Goal: Task Accomplishment & Management: Manage account settings

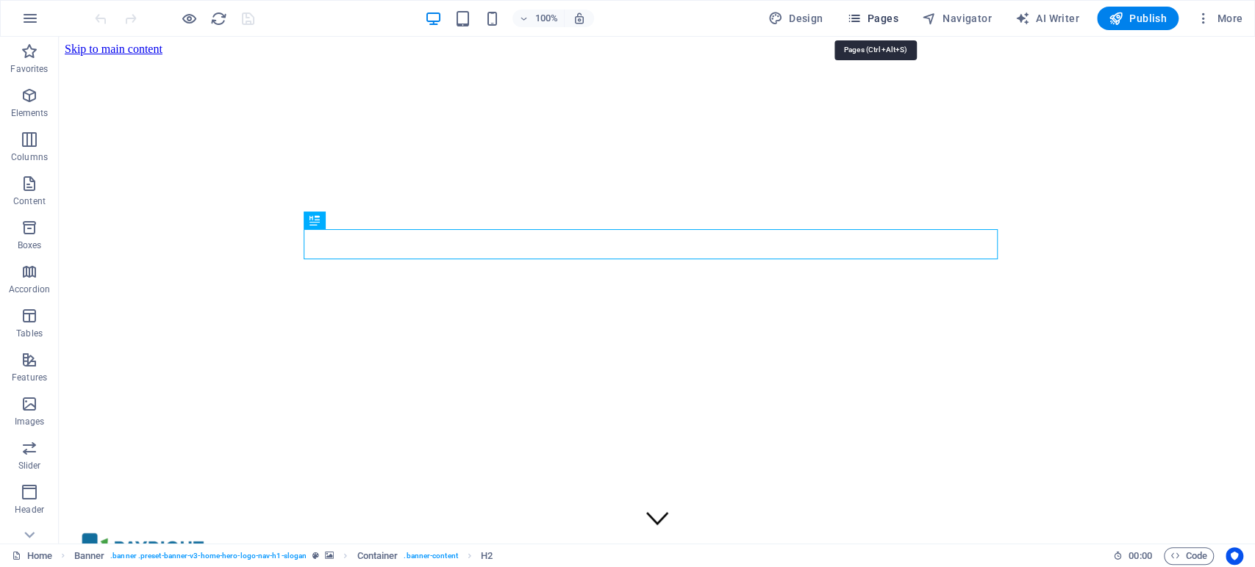
click at [879, 16] on span "Pages" at bounding box center [871, 18] width 51 height 15
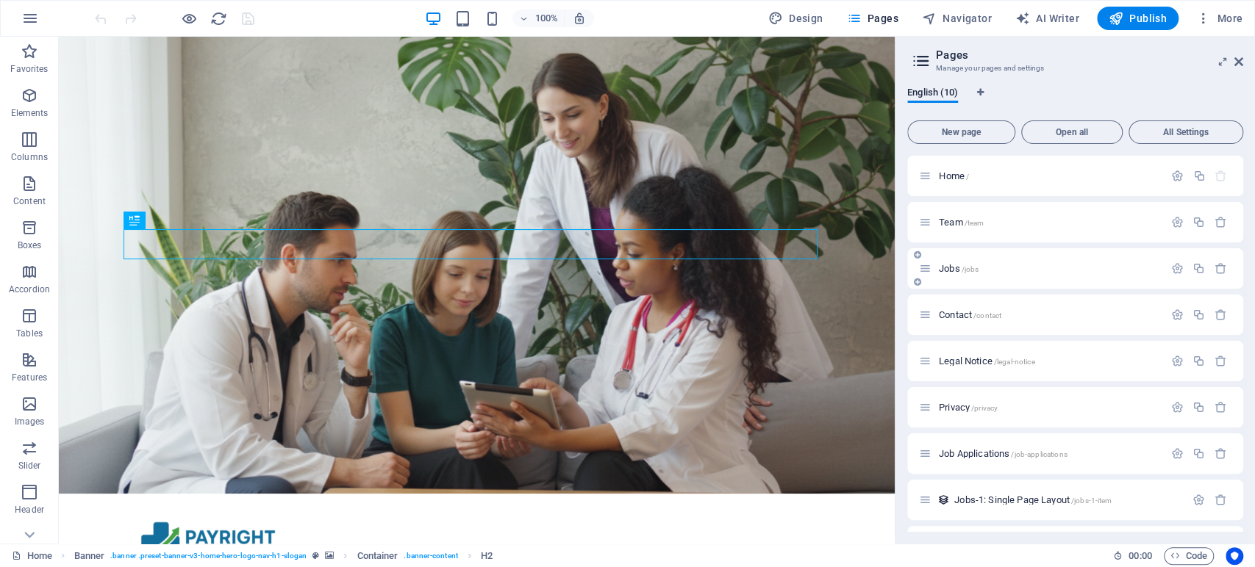
click at [969, 269] on span "/jobs" at bounding box center [970, 269] width 18 height 8
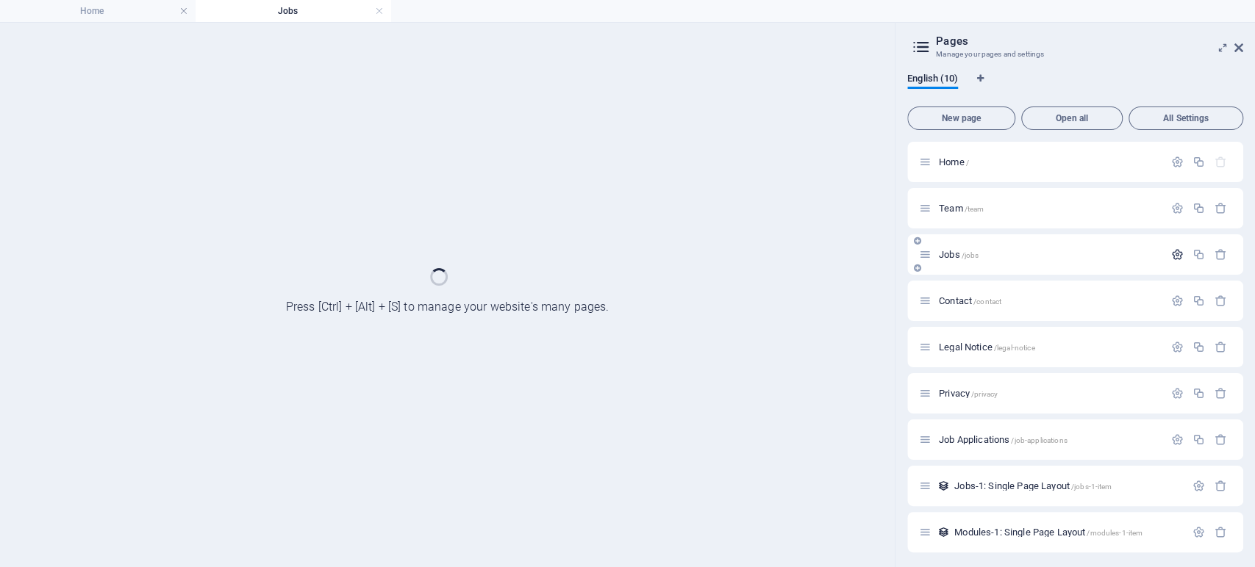
click at [1172, 229] on div "Team /team" at bounding box center [1075, 208] width 336 height 40
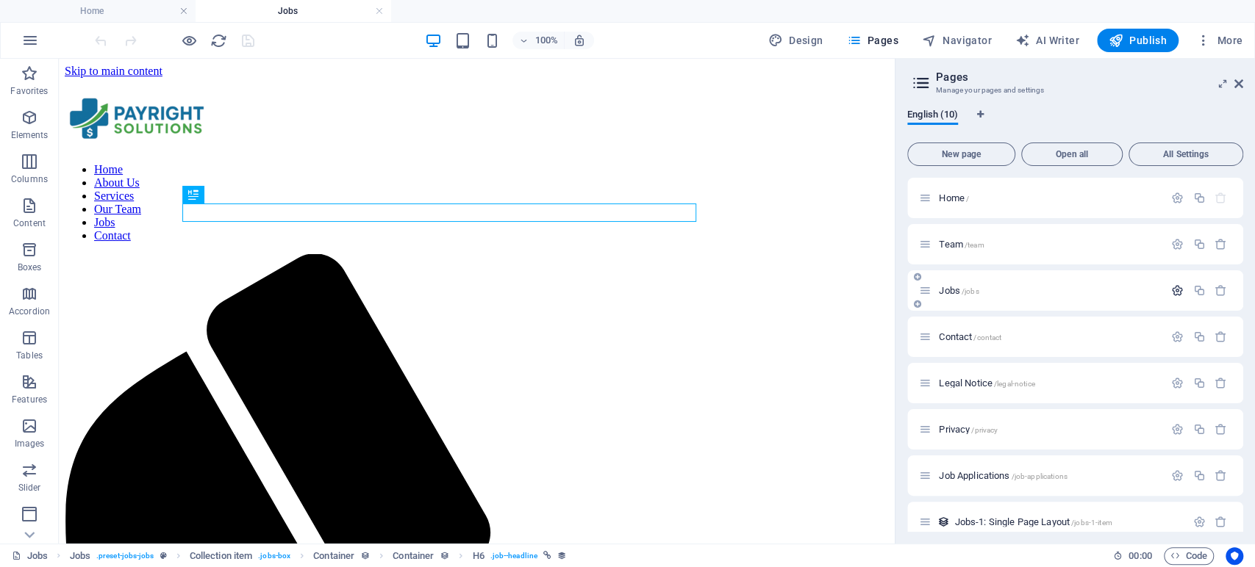
click at [1176, 289] on icon "button" at bounding box center [1177, 290] width 12 height 12
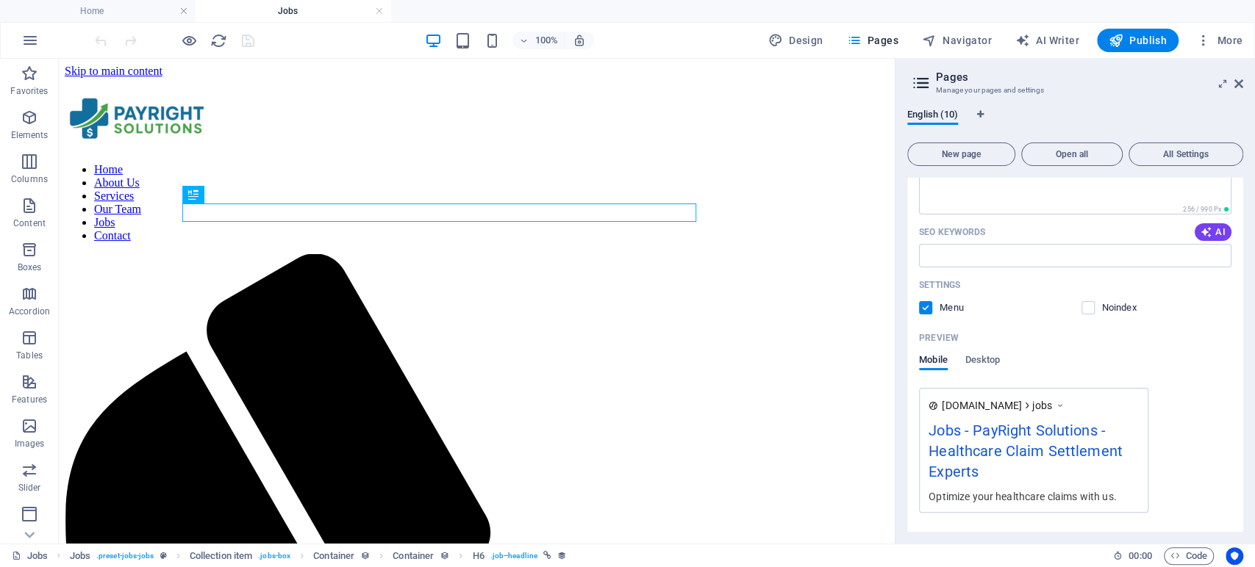
scroll to position [408, 0]
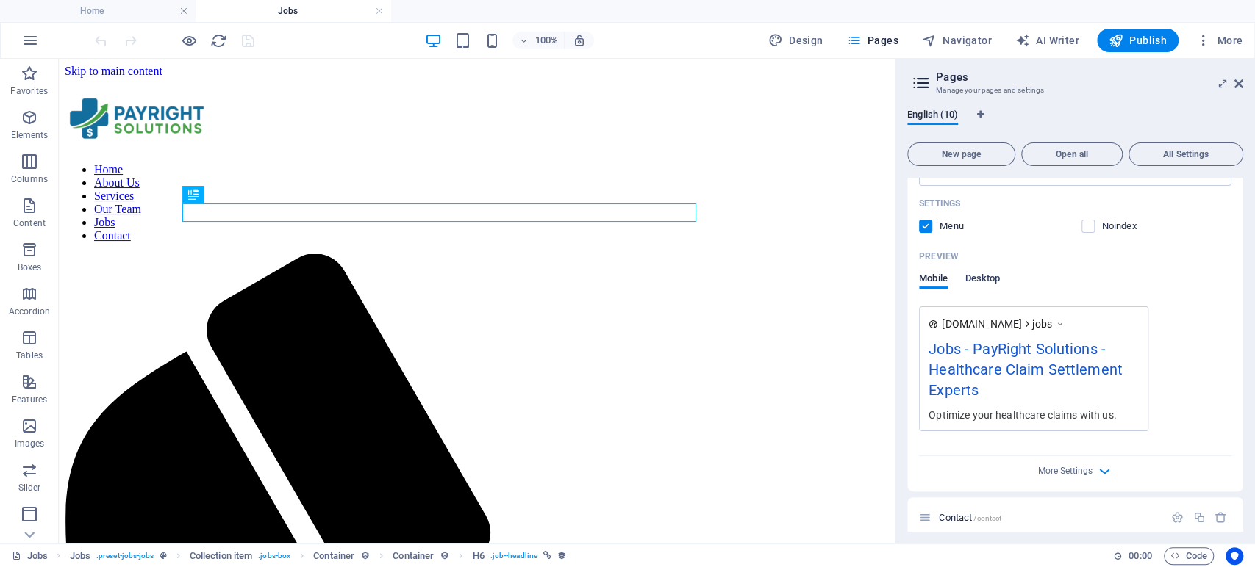
click at [983, 276] on span "Desktop" at bounding box center [982, 280] width 35 height 21
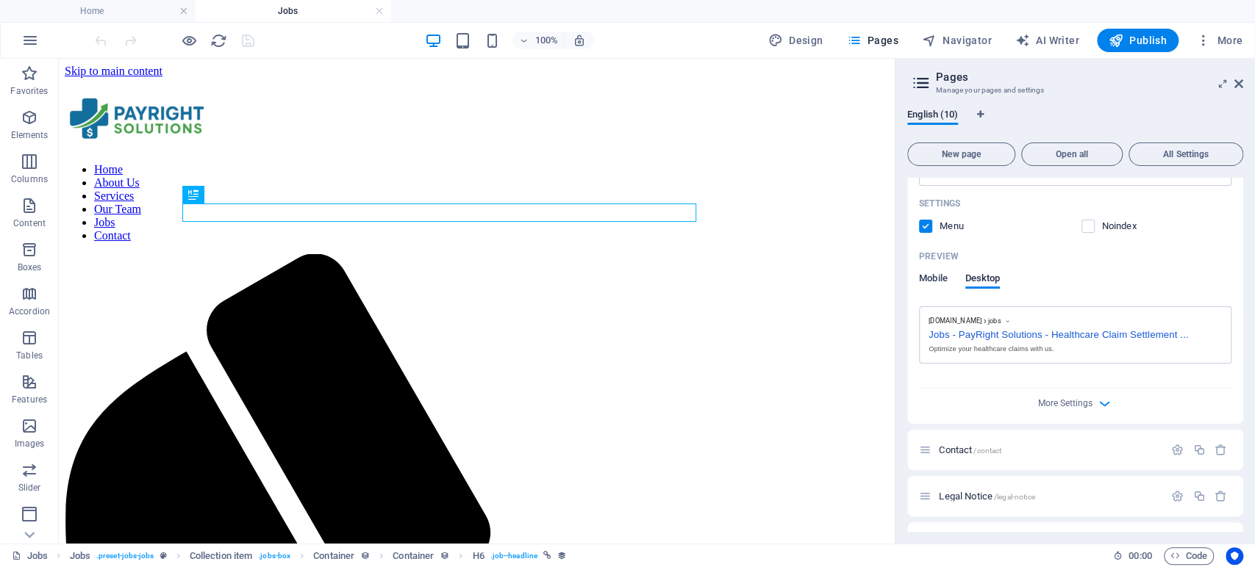
click at [941, 275] on span "Mobile" at bounding box center [933, 280] width 29 height 21
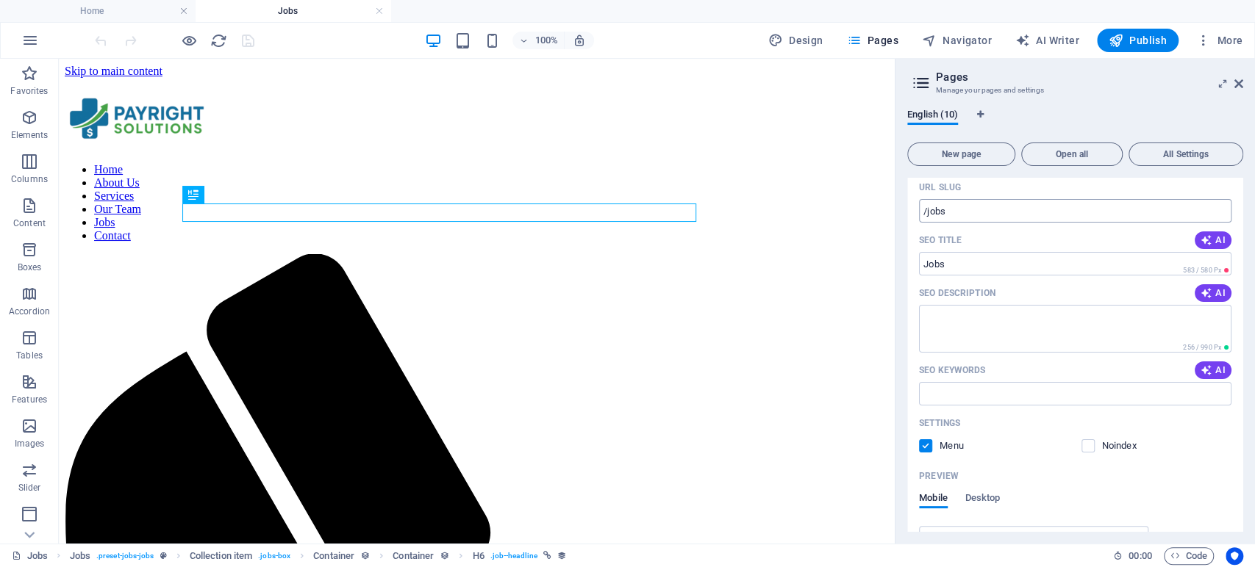
scroll to position [163, 0]
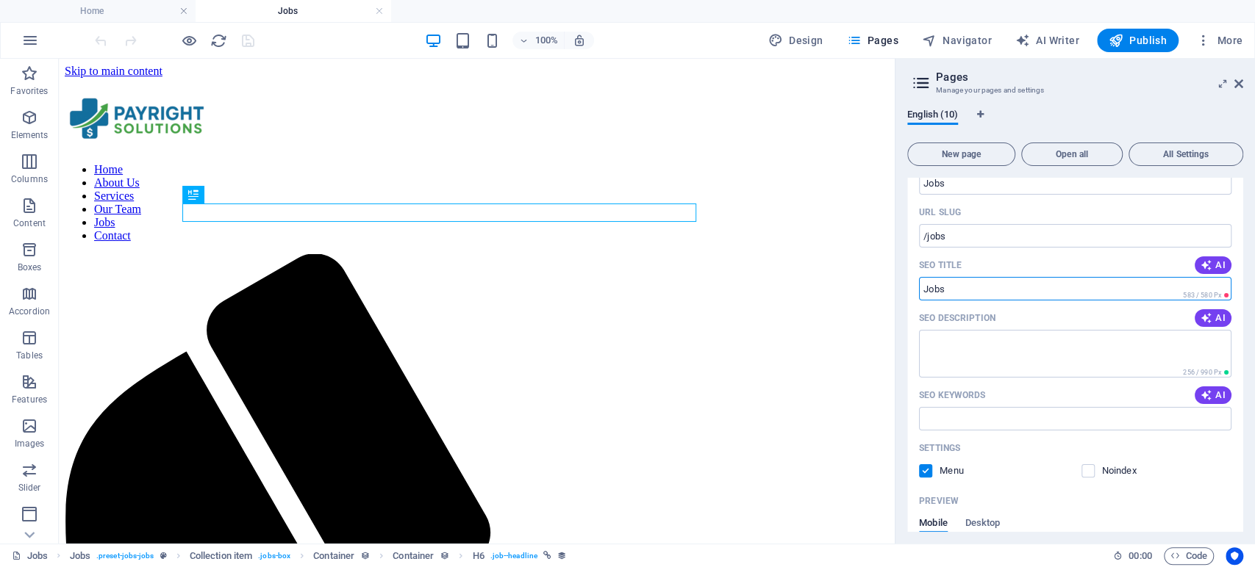
drag, startPoint x: 953, startPoint y: 288, endPoint x: 921, endPoint y: 288, distance: 31.6
click at [921, 288] on input "SEO Title" at bounding box center [1075, 289] width 312 height 24
click at [939, 289] on input "SEO Title" at bounding box center [1075, 289] width 312 height 24
click at [940, 289] on input "SEO Title" at bounding box center [1075, 289] width 312 height 24
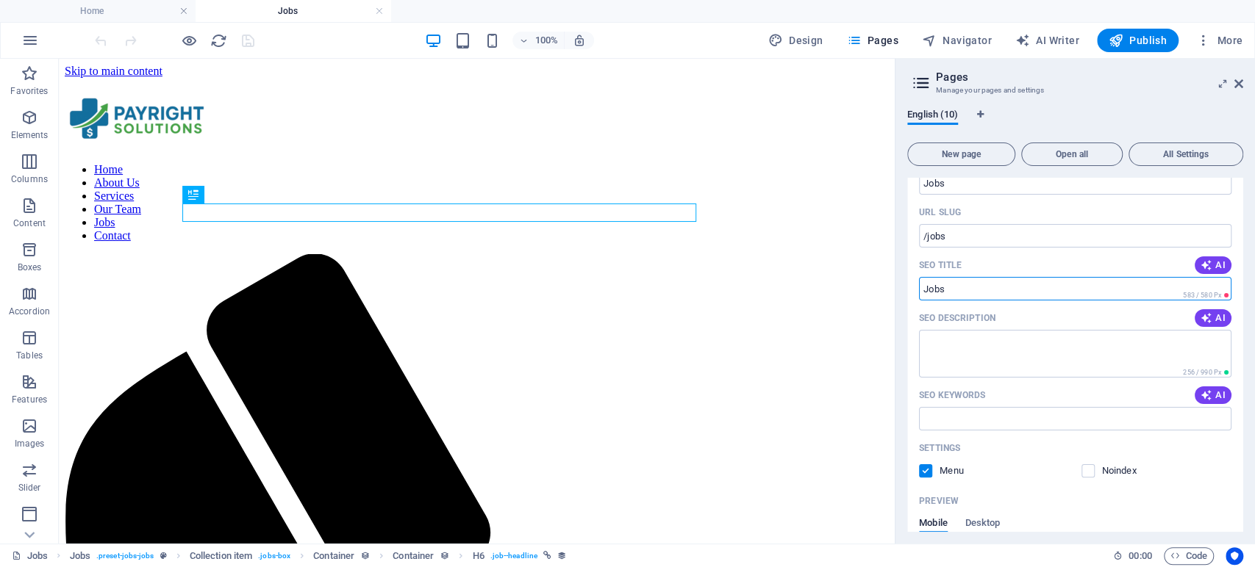
click at [940, 289] on input "SEO Title" at bounding box center [1075, 289] width 312 height 24
click at [977, 230] on input "/jobs" at bounding box center [1075, 236] width 312 height 24
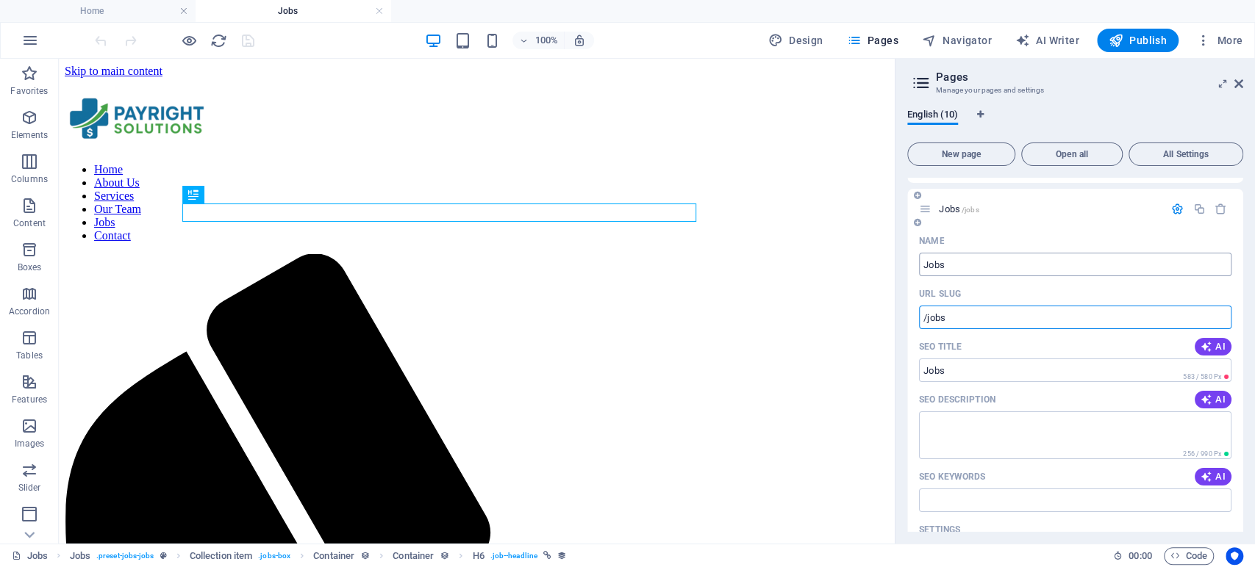
click at [954, 262] on input "Jobs" at bounding box center [1075, 265] width 312 height 24
click at [964, 318] on input "/jobs" at bounding box center [1075, 318] width 312 height 24
click at [974, 366] on input "SEO Title" at bounding box center [1075, 371] width 312 height 24
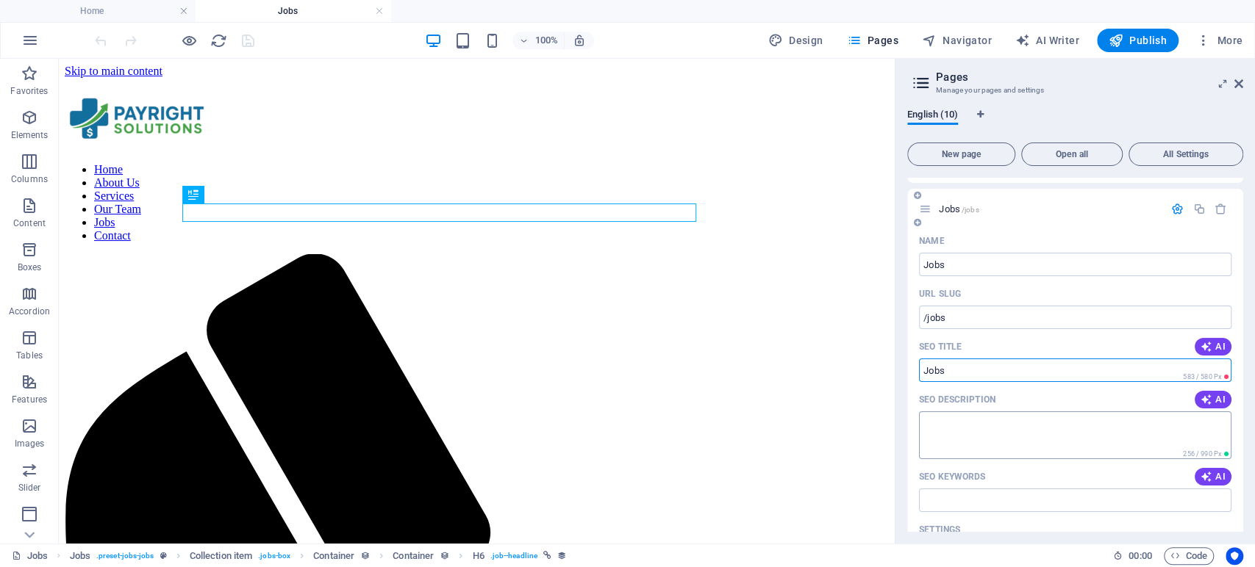
click at [948, 426] on textarea "SEO Description" at bounding box center [1075, 436] width 312 height 48
paste textarea "Sales Executive – Healthcare Client Acquisition | Careers at PayRight Solutions"
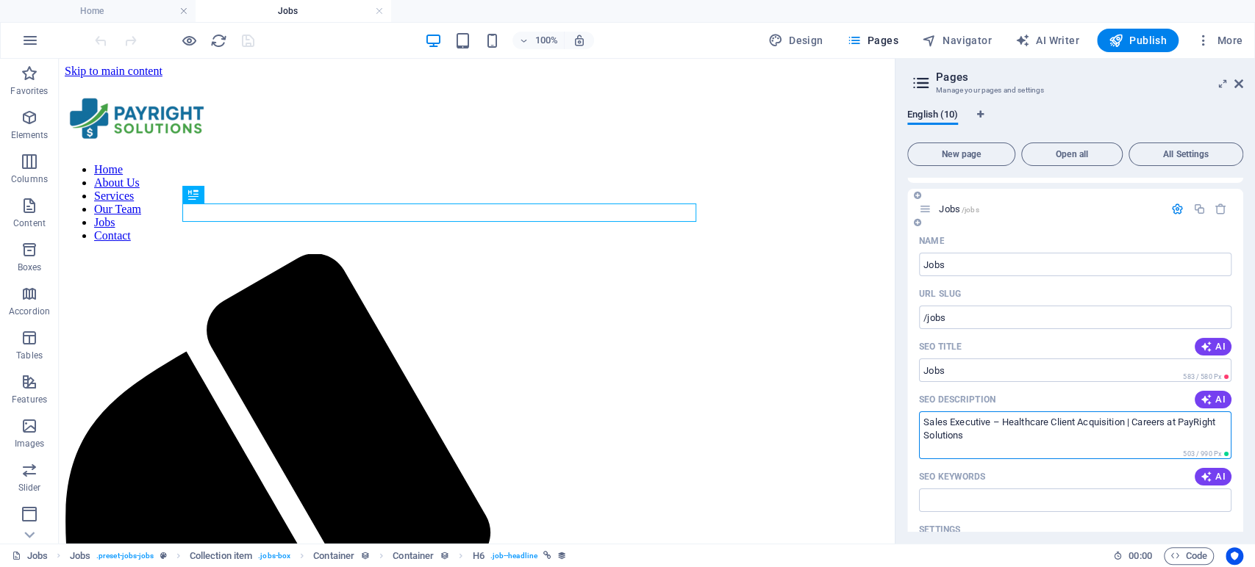
type textarea "Sales Executive – Healthcare Client Acquisition | Careers at PayRight Solutions"
paste textarea "Join PayRight Solutions as a Sales Executive and help expand our healthcare cli…"
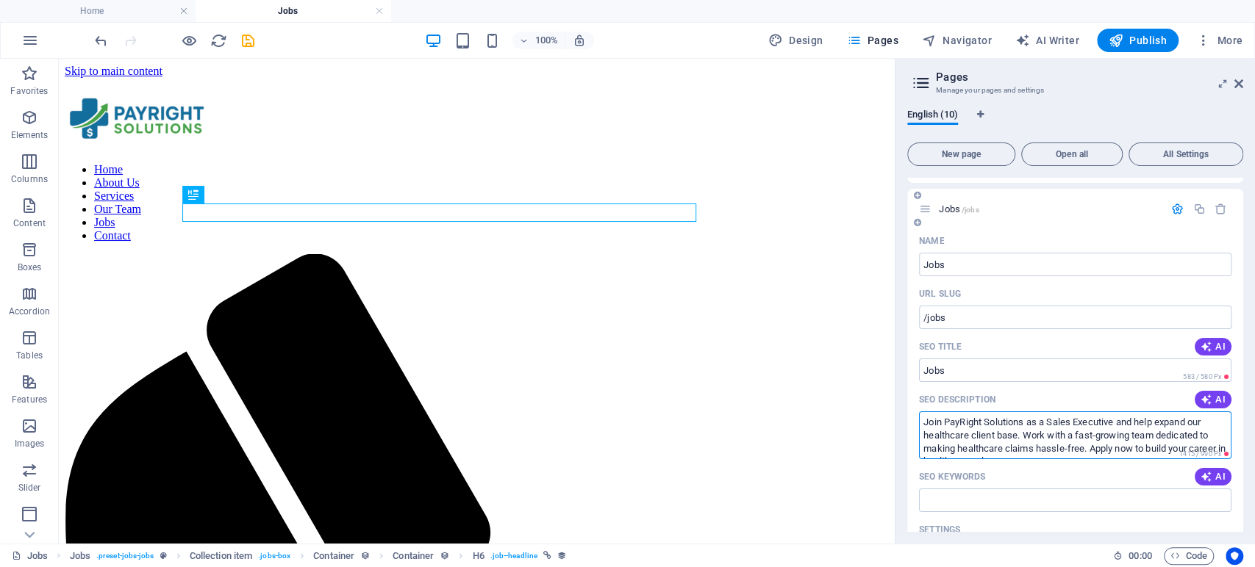
scroll to position [12, 0]
type textarea "Join PayRight Solutions as a Sales Executive and help expand our healthcare cli…"
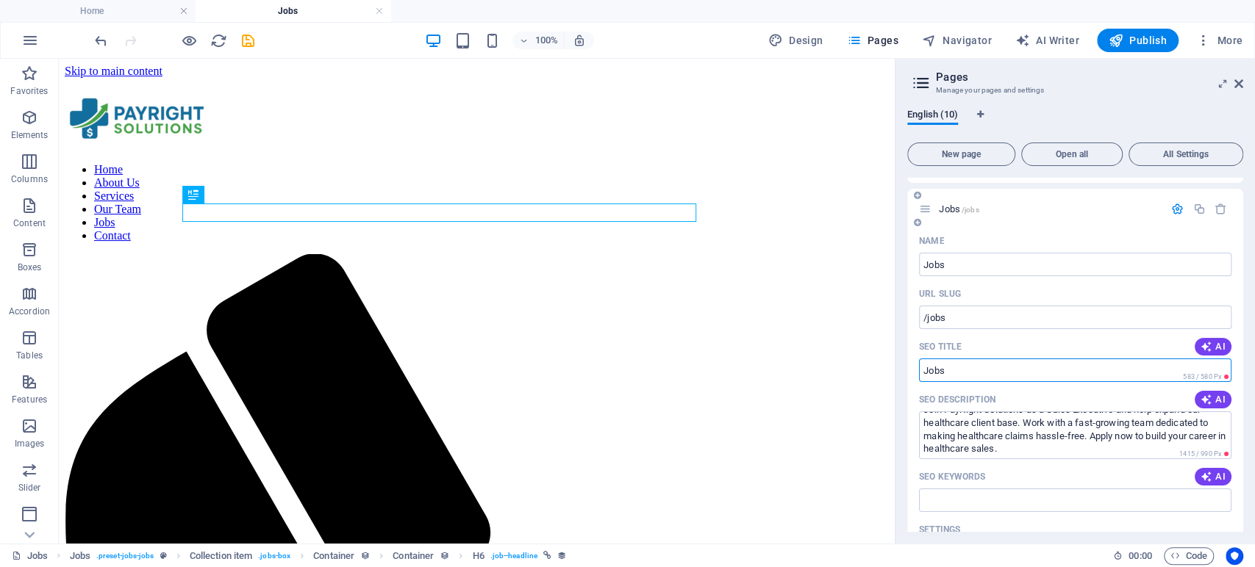
click at [966, 366] on input "SEO Title" at bounding box center [1075, 371] width 312 height 24
click at [1078, 372] on input "SEO Title" at bounding box center [1075, 371] width 312 height 24
click at [1077, 372] on input "SEO Title" at bounding box center [1075, 371] width 312 height 24
click at [935, 378] on input "SEO Title" at bounding box center [1075, 371] width 312 height 24
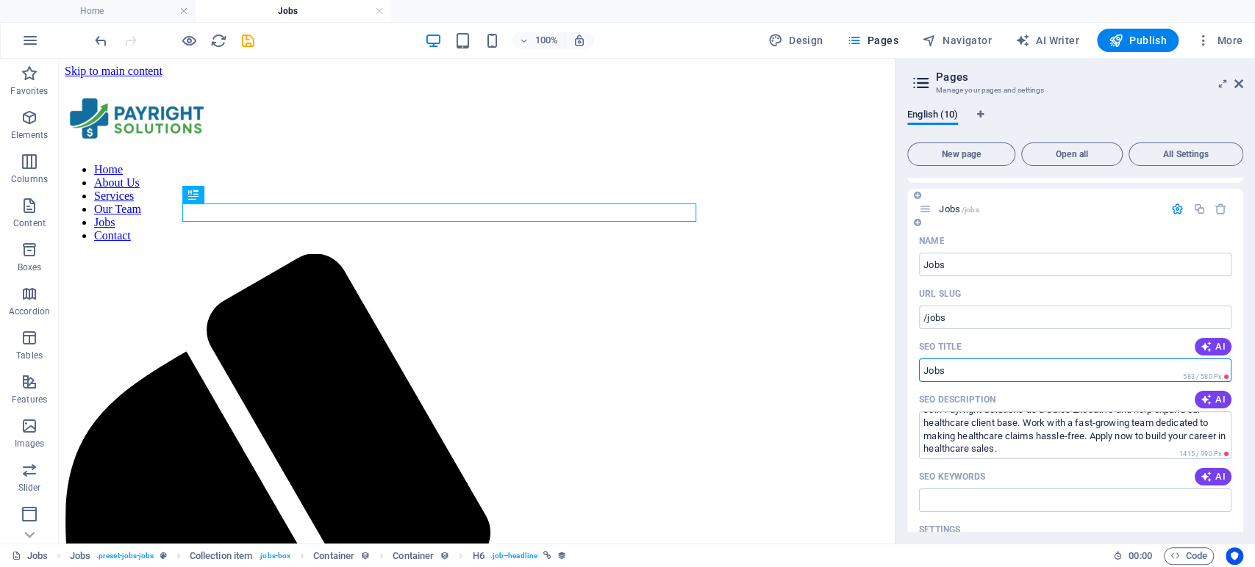
click at [934, 378] on input "SEO Title" at bounding box center [1075, 371] width 312 height 24
click at [950, 318] on input "/jobs" at bounding box center [1075, 318] width 312 height 24
click at [952, 375] on input "SEO Title" at bounding box center [1075, 371] width 312 height 24
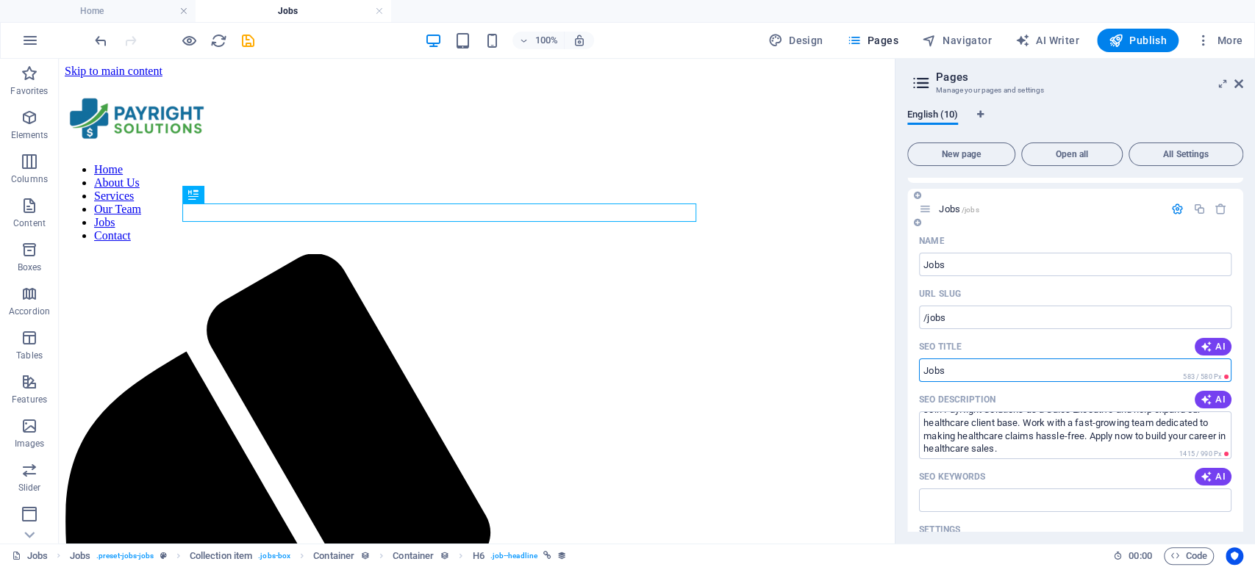
paste input "Join PayRight Solutions as a Sales Executive and help expand our healthcare cli…"
type input "Join PayRight Solutions as a Sales Executive and help expand our healthcare cli…"
paste input "Sales Executive – Healthcare Client Acquisition | Careers at PayRight Solutions"
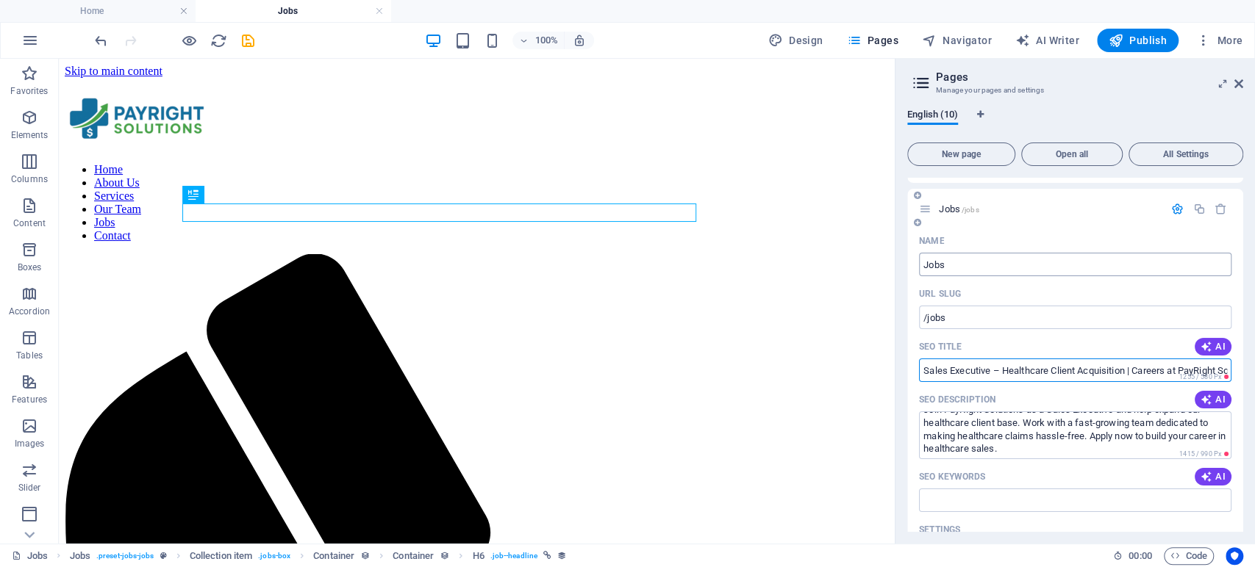
type input "Sales Executive – Healthcare Client Acquisition | Careers at PayRight Solutions"
drag, startPoint x: 946, startPoint y: 263, endPoint x: 918, endPoint y: 268, distance: 28.3
click at [919, 268] on input "Jobs" at bounding box center [1075, 265] width 312 height 24
type input "Ca"
type input "/ca"
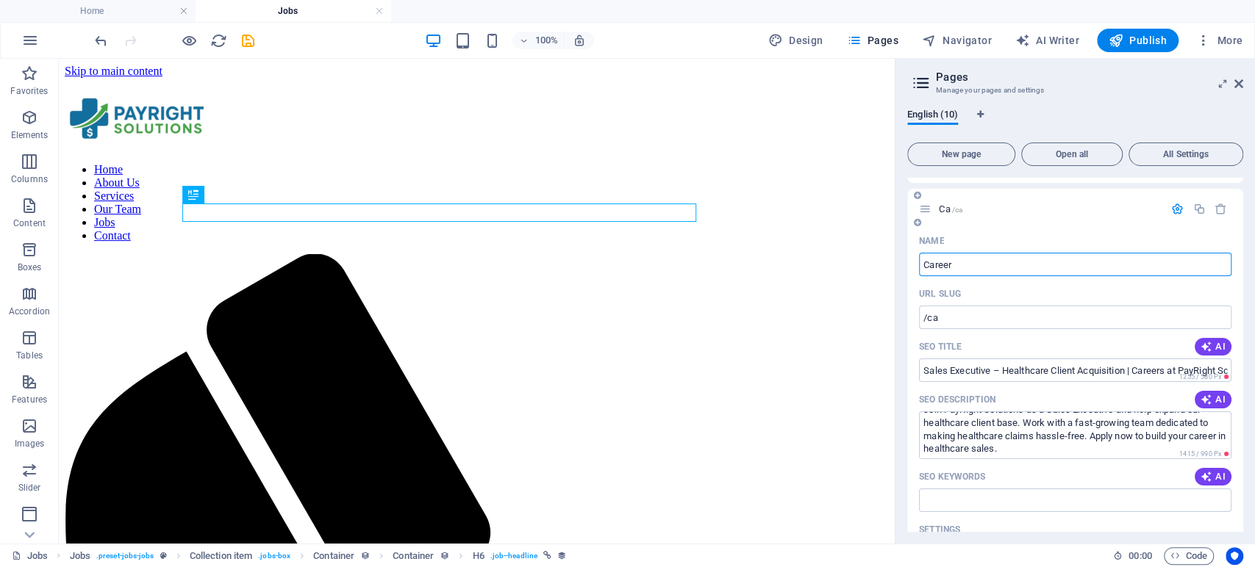
type input "Careers"
type input "/career"
type input "Careers"
type input "/careers"
type input "Careers"
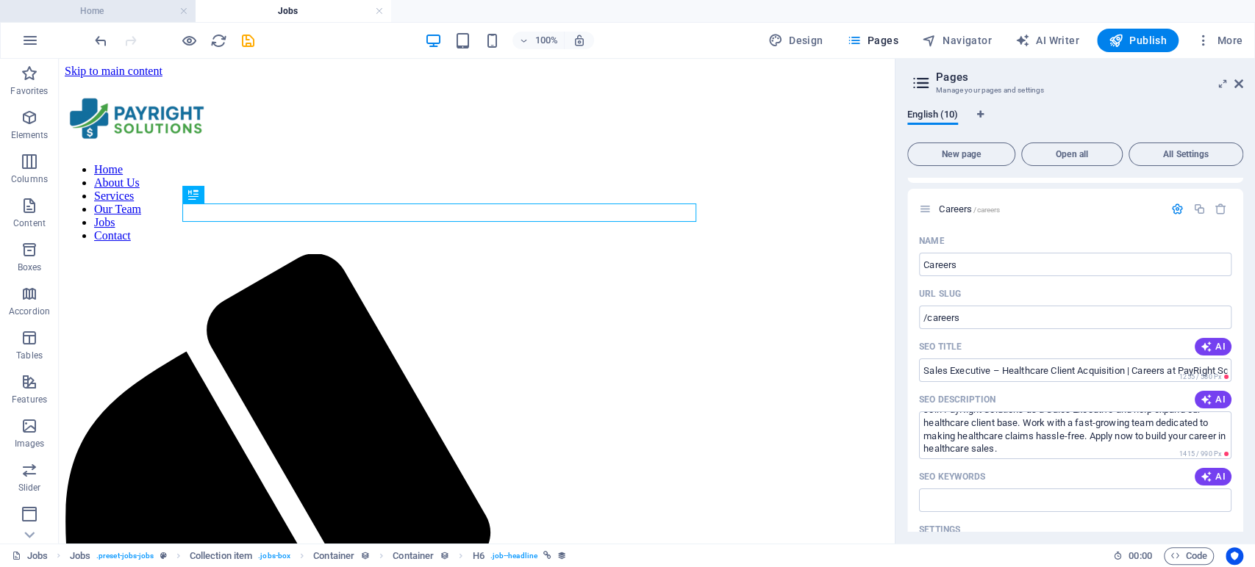
click at [138, 16] on h4 "Home" at bounding box center [98, 11] width 196 height 16
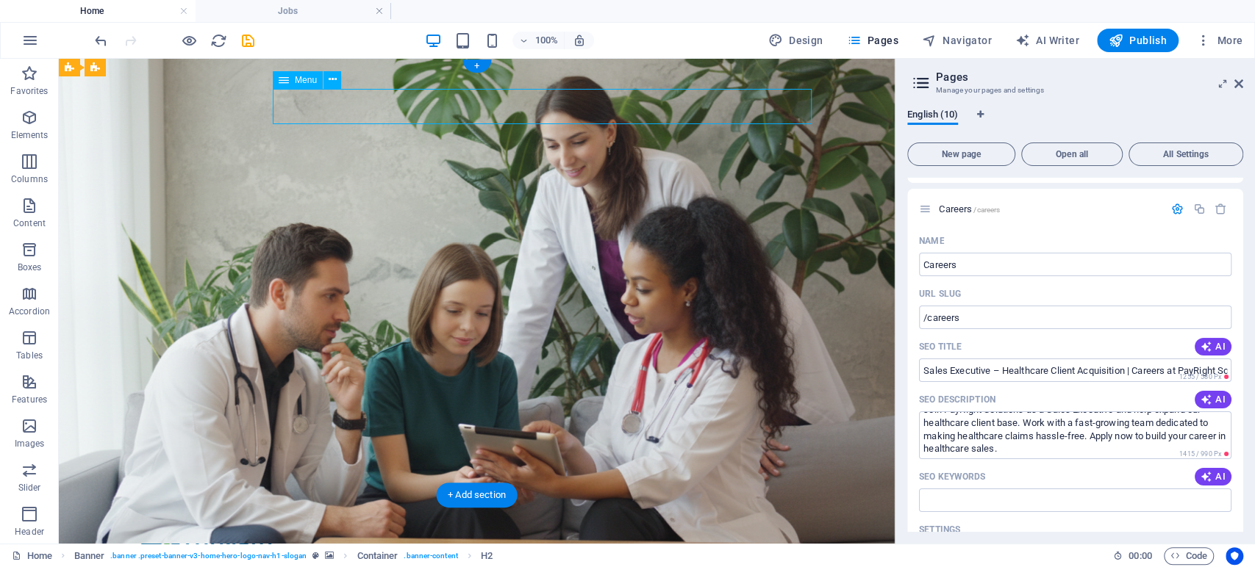
select select
select select "1"
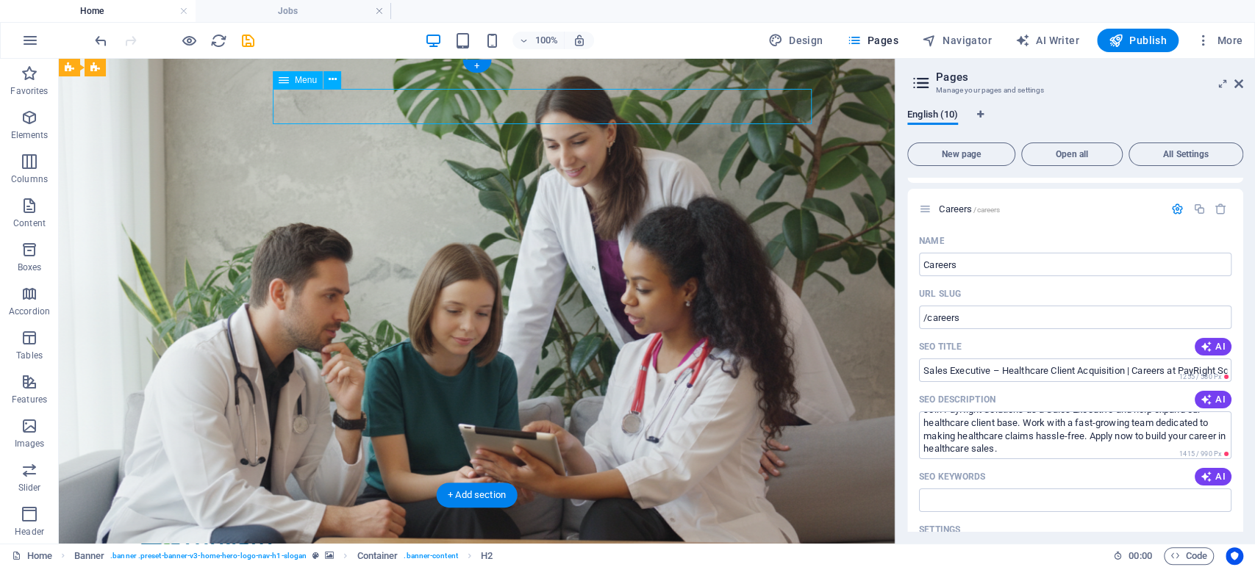
select select
select select "2"
select select
select select "3"
select select
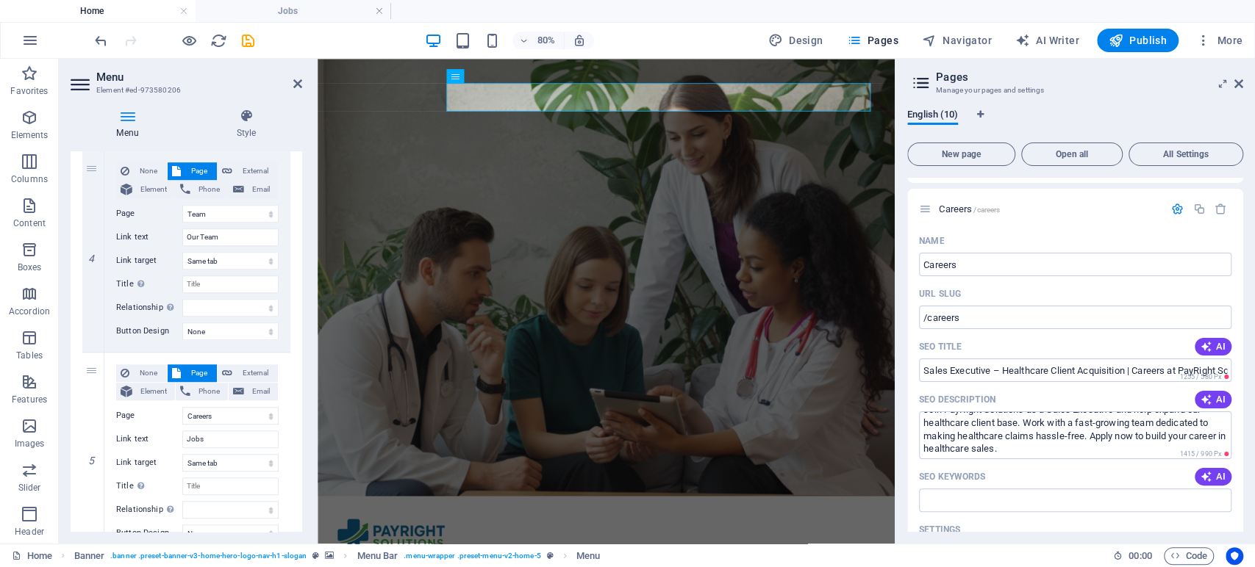
scroll to position [817, 0]
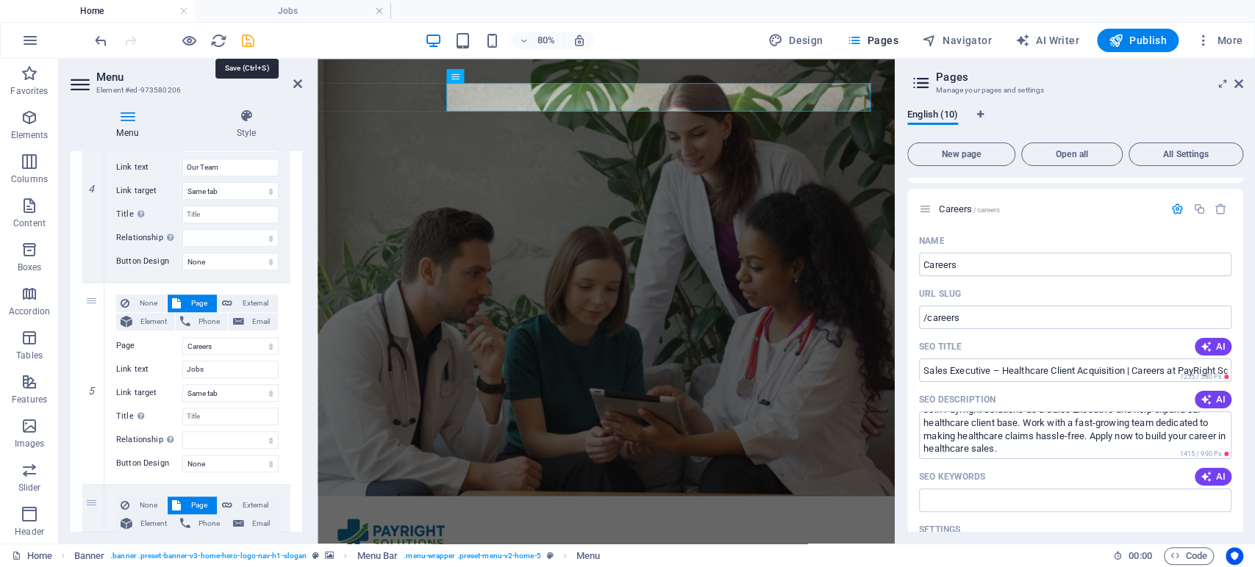
drag, startPoint x: 250, startPoint y: 35, endPoint x: 282, endPoint y: 49, distance: 35.2
click at [250, 35] on icon "save" at bounding box center [248, 40] width 17 height 17
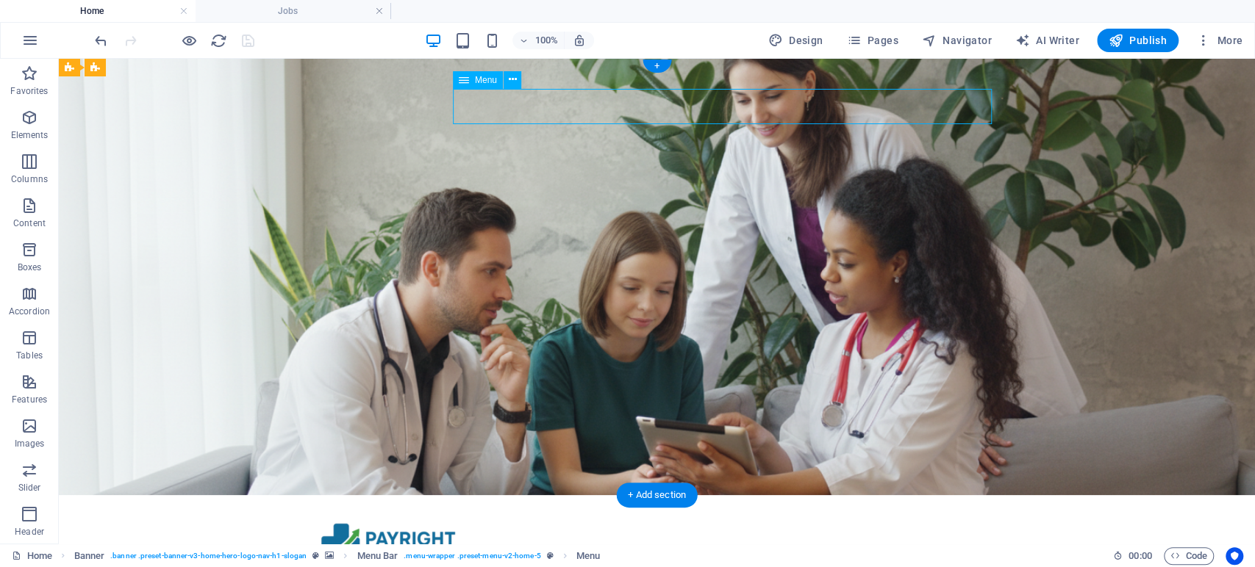
select select
select select "1"
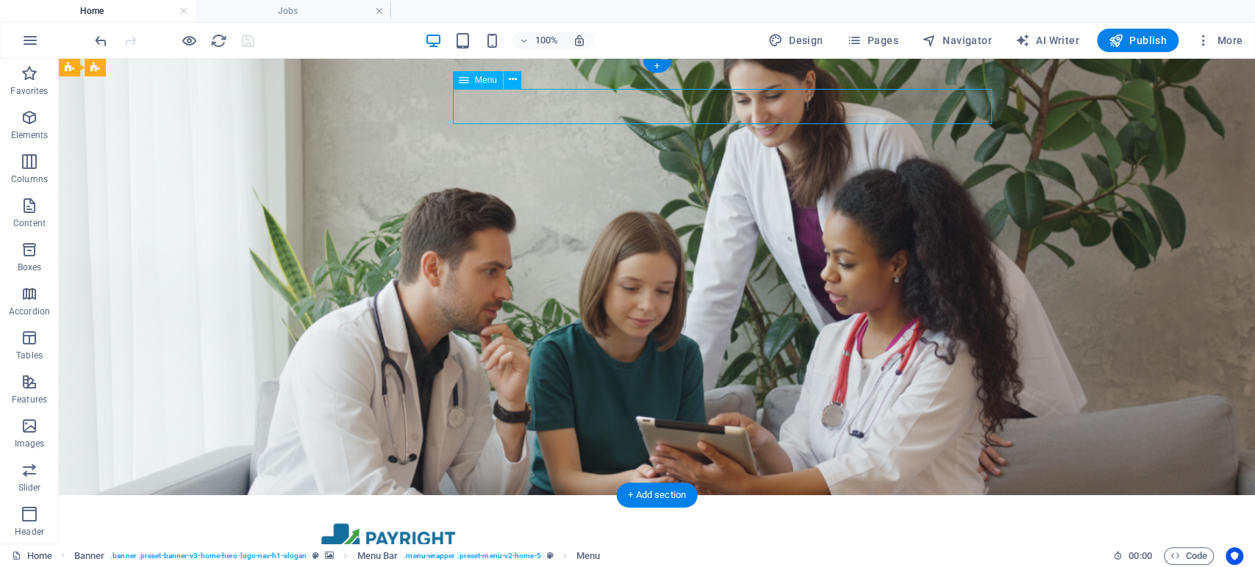
select select
select select "2"
select select
select select "3"
select select
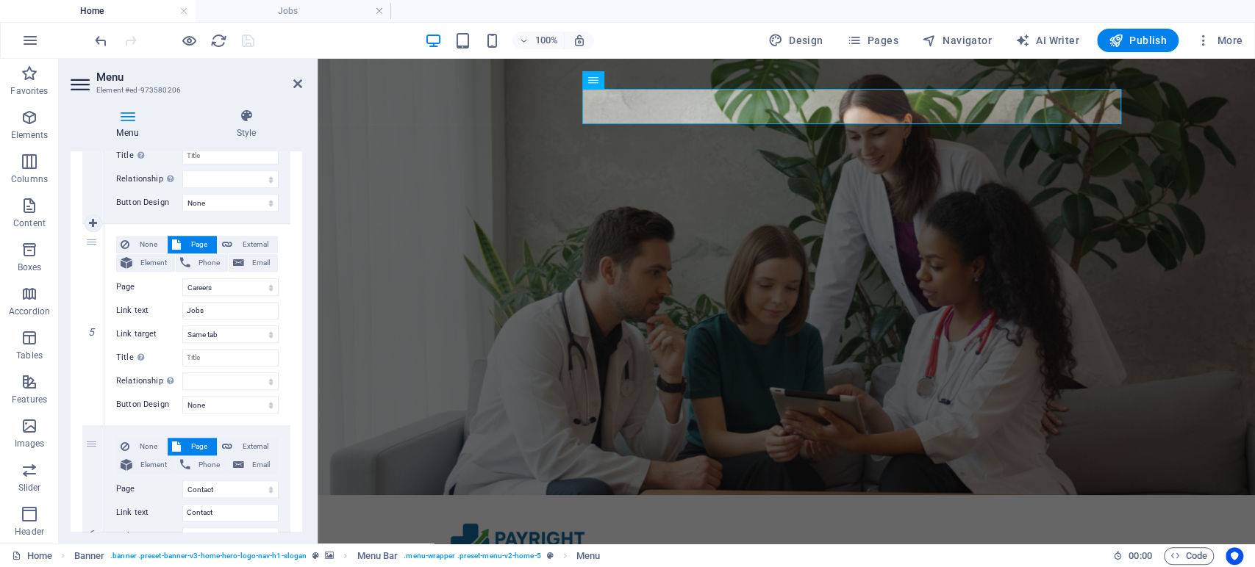
scroll to position [898, 0]
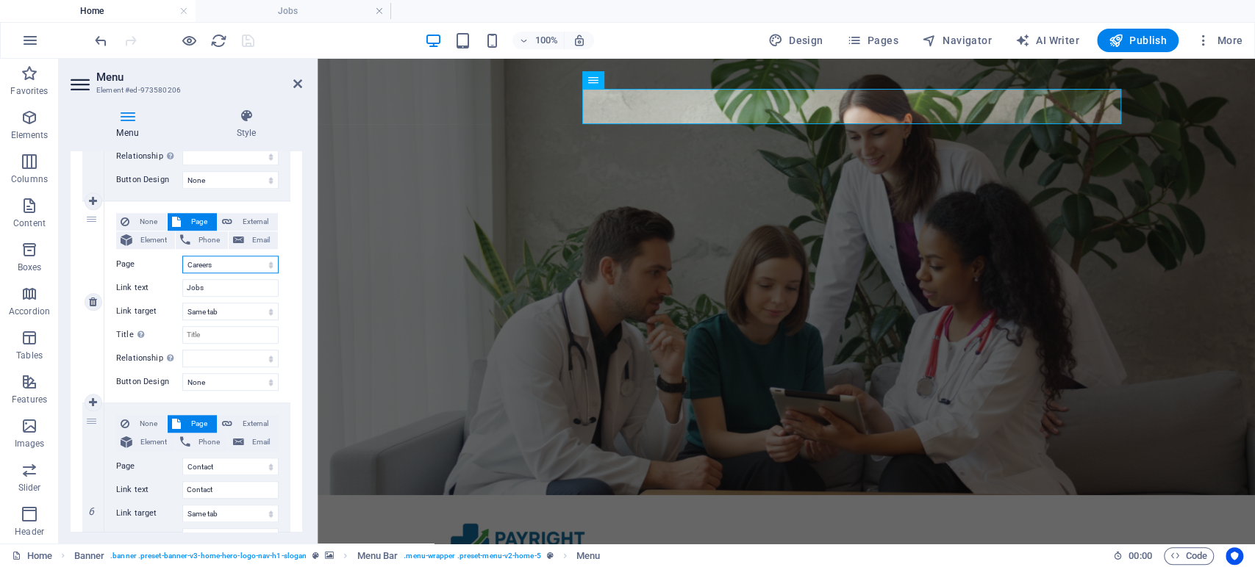
click at [212, 263] on select "Home Team Careers Contact Legal Notice Privacy Job Applications" at bounding box center [230, 265] width 96 height 18
drag, startPoint x: 206, startPoint y: 292, endPoint x: 187, endPoint y: 292, distance: 18.4
click at [187, 292] on input "Jobs" at bounding box center [230, 288] width 96 height 18
type input "Car"
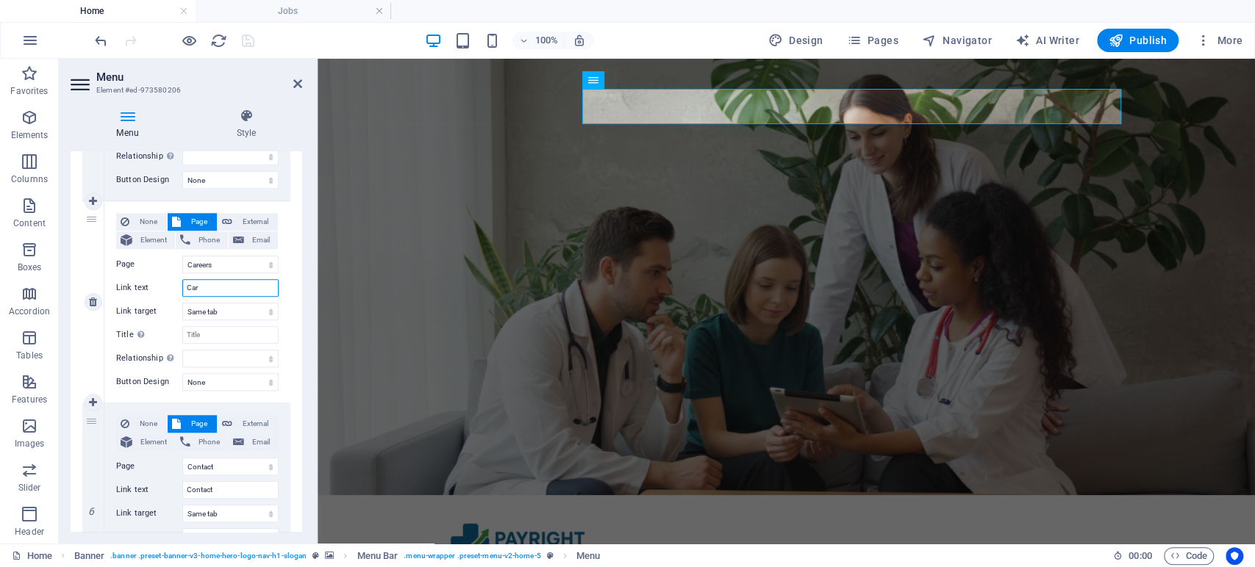
select select
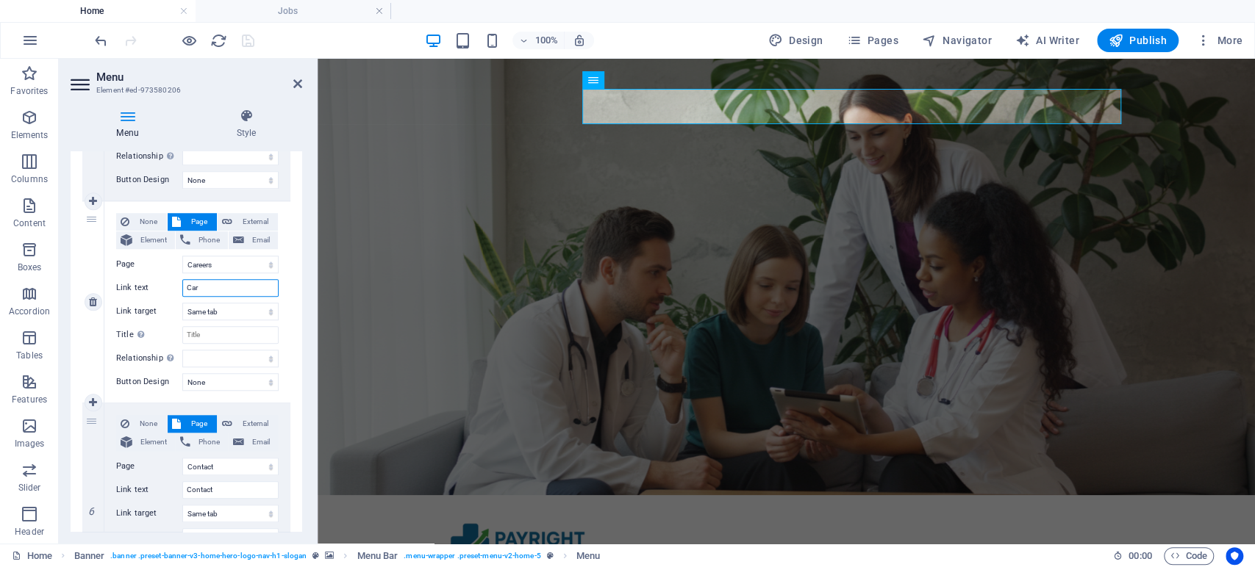
select select
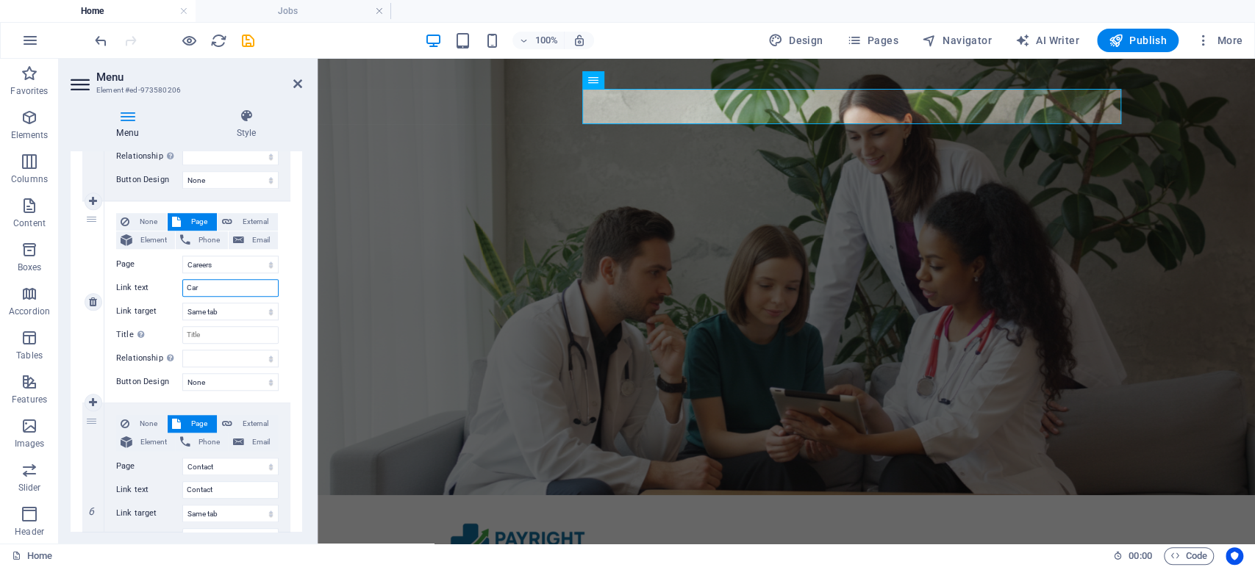
type input "Care"
select select
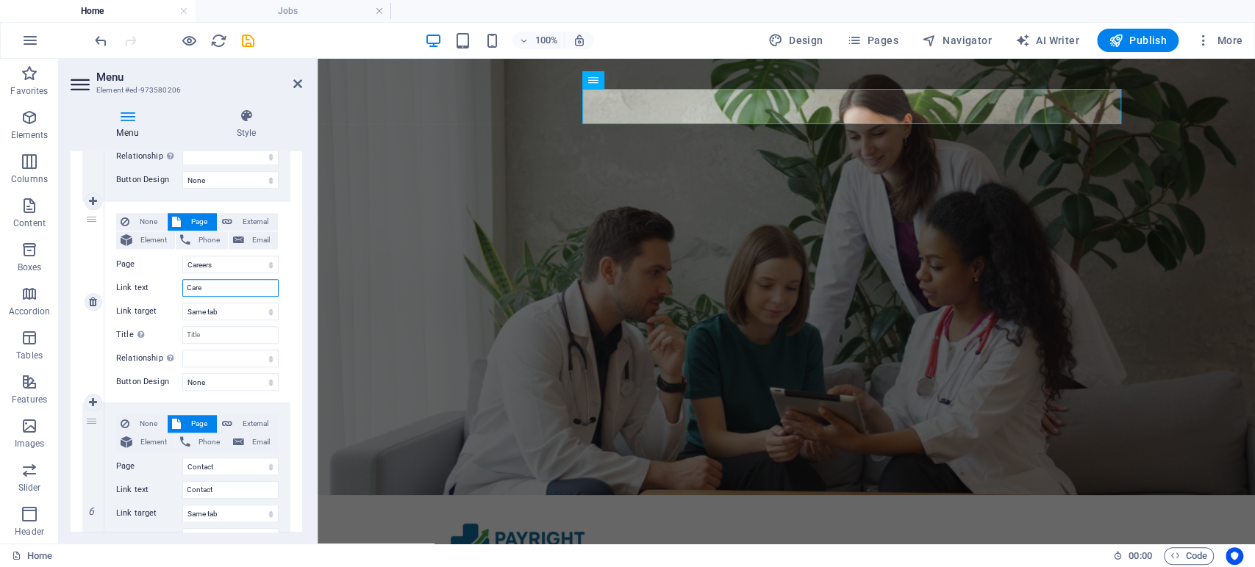
select select
type input "Careers"
select select
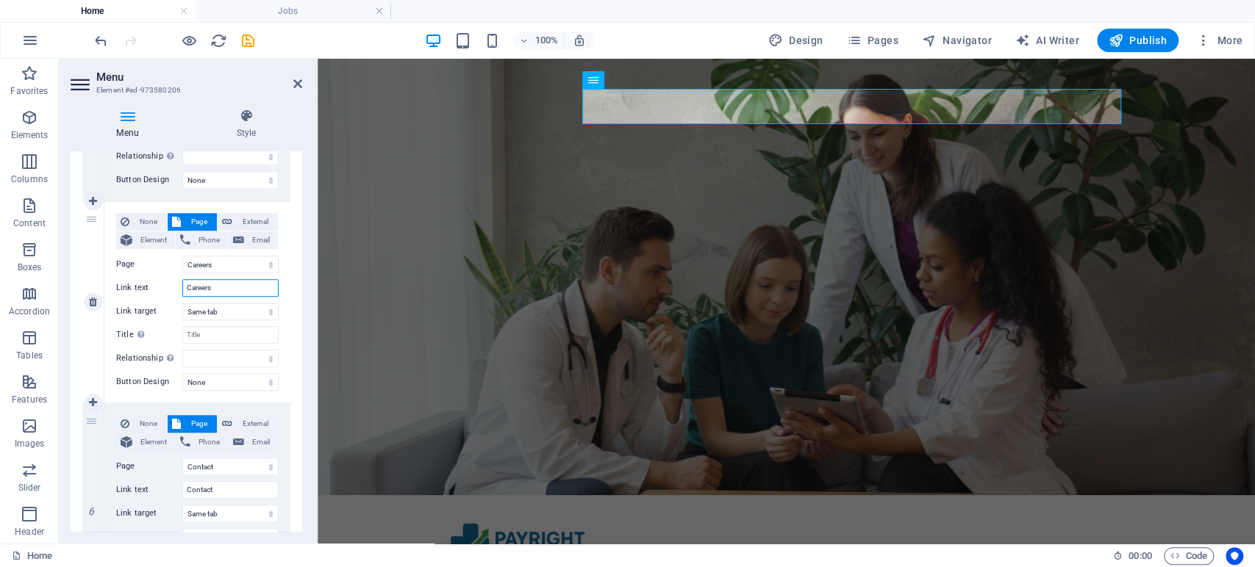
select select
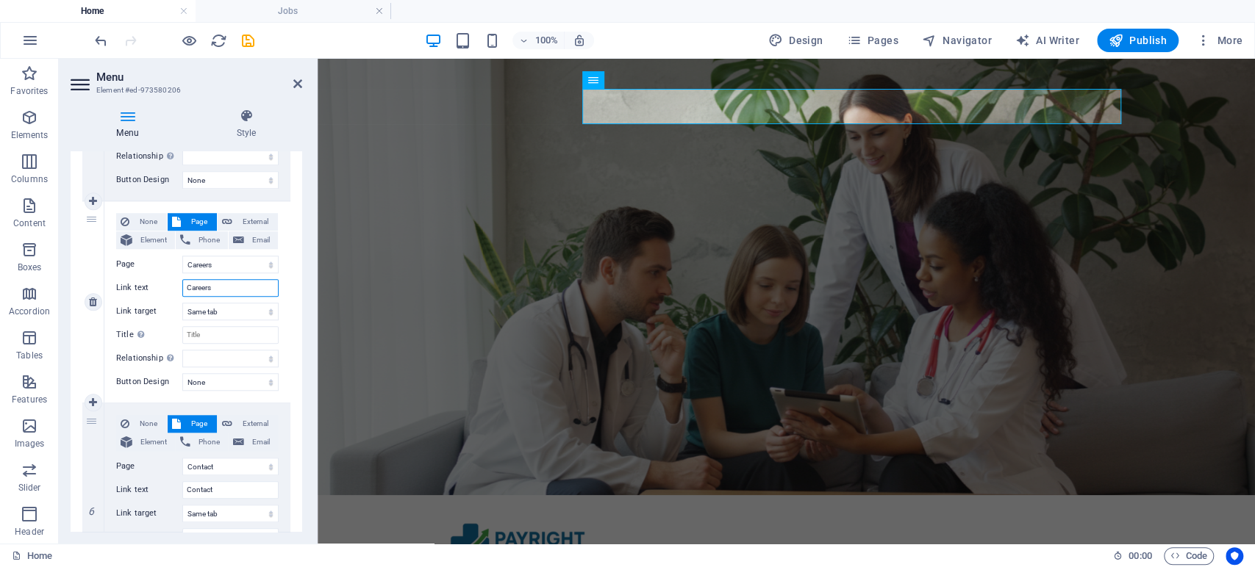
select select
type input "Careers"
click at [173, 285] on div "Link text Careers" at bounding box center [197, 288] width 162 height 18
click at [253, 37] on icon "save" at bounding box center [248, 40] width 17 height 17
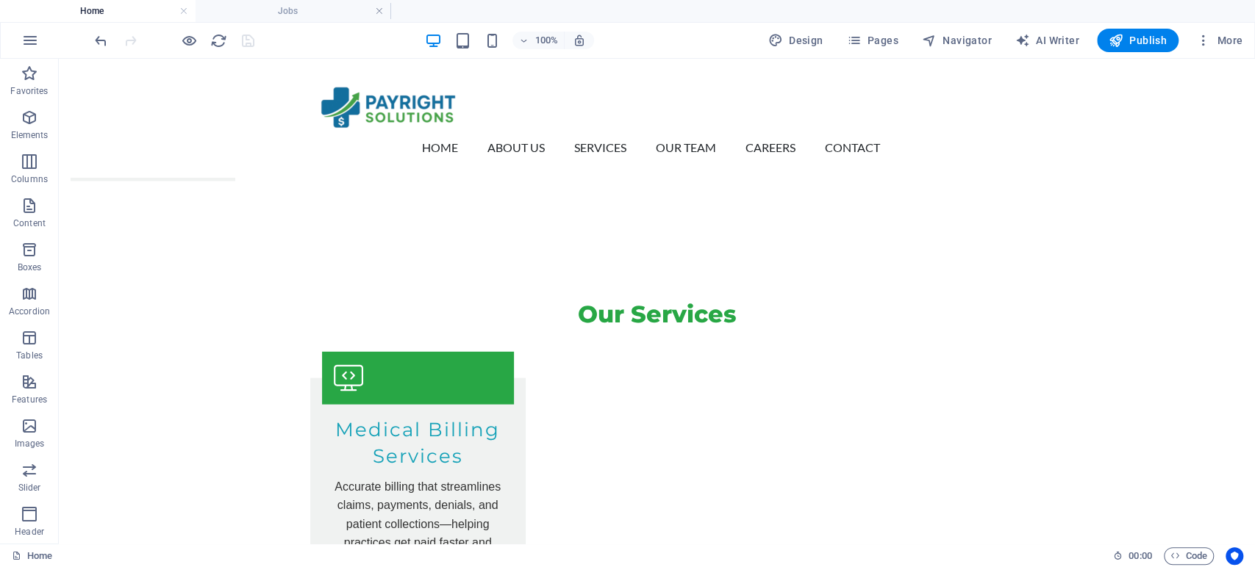
scroll to position [1846, 0]
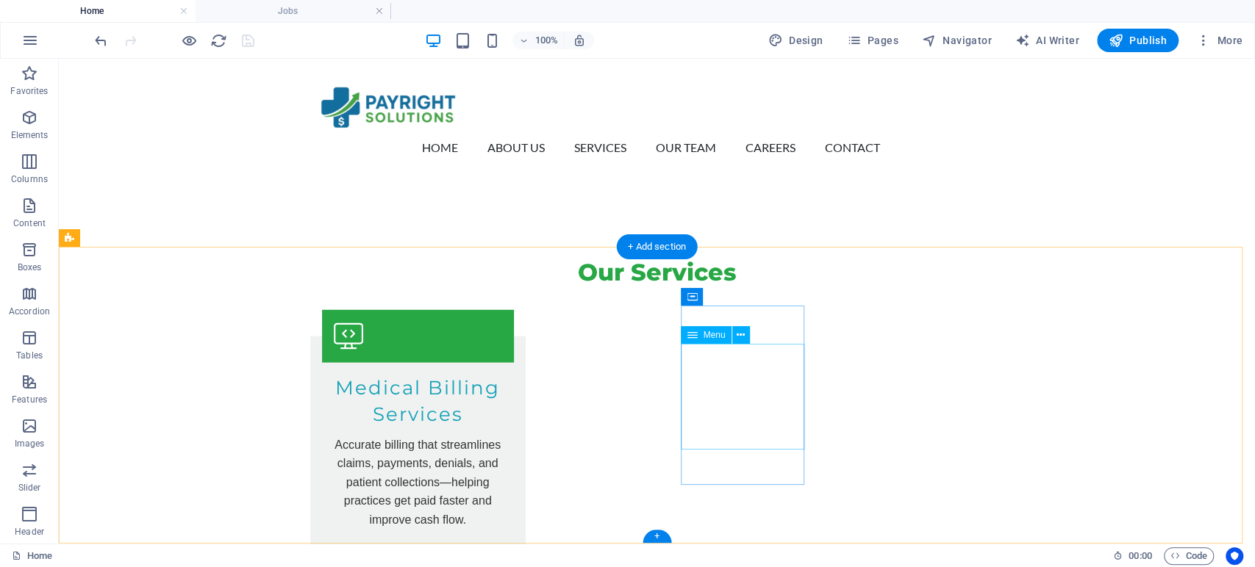
select select
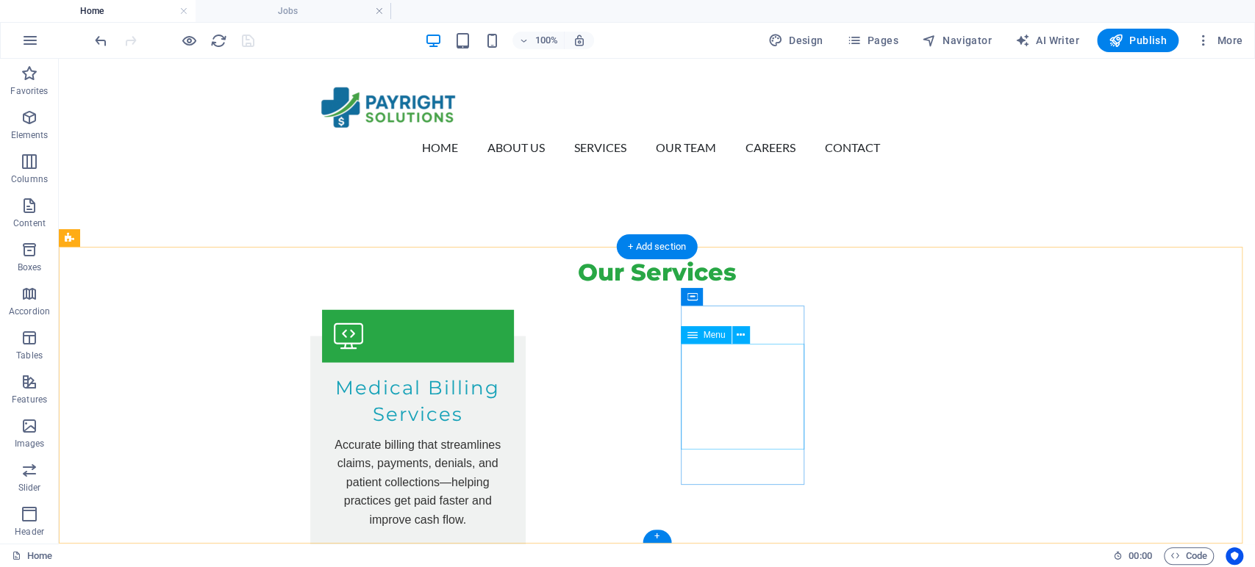
select select "1"
select select
select select "2"
select select
select select "3"
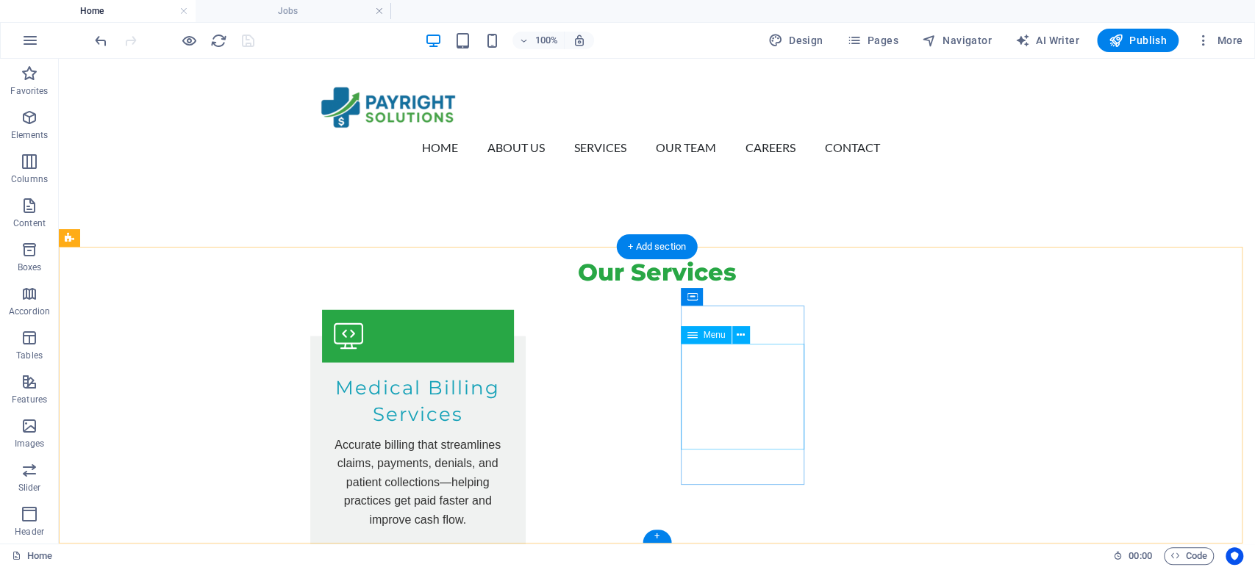
select select
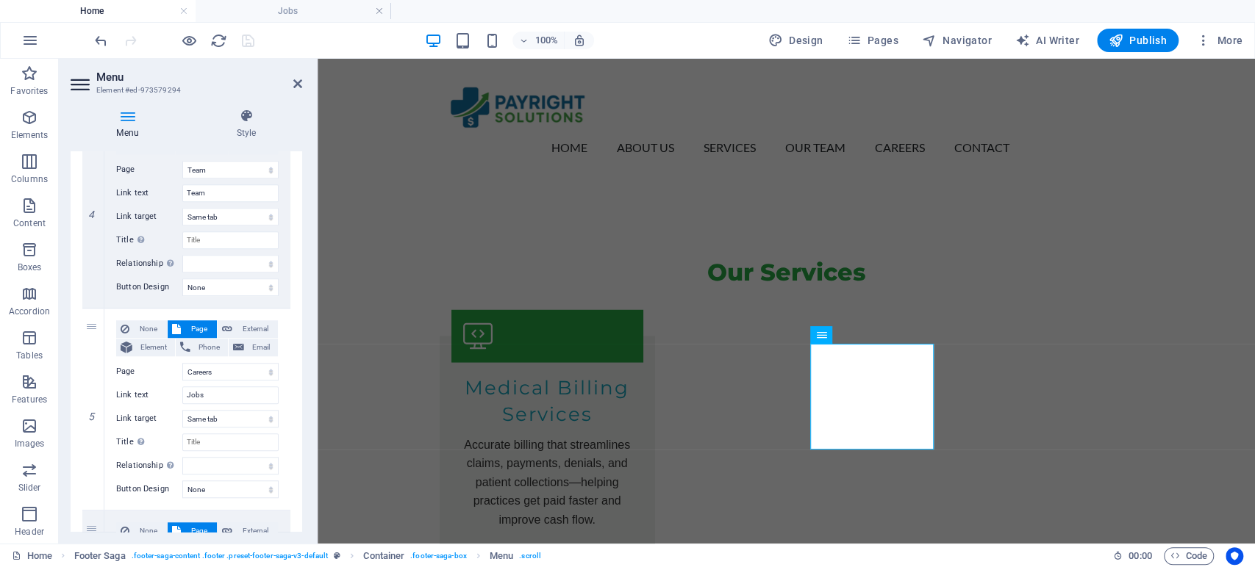
scroll to position [817, 0]
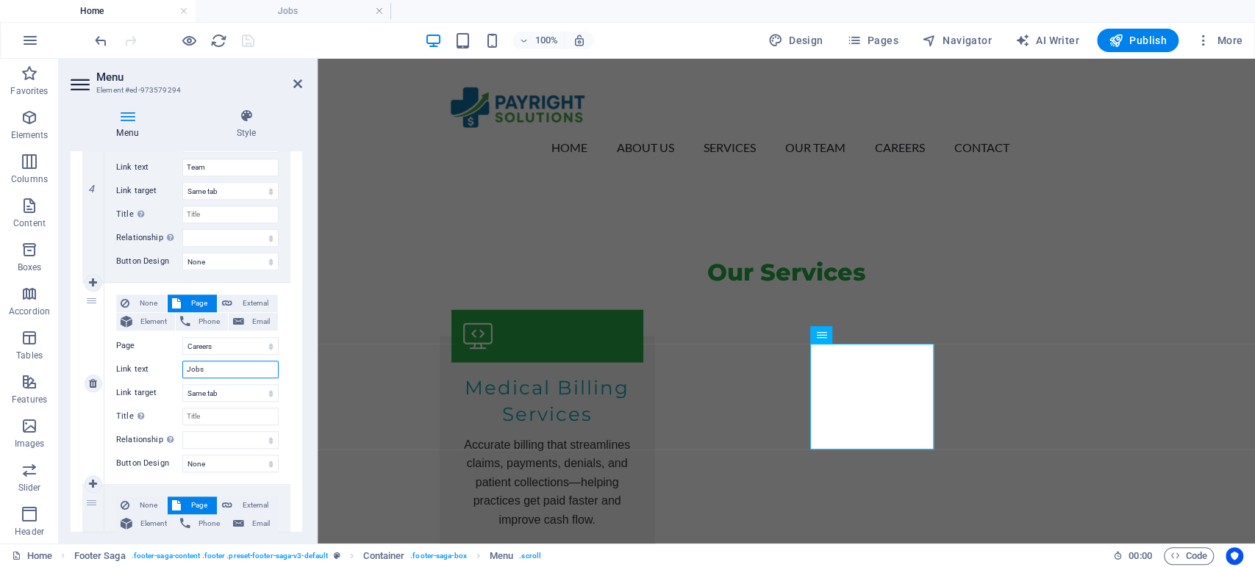
drag, startPoint x: 210, startPoint y: 372, endPoint x: 187, endPoint y: 370, distance: 23.6
click at [187, 370] on input "Jobs" at bounding box center [230, 370] width 96 height 18
paste input "Career"
type input "Careers"
select select
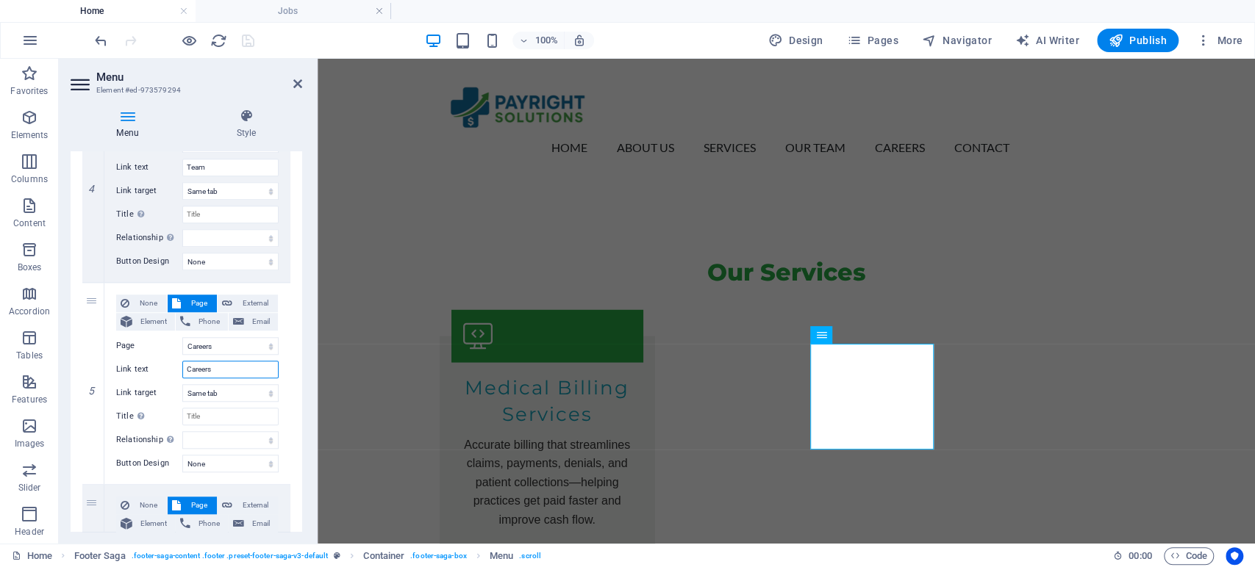
select select
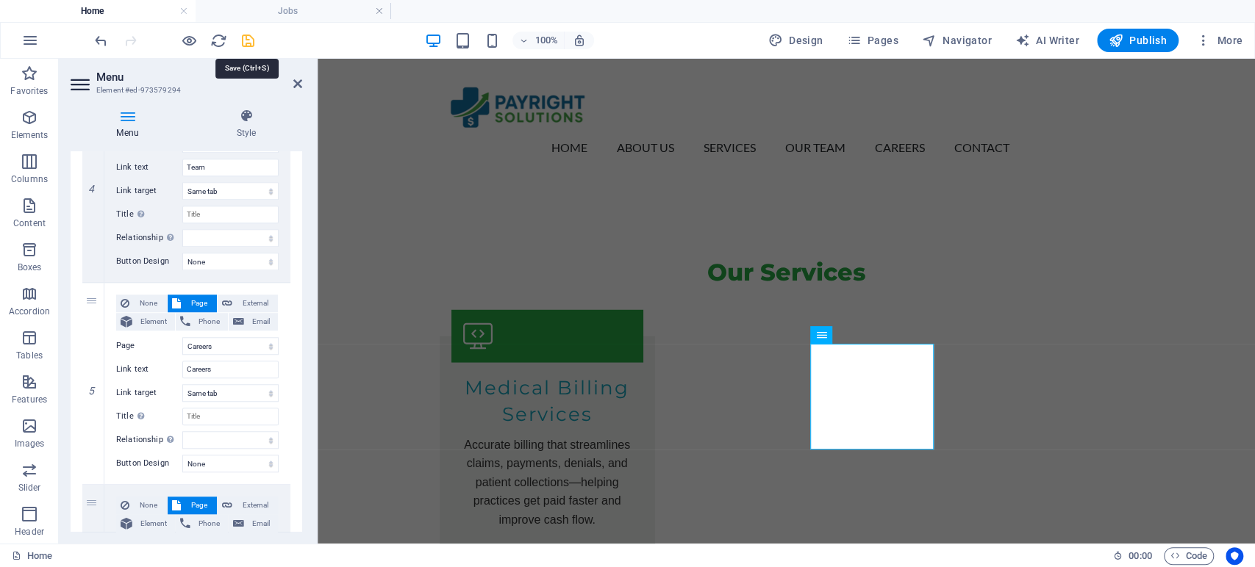
click at [247, 40] on icon "save" at bounding box center [248, 40] width 17 height 17
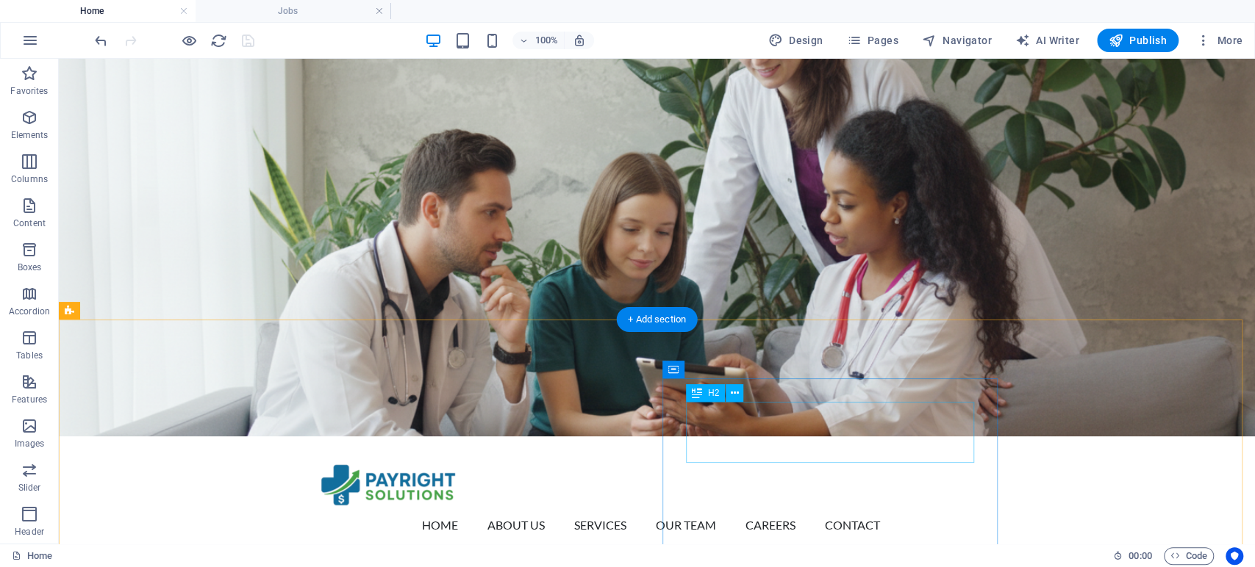
scroll to position [0, 0]
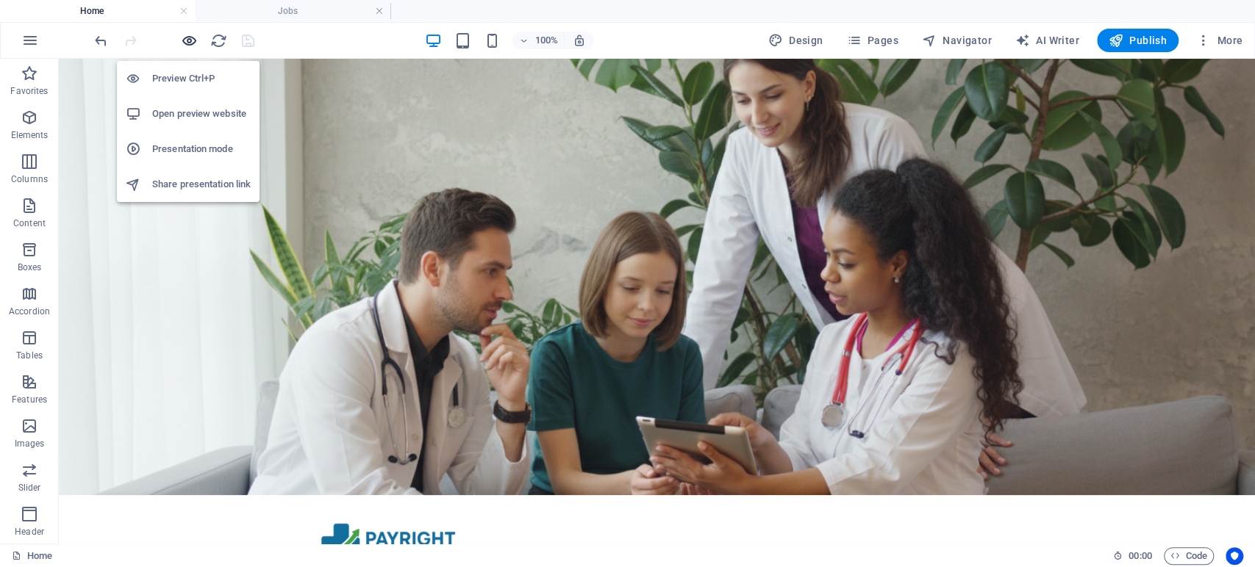
click at [193, 40] on icon "button" at bounding box center [189, 40] width 17 height 17
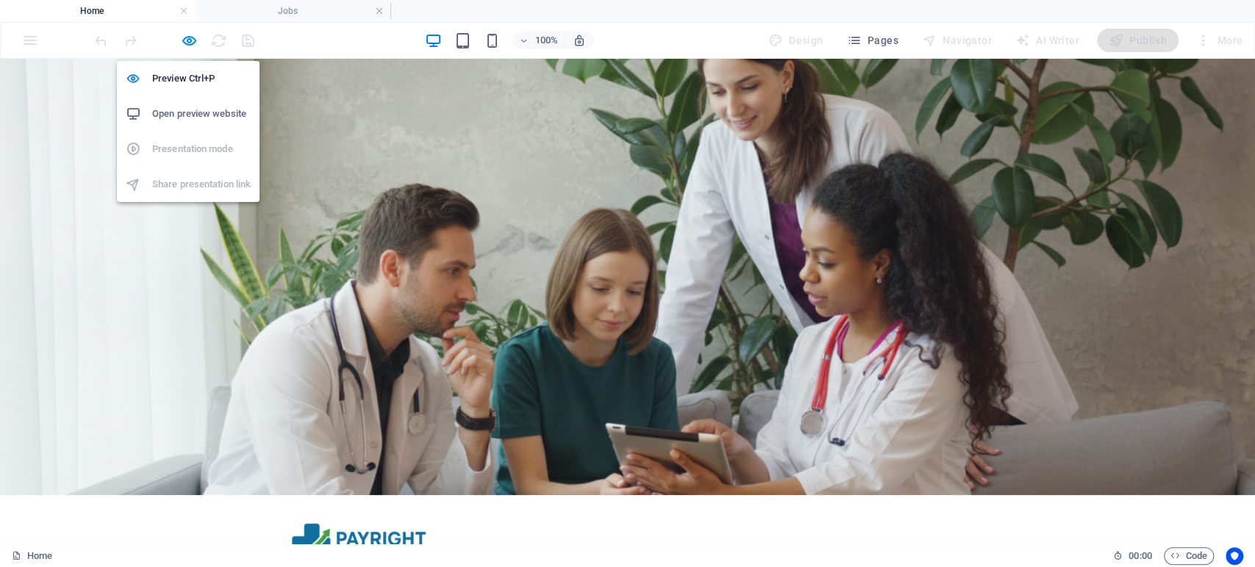
click at [198, 108] on h6 "Open preview website" at bounding box center [201, 114] width 98 height 18
click at [181, 37] on icon "button" at bounding box center [189, 40] width 17 height 17
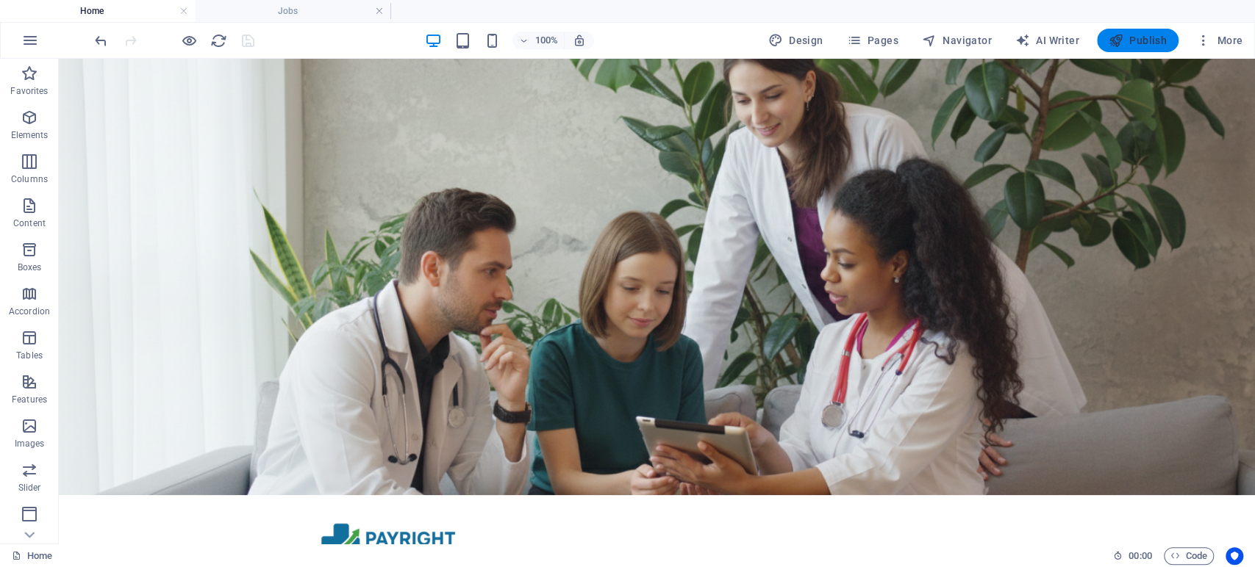
click at [1114, 37] on icon "button" at bounding box center [1115, 40] width 15 height 15
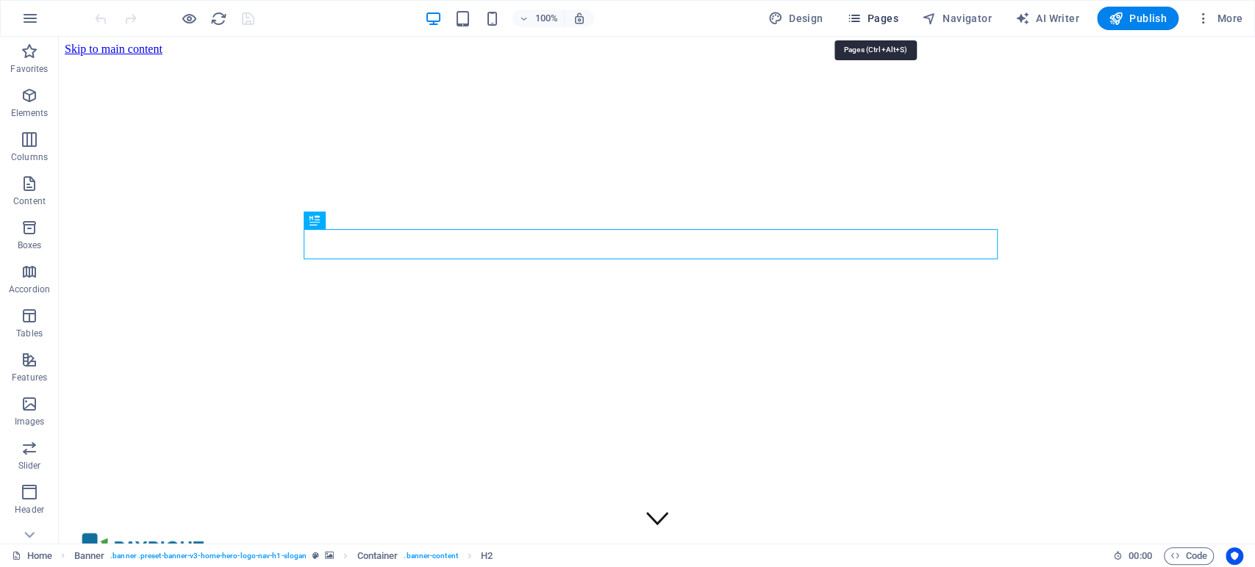
click at [888, 20] on span "Pages" at bounding box center [871, 18] width 51 height 15
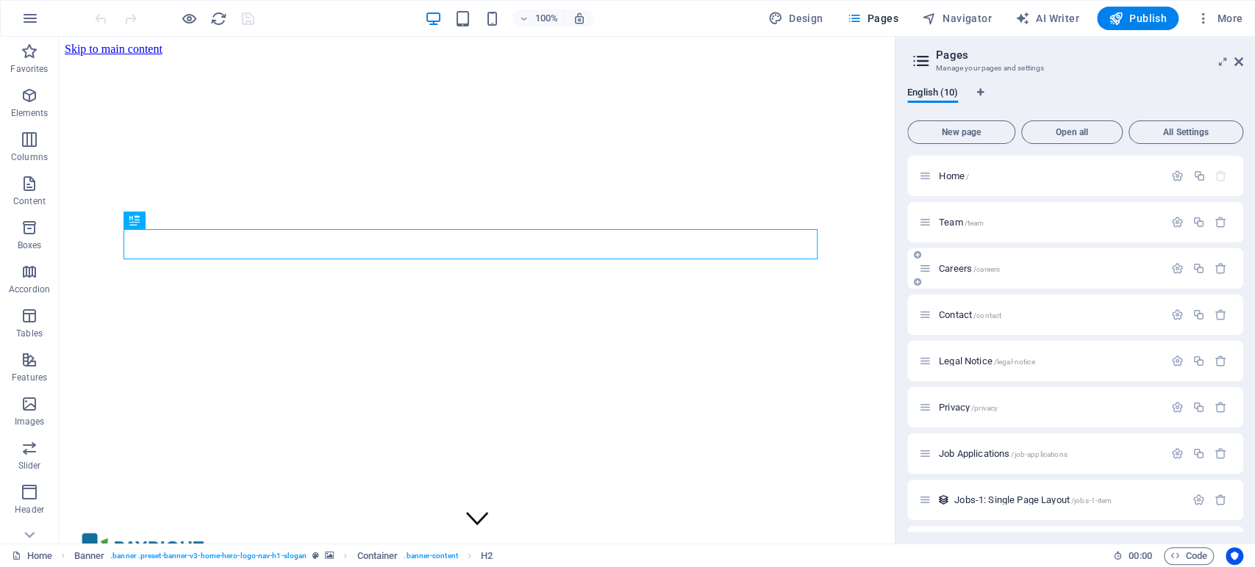
click at [954, 269] on span "Careers /careers" at bounding box center [969, 268] width 61 height 11
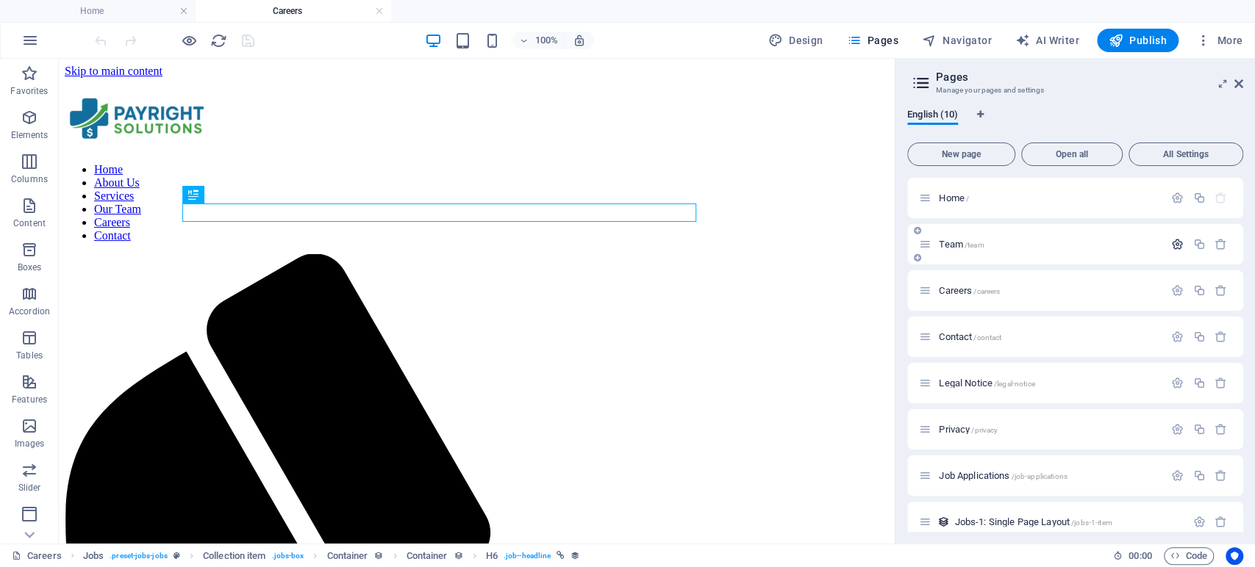
click at [1174, 248] on icon "button" at bounding box center [1177, 244] width 12 height 12
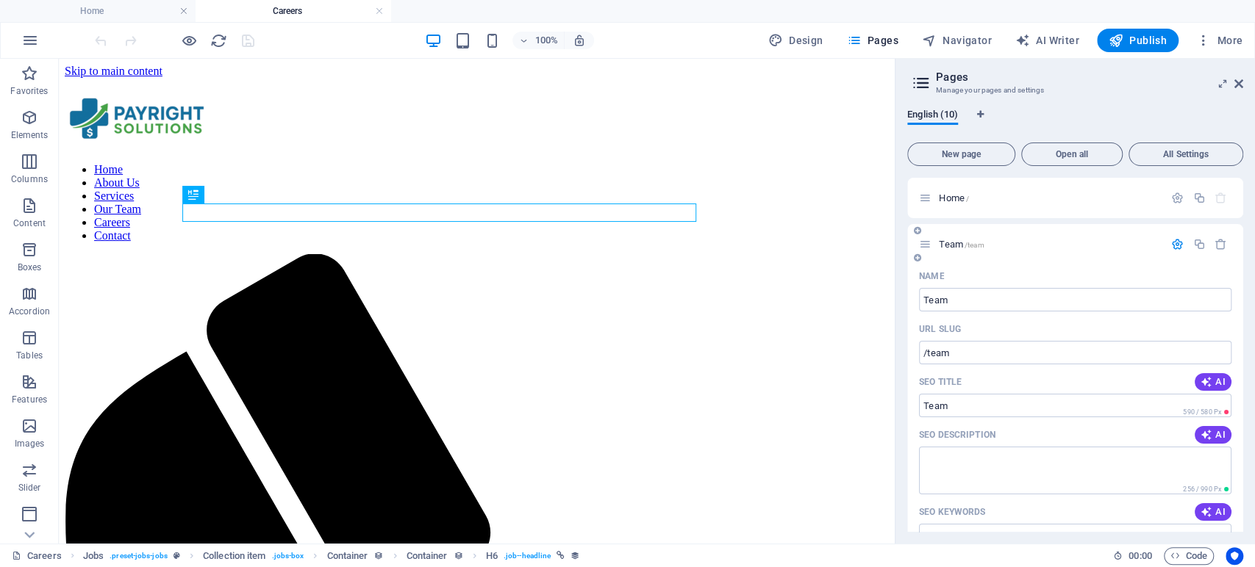
click at [1171, 240] on icon "button" at bounding box center [1177, 244] width 12 height 12
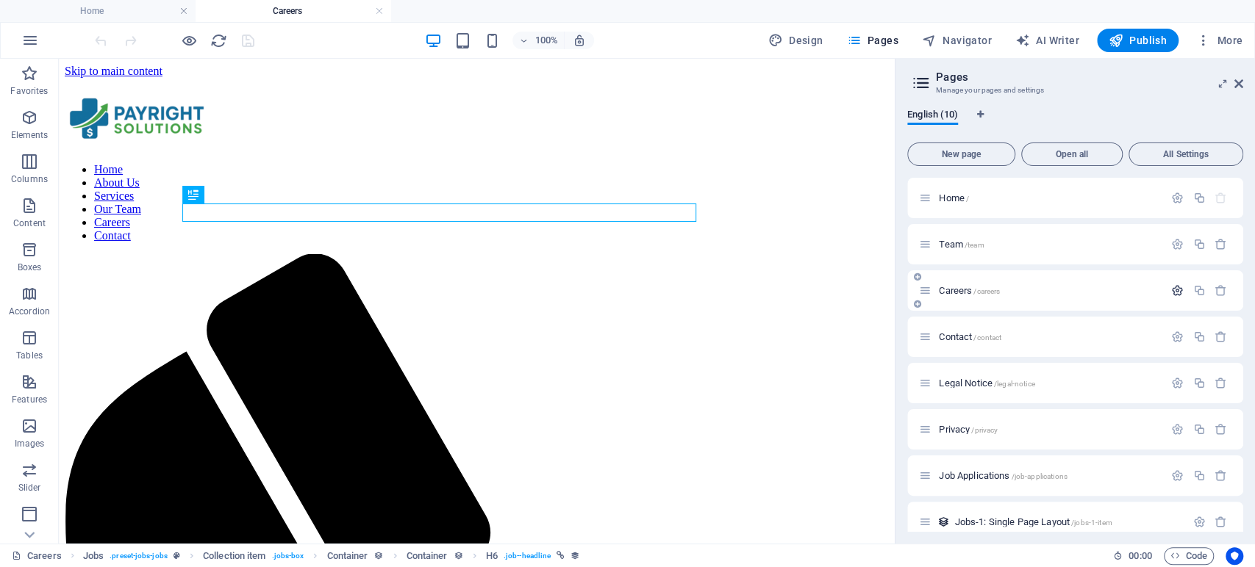
click at [1175, 292] on icon "button" at bounding box center [1177, 290] width 12 height 12
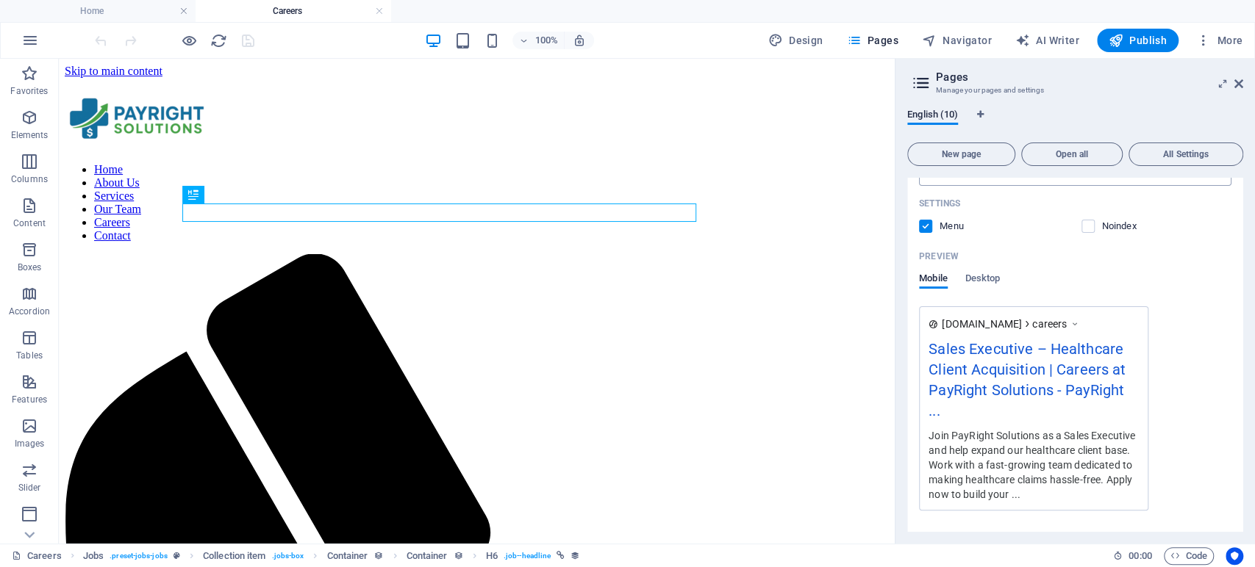
scroll to position [490, 0]
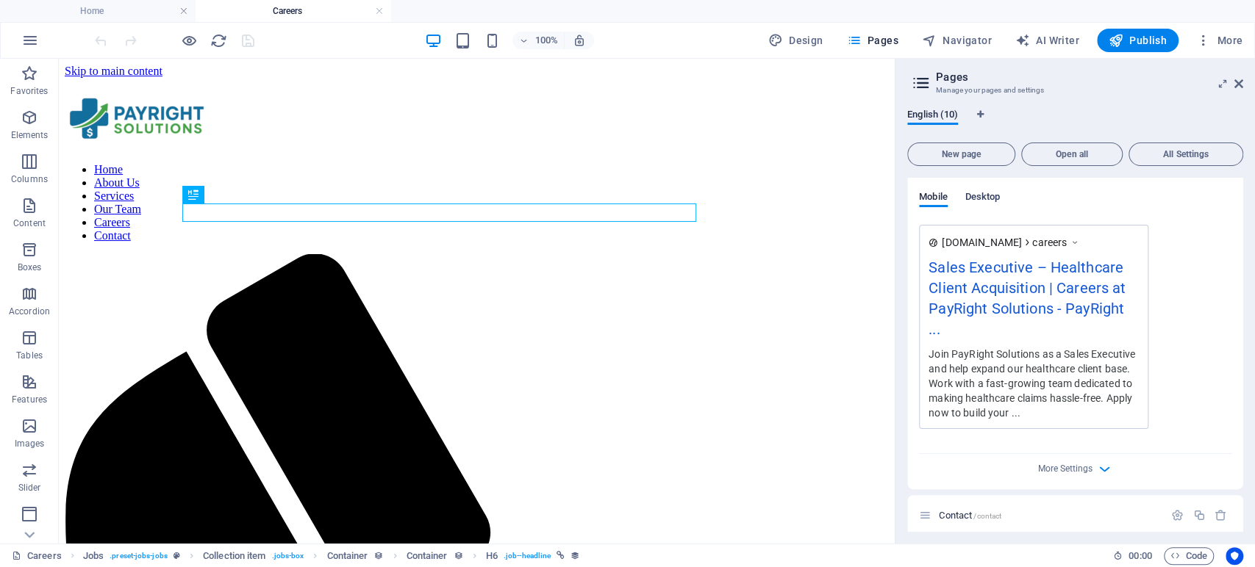
click at [978, 193] on span "Desktop" at bounding box center [982, 198] width 35 height 21
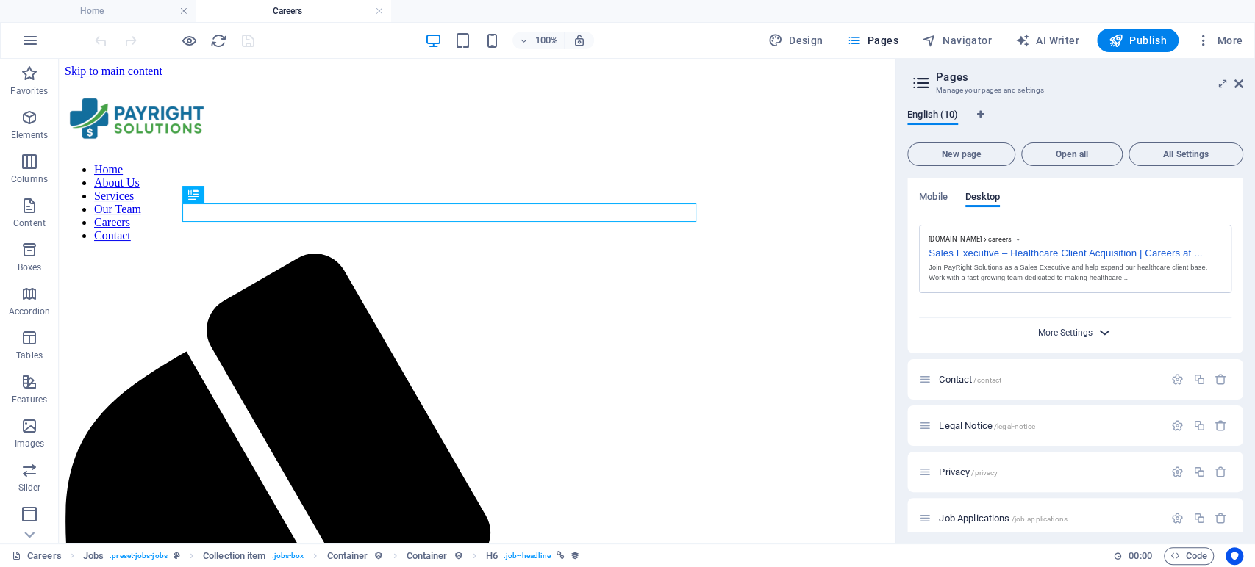
click at [1051, 328] on span "More Settings" at bounding box center [1065, 333] width 54 height 10
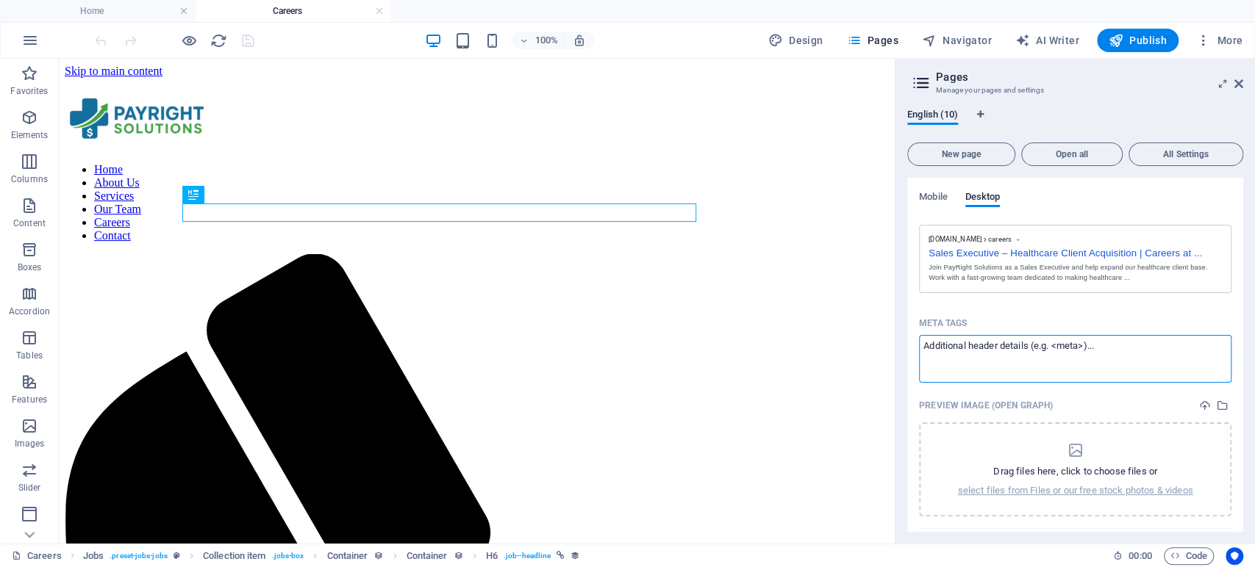
click at [1058, 351] on textarea "Meta tags ​" at bounding box center [1075, 359] width 312 height 48
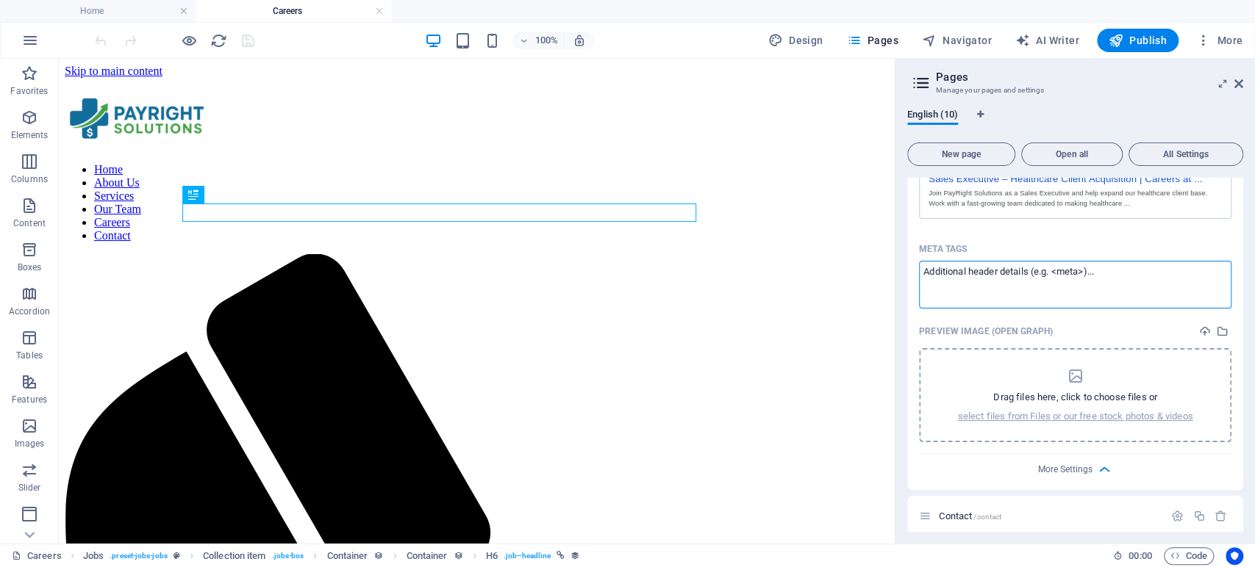
scroll to position [653, 0]
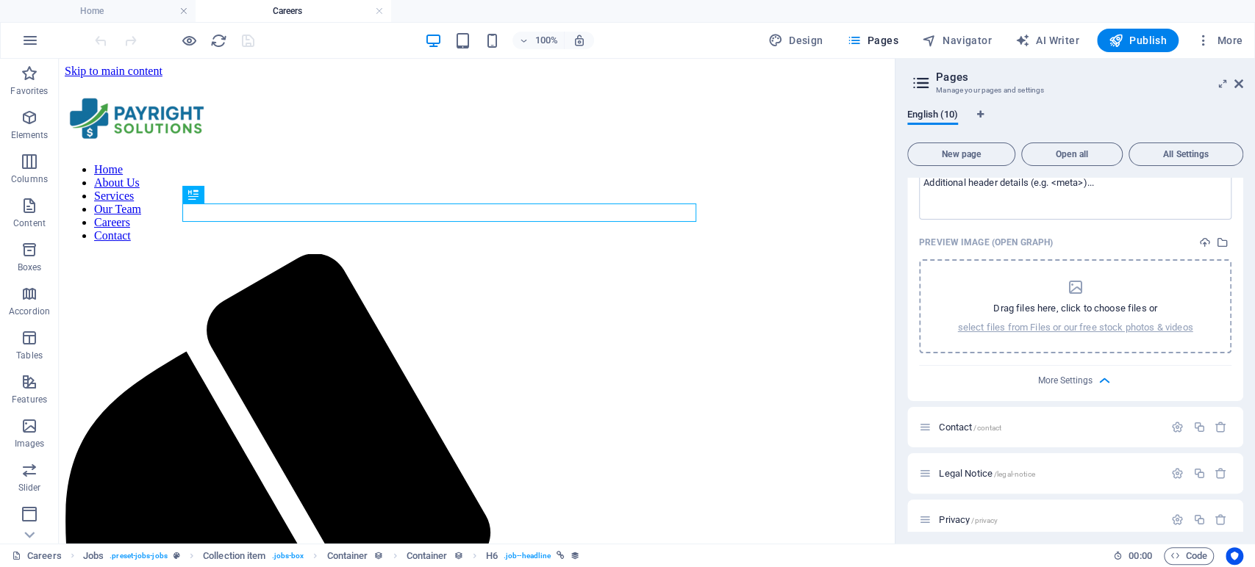
click at [1076, 287] on icon "dropzone" at bounding box center [1075, 288] width 18 height 18
click at [998, 324] on p "select files from Files or our free stock photos & videos" at bounding box center [1075, 327] width 235 height 13
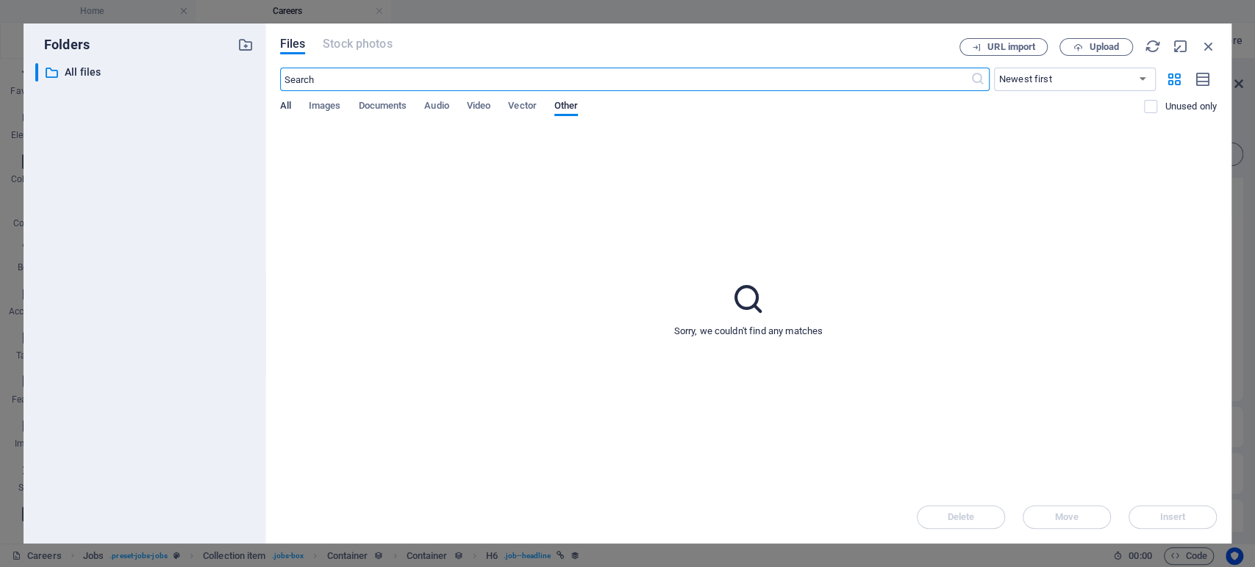
click at [284, 106] on span "All" at bounding box center [285, 107] width 11 height 21
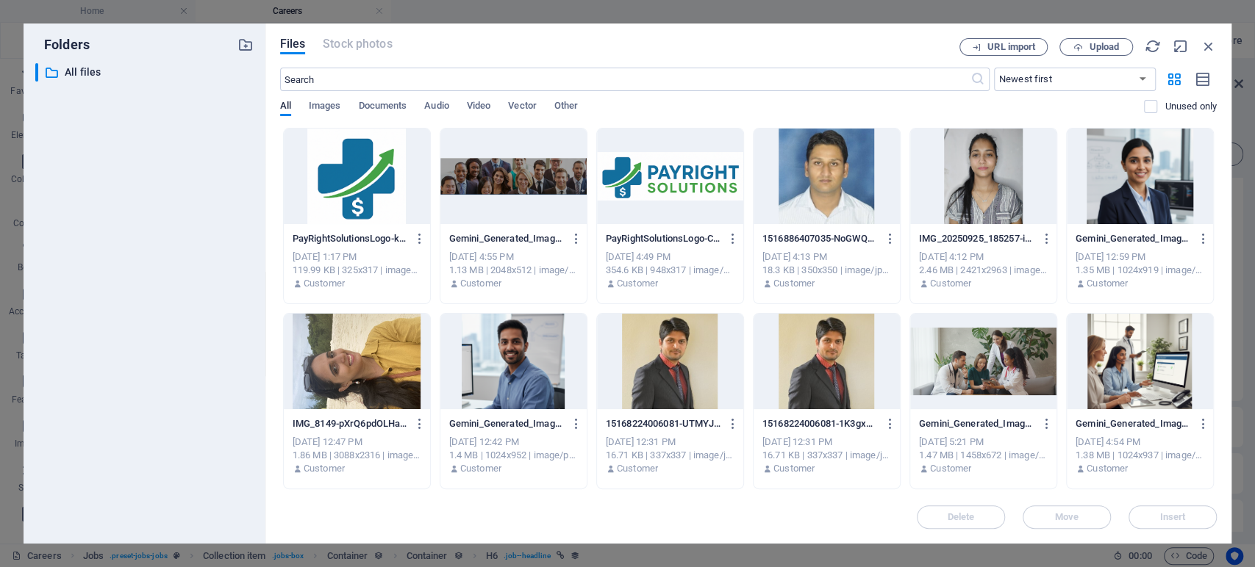
click at [354, 185] on div at bounding box center [357, 177] width 146 height 96
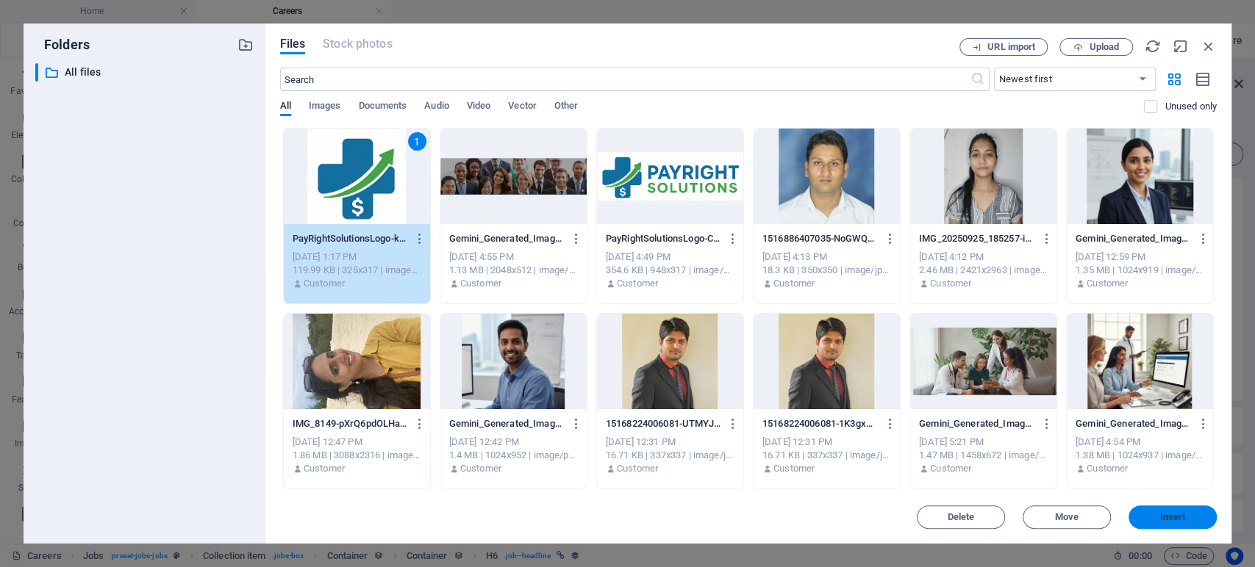
click at [1164, 513] on span "Insert" at bounding box center [1173, 517] width 26 height 9
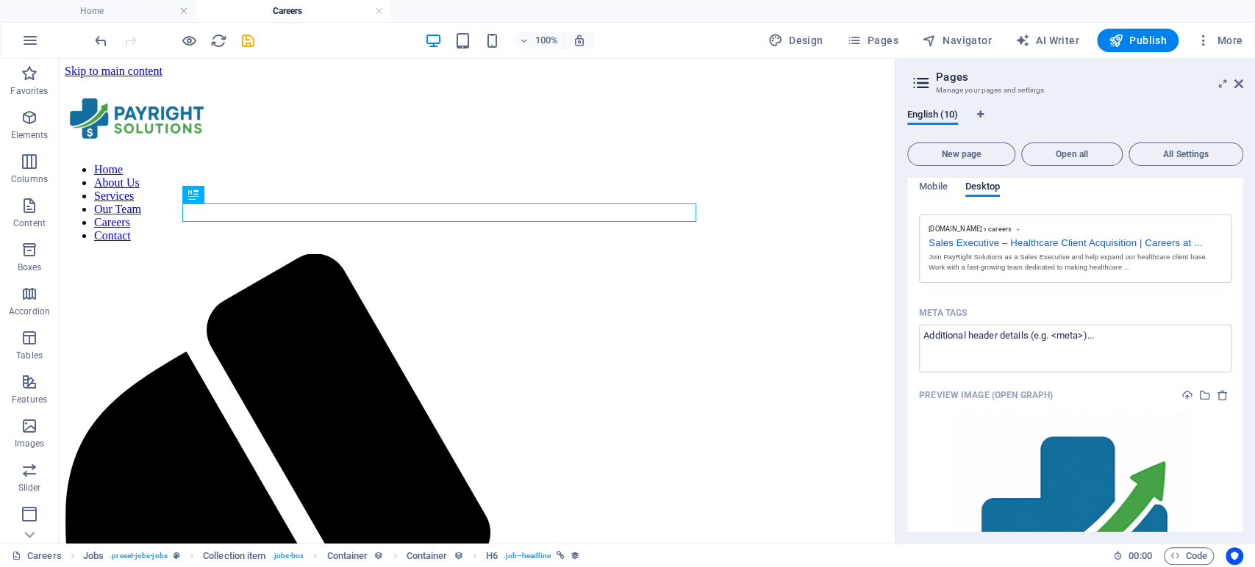
scroll to position [490, 0]
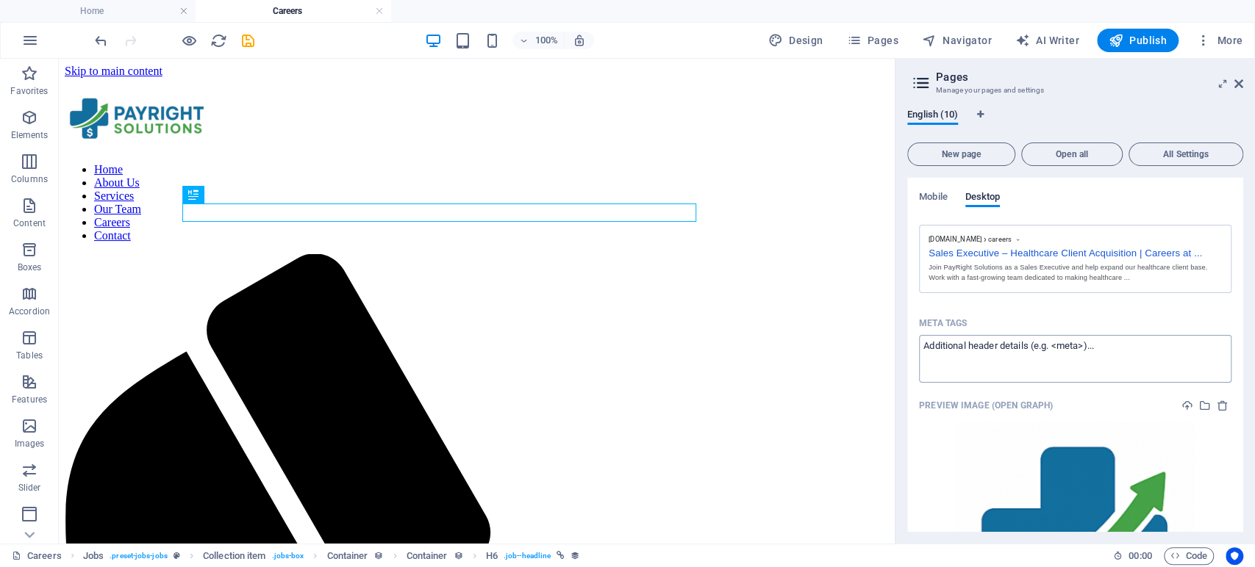
click at [963, 358] on textarea "Meta tags ​" at bounding box center [1075, 359] width 312 height 48
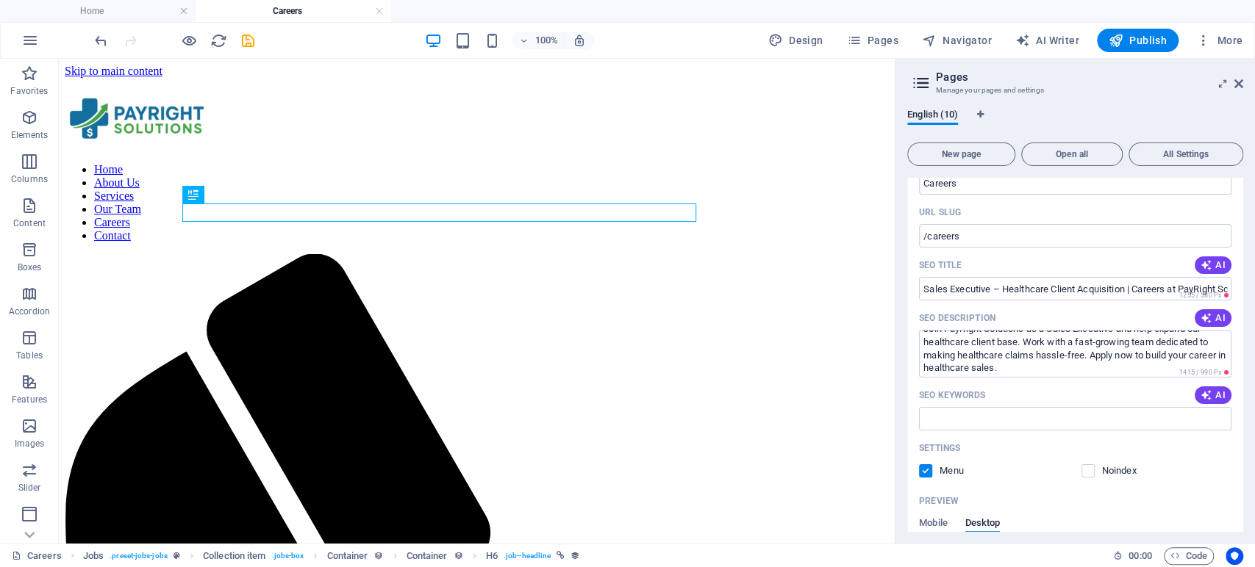
scroll to position [12, 0]
click at [249, 43] on icon "save" at bounding box center [248, 40] width 17 height 17
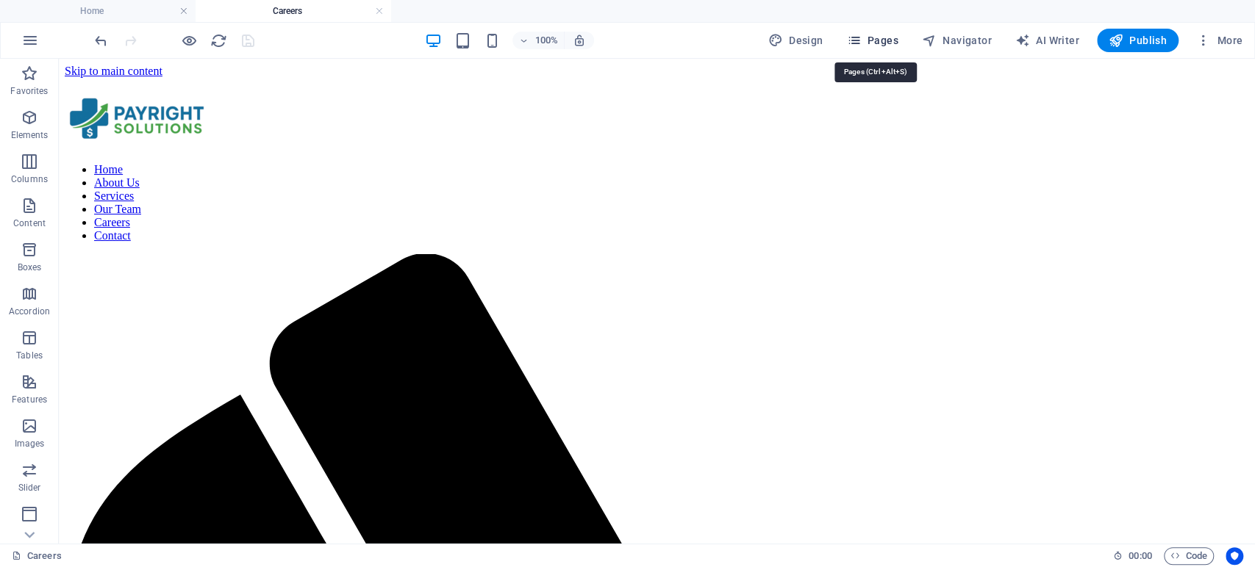
click at [867, 43] on span "Pages" at bounding box center [871, 40] width 51 height 15
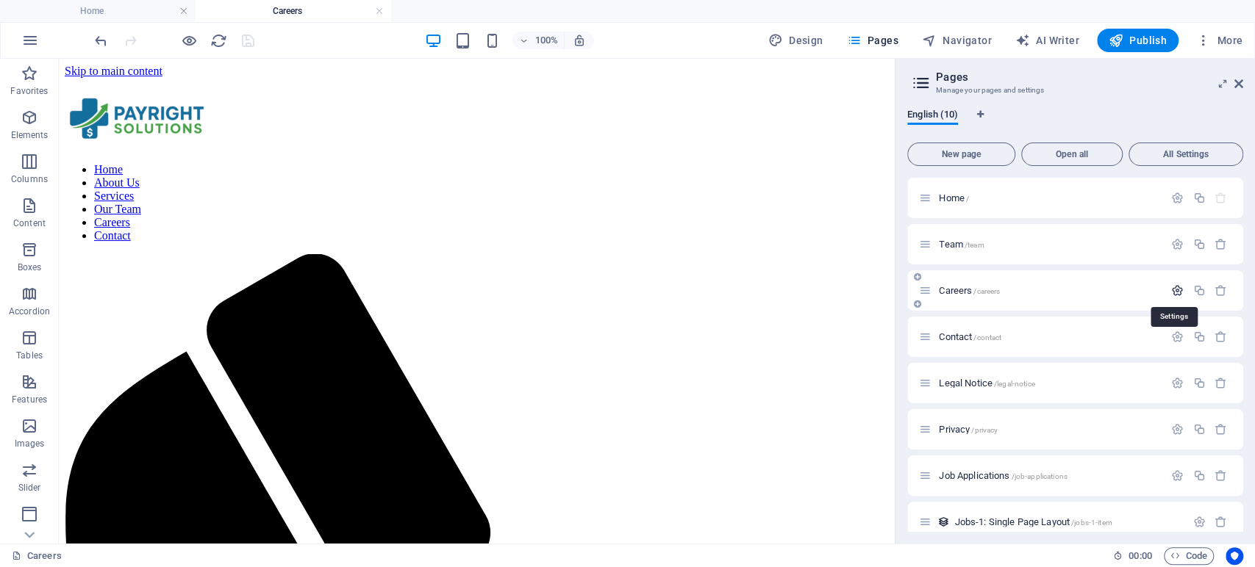
click at [1172, 287] on icon "button" at bounding box center [1177, 290] width 12 height 12
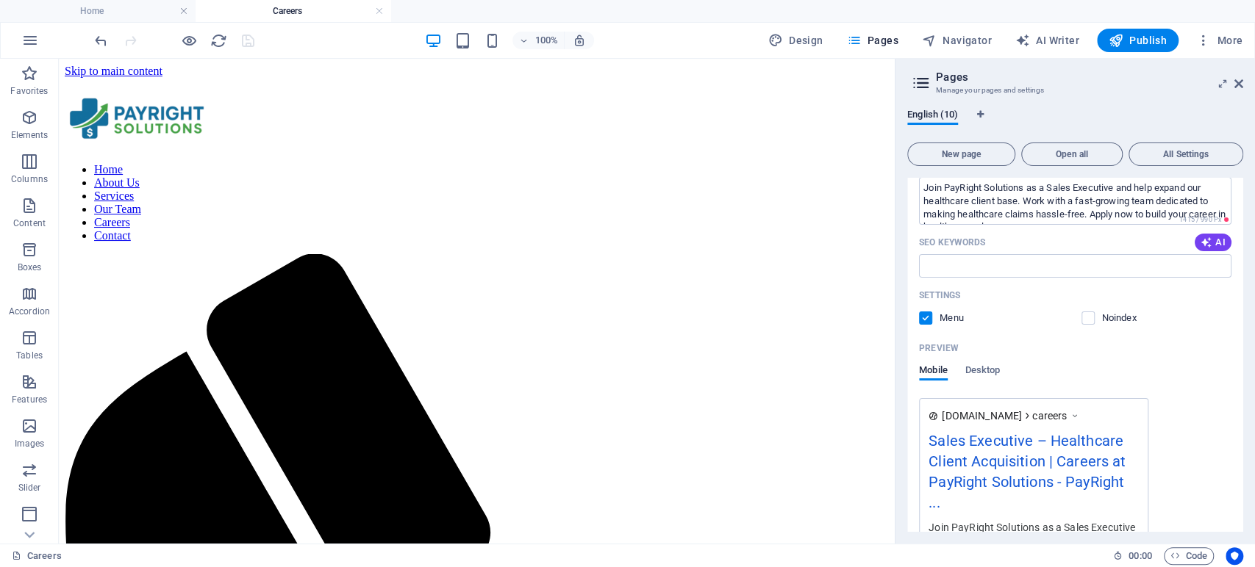
scroll to position [326, 0]
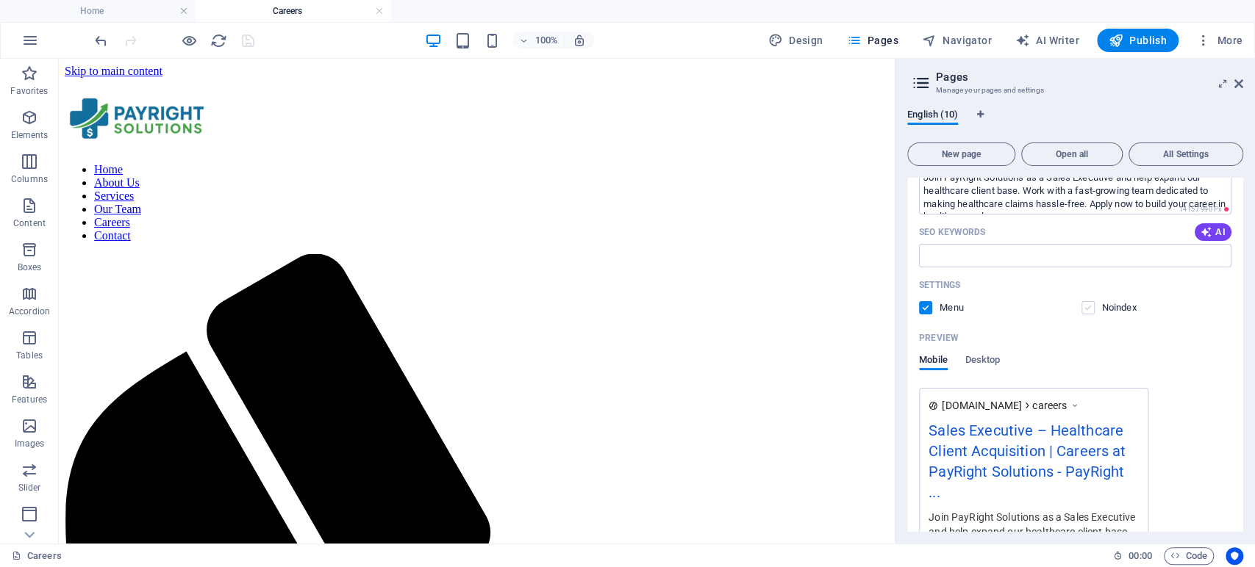
click at [1088, 314] on label at bounding box center [1087, 307] width 13 height 13
click at [0, 0] on input "checkbox" at bounding box center [0, 0] width 0 height 0
click at [1088, 310] on label at bounding box center [1087, 307] width 13 height 13
click at [0, 0] on input "checkbox" at bounding box center [0, 0] width 0 height 0
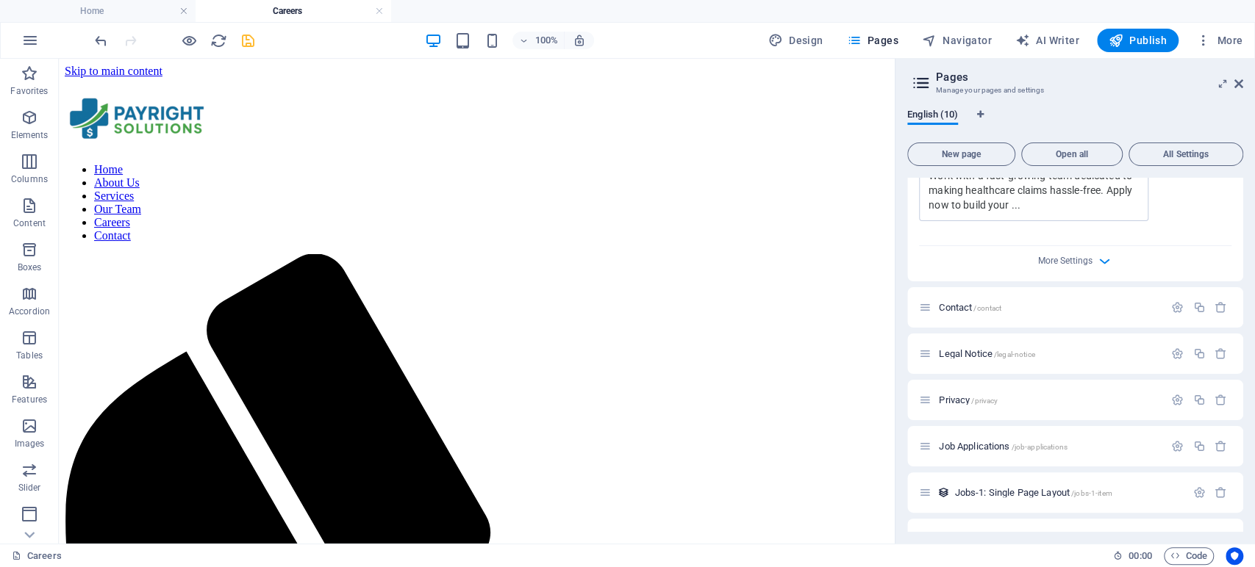
scroll to position [735, 0]
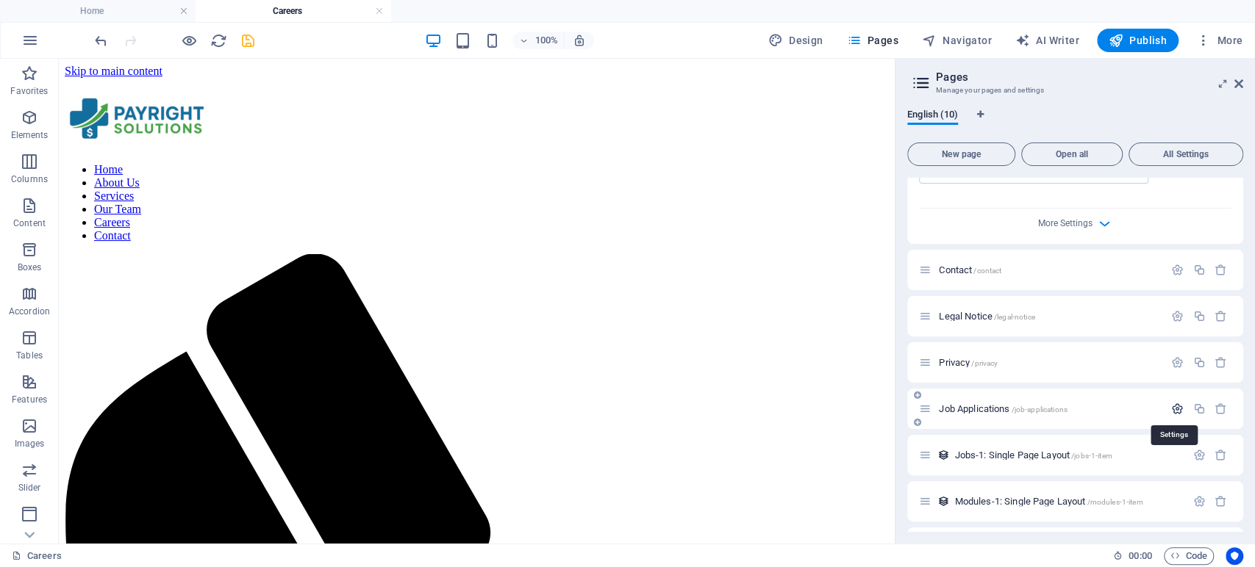
click at [1171, 414] on icon "button" at bounding box center [1177, 409] width 12 height 12
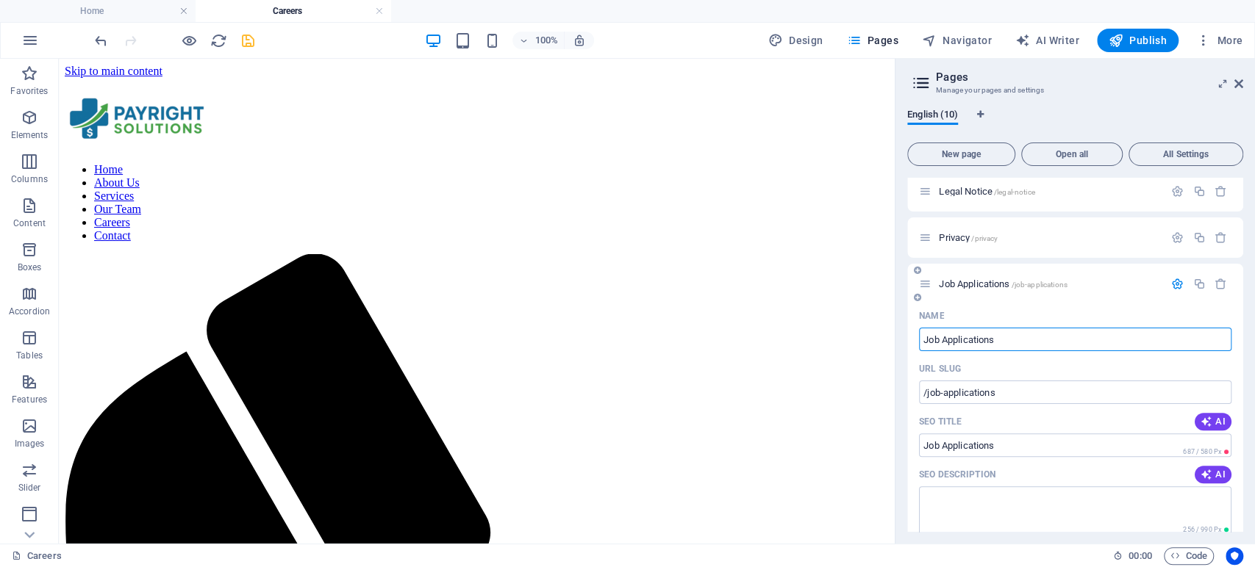
scroll to position [817, 0]
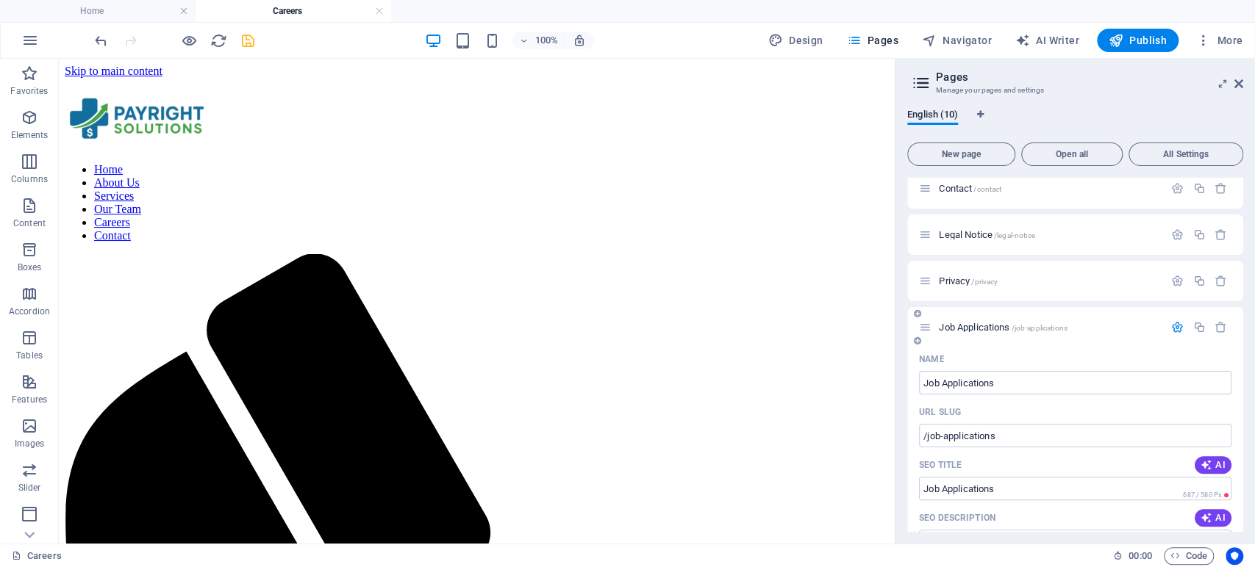
click at [1172, 326] on icon "button" at bounding box center [1177, 327] width 12 height 12
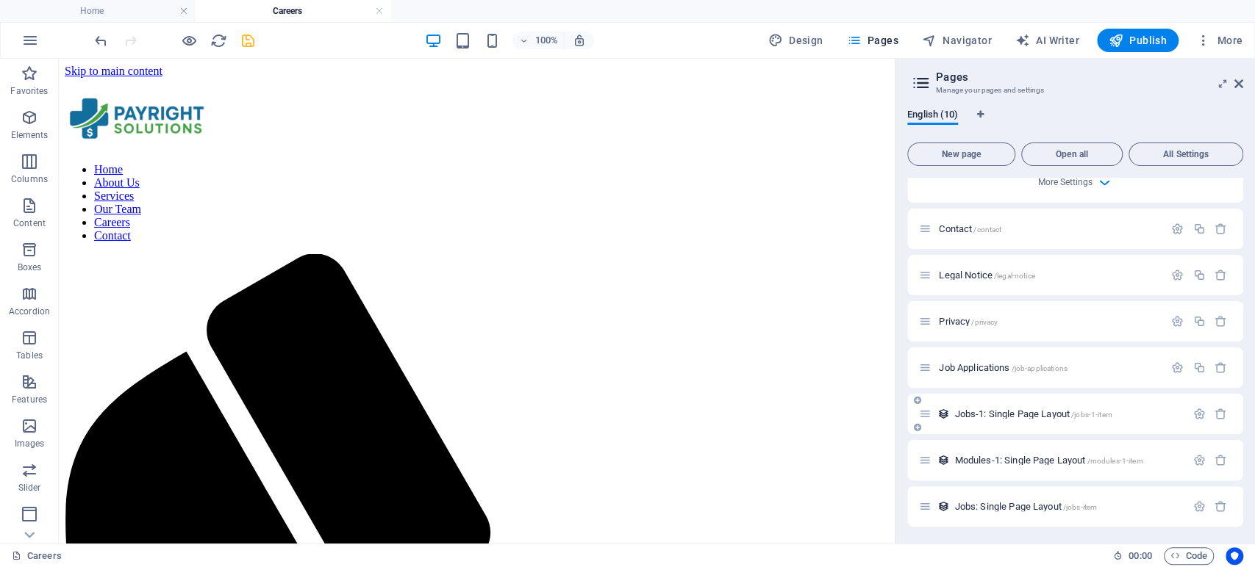
click at [926, 415] on icon at bounding box center [925, 414] width 12 height 12
click at [1197, 409] on icon "button" at bounding box center [1198, 414] width 12 height 12
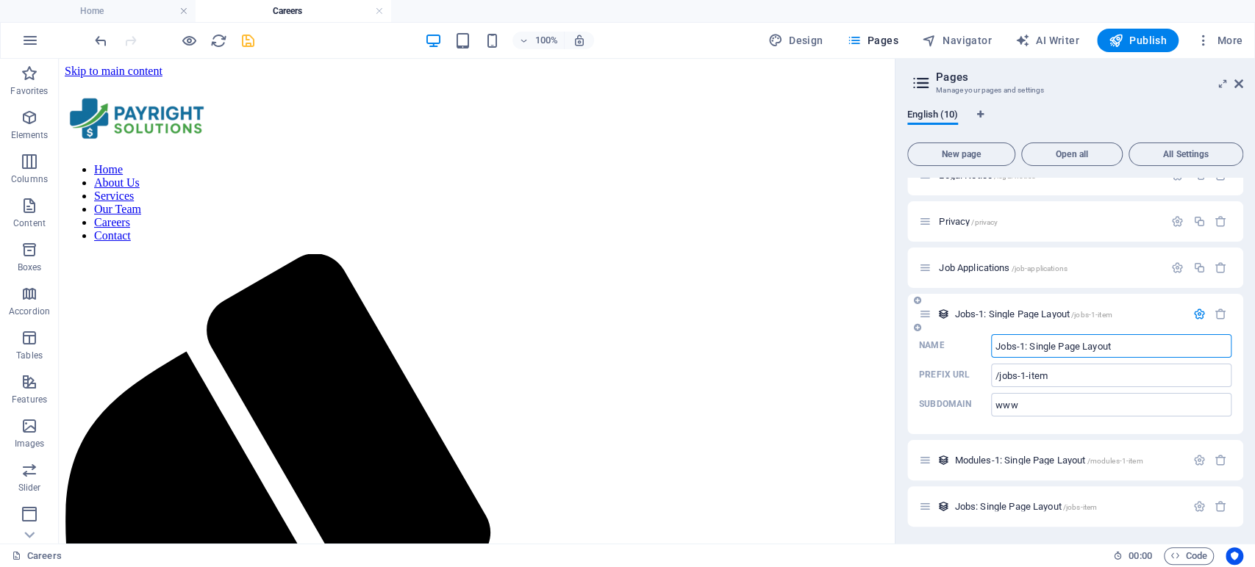
scroll to position [876, 0]
click at [1192, 312] on icon "button" at bounding box center [1198, 314] width 12 height 12
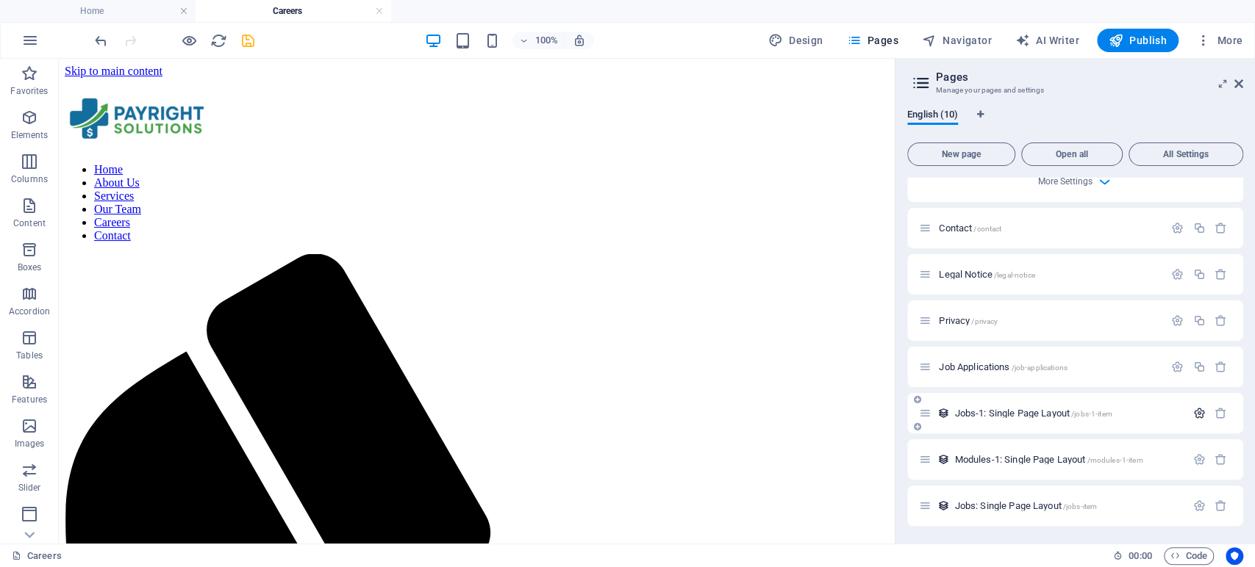
scroll to position [776, 0]
click at [1217, 414] on icon "button" at bounding box center [1220, 414] width 12 height 12
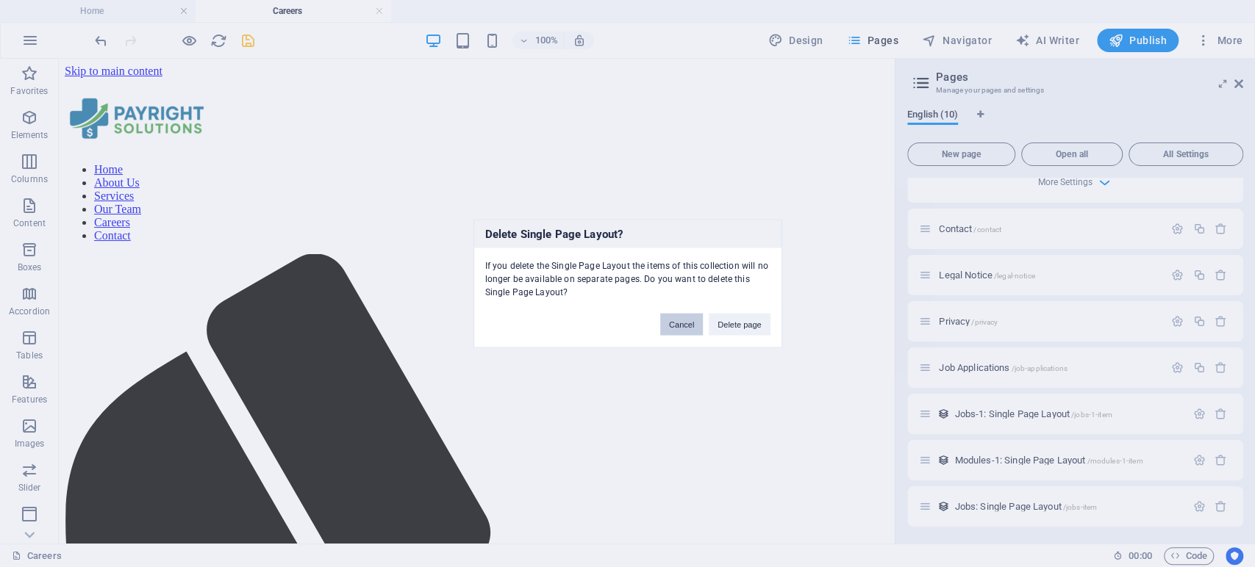
click at [692, 323] on button "Cancel" at bounding box center [681, 325] width 43 height 22
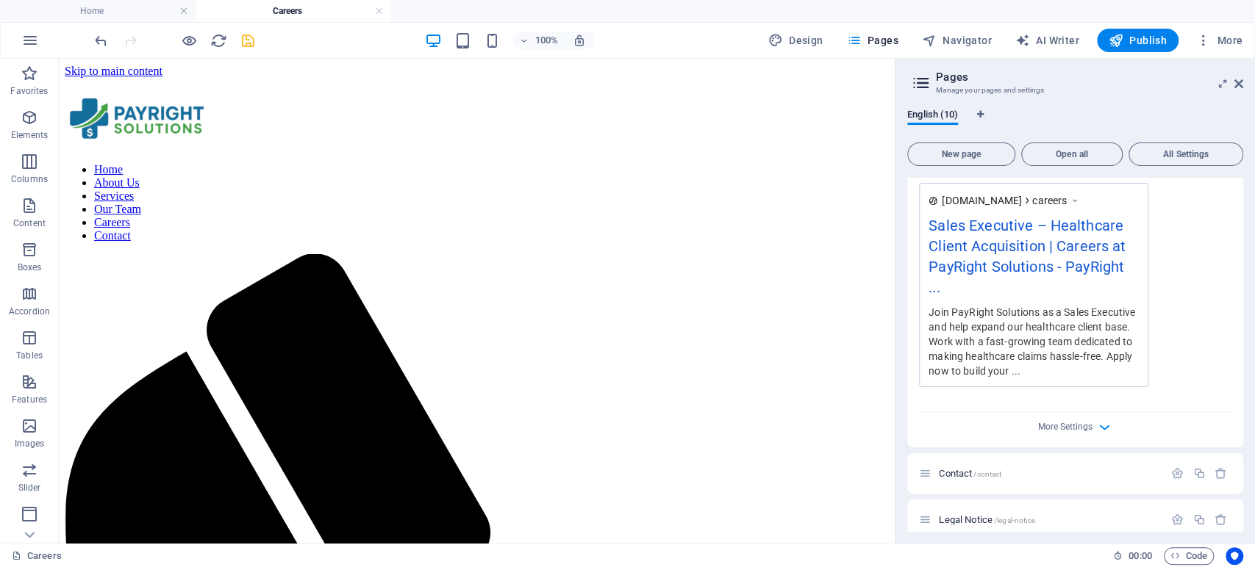
scroll to position [450, 0]
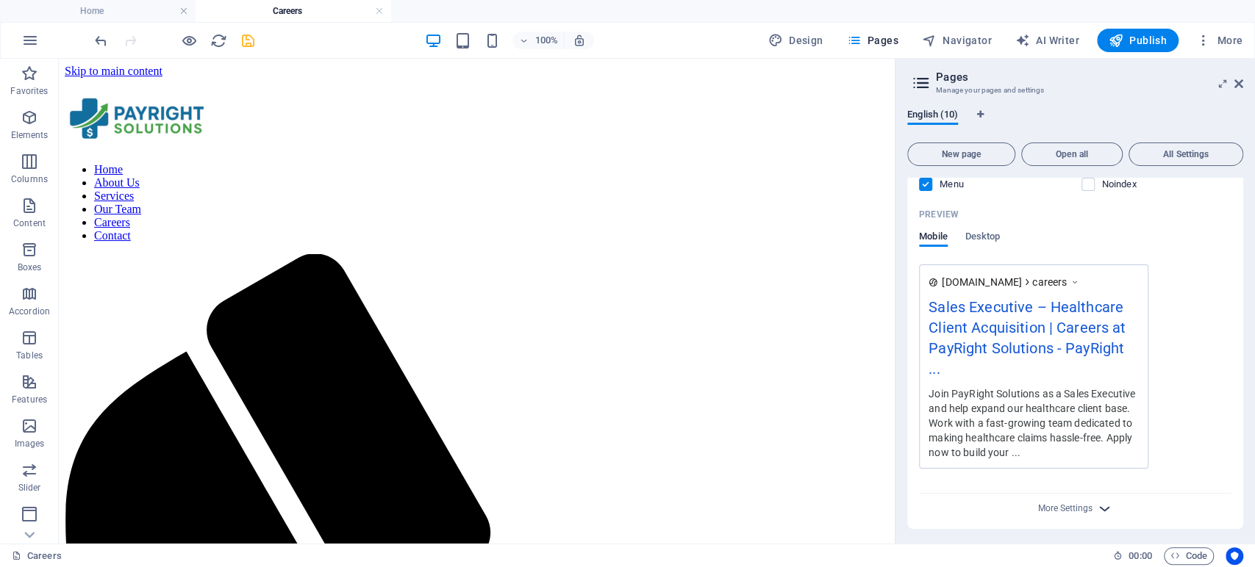
click at [1076, 502] on span "More Settings" at bounding box center [1076, 509] width 18 height 17
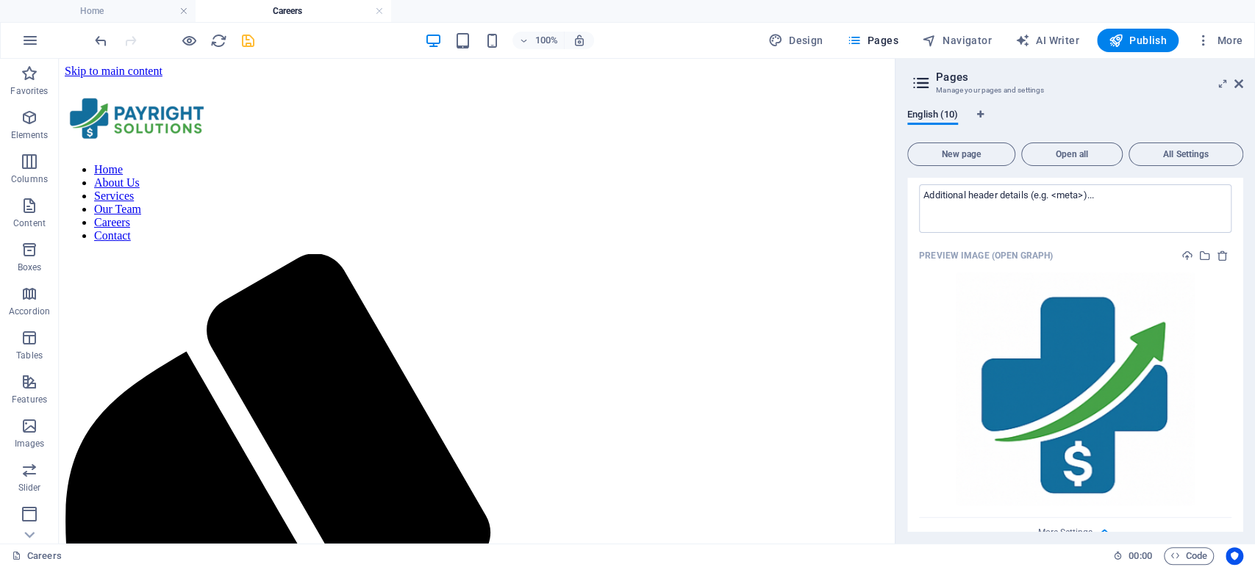
scroll to position [695, 0]
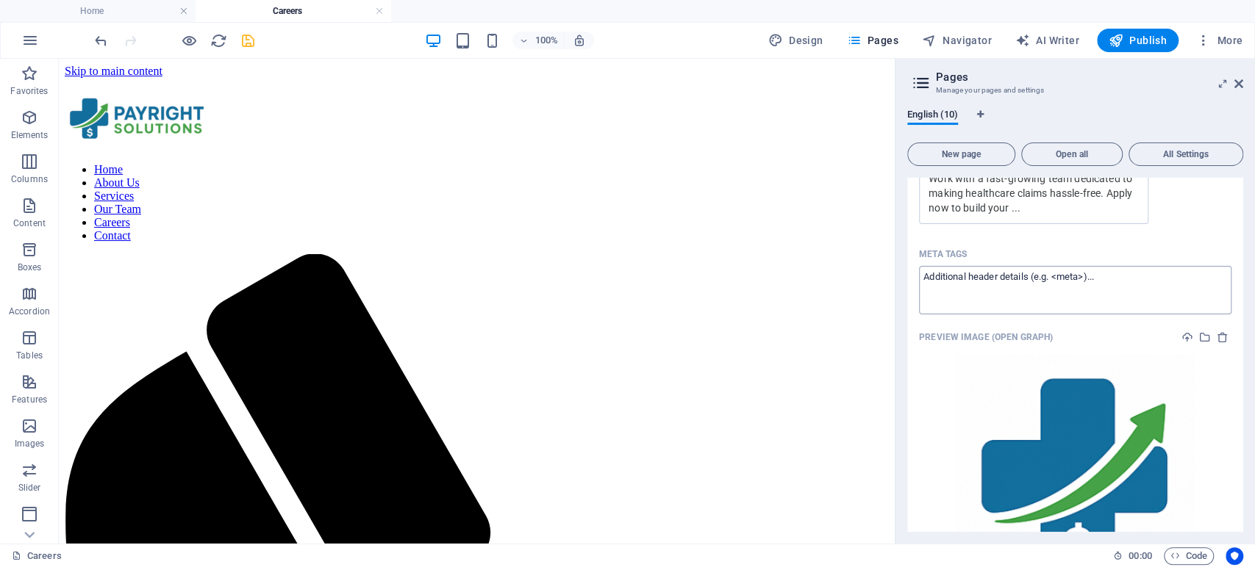
click at [1006, 284] on textarea "Meta tags ​" at bounding box center [1075, 290] width 312 height 48
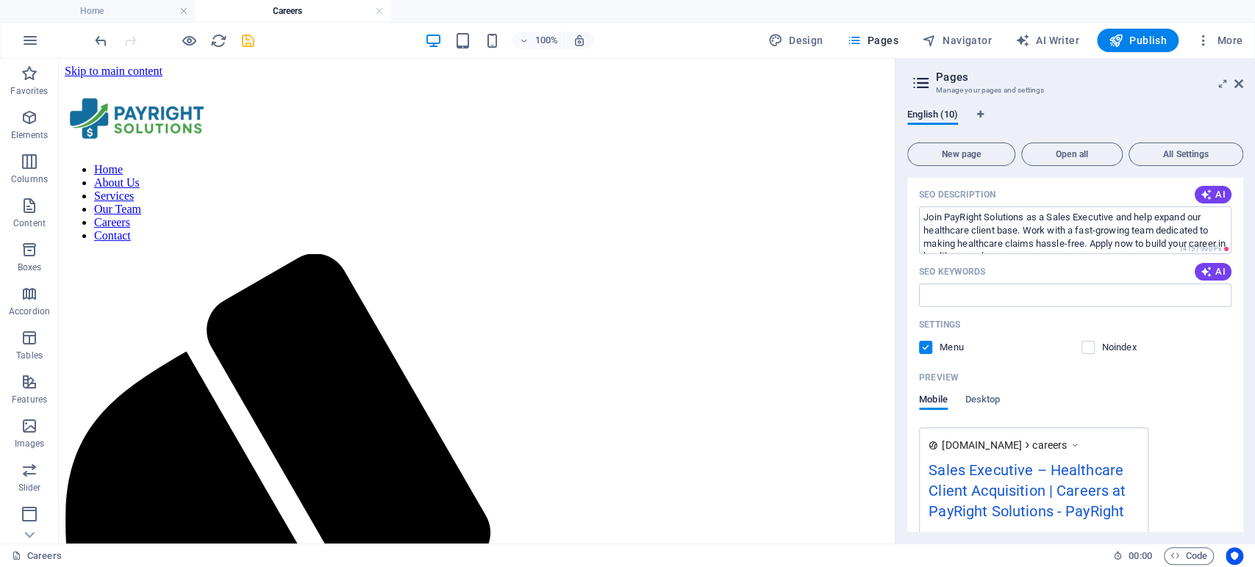
scroll to position [205, 0]
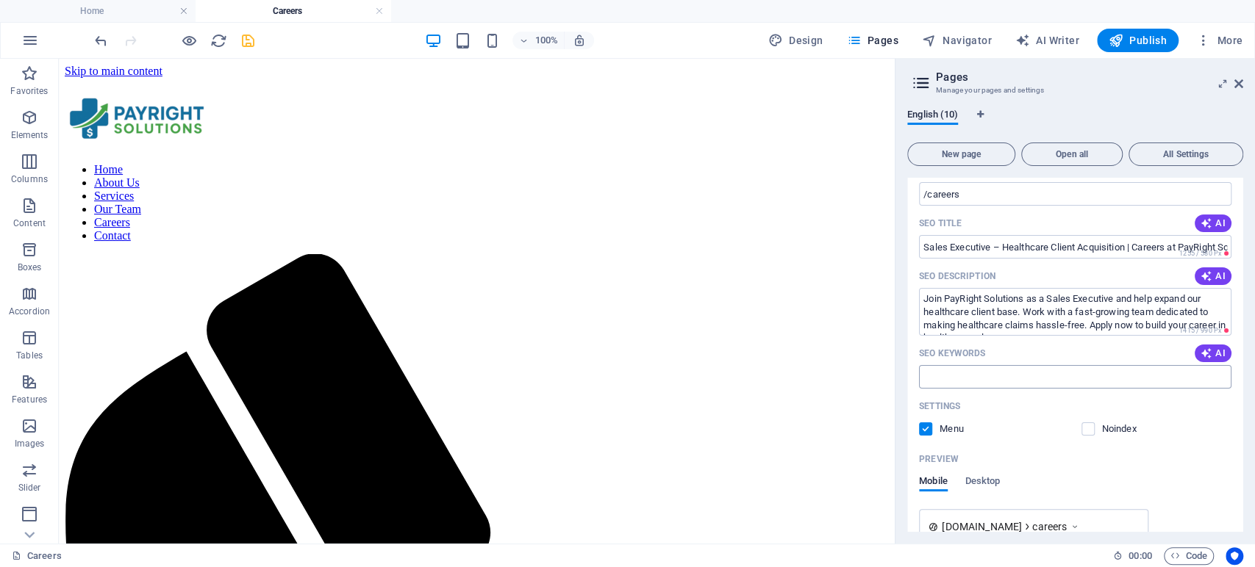
click at [967, 370] on input "SEO Keywords" at bounding box center [1075, 377] width 312 height 24
click at [1204, 351] on icon "button" at bounding box center [1206, 354] width 12 height 12
type input "Denials claims resolution, Revenue cycle management, Healthcare claims speciali…"
click at [1158, 379] on input "Denials claims resolution, Revenue cycle management, Healthcare claims speciali…" at bounding box center [1075, 377] width 312 height 24
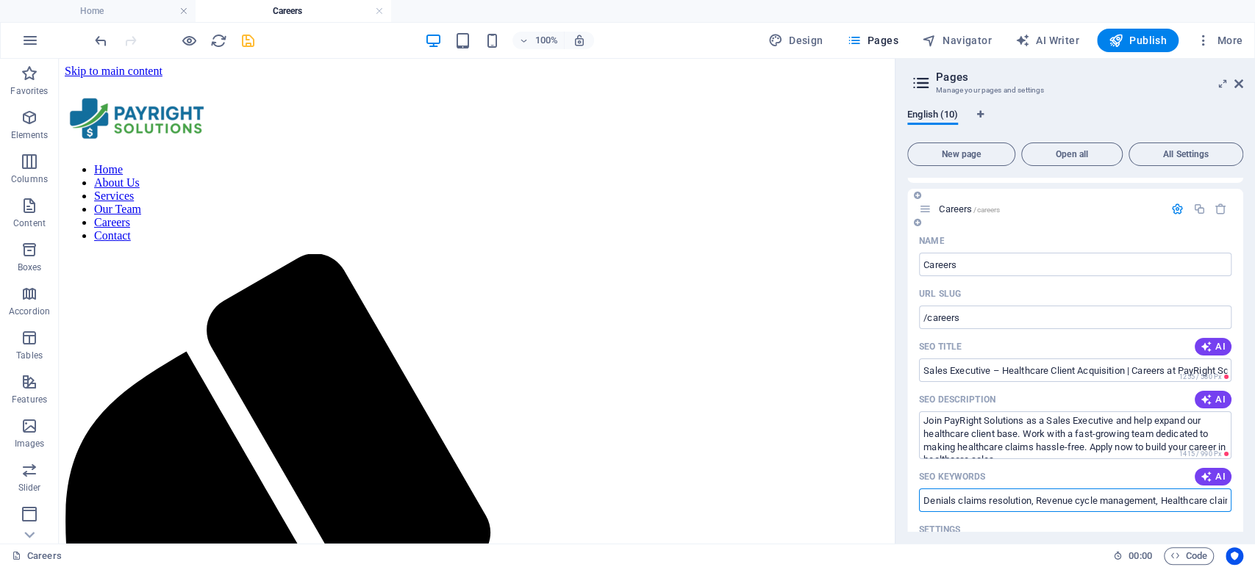
scroll to position [0, 0]
click at [245, 40] on icon "save" at bounding box center [248, 40] width 17 height 17
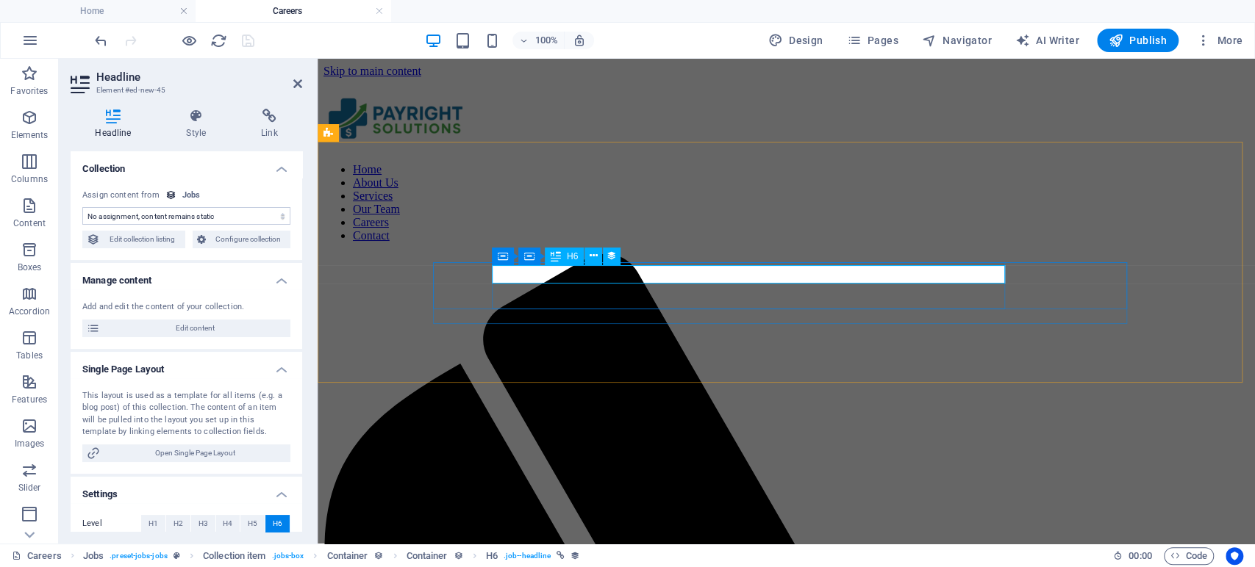
select select "name"
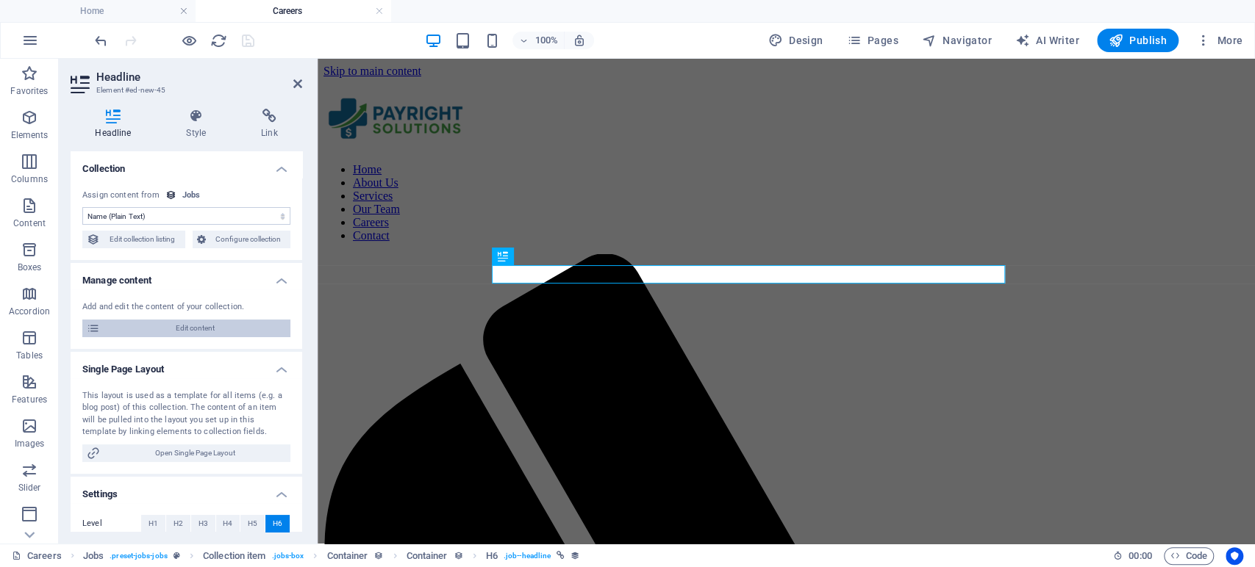
click at [218, 329] on span "Edit content" at bounding box center [195, 329] width 182 height 18
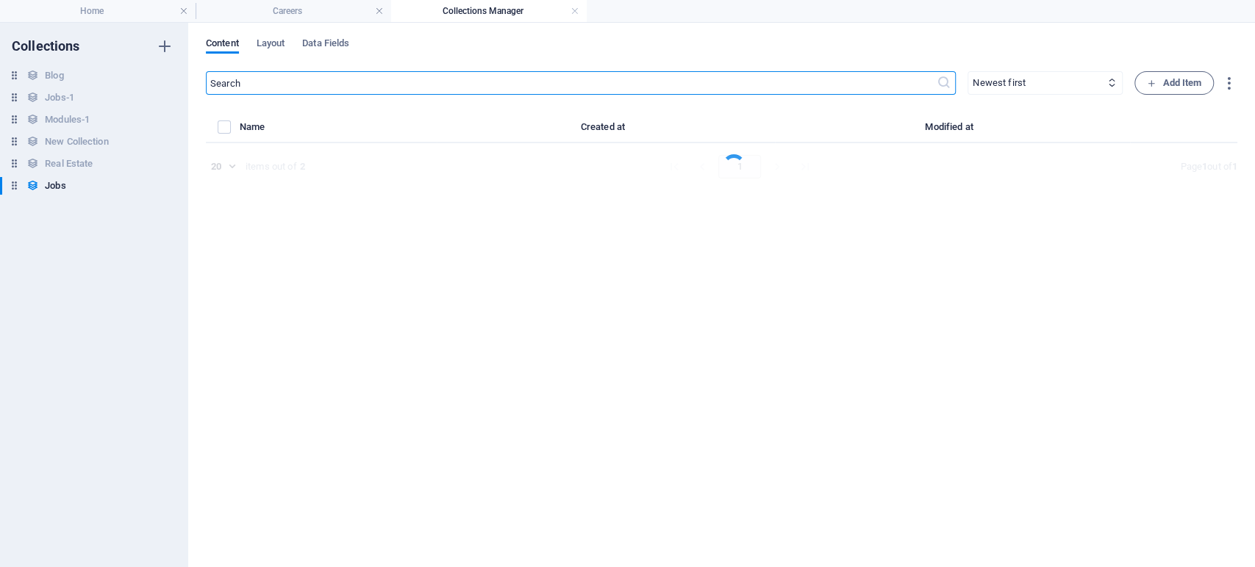
select select "Sales"
select select "Full time"
select select "Published"
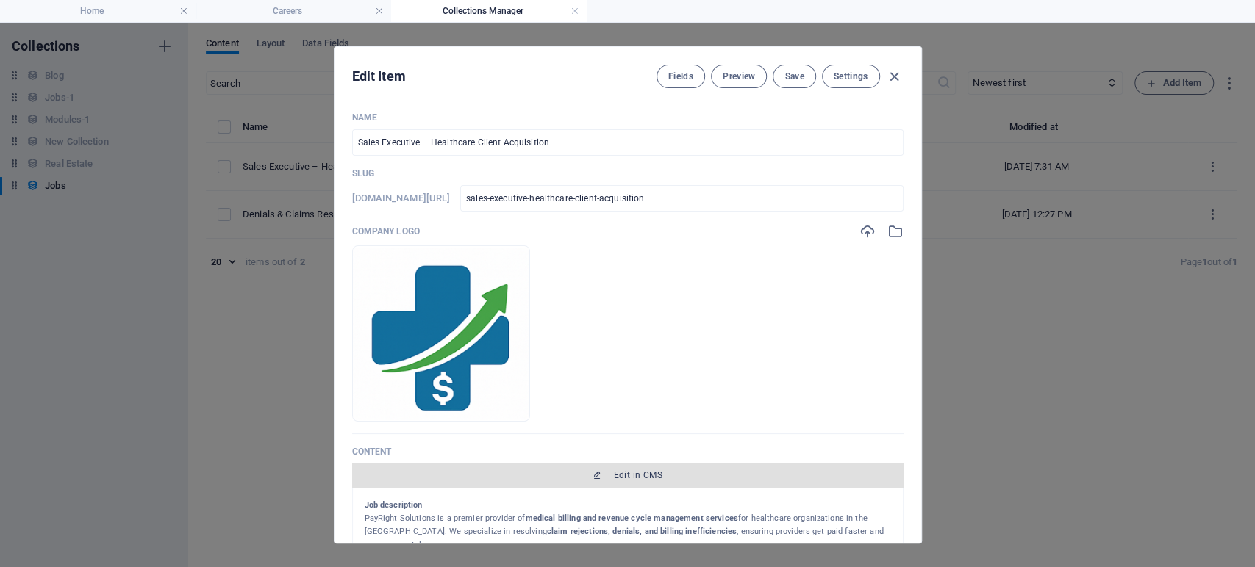
scroll to position [163, 0]
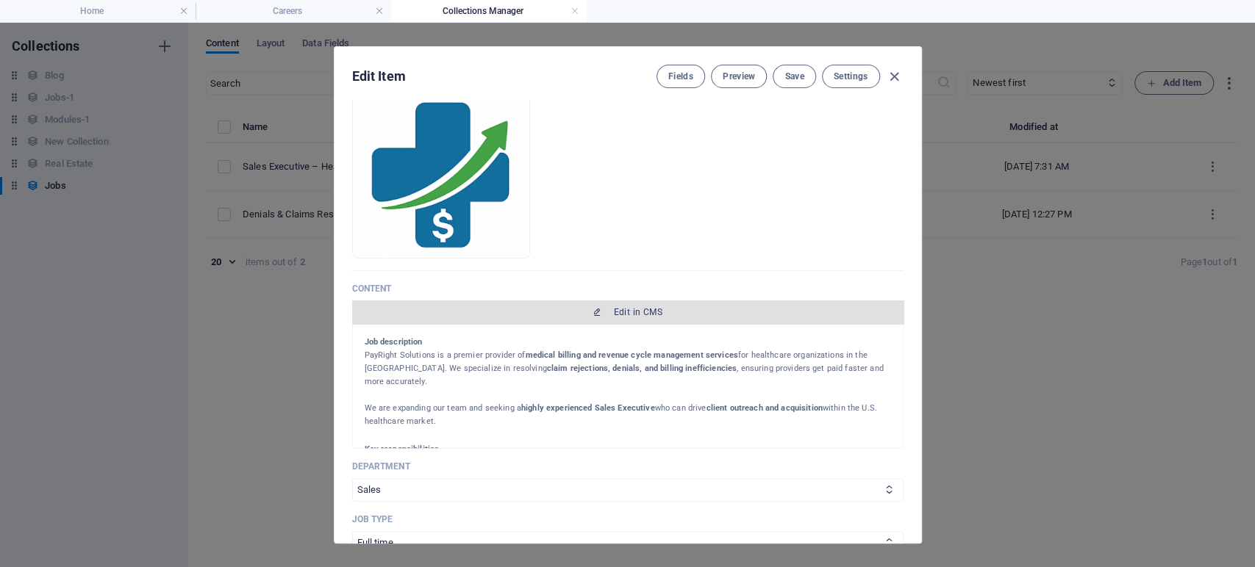
click at [609, 304] on button "Edit in CMS" at bounding box center [627, 313] width 551 height 24
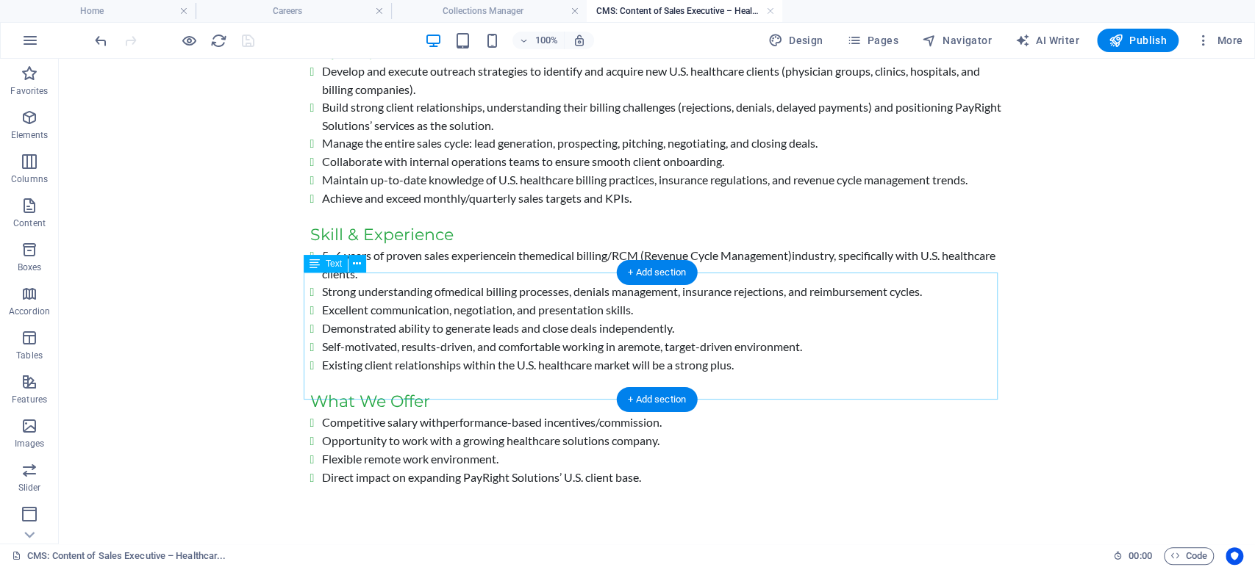
scroll to position [0, 0]
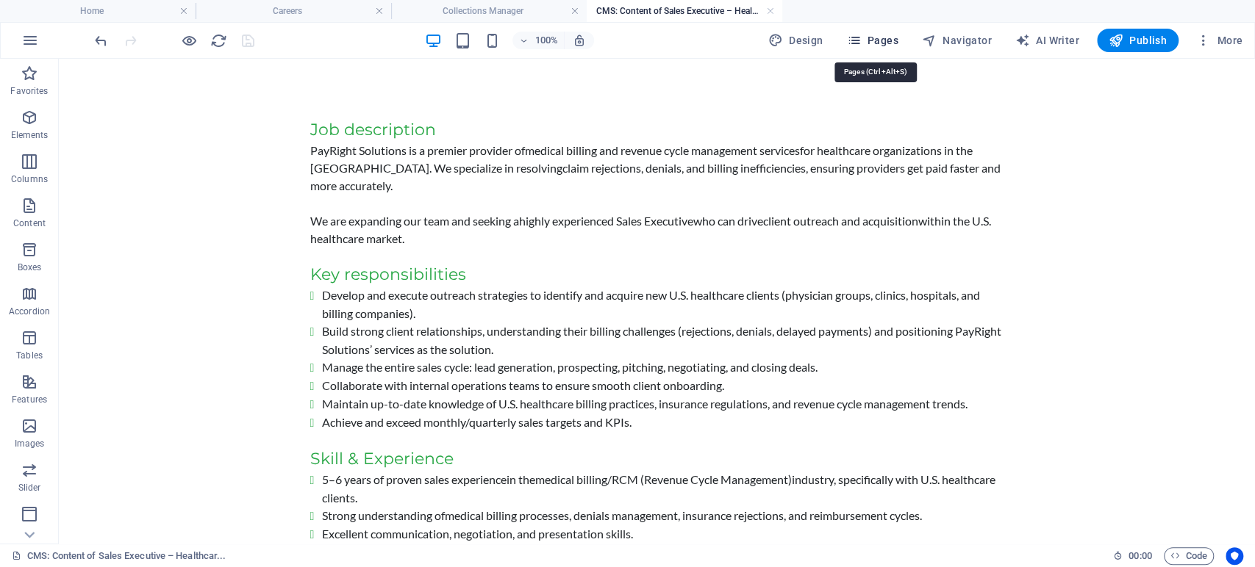
click at [861, 40] on icon "button" at bounding box center [853, 40] width 15 height 15
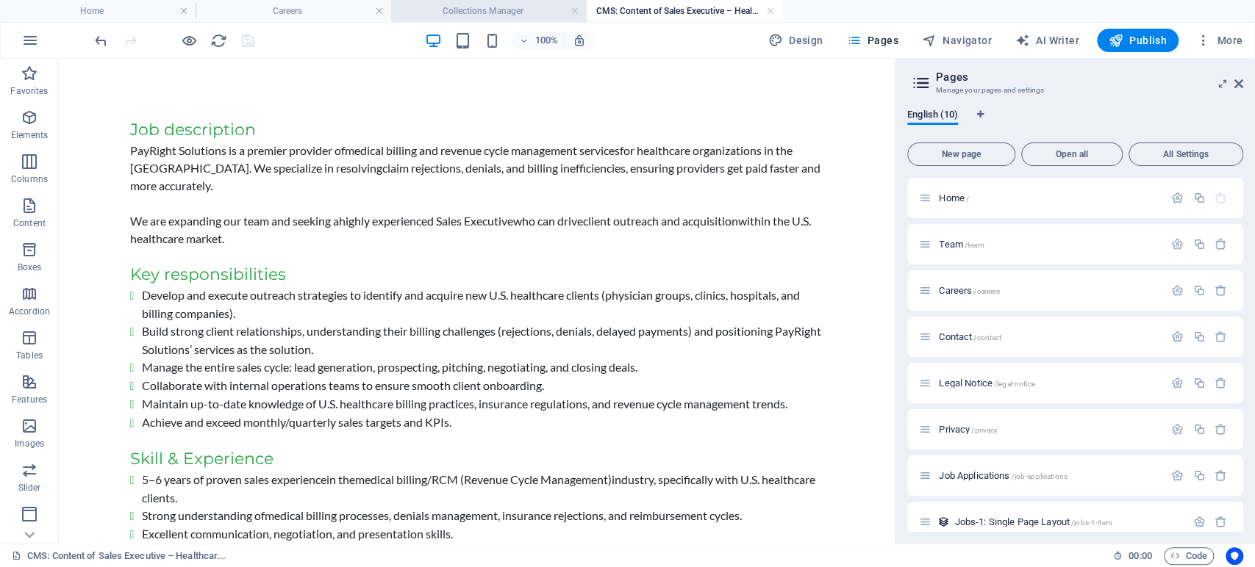
click at [453, 12] on h4 "Collections Manager" at bounding box center [489, 11] width 196 height 16
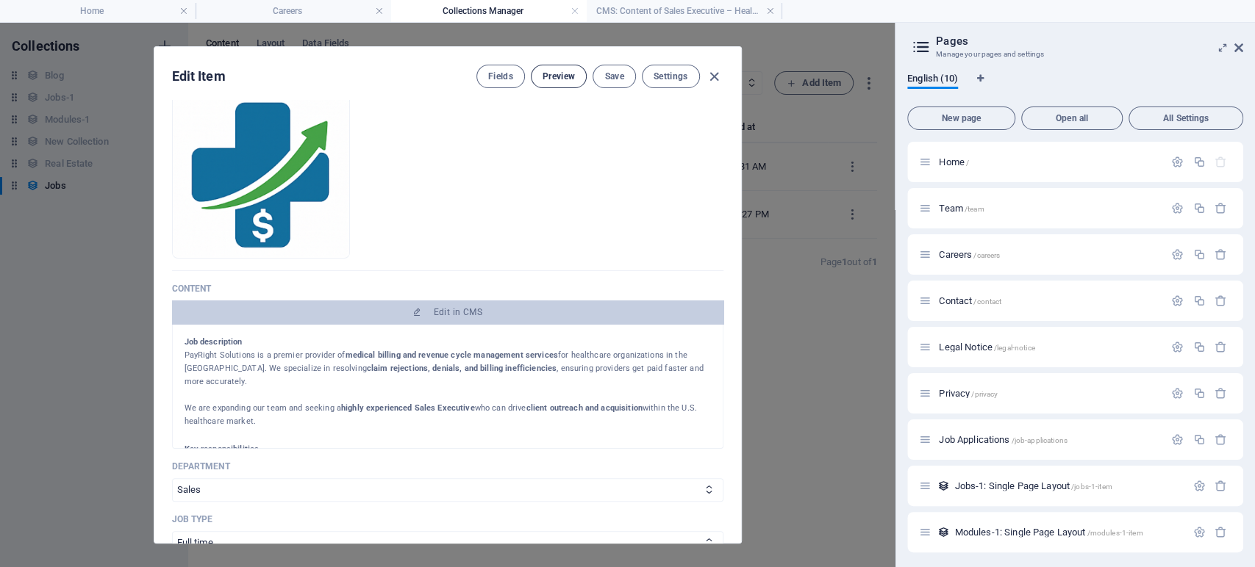
click at [564, 80] on span "Preview" at bounding box center [558, 77] width 32 height 12
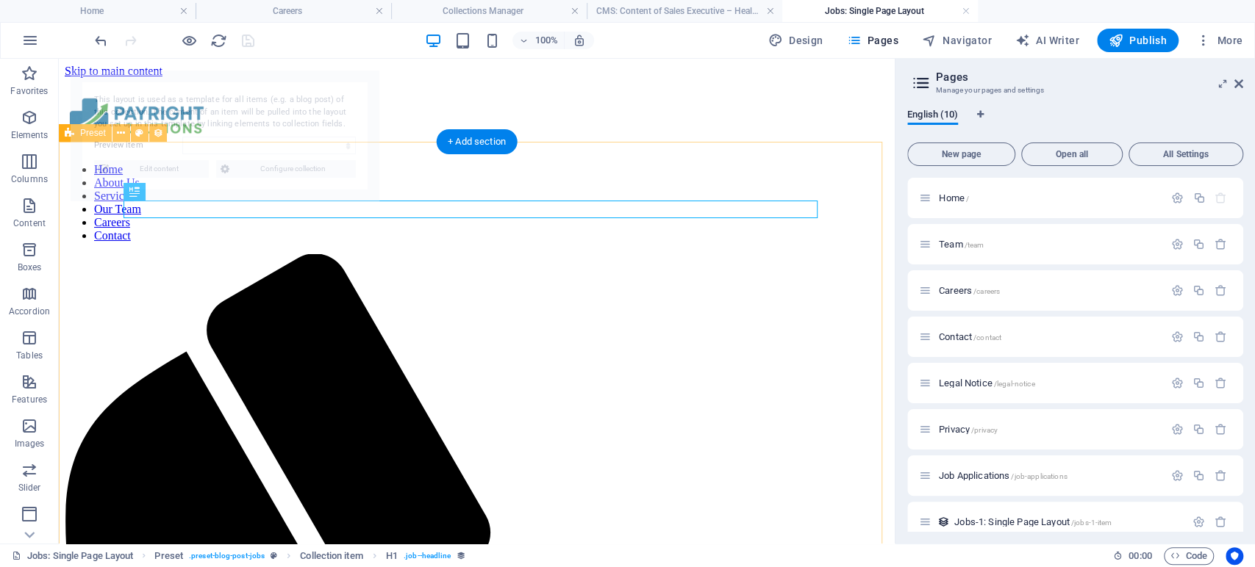
select select "68de5a86232812e0ec04078f"
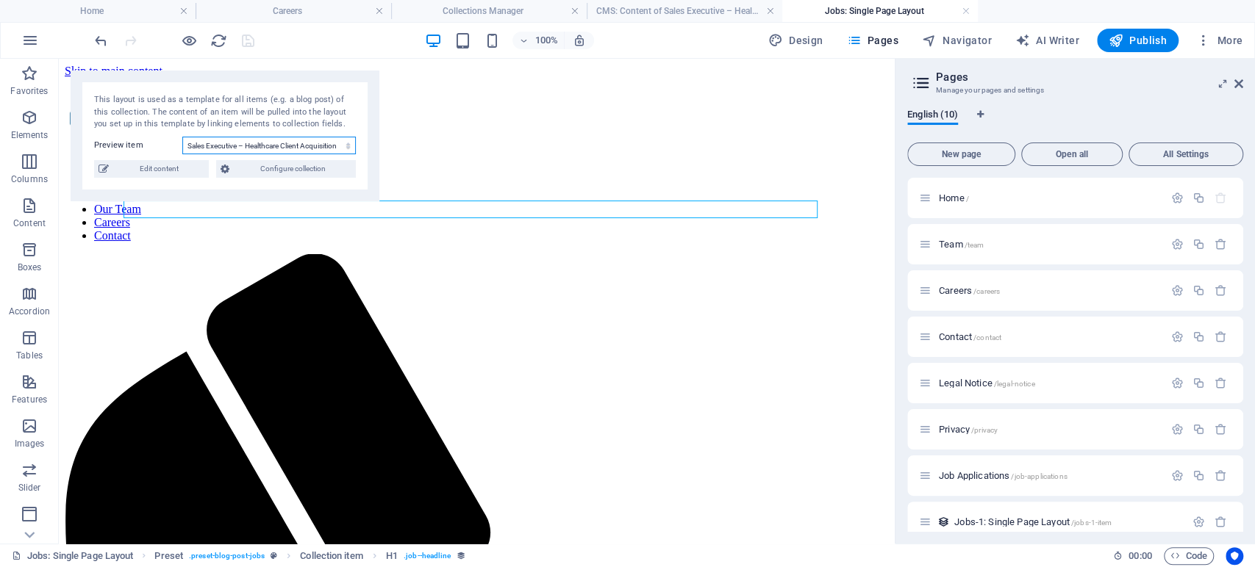
click at [299, 146] on select "Sales Executive – Healthcare Client Acquisition Denials & Claims Resolution Spe…" at bounding box center [268, 146] width 173 height 18
click at [191, 175] on span "Edit content" at bounding box center [158, 169] width 91 height 18
type input "[DATE]"
type input "sales-executive-healthcare-client-acquisition"
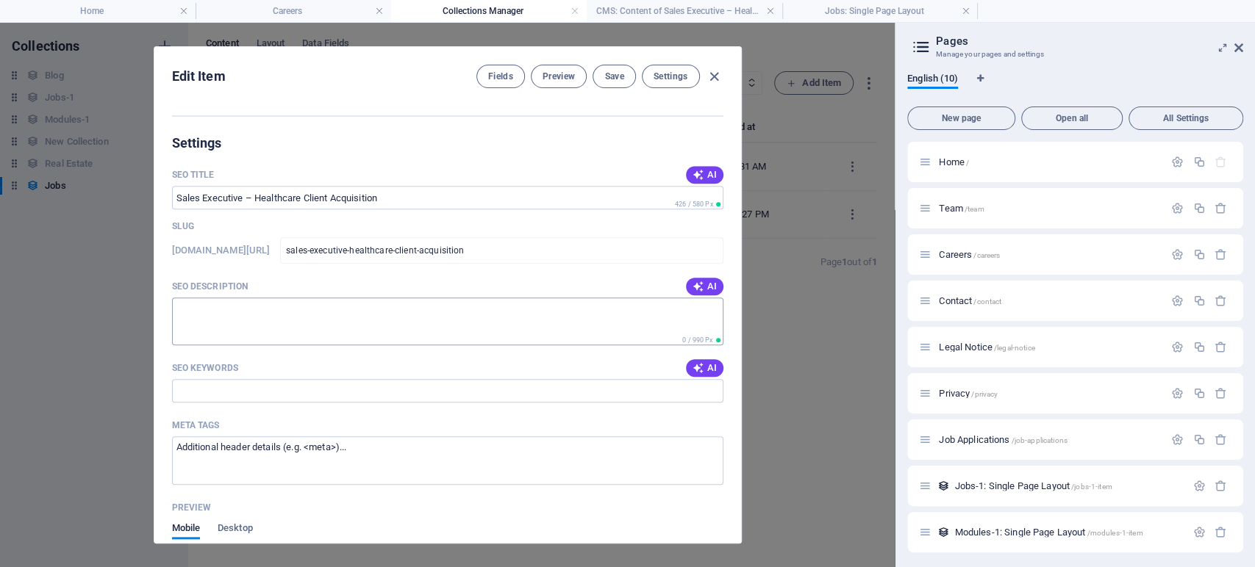
scroll to position [817, 0]
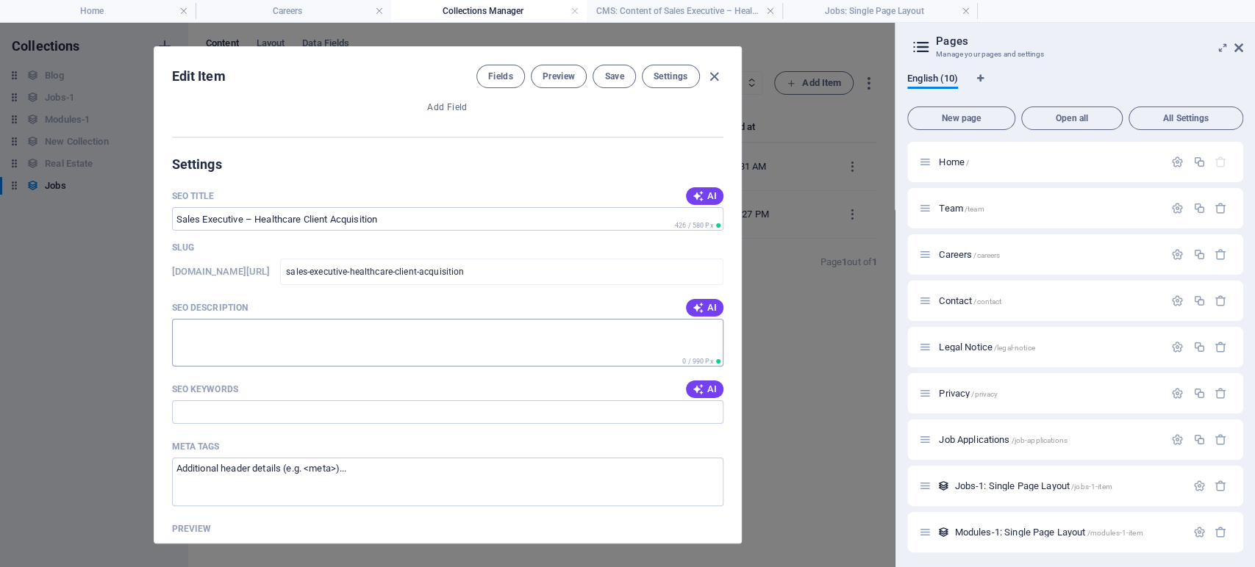
click at [283, 336] on textarea "SEO Description" at bounding box center [447, 343] width 551 height 48
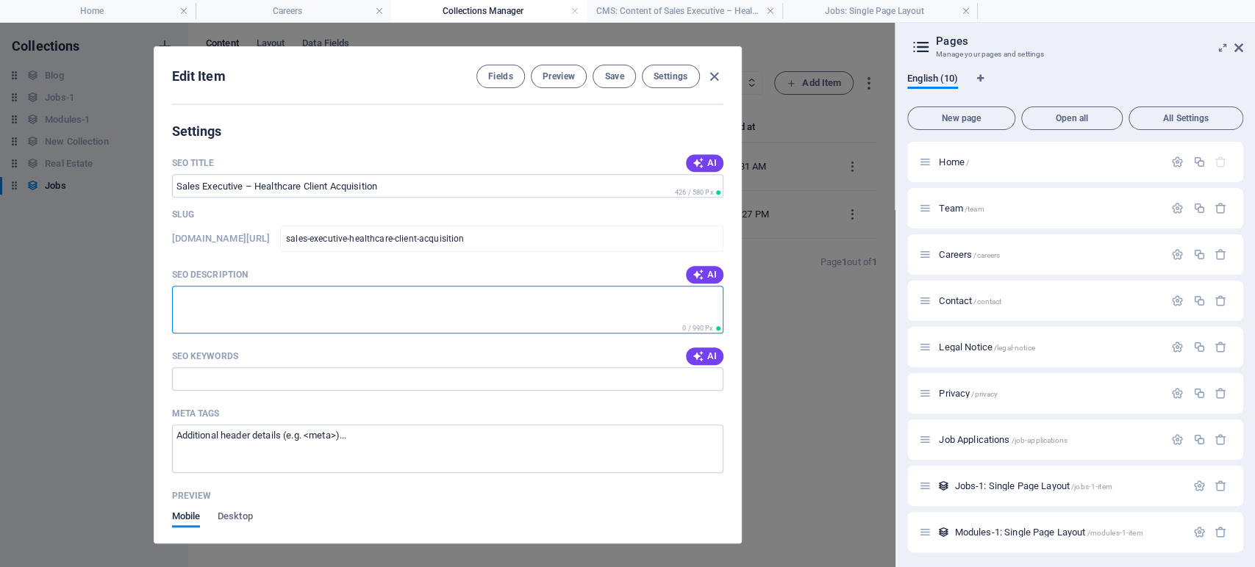
scroll to position [768, 0]
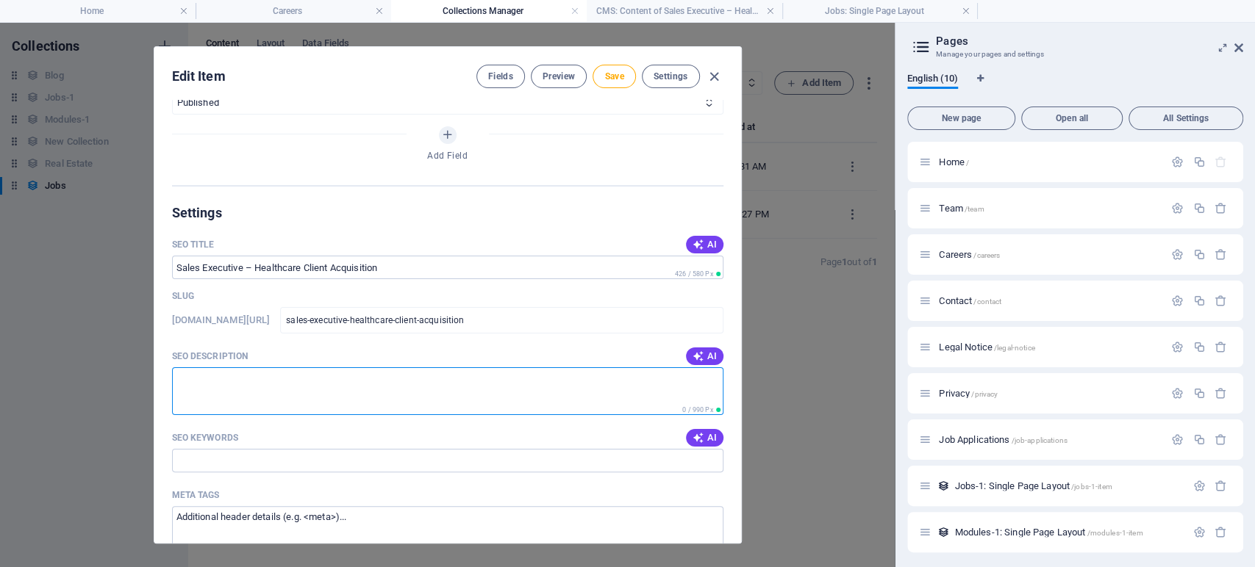
paste textarea "Join PayRight Solutions as a Sales Executive and help expand our healthcare cli…"
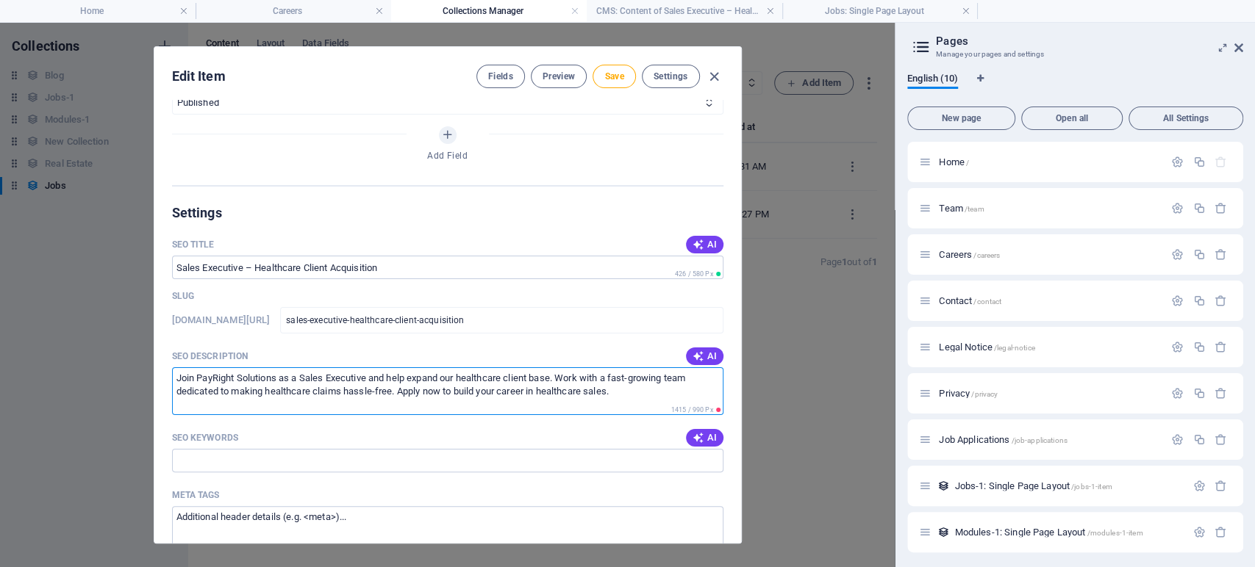
drag, startPoint x: 623, startPoint y: 397, endPoint x: 173, endPoint y: 380, distance: 450.2
click at [173, 380] on textarea "Join PayRight Solutions as a Sales Executive and help expand our healthcare cli…" at bounding box center [447, 392] width 551 height 48
paste textarea ". Drive healthcare client growth and build your career with our fast-growing te…"
type textarea "Join PayRight Solutions as a Sales Executive. Drive healthcare client growth an…"
click at [285, 463] on input "SEO Keywords" at bounding box center [447, 461] width 551 height 24
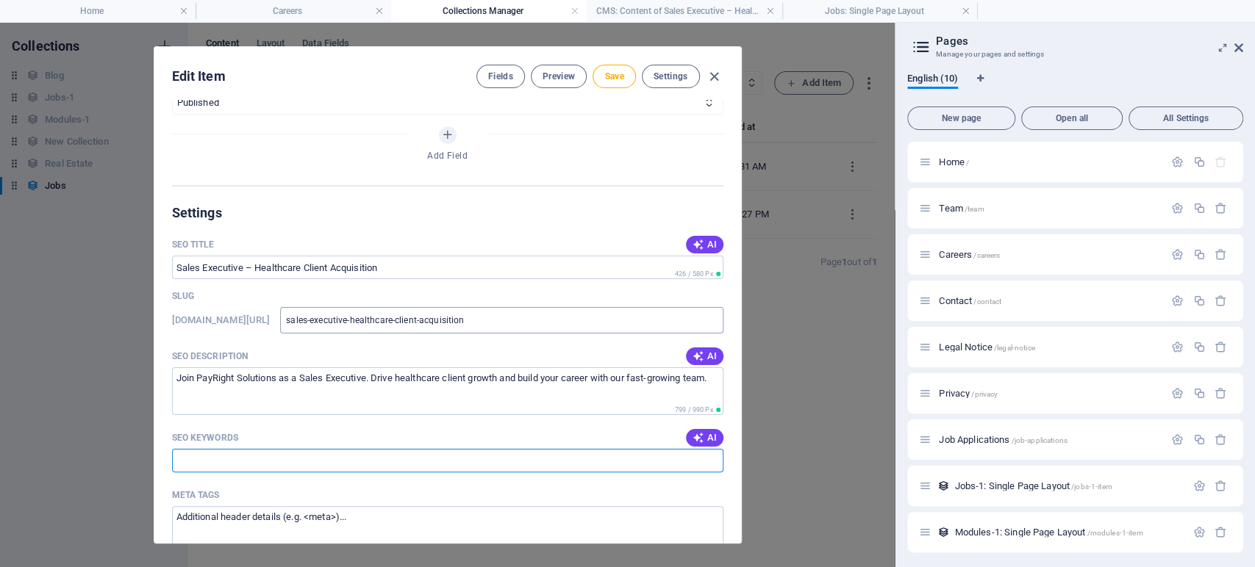
click at [518, 321] on input "sales-executive-healthcare-client-acquisition" at bounding box center [501, 320] width 442 height 26
drag, startPoint x: 404, startPoint y: 270, endPoint x: 166, endPoint y: 270, distance: 238.1
click at [166, 270] on div "Name Sales Executive – Healthcare Client Acquisition ​ Slug www.example.com/job…" at bounding box center [447, 321] width 587 height 443
click at [356, 269] on input "SEO Title" at bounding box center [447, 268] width 551 height 24
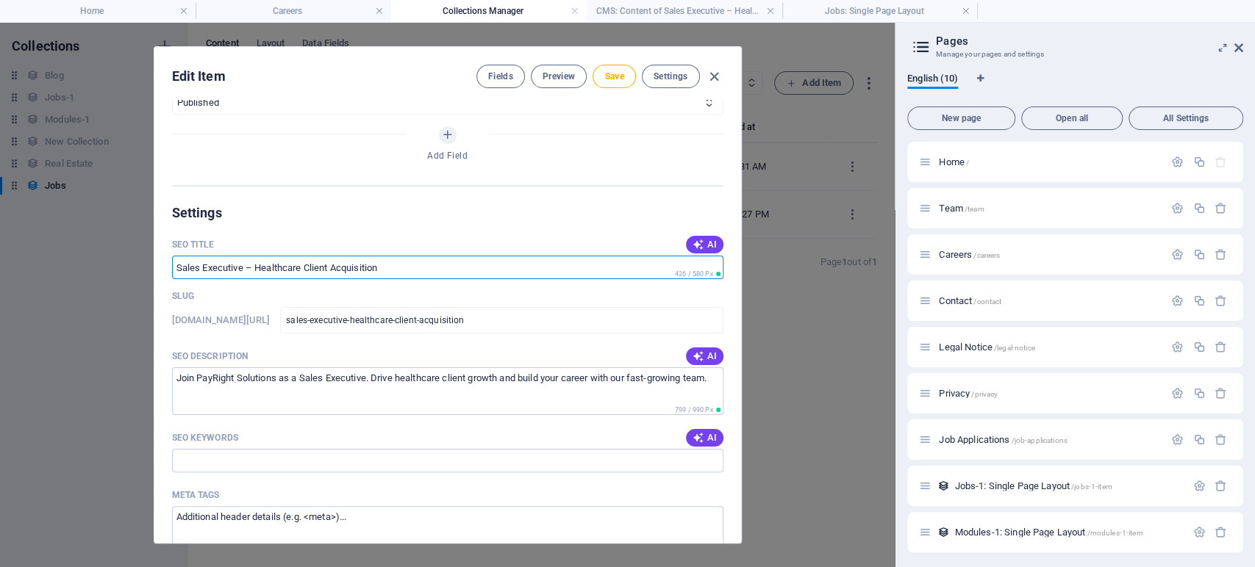
click at [442, 269] on input "SEO Title" at bounding box center [447, 268] width 551 height 24
click at [512, 322] on input "sales-executive-healthcare-client-acquisition" at bounding box center [501, 320] width 442 height 26
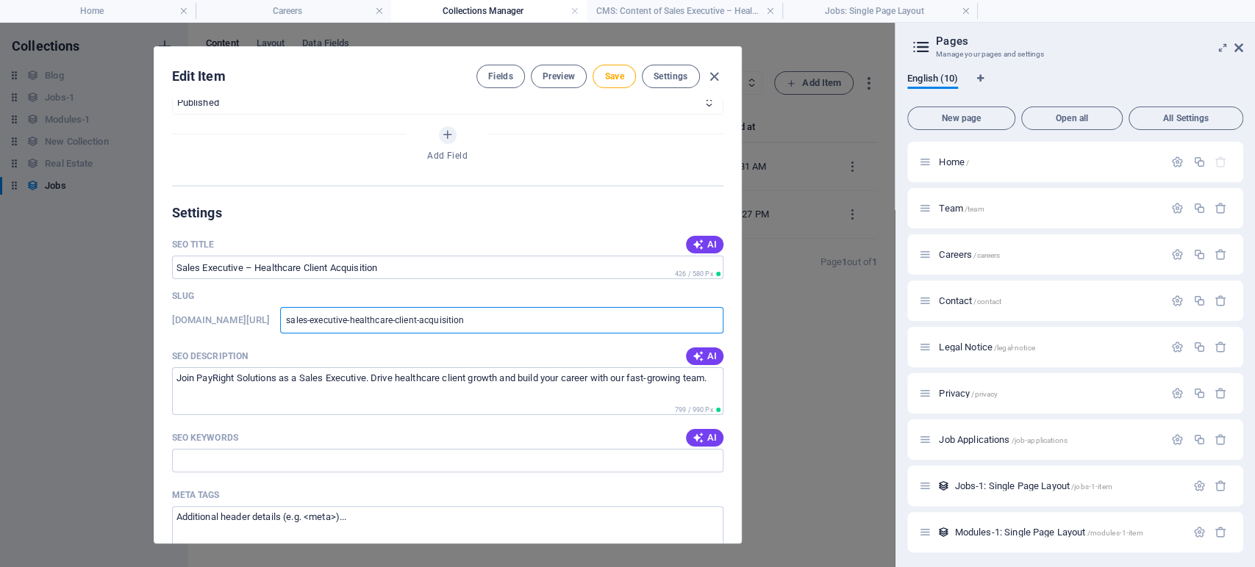
drag, startPoint x: 513, startPoint y: 323, endPoint x: 490, endPoint y: 324, distance: 23.6
click at [490, 324] on input "sales-executive-healthcare-client-acquisition" at bounding box center [501, 320] width 442 height 26
click at [520, 324] on input "sales-executive-healthcare-client-acquisition" at bounding box center [501, 320] width 442 height 26
type input "sales-executive-healthcare-client-acquisitions"
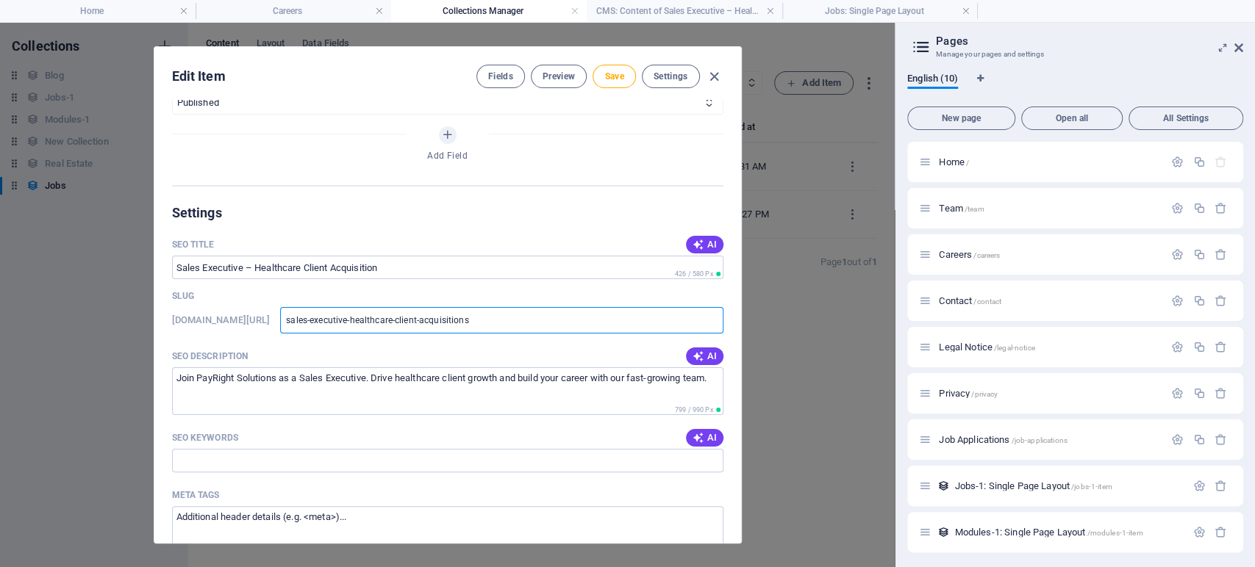
type input "sales-executive-healthcare-client-acquisition"
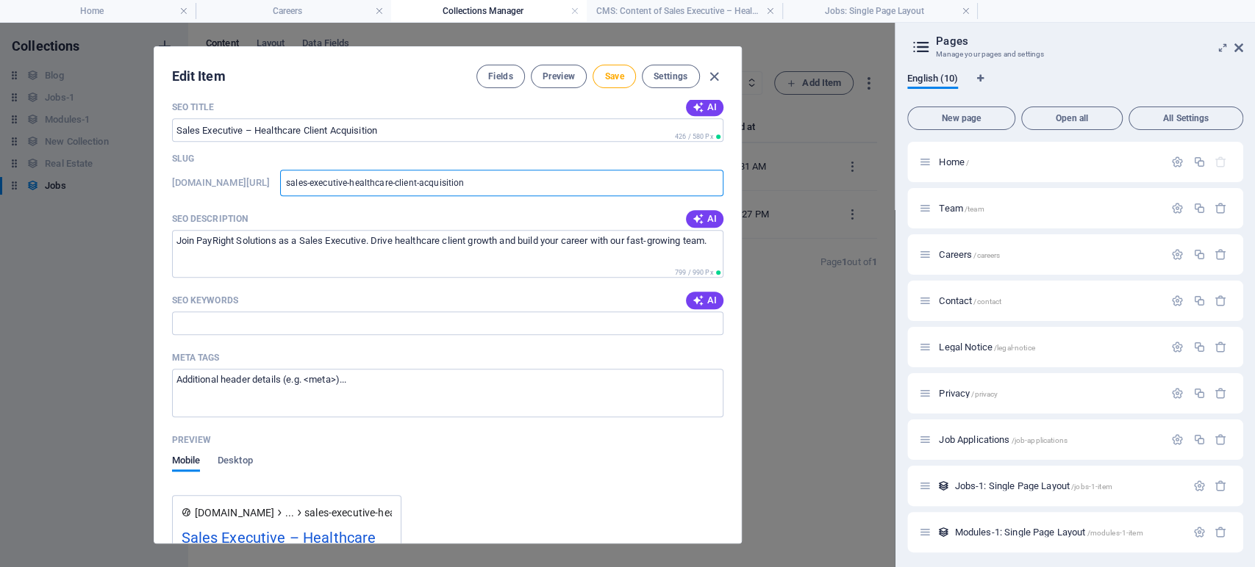
scroll to position [931, 0]
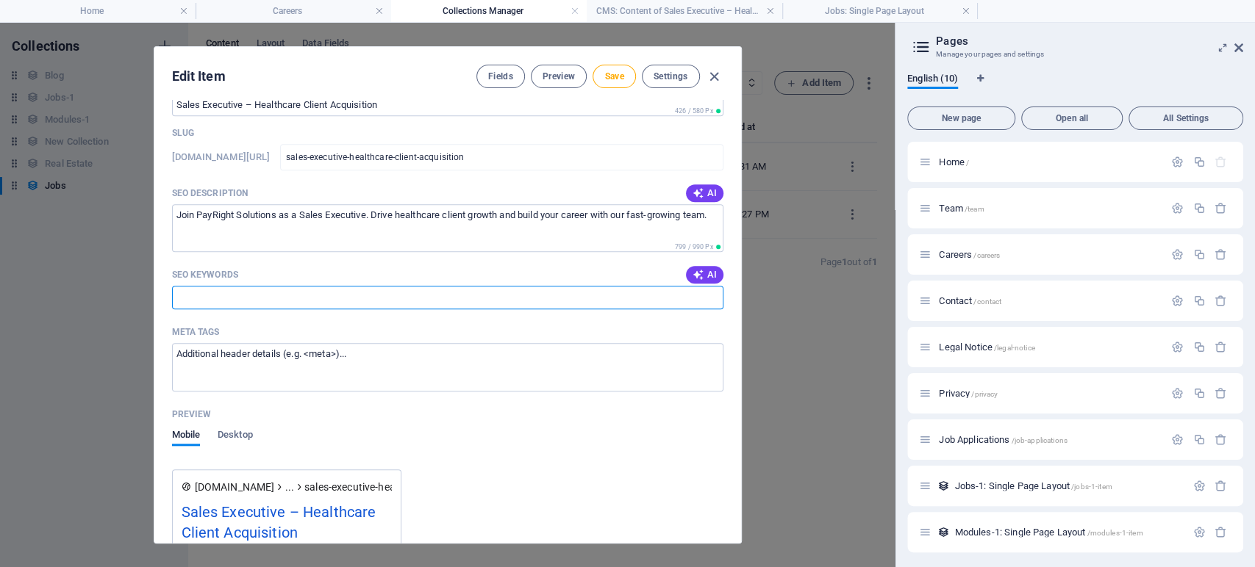
click at [229, 299] on input "SEO Keywords" at bounding box center [447, 298] width 551 height 24
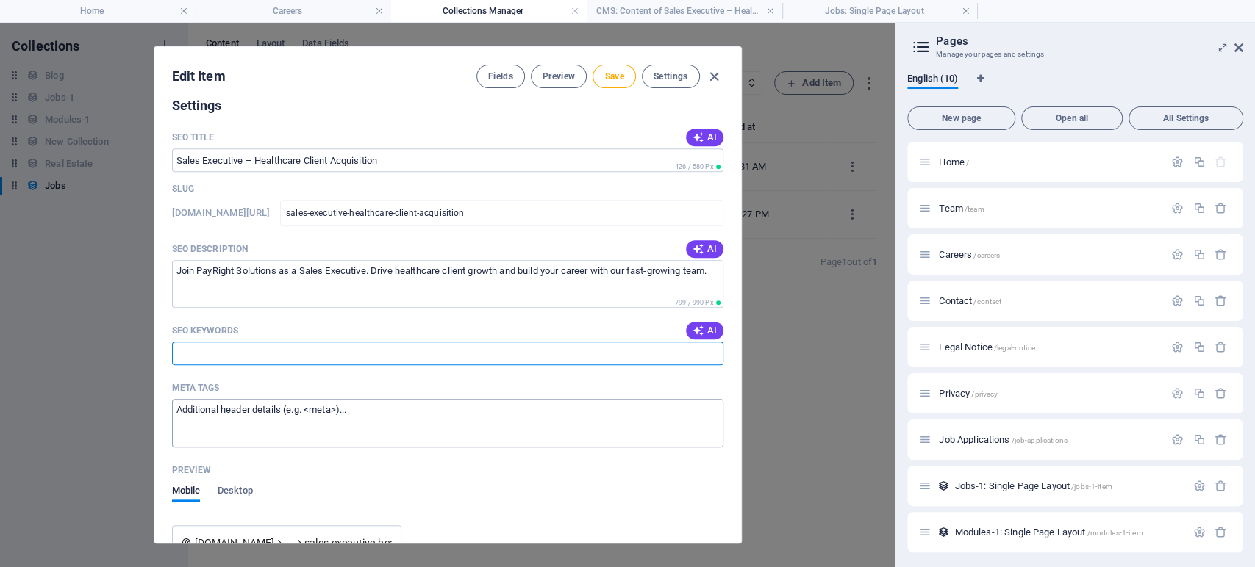
scroll to position [850, 0]
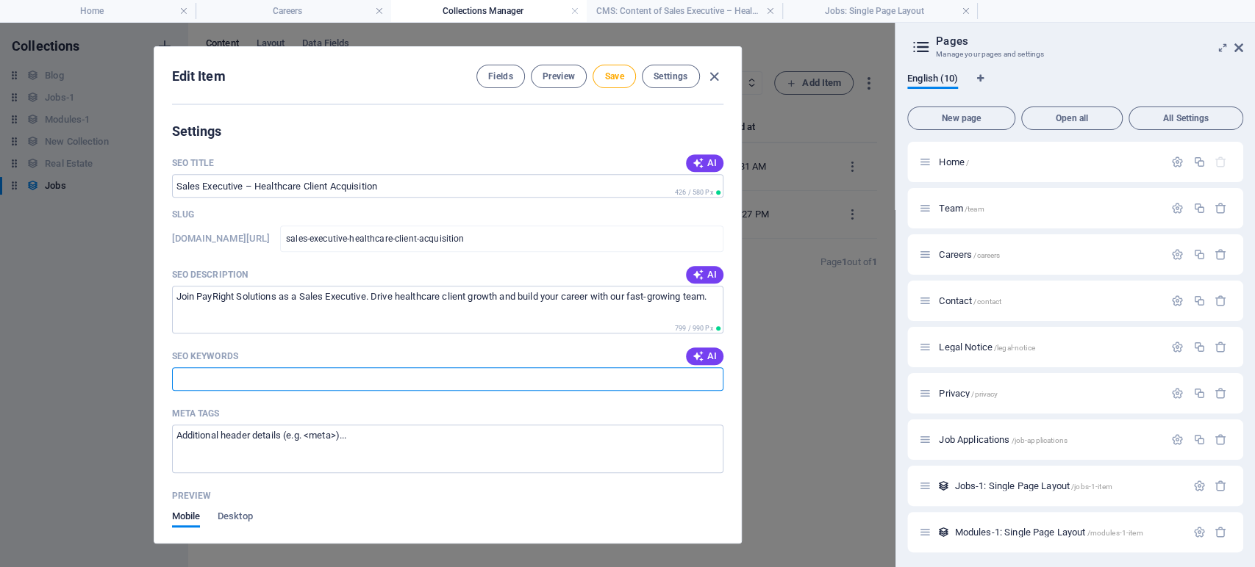
paste input "Sales Executive job India, Healthcare sales jobs, Client acquisition jobs, Heal…"
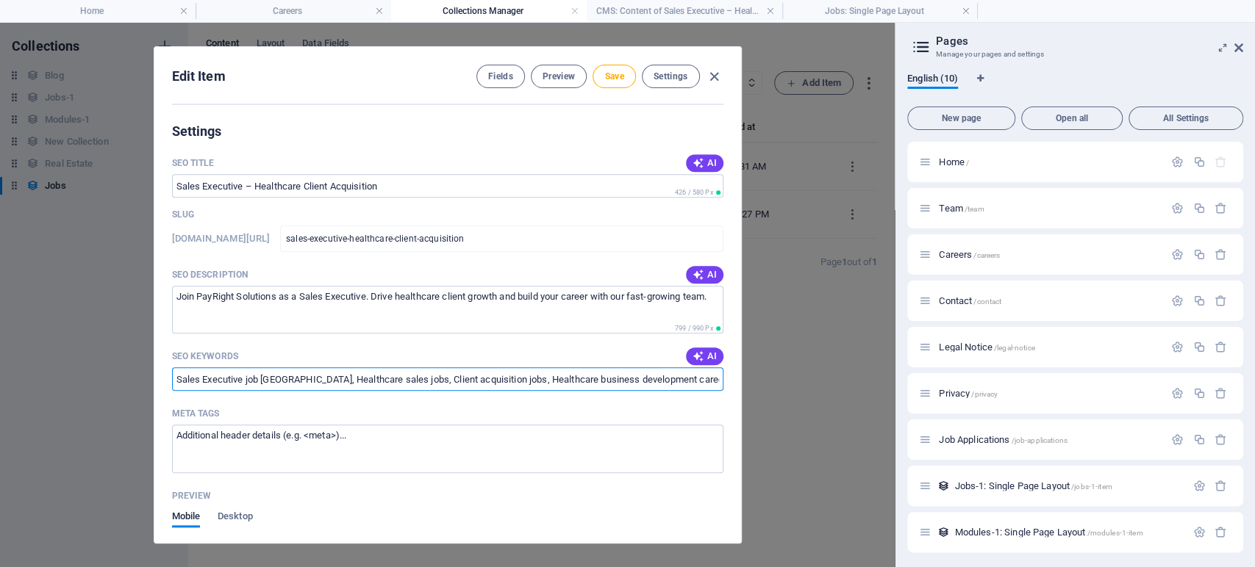
scroll to position [0, 318]
type input "Sales Executive job India, Healthcare sales jobs, Client acquisition jobs, Heal…"
click at [359, 440] on textarea "Meta tags ​" at bounding box center [447, 449] width 551 height 48
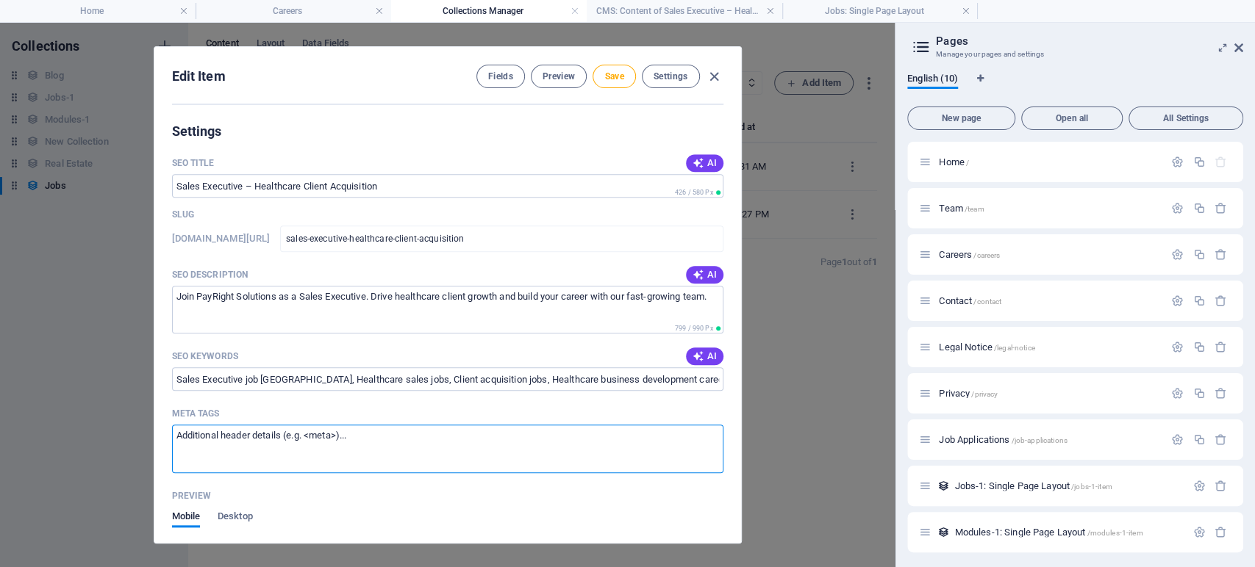
click at [359, 440] on textarea "Meta tags ​" at bounding box center [447, 449] width 551 height 48
paste textarea "<meta name="title" content="Sales Executive – Healthcare Client Acquisition | C…"
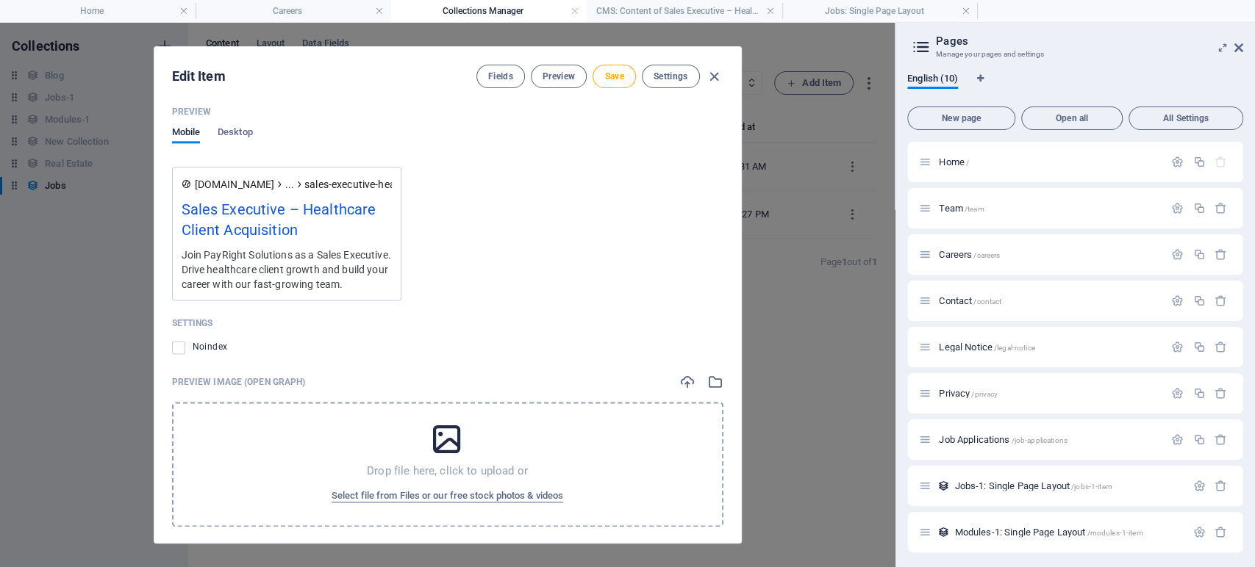
scroll to position [1302, 0]
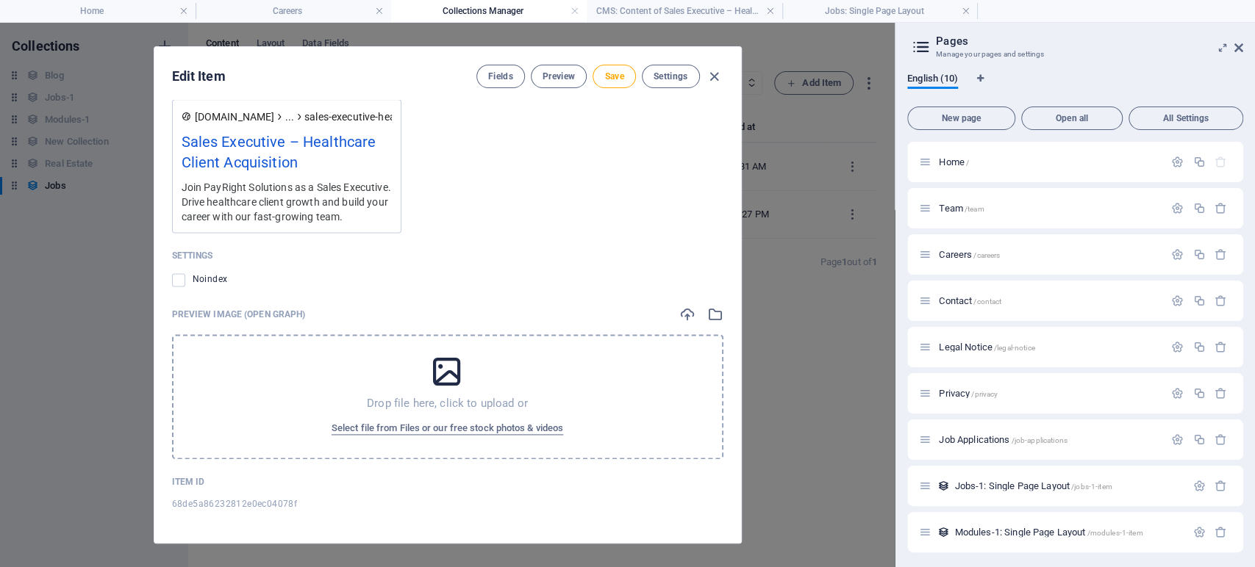
type textarea "<meta name="title" content="Sales Executive – Healthcare Client Acquisition | C…"
click at [447, 374] on icon at bounding box center [447, 372] width 37 height 37
click at [479, 426] on span "Select file from Files or our free stock photos & videos" at bounding box center [447, 429] width 232 height 18
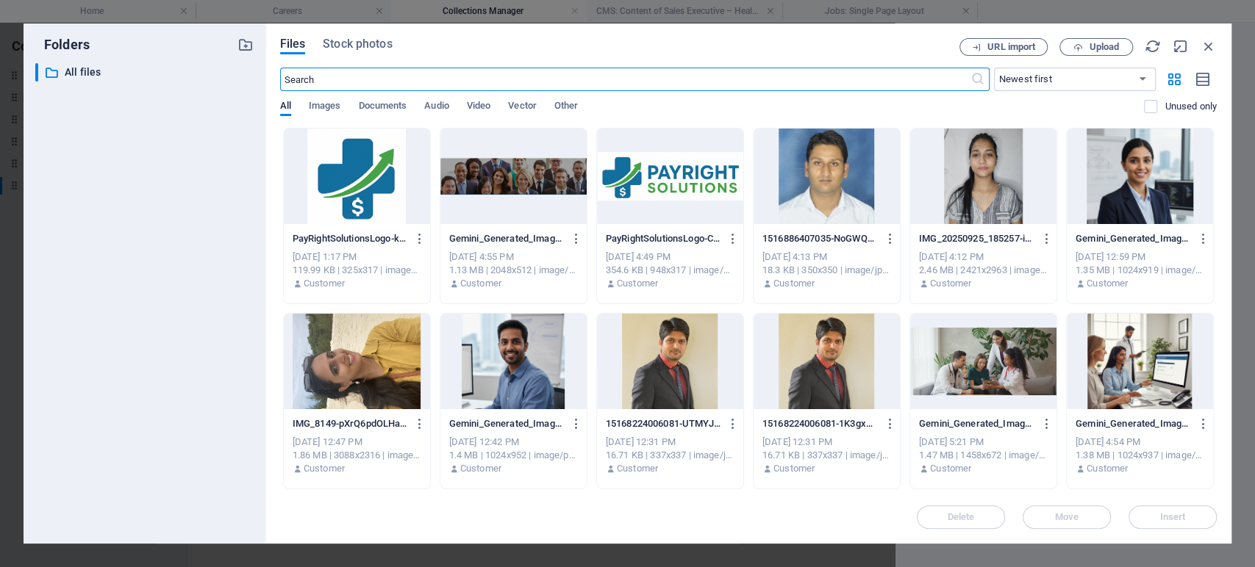
click at [318, 168] on div at bounding box center [357, 177] width 146 height 96
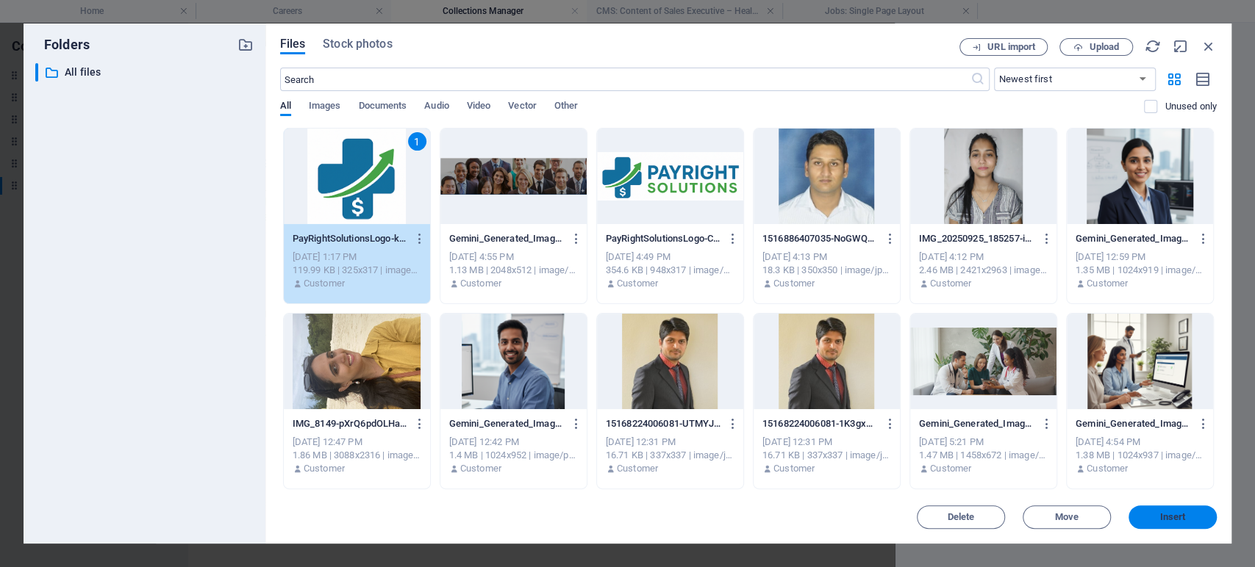
click at [1147, 512] on button "Insert" at bounding box center [1172, 518] width 88 height 24
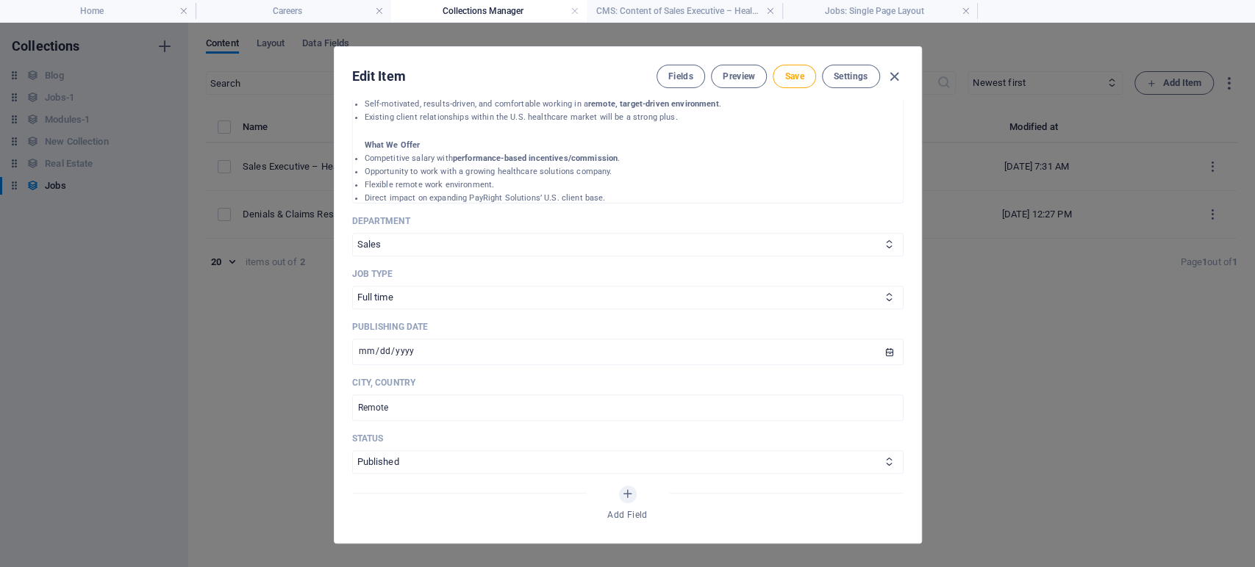
scroll to position [380, 0]
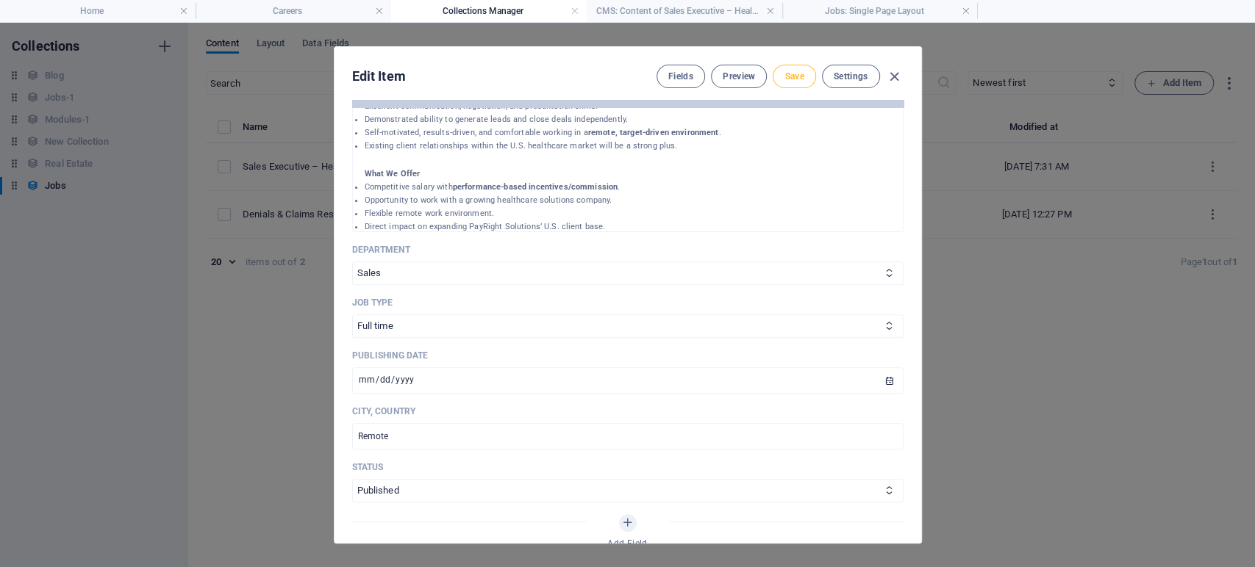
click at [789, 81] on span "Save" at bounding box center [793, 77] width 19 height 12
click at [738, 80] on span "Preview" at bounding box center [739, 77] width 32 height 12
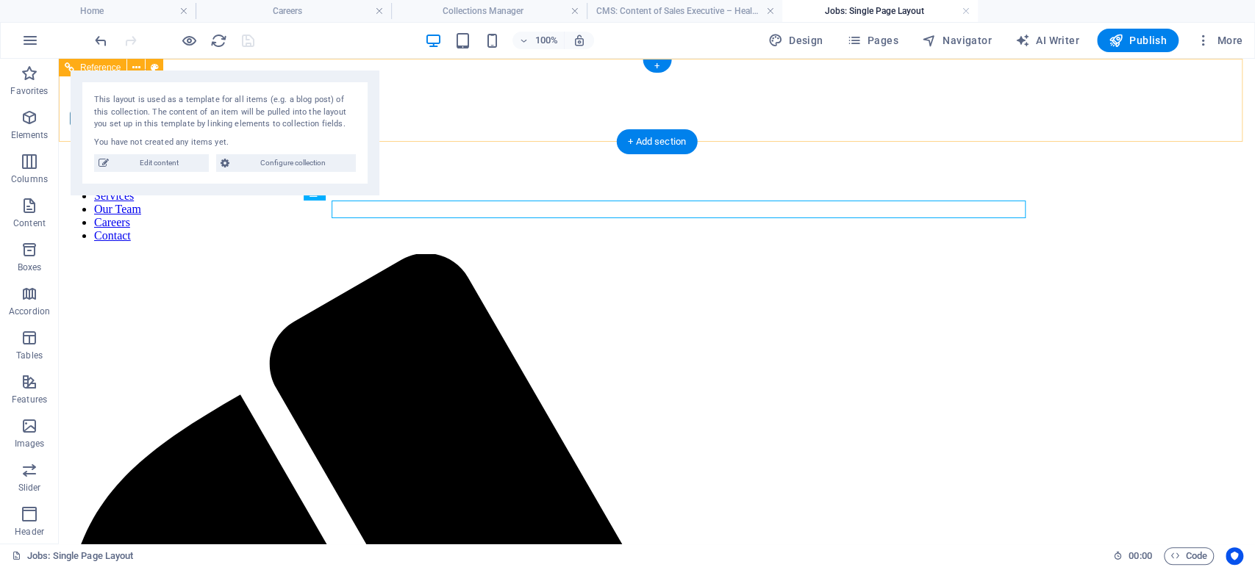
scroll to position [0, 0]
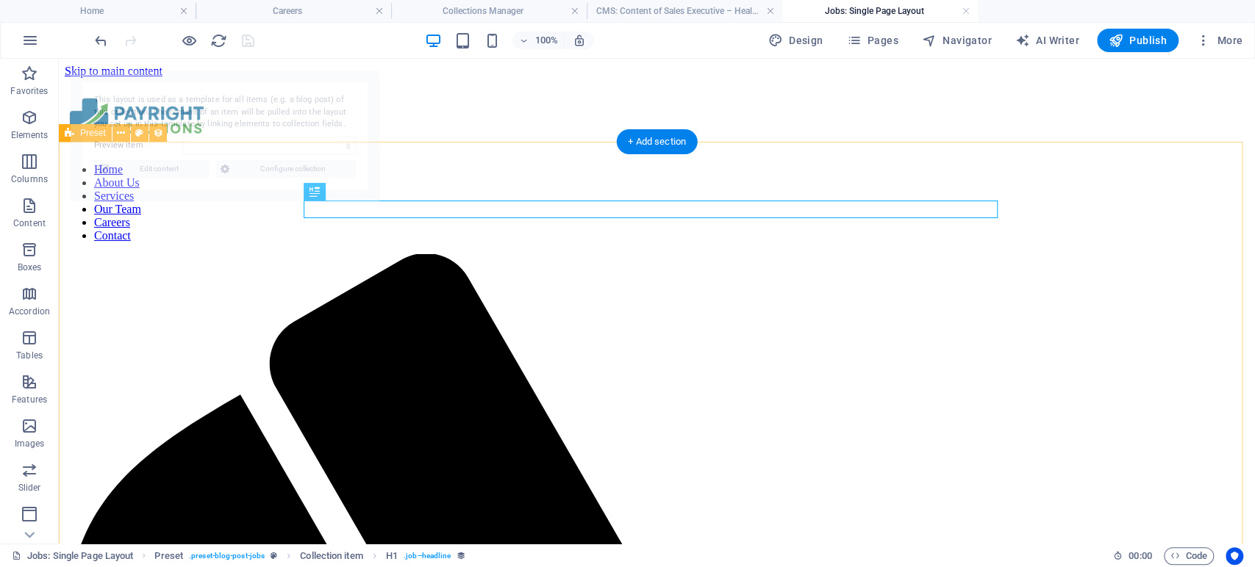
select select "68de5a86232812e0ec04078f"
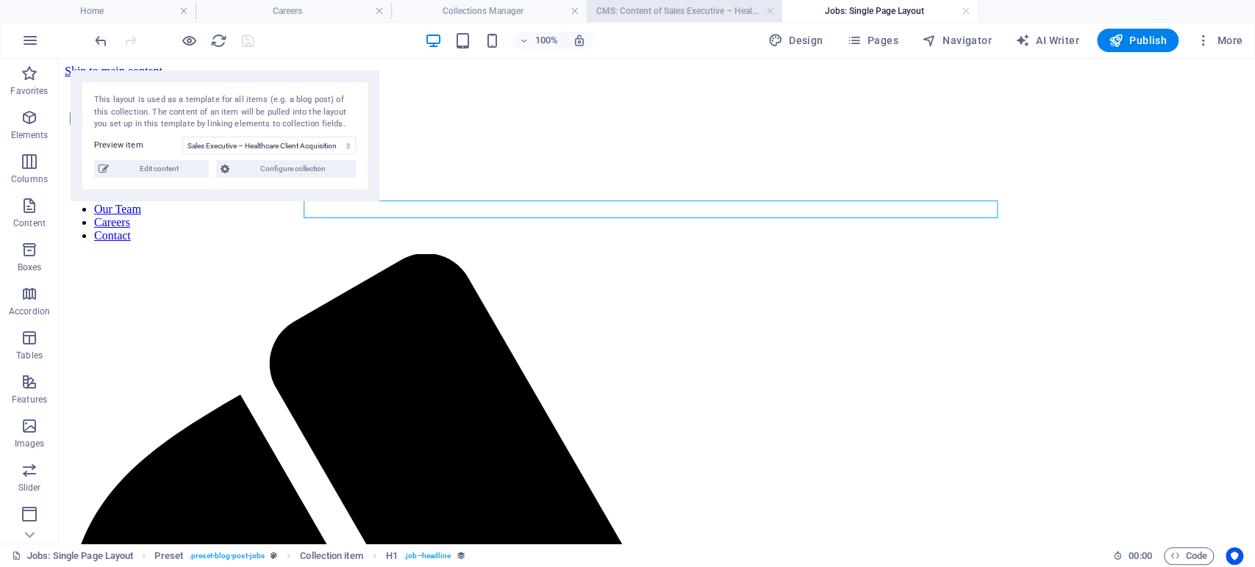
click at [652, 3] on h4 "CMS: Content of Sales Executive – Healthcar..." at bounding box center [685, 11] width 196 height 16
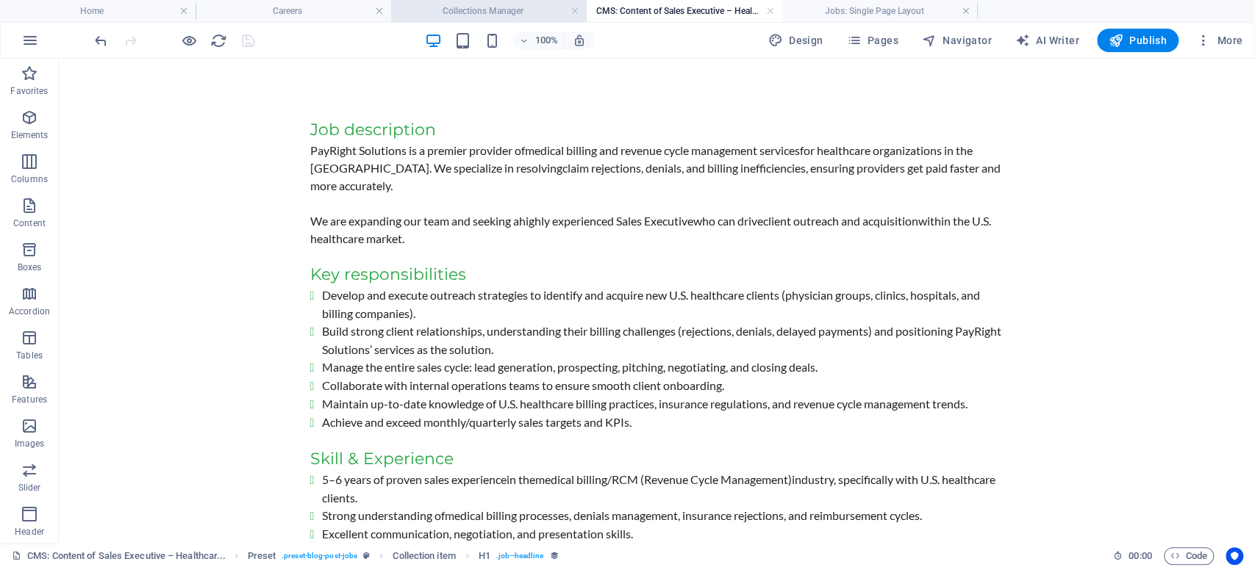
click at [523, 8] on h4 "Collections Manager" at bounding box center [489, 11] width 196 height 16
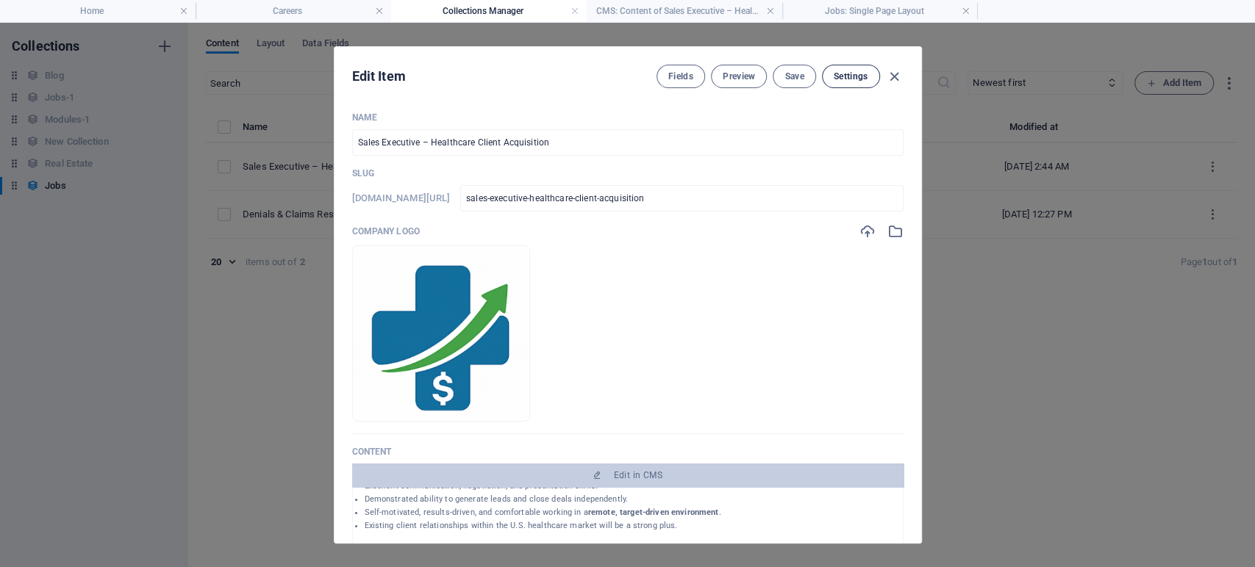
click at [828, 78] on button "Settings" at bounding box center [851, 77] width 58 height 24
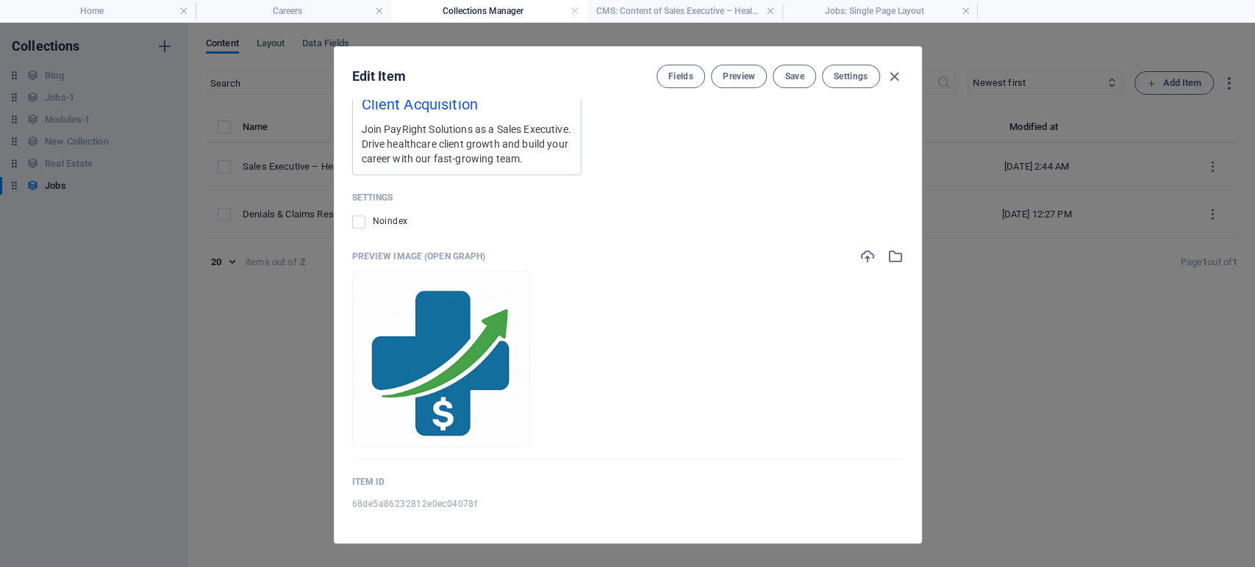
scroll to position [1197, 0]
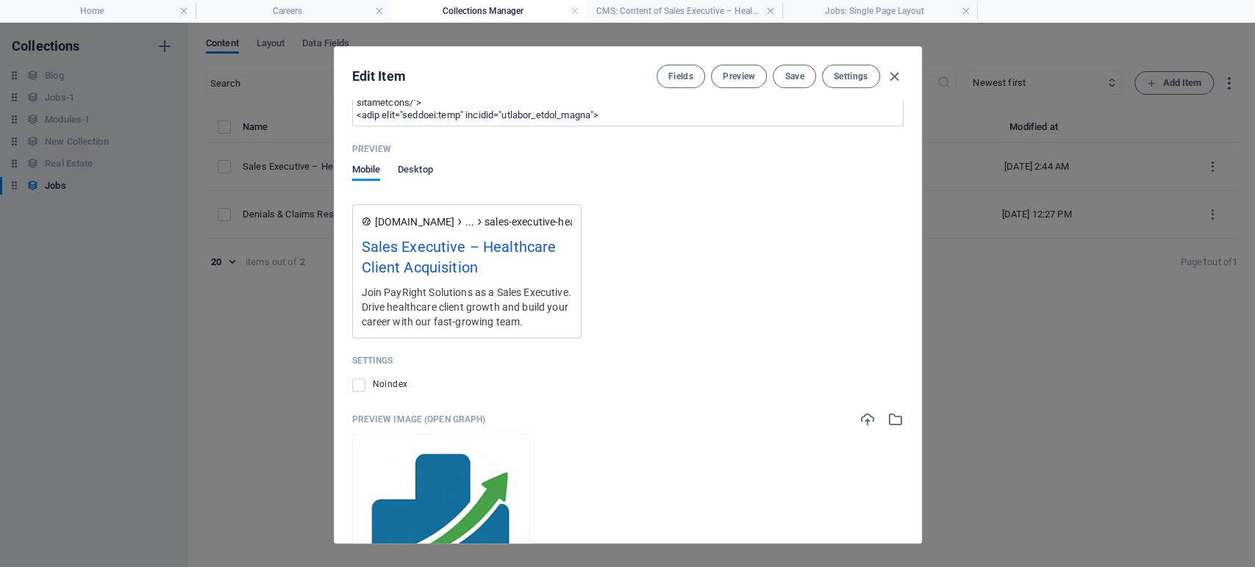
click at [429, 169] on span "Desktop" at bounding box center [415, 171] width 35 height 21
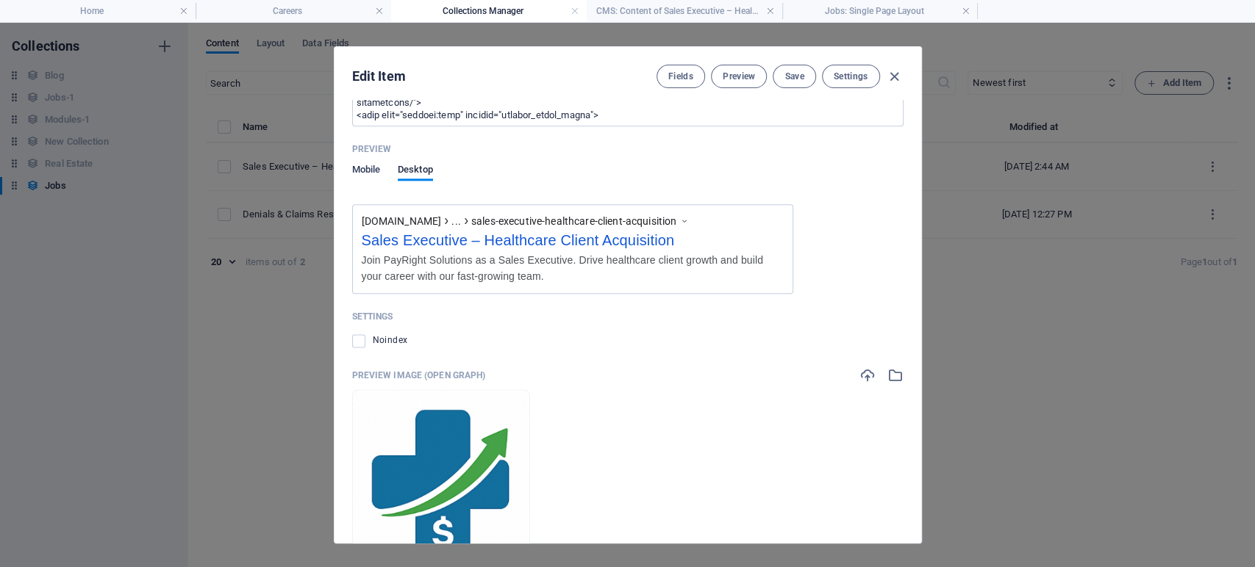
click at [361, 169] on span "Mobile" at bounding box center [366, 171] width 29 height 21
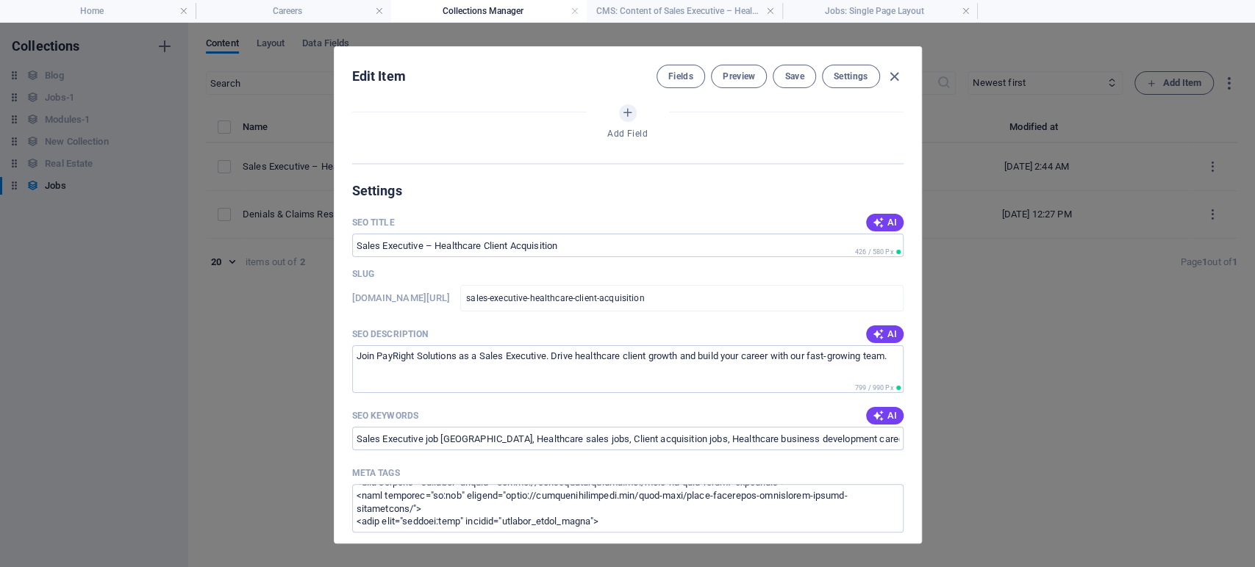
scroll to position [788, 0]
click at [588, 243] on input "SEO Title" at bounding box center [627, 248] width 551 height 24
drag, startPoint x: 574, startPoint y: 241, endPoint x: 359, endPoint y: 268, distance: 216.3
paste input "Sales Executive – Healthcare Client Acquisition | Careers at PayRight Solutions"
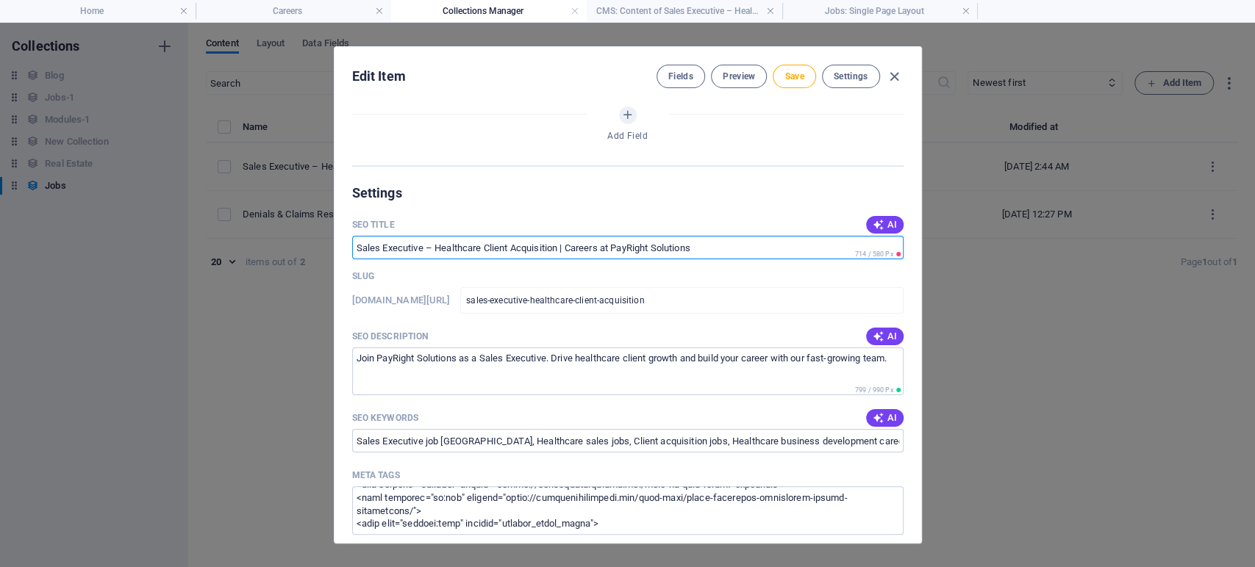
type input "Sales Executive – Healthcare Client Acquisition | Careers at PayRight Solutions"
click at [643, 278] on div "Slug" at bounding box center [627, 276] width 551 height 22
click at [792, 80] on span "Save" at bounding box center [793, 77] width 19 height 12
click at [784, 81] on span "Save" at bounding box center [793, 77] width 19 height 12
click at [895, 79] on icon "button" at bounding box center [894, 76] width 17 height 17
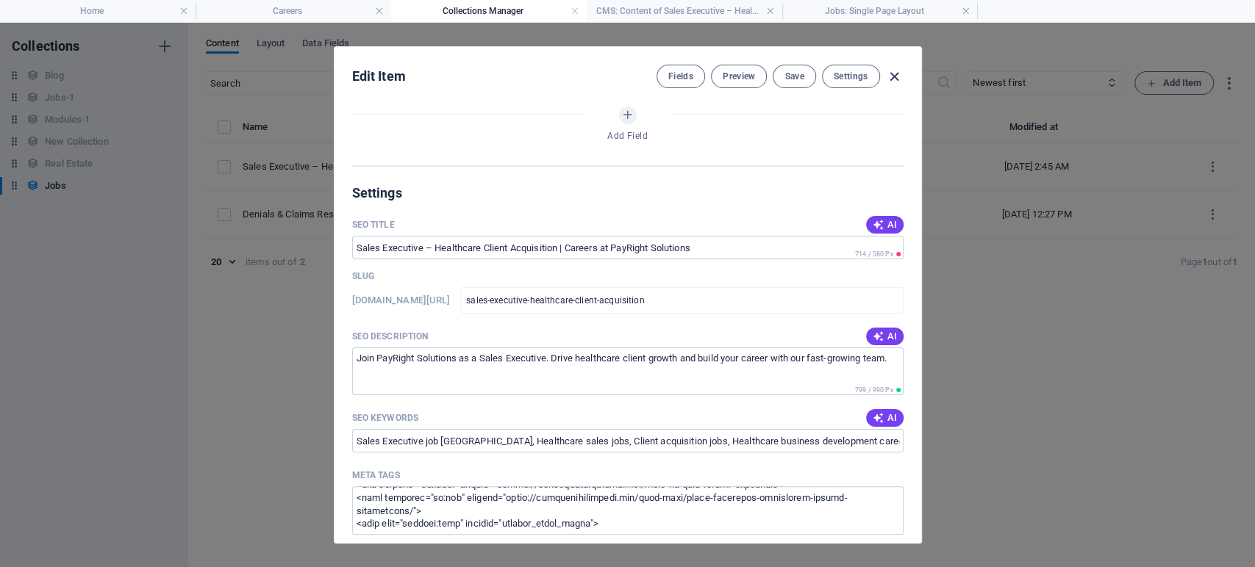
type input "[DATE]"
type input "sales-executive-healthcare-client-acquisition"
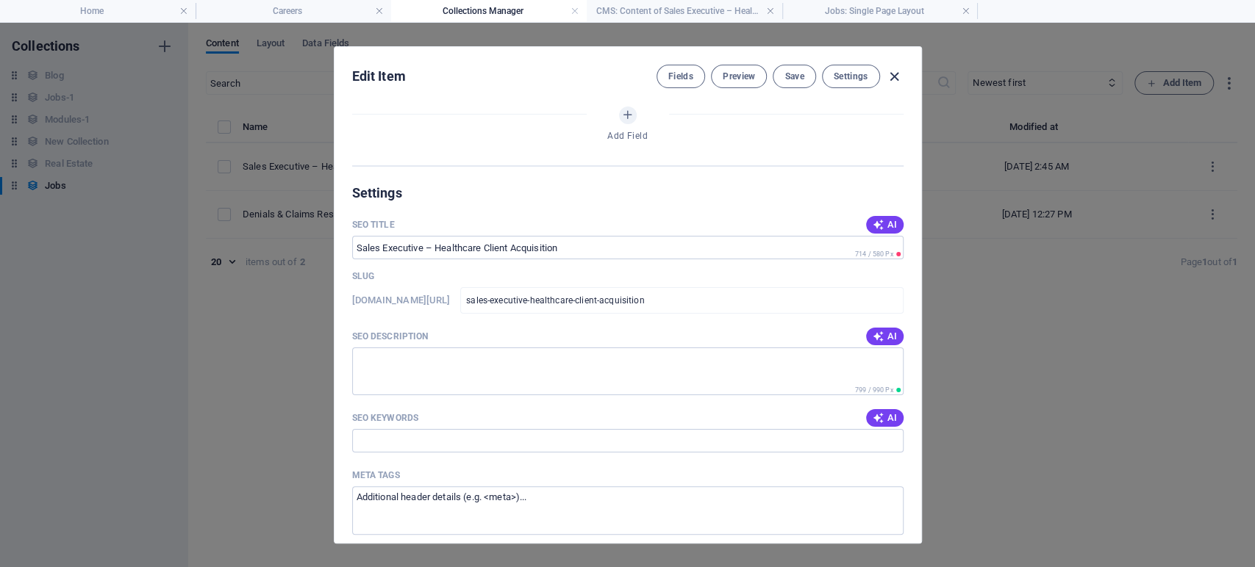
scroll to position [0, 0]
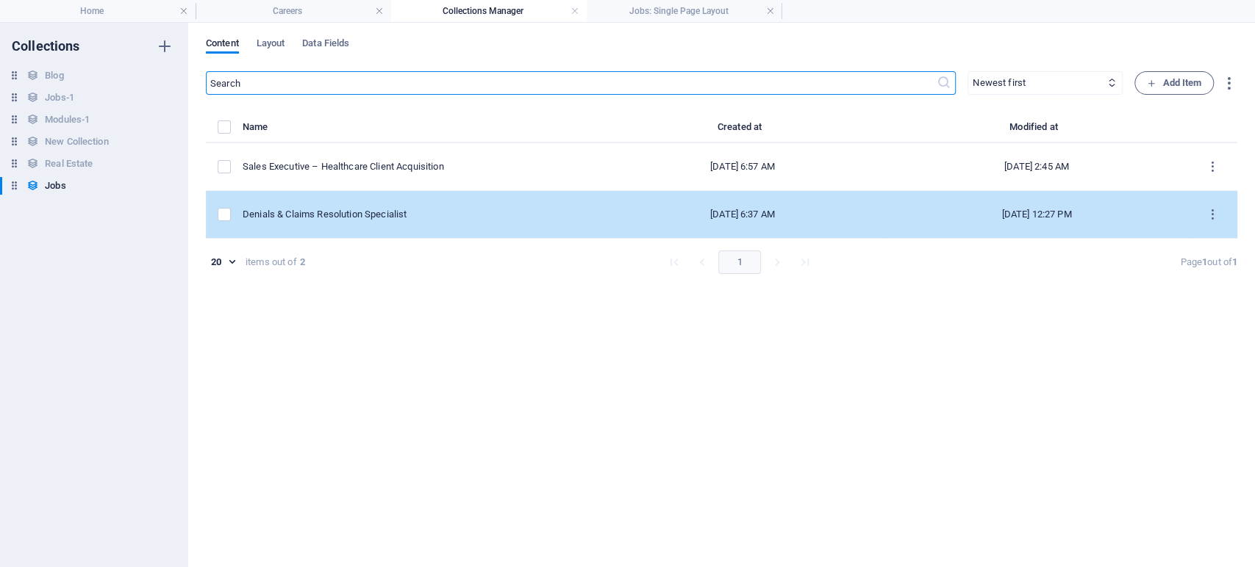
click at [313, 211] on div "Denials & Claims Resolution Specialist" at bounding box center [415, 214] width 345 height 13
select select "Revenue Cycle Management"
select select "Full time"
select select "Published"
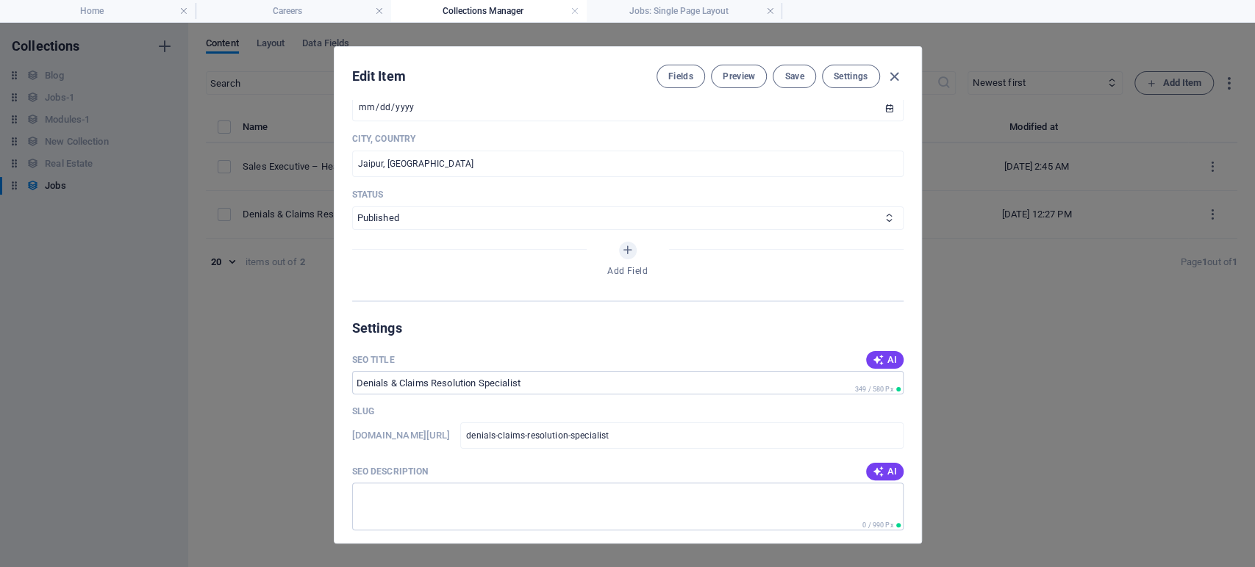
scroll to position [817, 0]
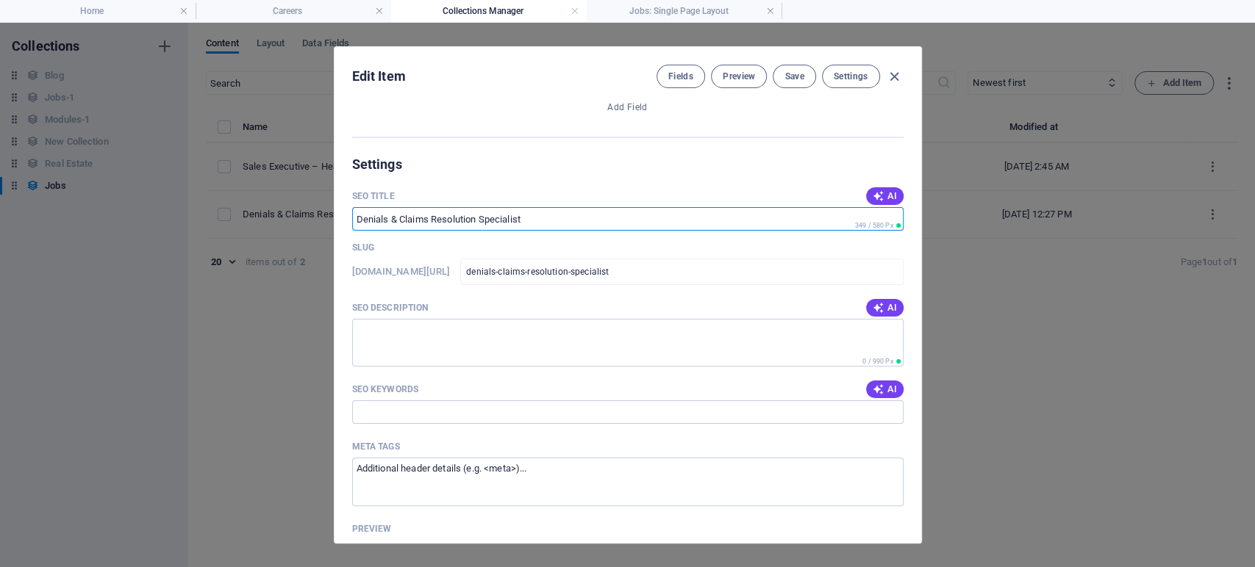
drag, startPoint x: 530, startPoint y: 220, endPoint x: 375, endPoint y: 220, distance: 155.1
click at [375, 220] on input "SEO Title" at bounding box center [627, 219] width 551 height 24
paste input "Denials & Claims Resolution Specialist | Careers at PayRight Solutions"
type input "Denials & Claims Resolution Specialist | Careers at PayRight Solutions"
click at [442, 342] on textarea "SEO Description" at bounding box center [627, 343] width 551 height 48
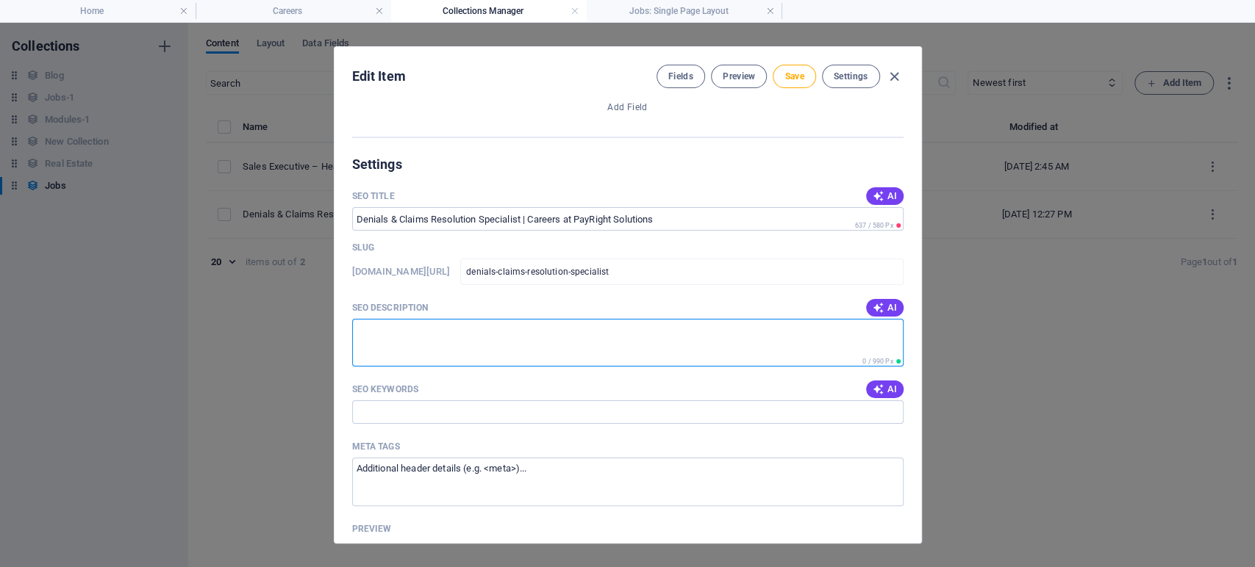
paste textarea "Join PayRight Solutions as a Denials & Claims Resolution Specialist. Help ensur…"
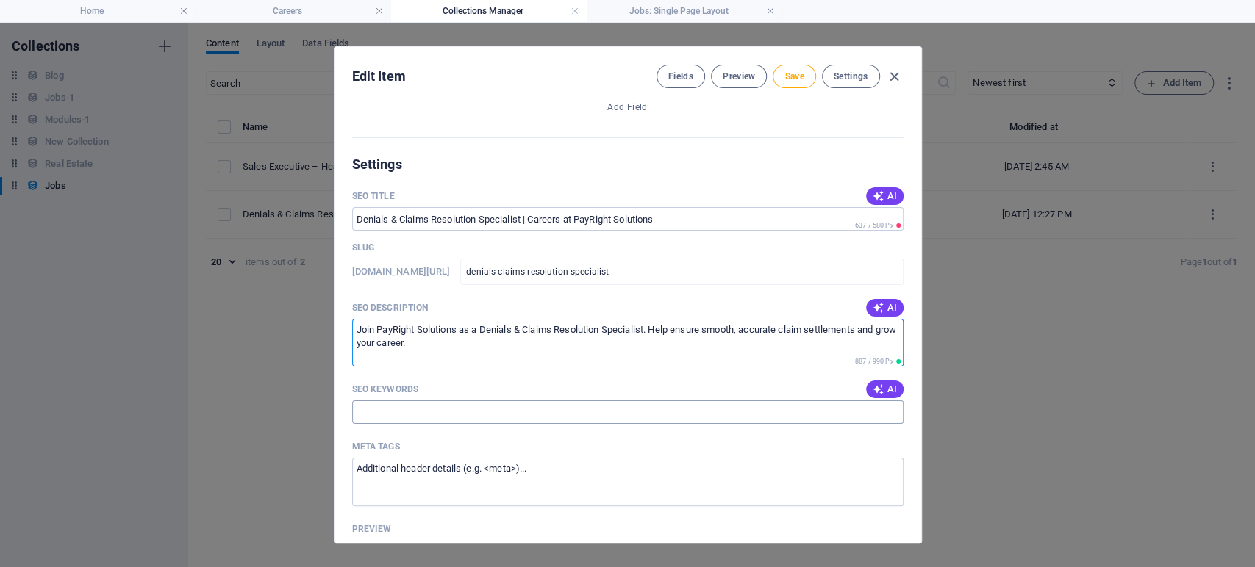
type textarea "Join PayRight Solutions as a Denials & Claims Resolution Specialist. Help ensur…"
click at [387, 404] on input "SEO Keywords" at bounding box center [627, 413] width 551 height 24
paste input "Denials and claims resolution jobs, Medical billing jobs, Healthcare RCM jobs, …"
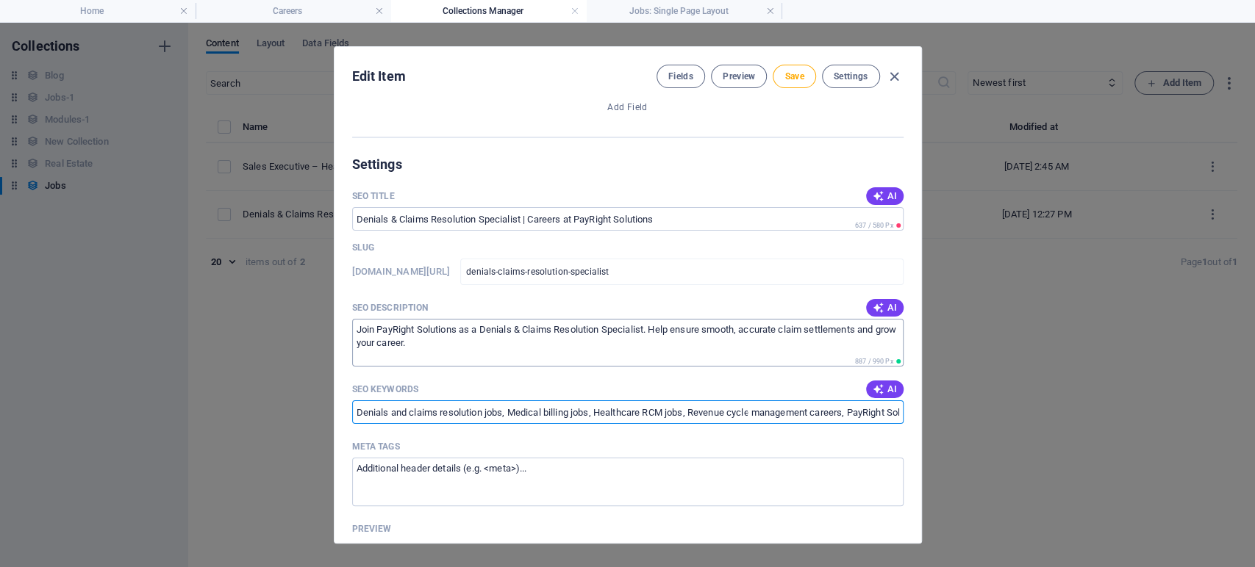
scroll to position [0, 461]
type input "Denials and claims resolution jobs, Medical billing jobs, Healthcare RCM jobs, …"
click at [378, 476] on textarea "Meta tags ​" at bounding box center [627, 482] width 551 height 48
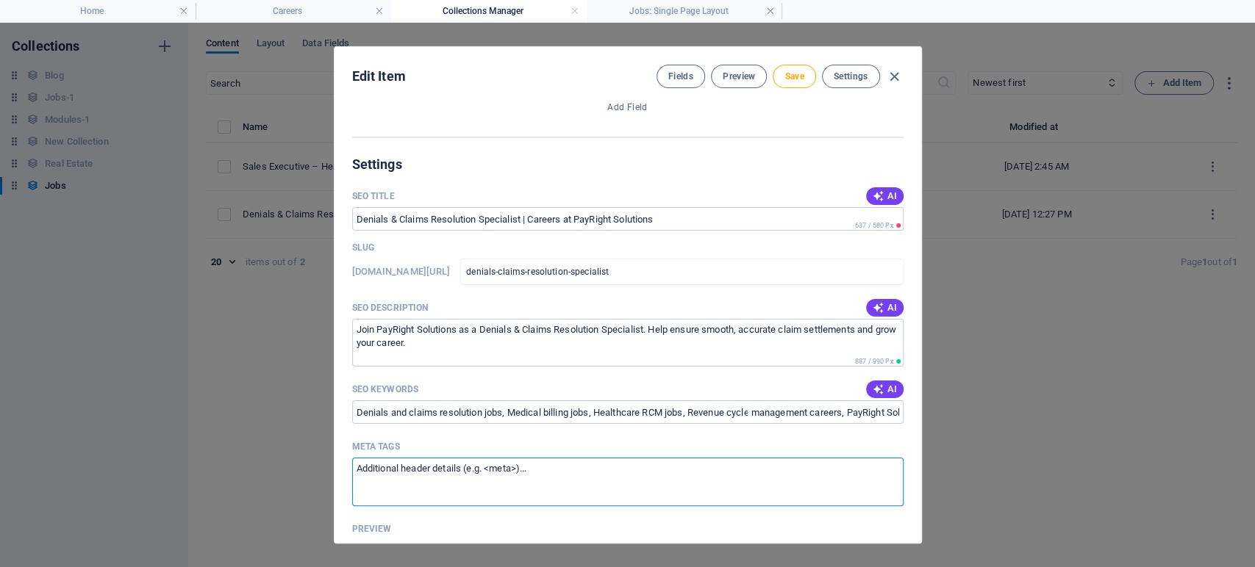
paste textarea "<meta name="title" content="Denials & Claims Resolution Specialist | Careers at…"
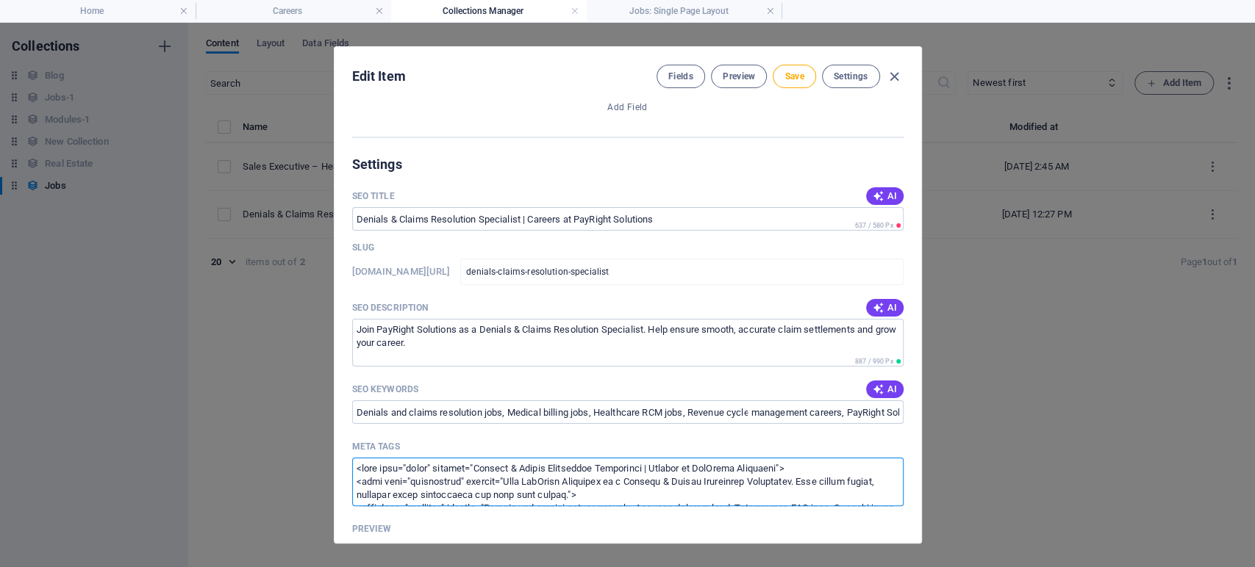
scroll to position [126, 0]
type textarea "<meta name="title" content="Denials & Claims Resolution Specialist | Careers at…"
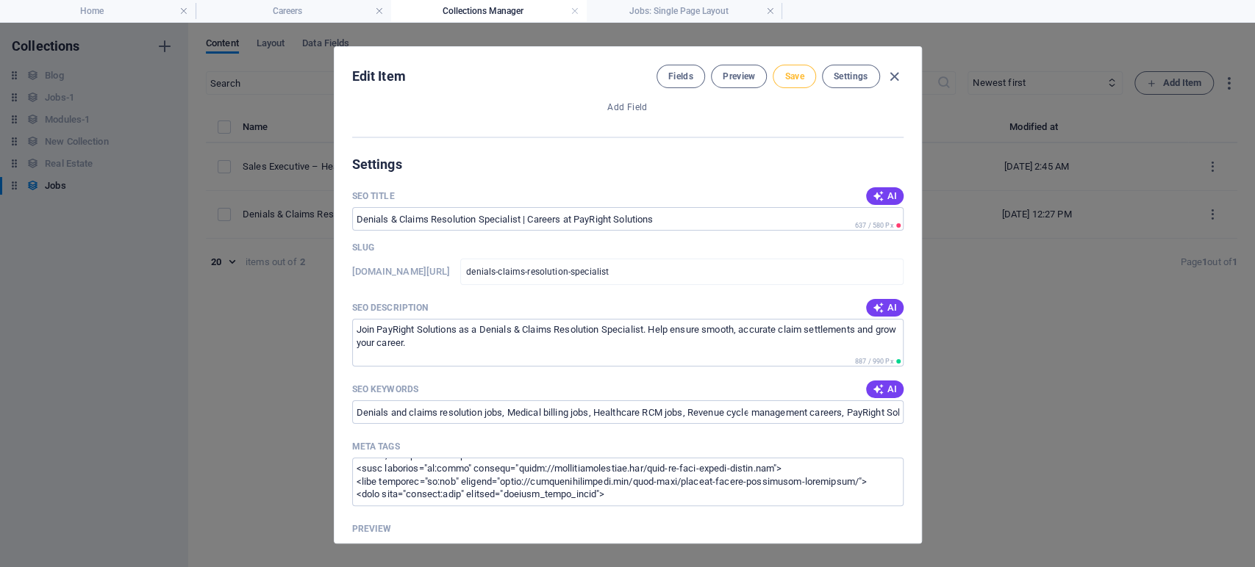
click at [784, 85] on button "Save" at bounding box center [794, 77] width 43 height 24
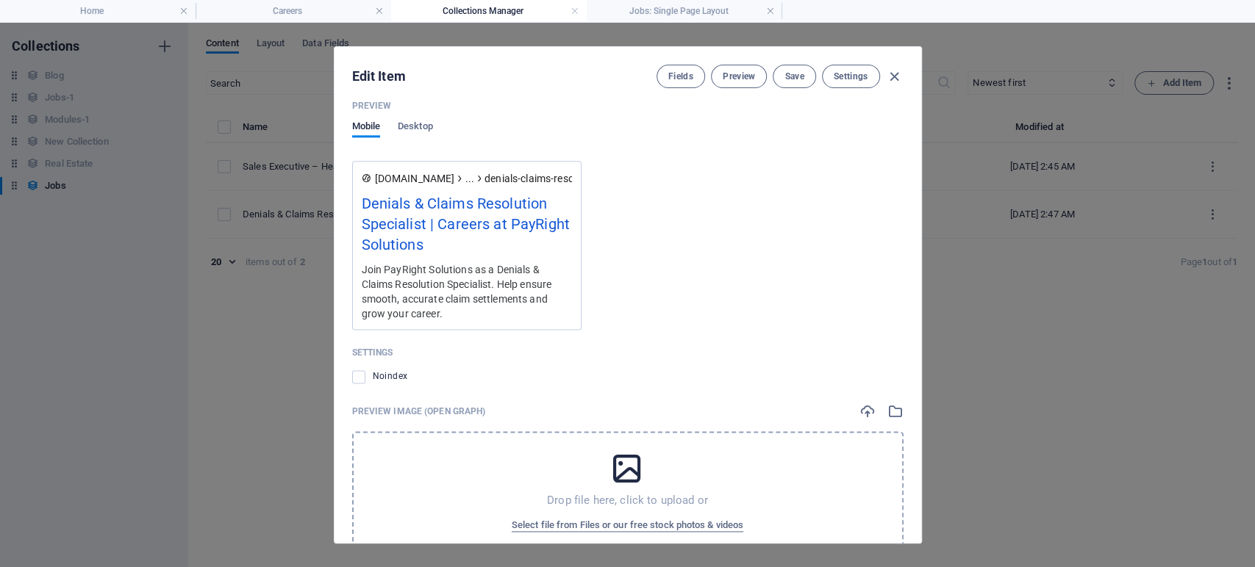
scroll to position [1337, 0]
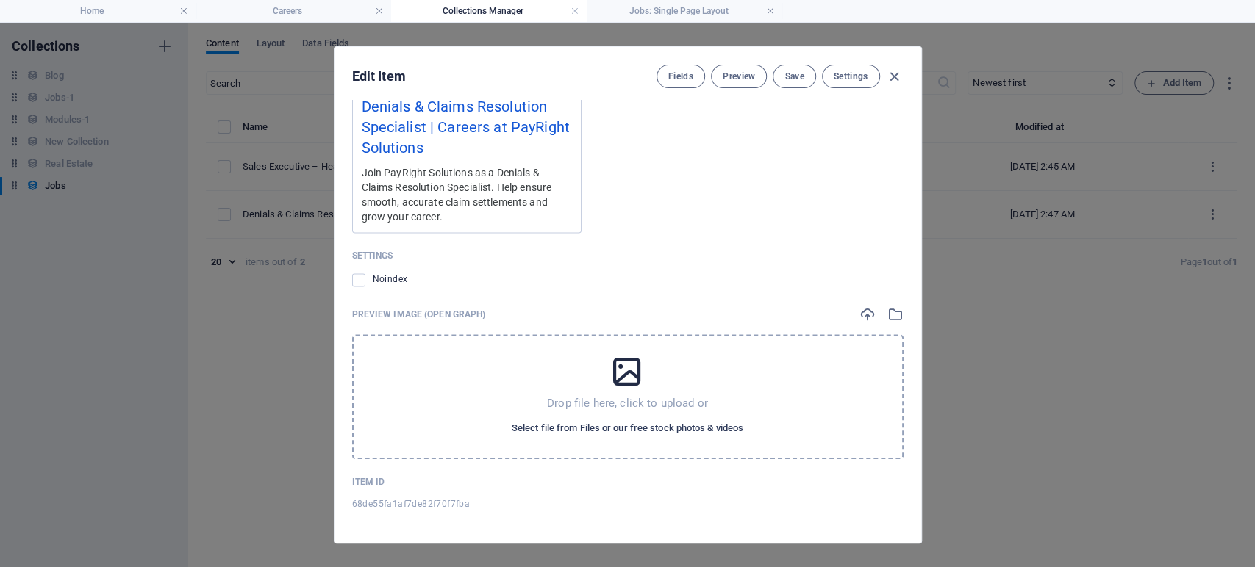
click at [623, 425] on span "Select file from Files or our free stock photos & videos" at bounding box center [628, 429] width 232 height 18
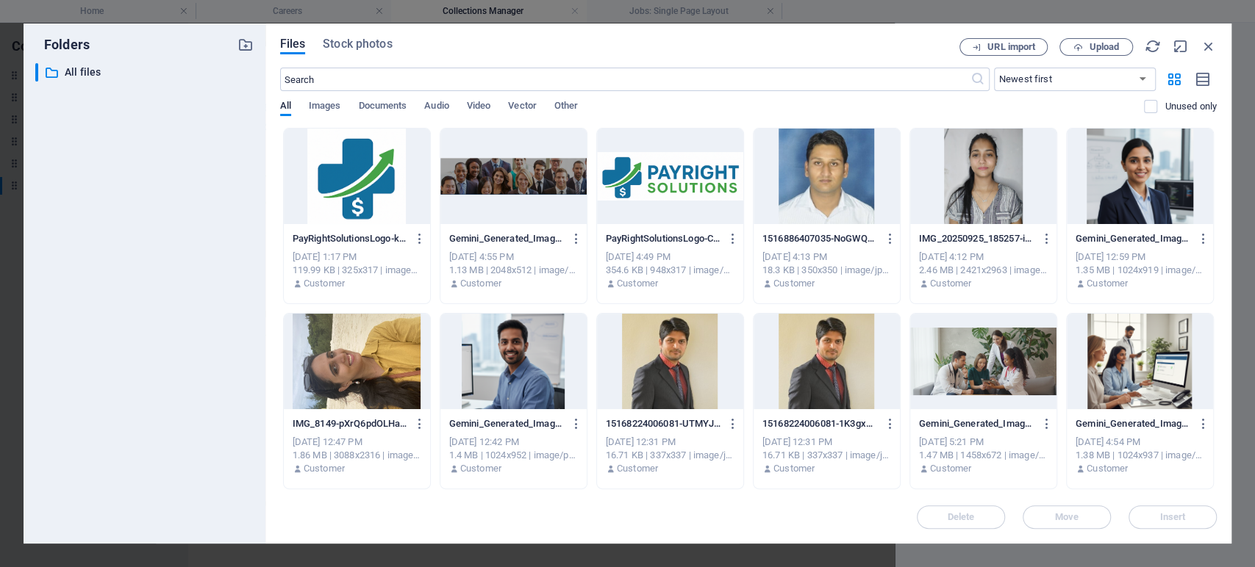
click at [386, 198] on div at bounding box center [357, 177] width 146 height 96
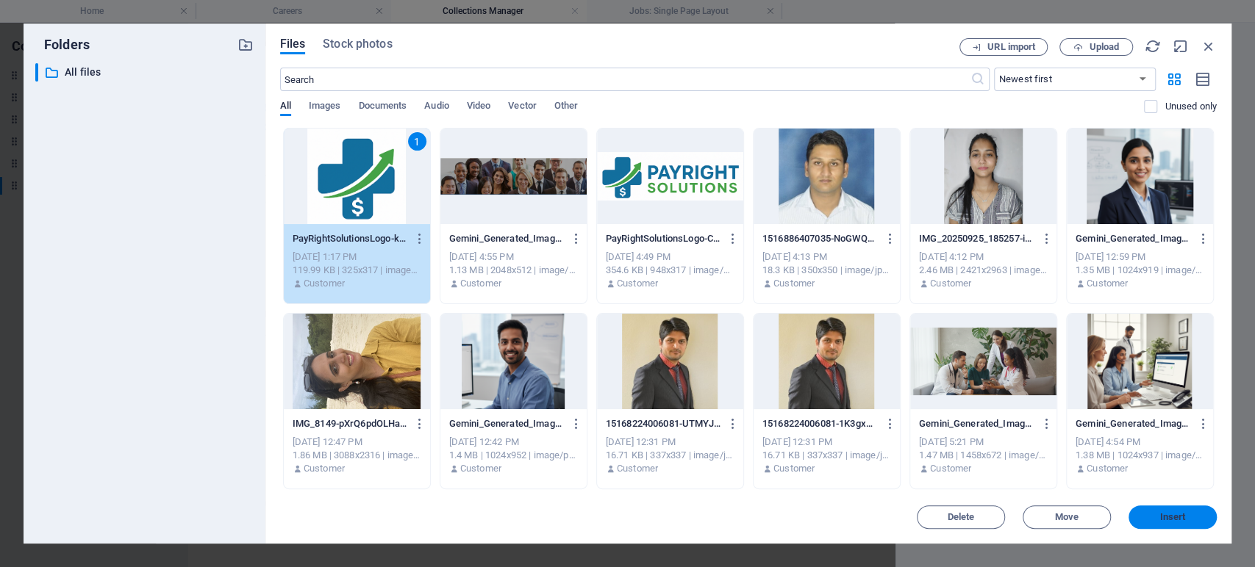
click at [1162, 513] on span "Insert" at bounding box center [1173, 517] width 26 height 9
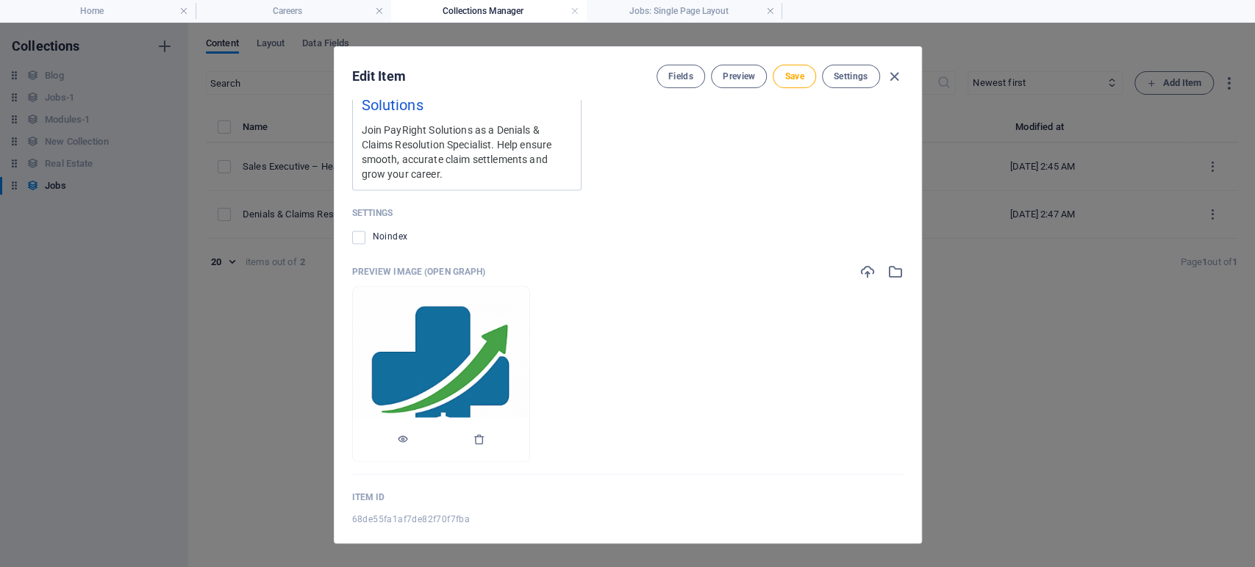
scroll to position [1395, 0]
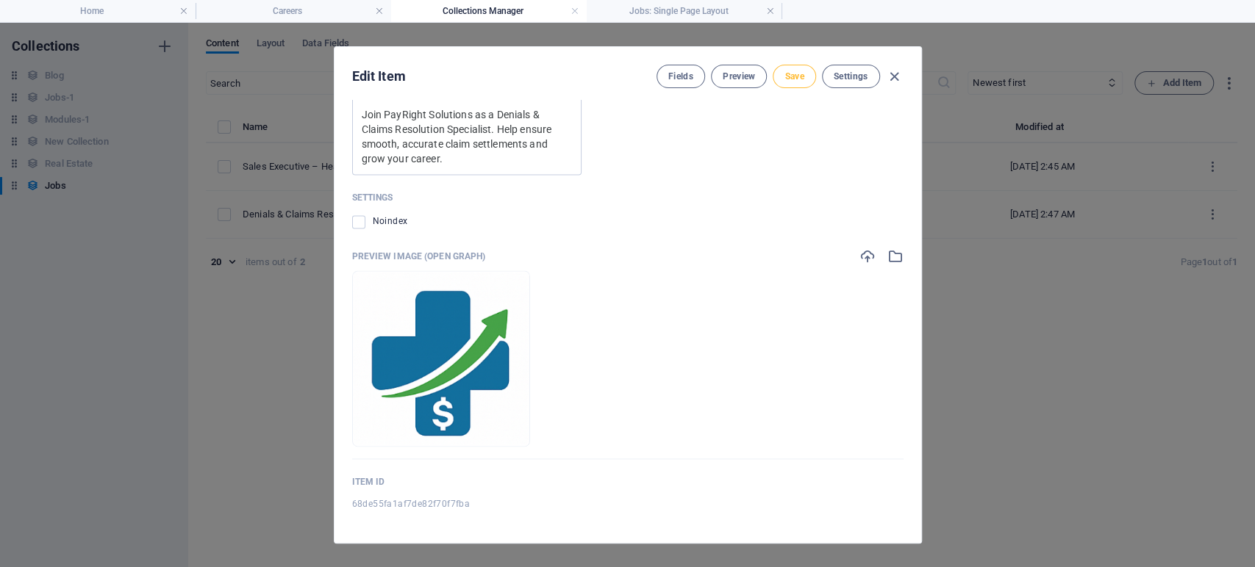
click at [800, 79] on span "Save" at bounding box center [793, 77] width 19 height 12
click at [892, 78] on icon "button" at bounding box center [894, 76] width 17 height 17
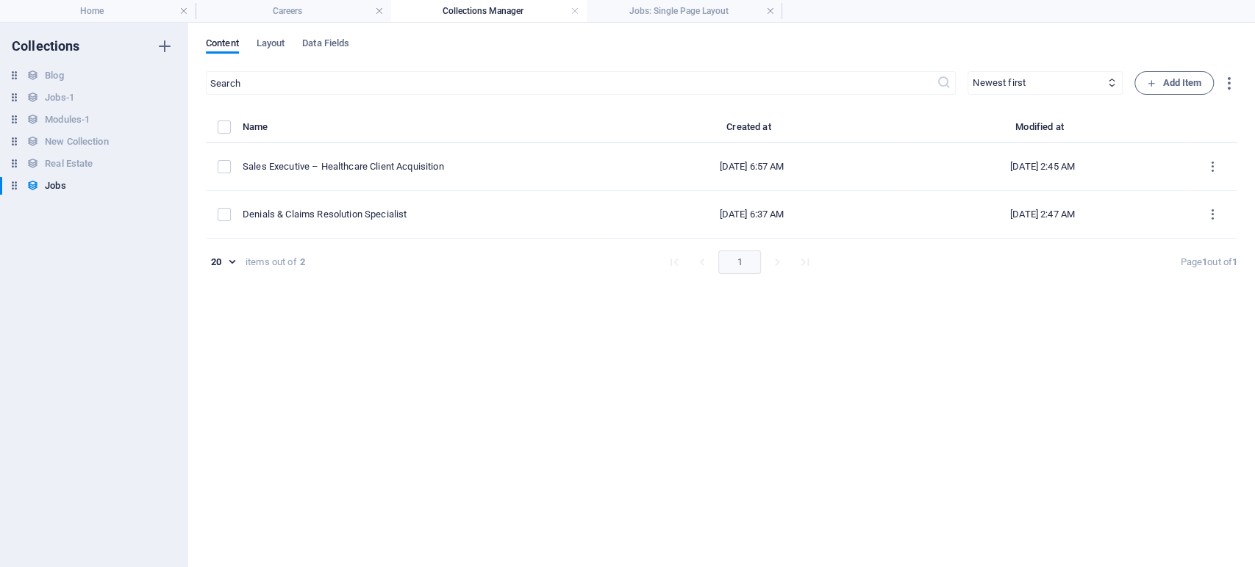
type input "[DATE]"
type input "denials-claims-resolution-specialist"
click at [500, 12] on h4 "Collections Manager" at bounding box center [489, 11] width 196 height 16
click at [670, 16] on h4 "Jobs: Single Page Layout" at bounding box center [685, 11] width 196 height 16
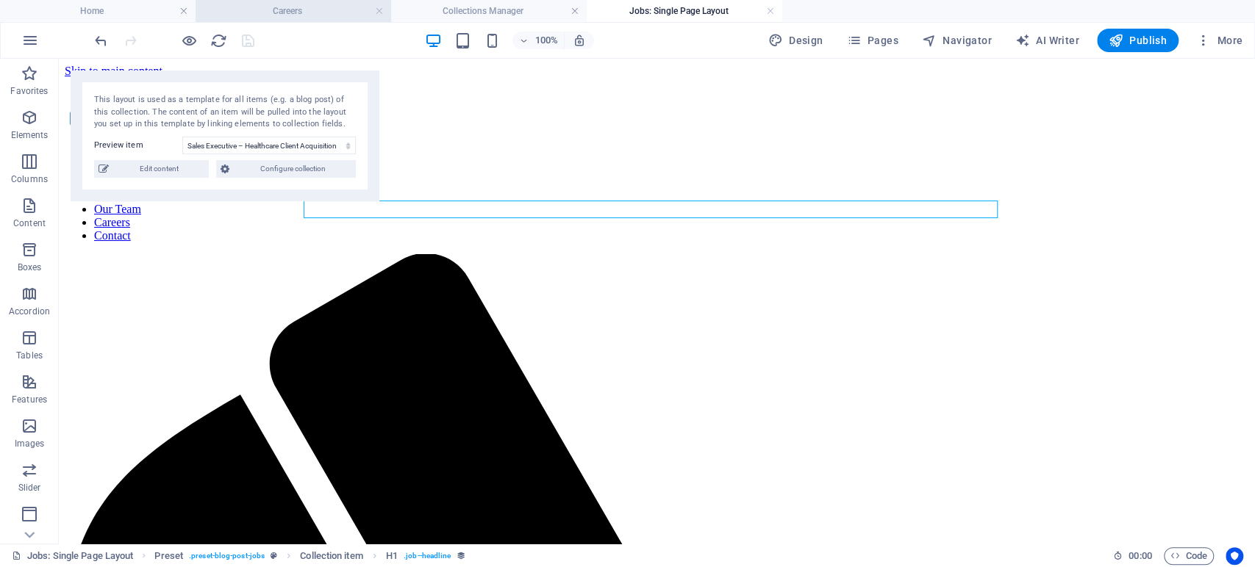
click at [256, 7] on h4 "Careers" at bounding box center [294, 11] width 196 height 16
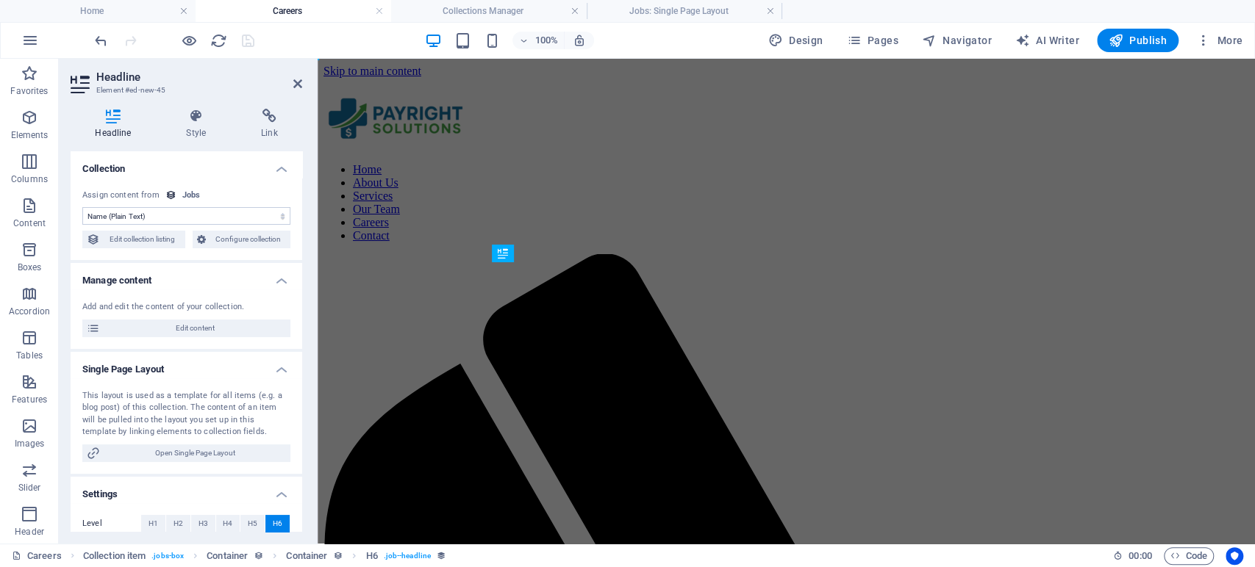
click at [290, 82] on h2 "Headline" at bounding box center [199, 77] width 206 height 13
click at [295, 81] on icon at bounding box center [297, 84] width 9 height 12
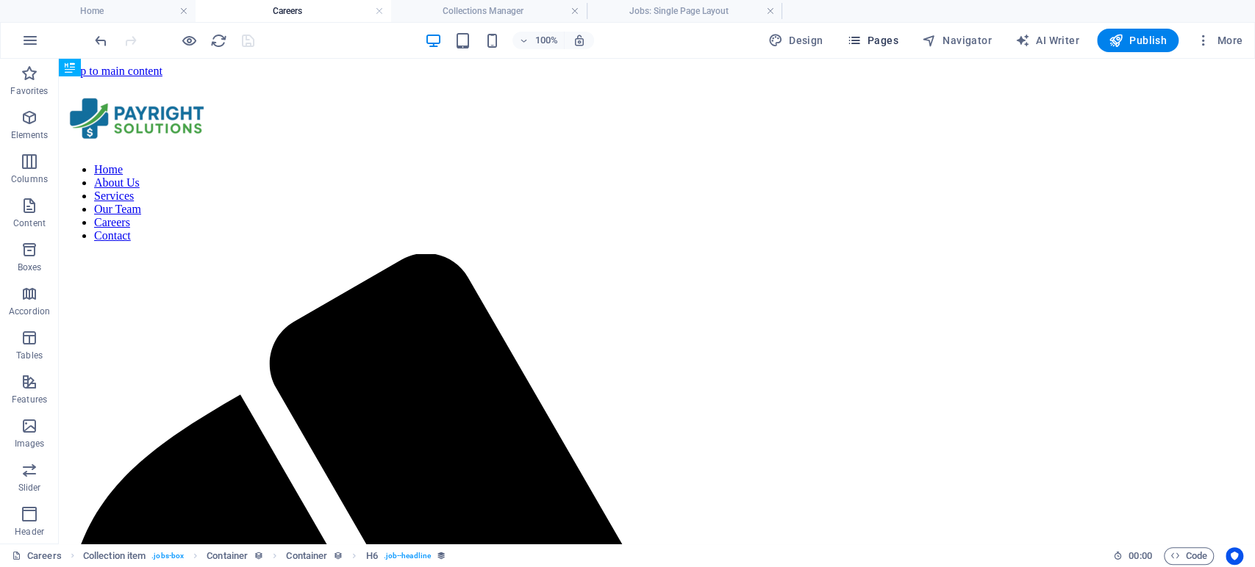
click at [878, 46] on span "Pages" at bounding box center [871, 40] width 51 height 15
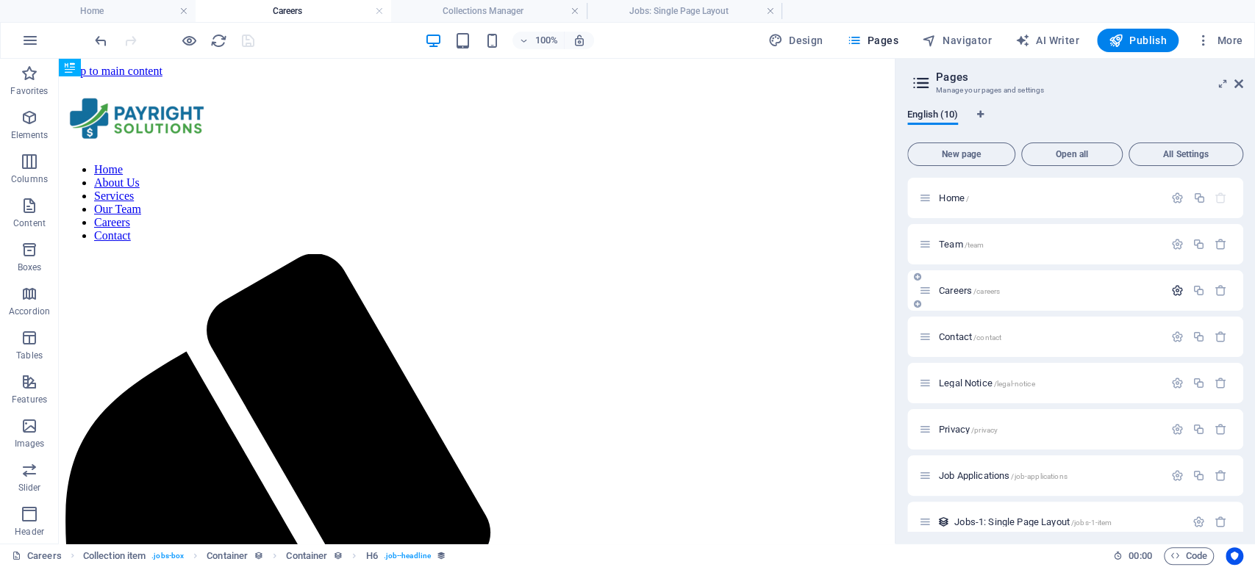
click at [1178, 284] on icon "button" at bounding box center [1177, 290] width 12 height 12
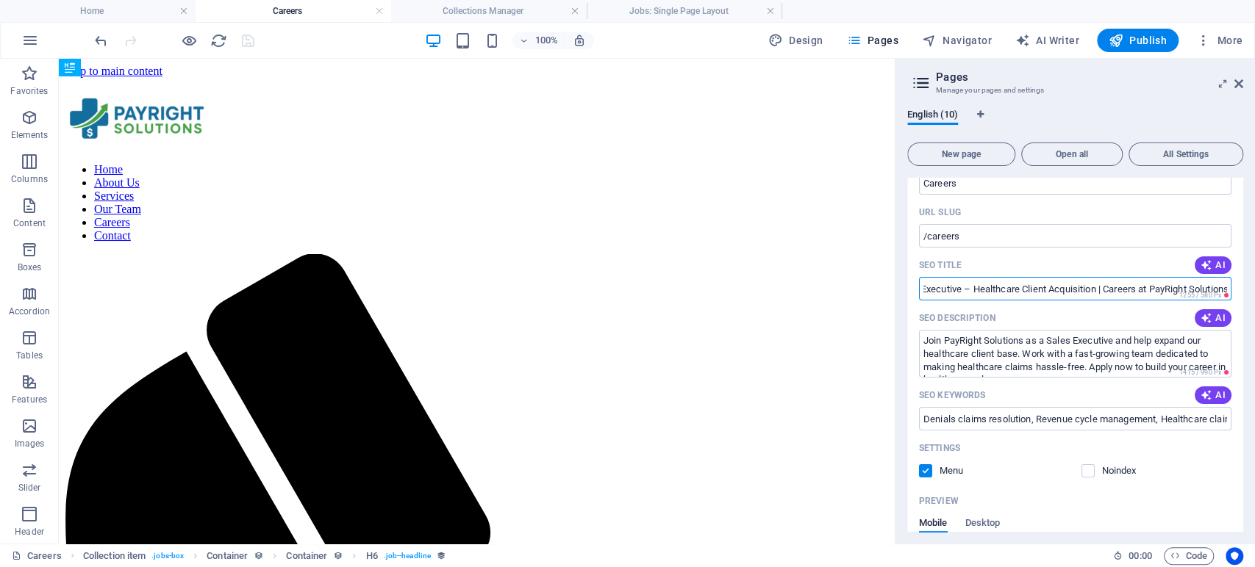
scroll to position [0, 40]
drag, startPoint x: 923, startPoint y: 287, endPoint x: 1249, endPoint y: 299, distance: 325.9
click at [1249, 299] on div "English (10) New page Open all All Settings Home / Team /team Careers /careers …" at bounding box center [1074, 320] width 359 height 447
paste input "<meta name="title" content="Denials & Claims Resolution Specialist | Careers at…"
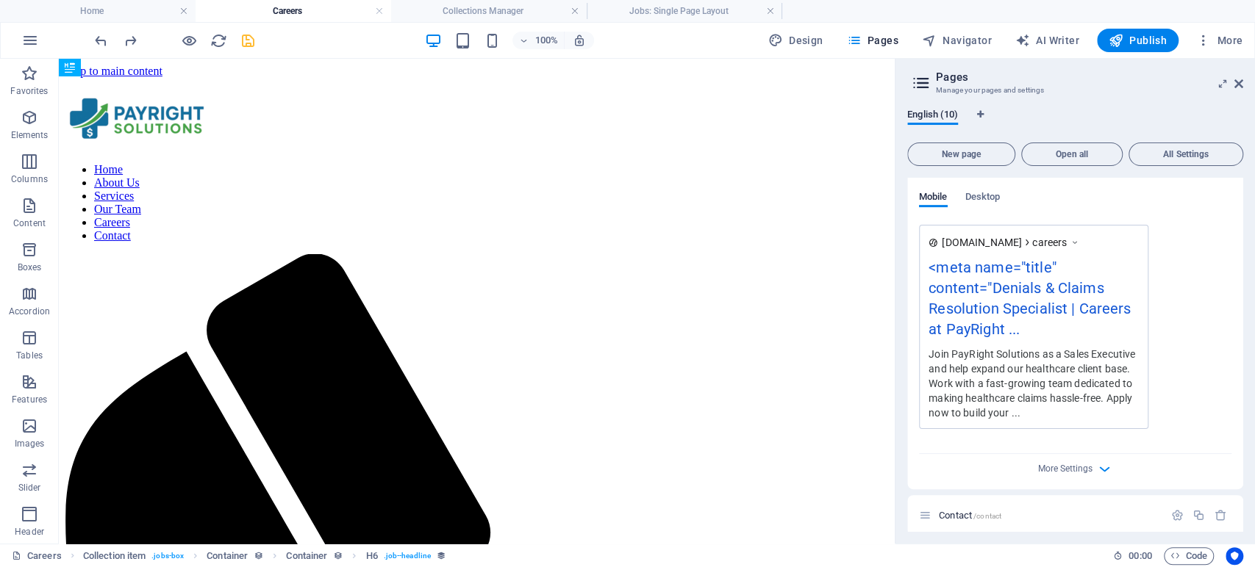
scroll to position [653, 0]
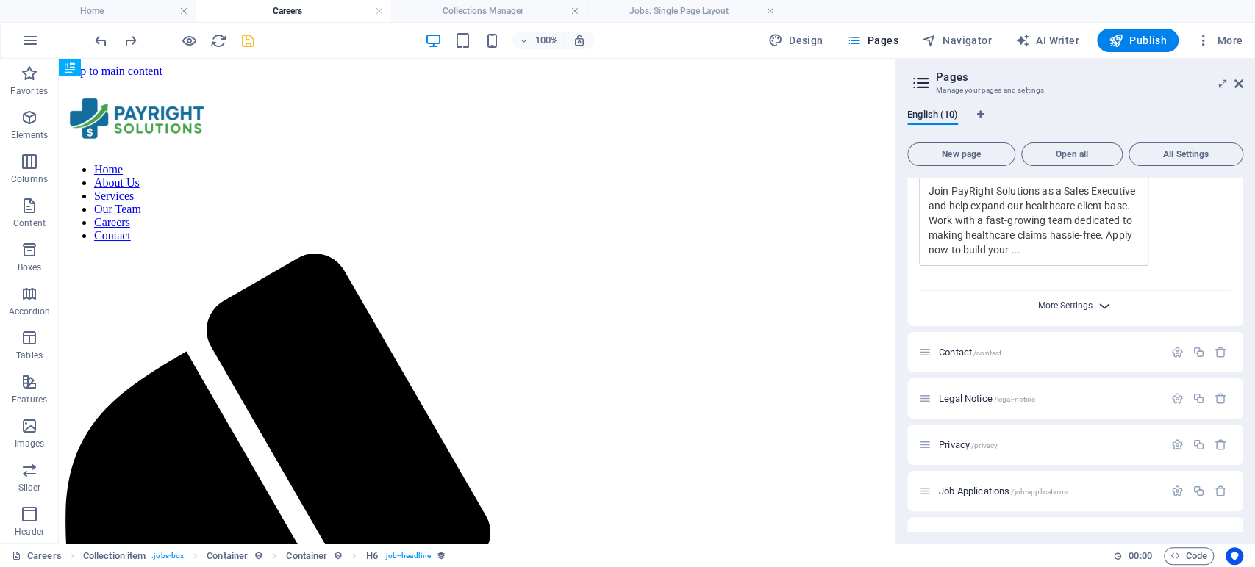
click at [1067, 303] on span "More Settings" at bounding box center [1065, 306] width 54 height 10
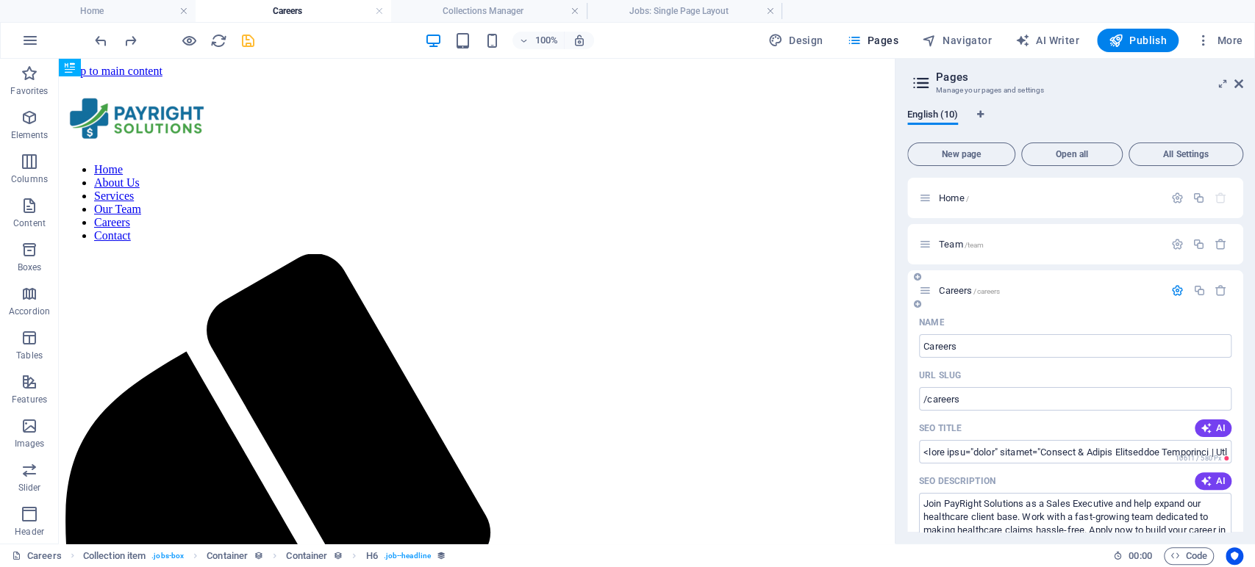
scroll to position [0, 0]
click at [947, 451] on input "SEO Title" at bounding box center [1075, 452] width 312 height 24
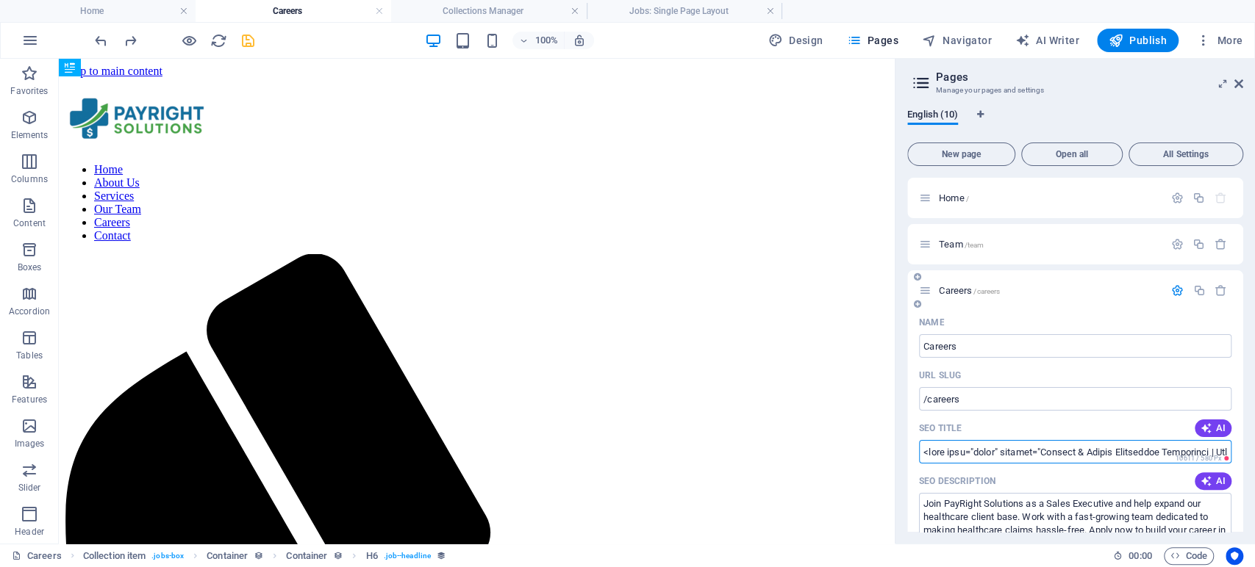
paste input "Careers at PayRight Solutions | Join Our Team in Healthcare & Revenue Cycle Man…"
type input "Careers at PayRight Solutions | Join Our Team in Healthcare & Revenue Cycle Man…"
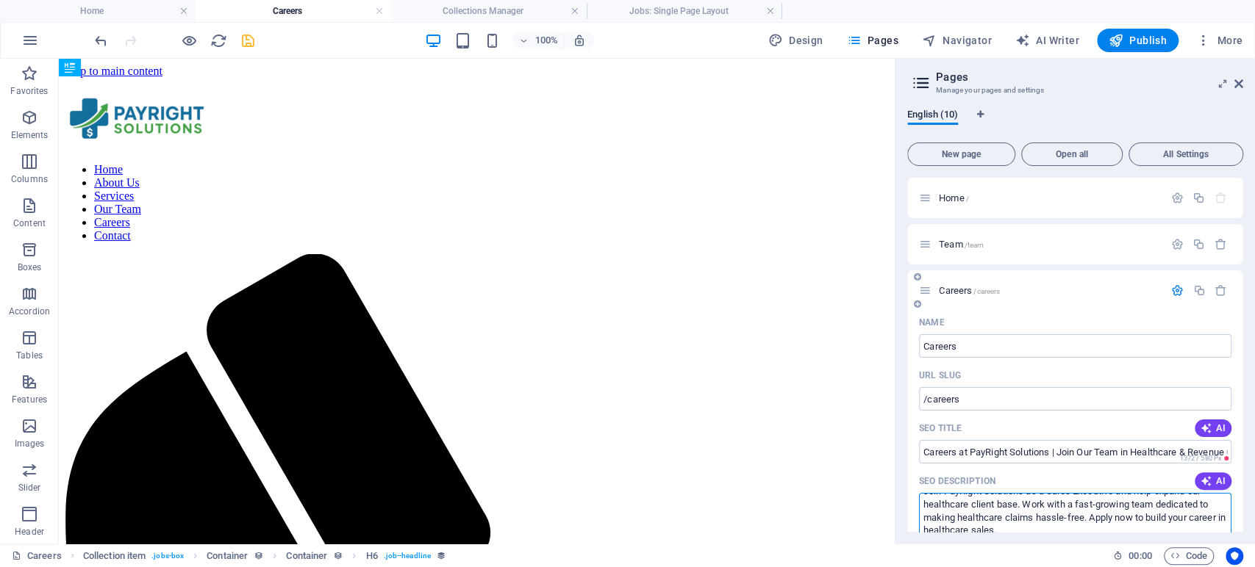
click at [926, 515] on textarea "Join PayRight Solutions as a Sales Executive and help expand our healthcare cli…" at bounding box center [1075, 517] width 312 height 48
paste textarea "Explore exciting career opportunities at PayRight Solutions. Join a growing tea…"
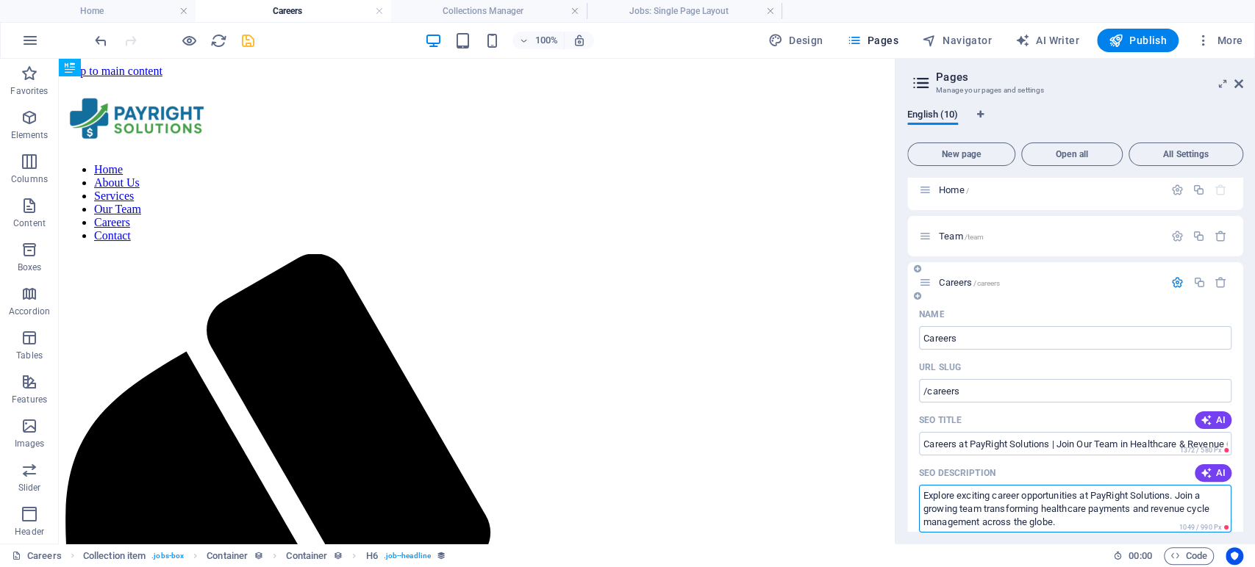
scroll to position [171, 0]
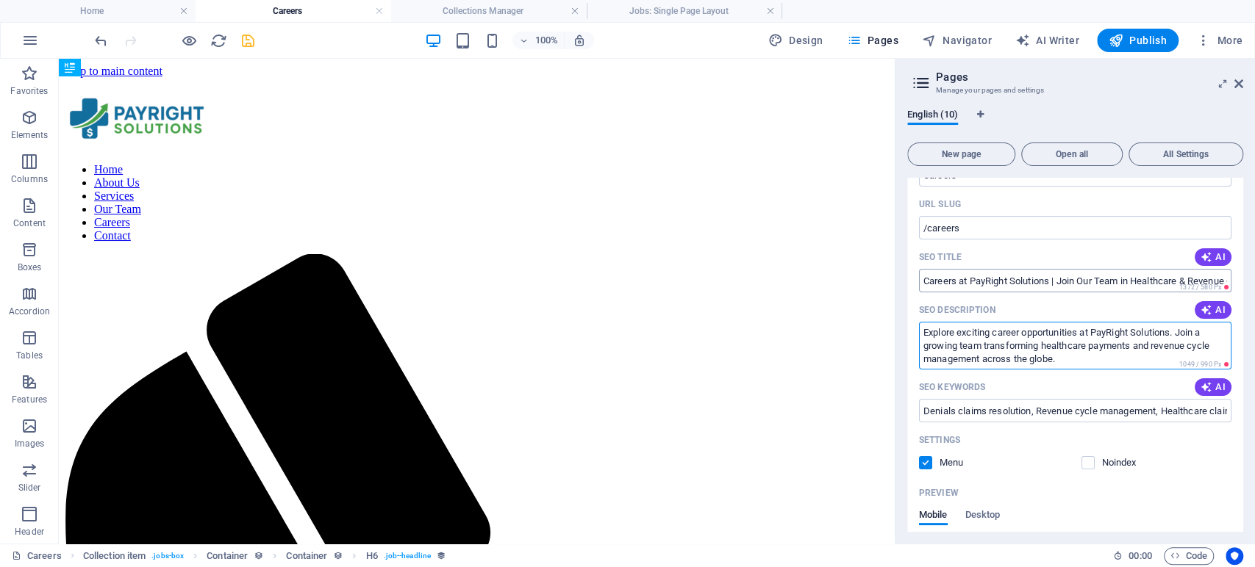
type textarea "Explore exciting career opportunities at PayRight Solutions. Join a growing tea…"
click at [1111, 281] on input "Careers at PayRight Solutions | Join Our Team in Healthcare & Revenue Cycle Man…" at bounding box center [1075, 281] width 312 height 24
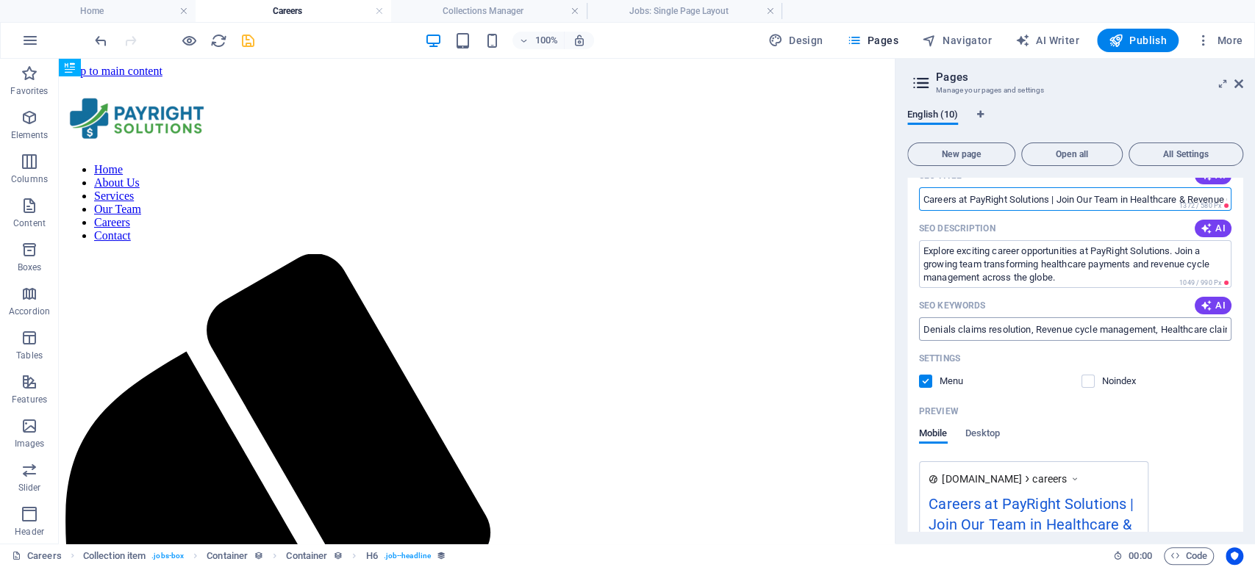
click at [947, 325] on input "Denials claims resolution, Revenue cycle management, Healthcare claims speciali…" at bounding box center [1075, 330] width 312 height 24
paste input "PayRight Solutions careers, healthcare jobs India, revenue cycle management job…"
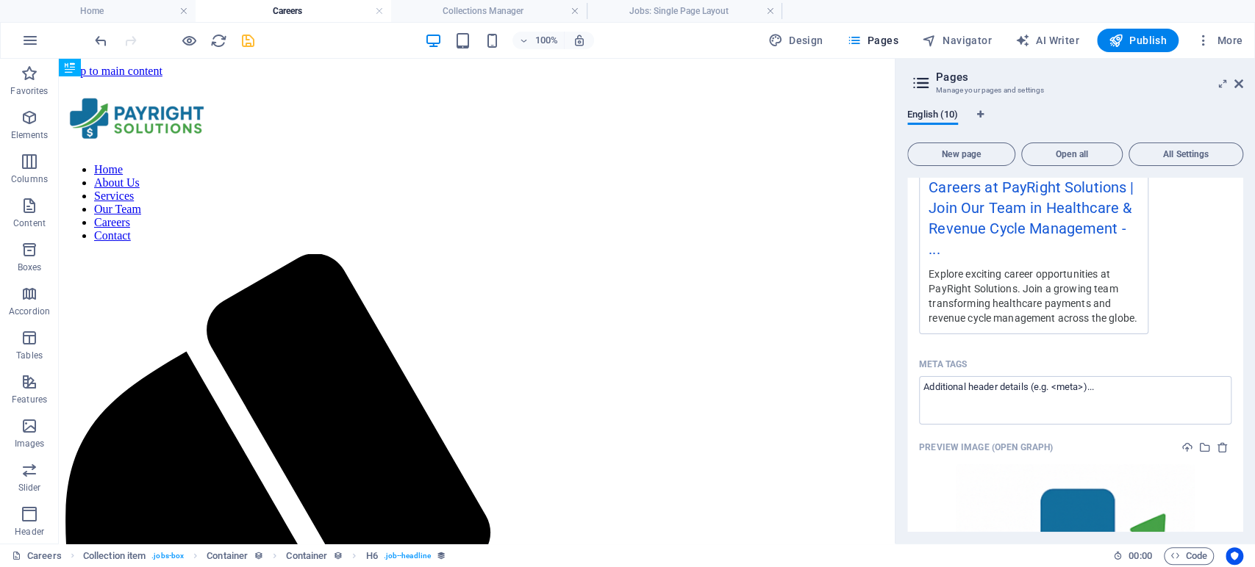
scroll to position [662, 0]
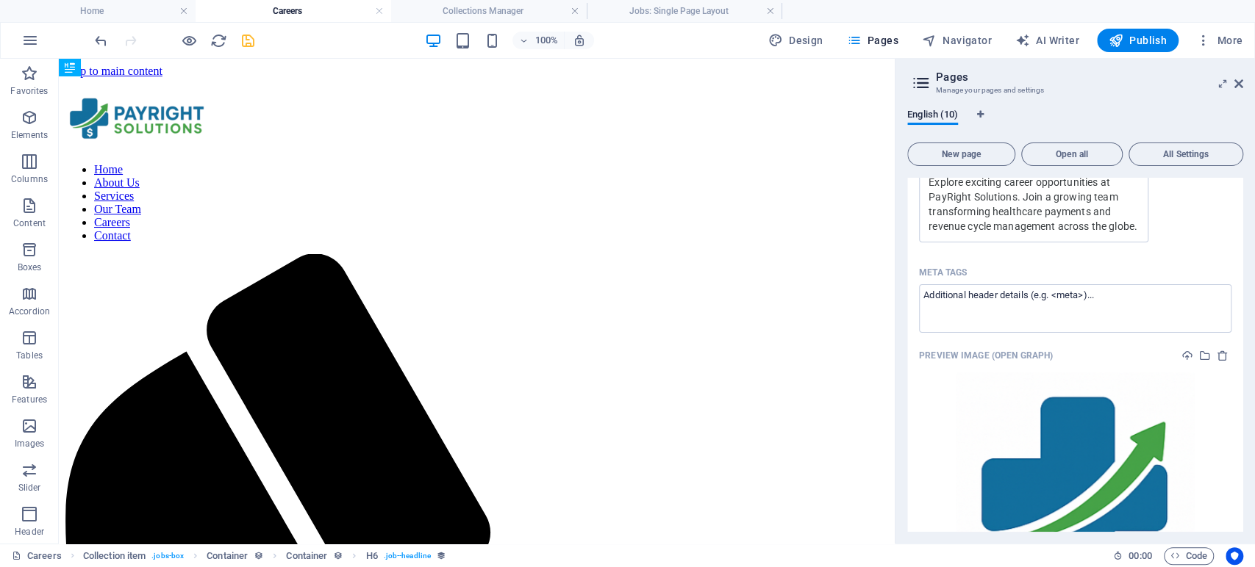
type input "PayRight Solutions careers, healthcare jobs India, revenue cycle management job…"
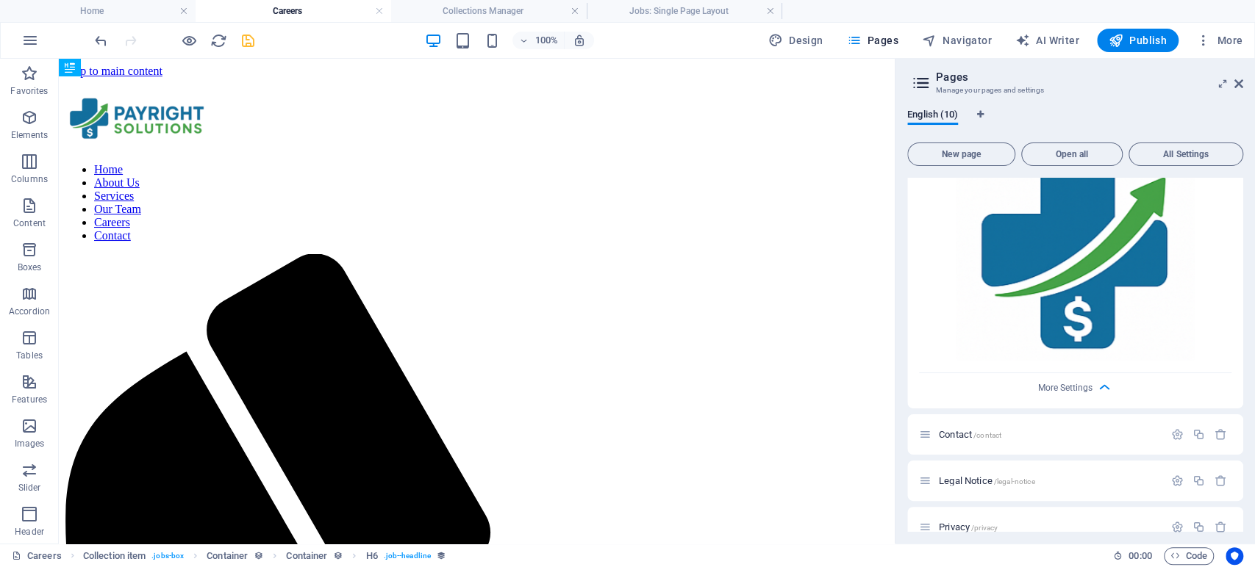
scroll to position [743, 0]
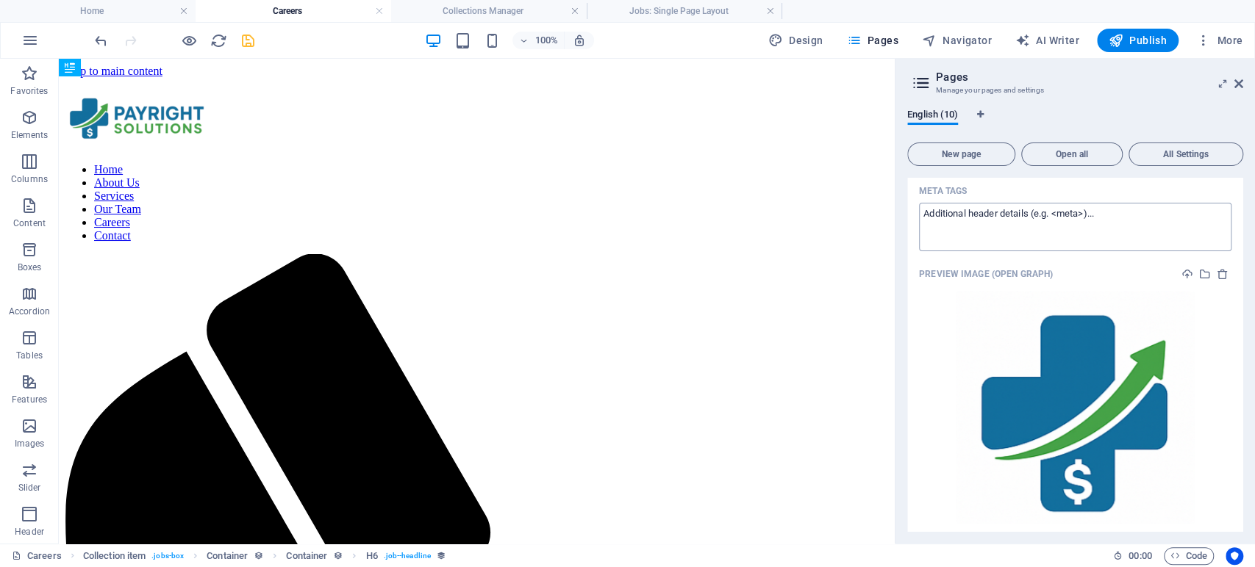
click at [970, 233] on textarea "Meta tags ​" at bounding box center [1075, 227] width 312 height 48
paste textarea "<meta name="title" content="Careers at PayRight Solutions | Join Our Team in He…"
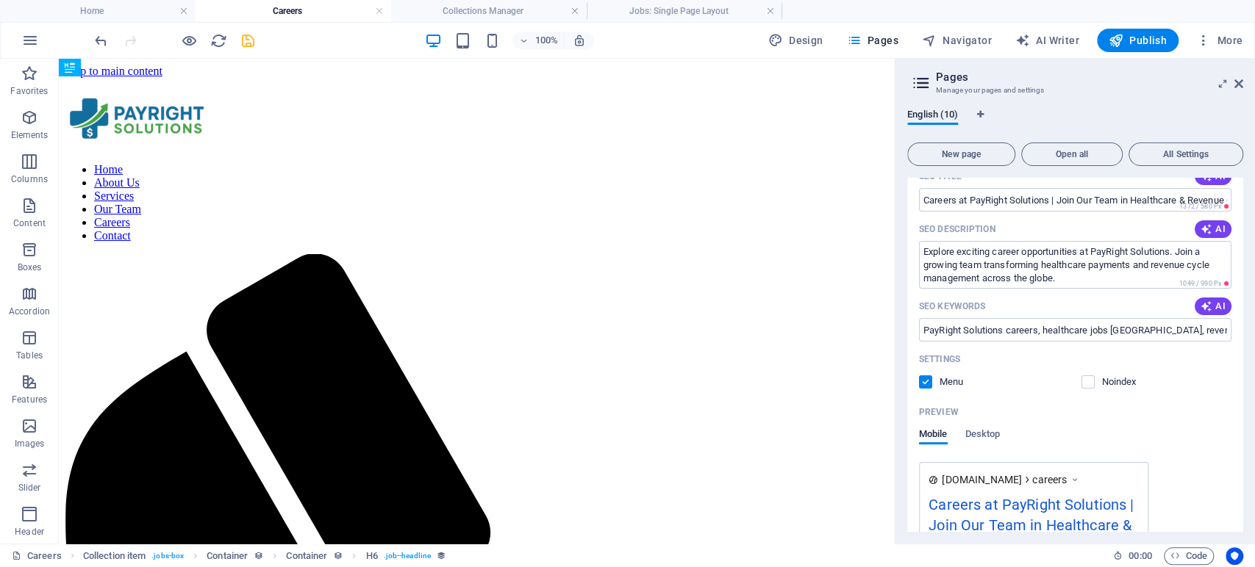
scroll to position [171, 0]
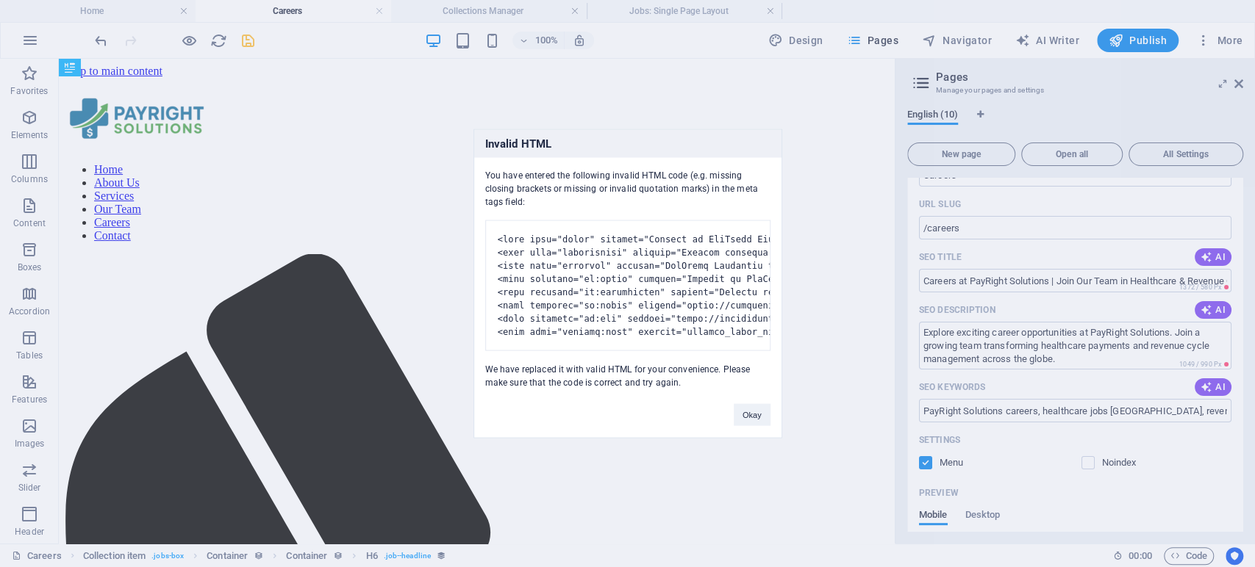
click at [971, 276] on div "Invalid HTML You have entered the following invalid HTML code (e.g. missing clo…" at bounding box center [627, 283] width 1255 height 567
click at [758, 422] on button "Okay" at bounding box center [752, 415] width 37 height 22
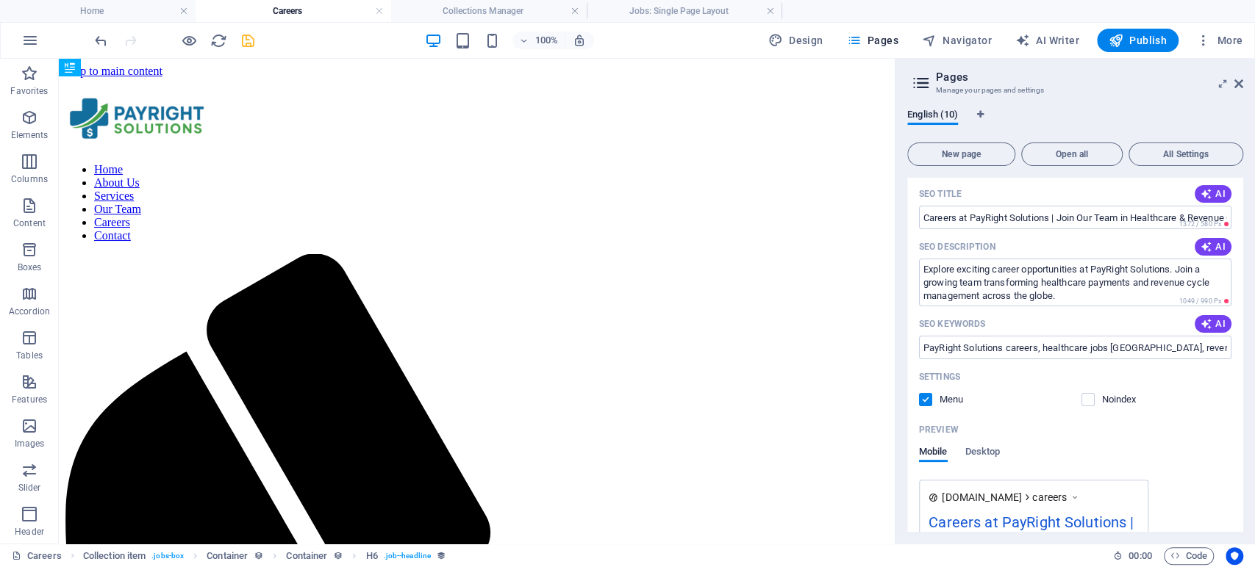
scroll to position [153, 0]
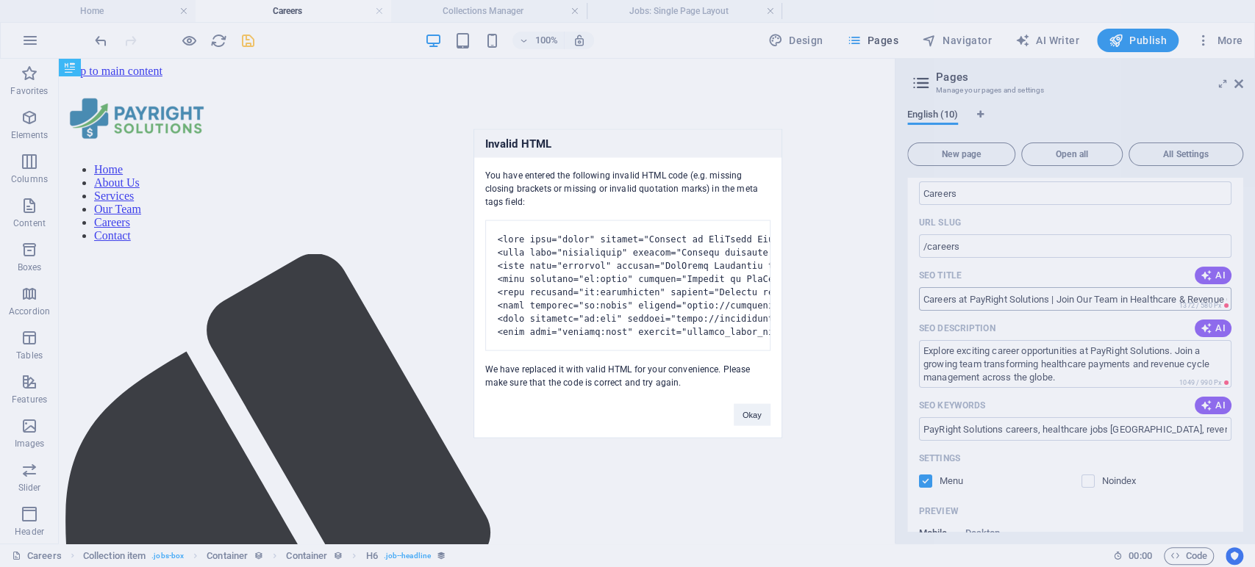
click at [958, 300] on body "PayRight Solutions Home Careers Collections Manager Jobs: Single Page Layout Fa…" at bounding box center [627, 283] width 1255 height 567
click at [750, 422] on button "Okay" at bounding box center [752, 415] width 37 height 22
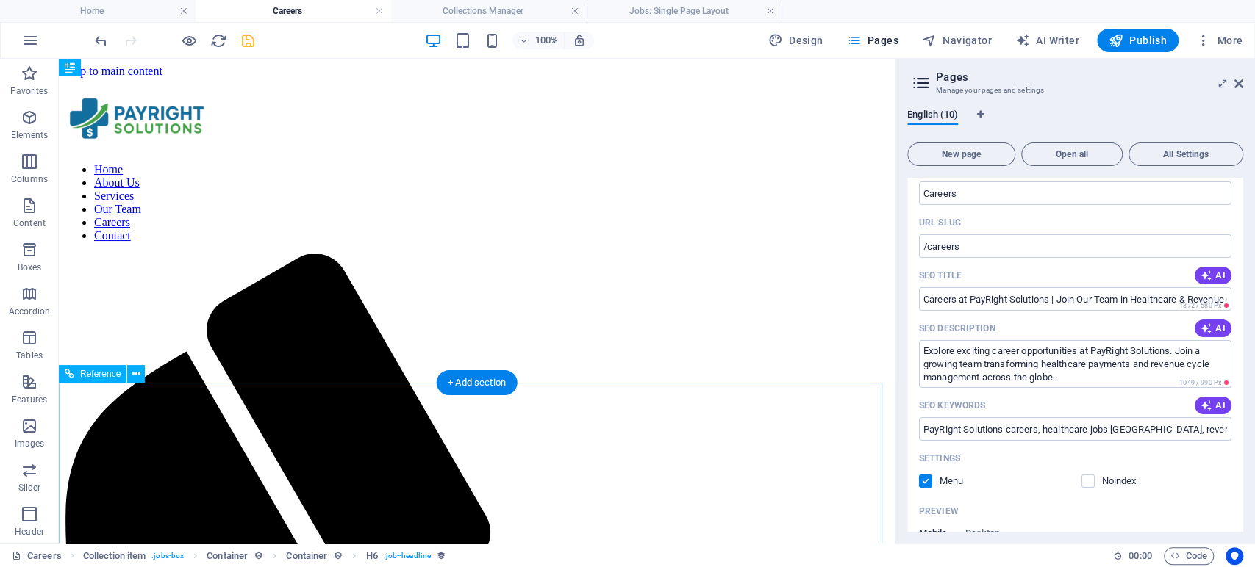
scroll to position [642, 0]
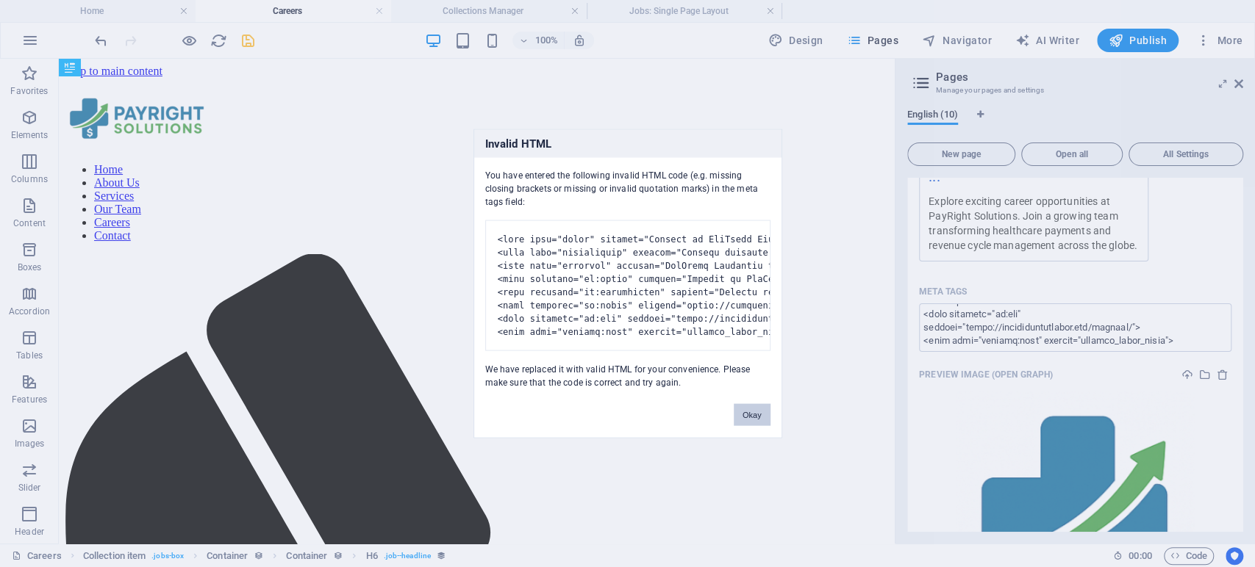
click at [760, 418] on button "Okay" at bounding box center [752, 415] width 37 height 22
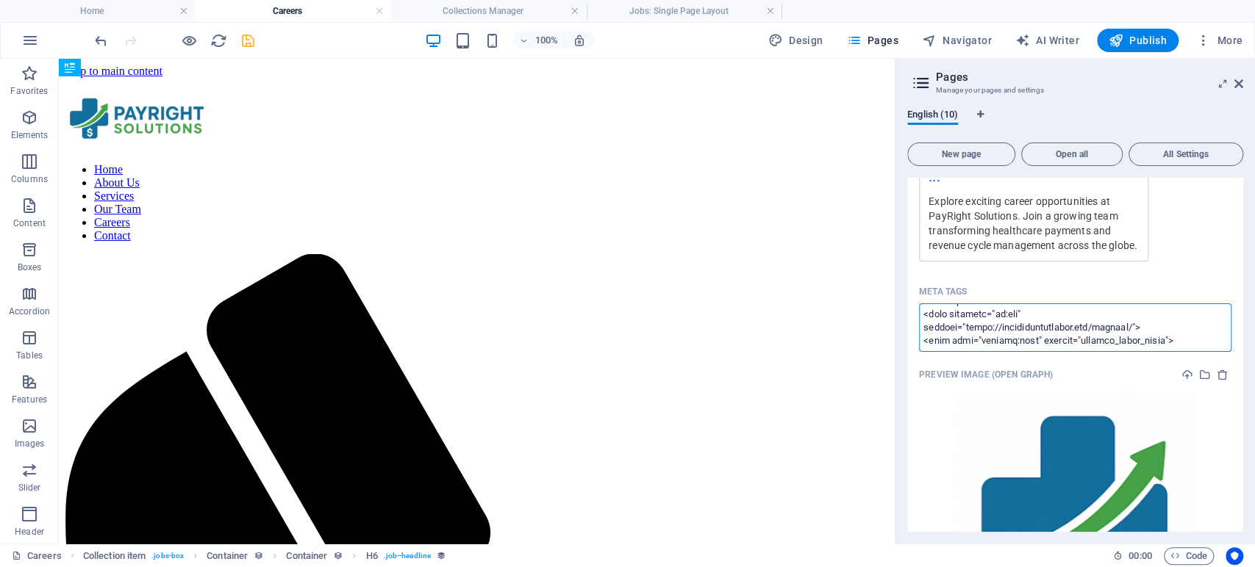
paste textarea "Revenue Cycle Management"> <meta name="description" content="Explore exciting c…"
click at [1137, 297] on body "PayRight Solutions Home Careers Collections Manager Jobs: Single Page Layout Fa…" at bounding box center [627, 283] width 1255 height 567
type textarea "<meta name="title" content="Careers at PayRight Solutions | Join Our Team in He…"
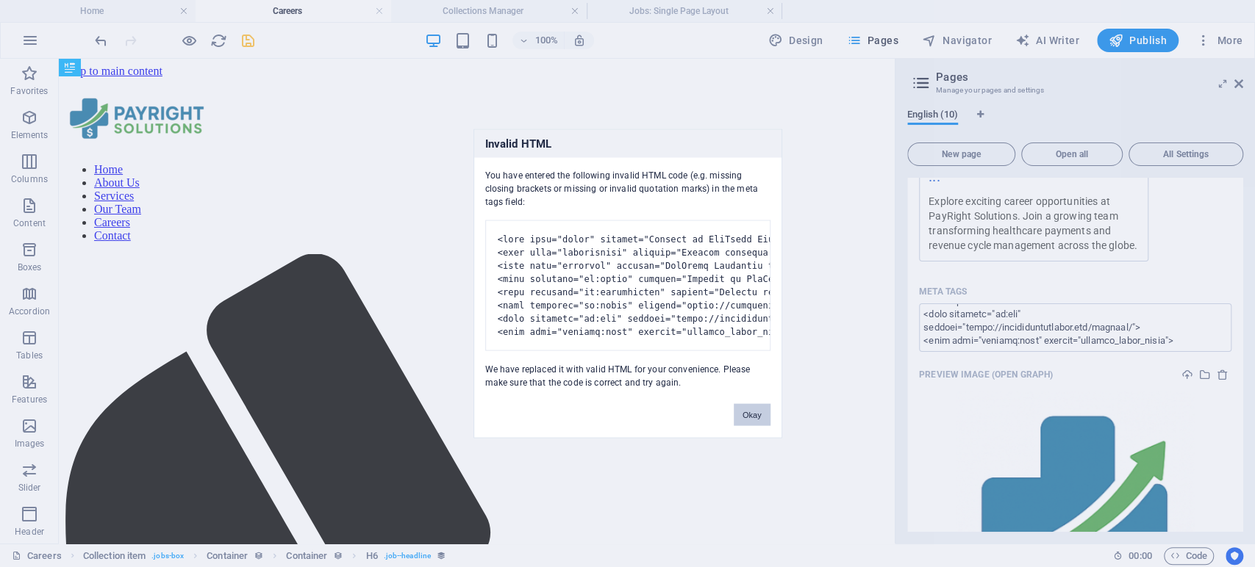
click at [746, 426] on button "Okay" at bounding box center [752, 415] width 37 height 22
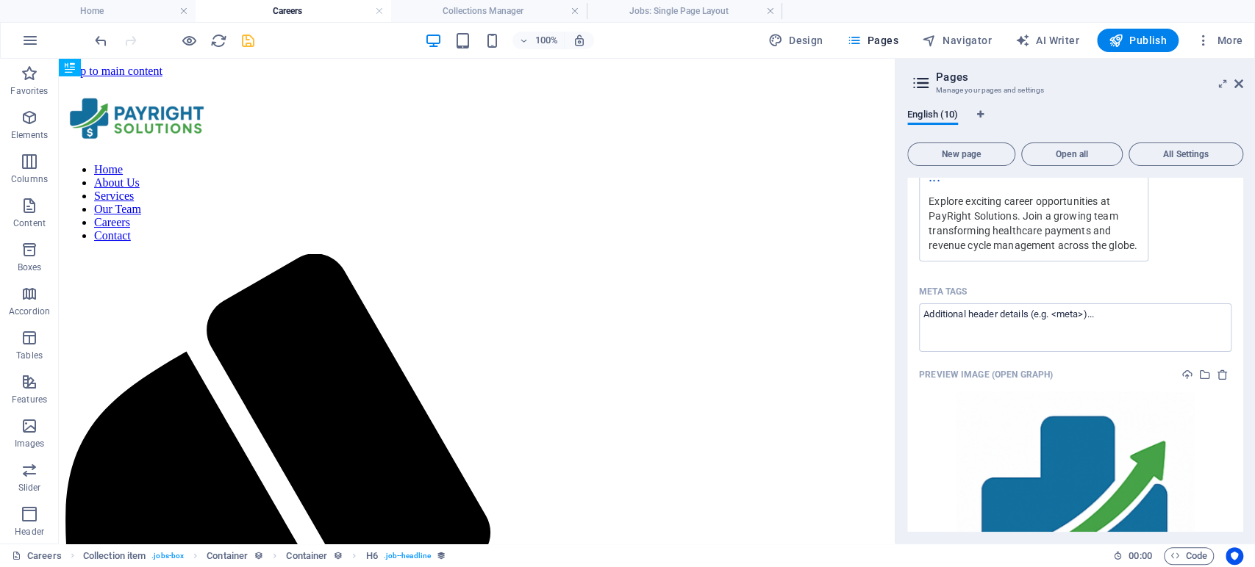
click at [1147, 290] on div "Name Careers ​ URL SLUG /careers ​ SEO Title AI Careers at PayRight Solutions |…" at bounding box center [1075, 171] width 336 height 1004
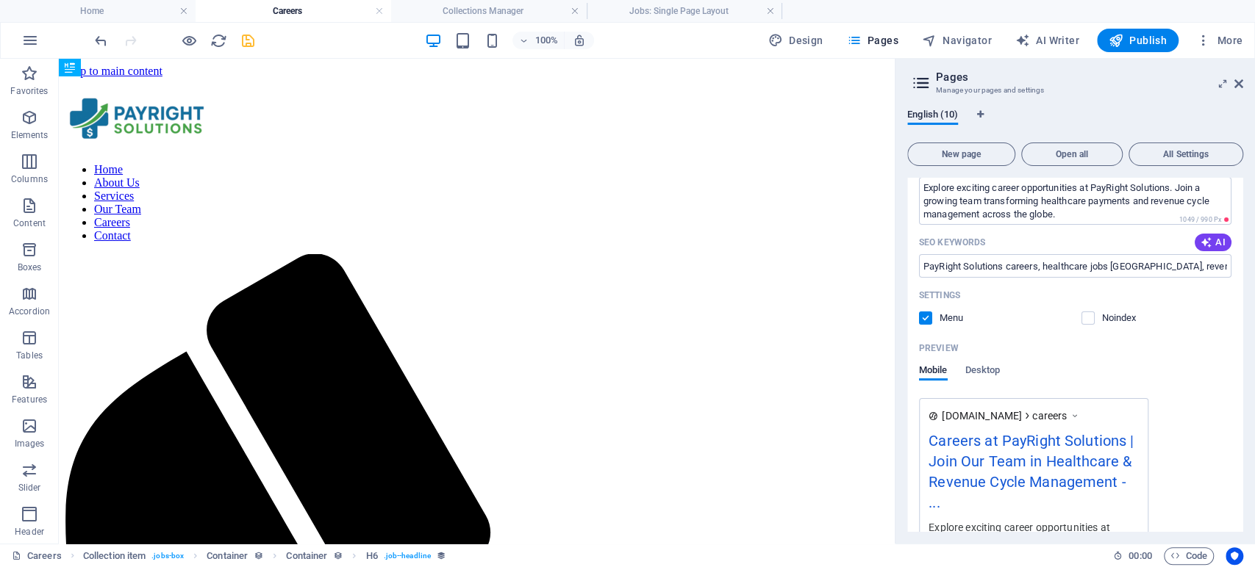
scroll to position [234, 0]
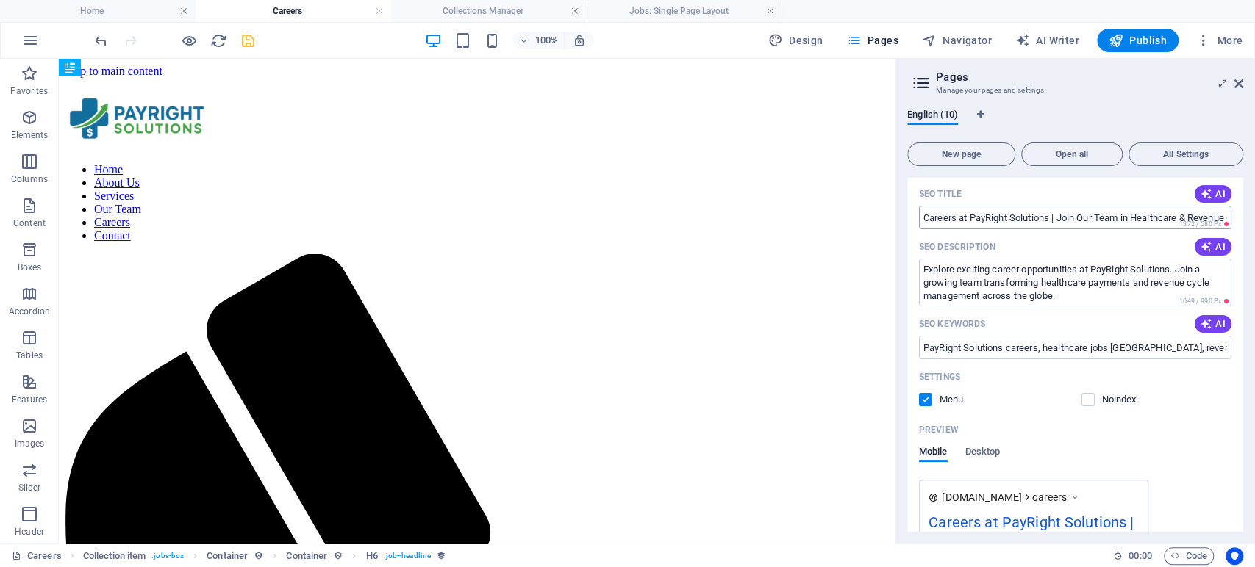
click at [953, 215] on input "Careers at PayRight Solutions | Join Our Team in Healthcare & Revenue Cycle Man…" at bounding box center [1075, 218] width 312 height 24
paste input "Healthcare Team"
click at [1048, 287] on textarea "Explore exciting career opportunities at PayRight Solutions. Join a growing tea…" at bounding box center [1075, 283] width 312 height 48
click at [1174, 213] on input "Careers at PayRight Solutions | Join Our Healthcare Team" at bounding box center [1075, 218] width 312 height 24
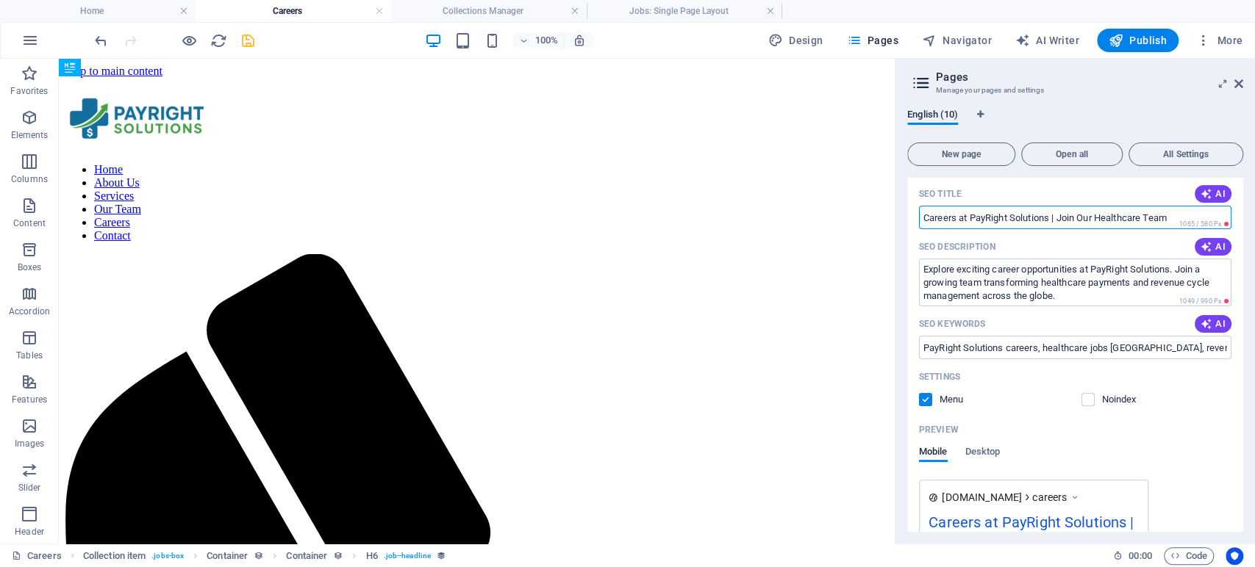
drag, startPoint x: 1179, startPoint y: 214, endPoint x: 1050, endPoint y: 218, distance: 128.7
click at [1050, 218] on input "Careers at PayRight Solutions | Join Our Healthcare Team" at bounding box center [1075, 218] width 312 height 24
click at [1067, 291] on textarea "Explore exciting career opportunities at PayRight Solutions. Join a growing tea…" at bounding box center [1075, 283] width 312 height 48
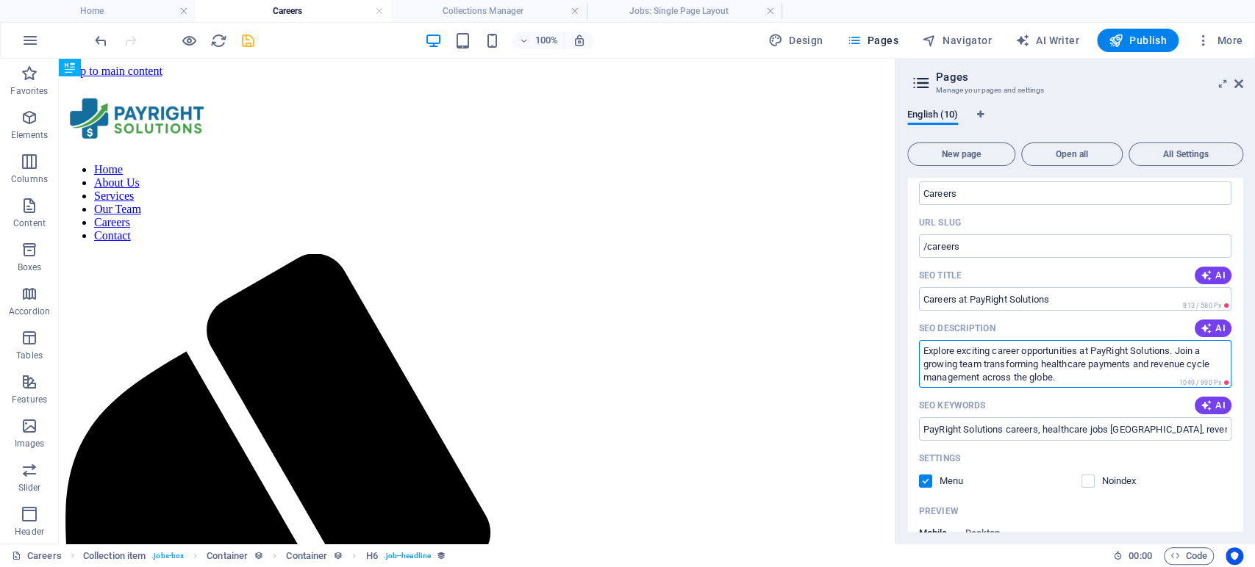
scroll to position [71, 0]
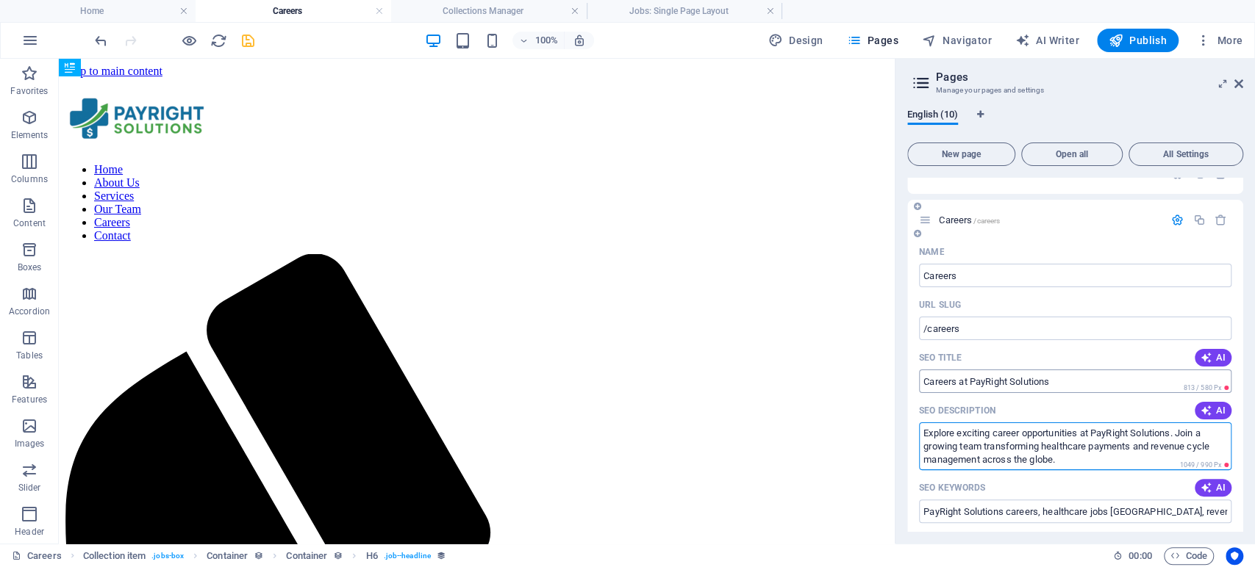
click at [1068, 382] on input "Careers at PayRight Solutions" at bounding box center [1075, 382] width 312 height 24
drag, startPoint x: 1076, startPoint y: 383, endPoint x: 975, endPoint y: 382, distance: 101.4
click at [975, 382] on input "Careers at PayRight Solutions" at bounding box center [1075, 382] width 312 height 24
type input "C"
click at [1006, 426] on textarea "Explore exciting career opportunities at PayRight Solutions. Join a growing tea…" at bounding box center [1075, 447] width 312 height 48
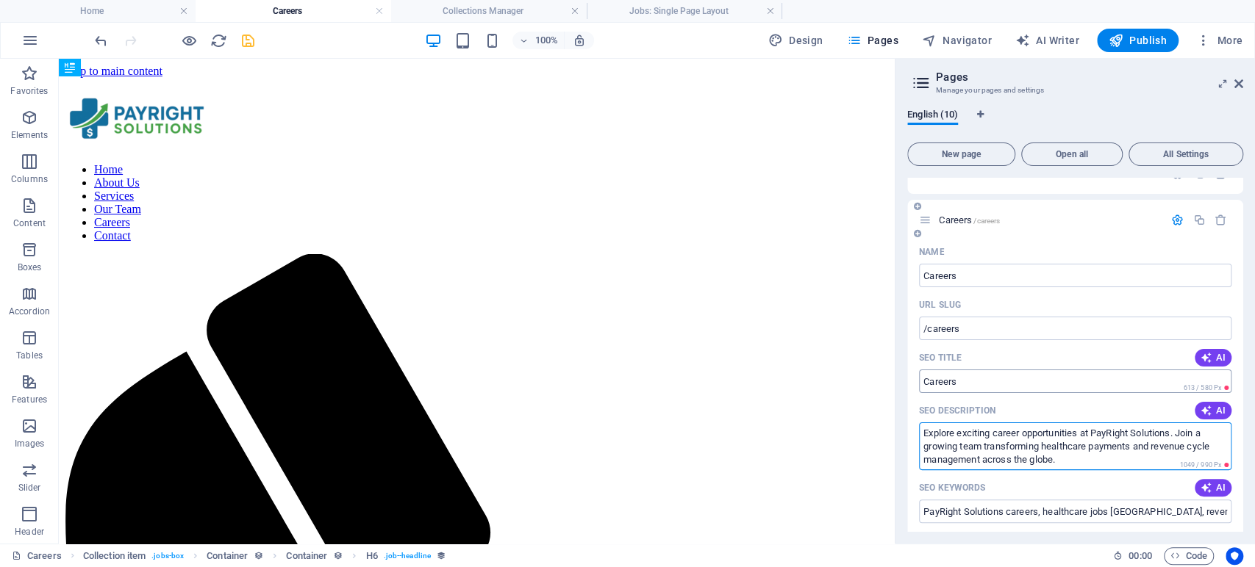
click at [986, 381] on input "SEO Title" at bounding box center [1075, 382] width 312 height 24
drag, startPoint x: 986, startPoint y: 381, endPoint x: 923, endPoint y: 381, distance: 63.2
click at [923, 381] on input "SEO Title" at bounding box center [1075, 382] width 312 height 24
paste input "Careers at PayRight Solutions | Join Our Healthcare Team"
type input "Careers at PayRight Solutions | Join Our Healthcare Team"
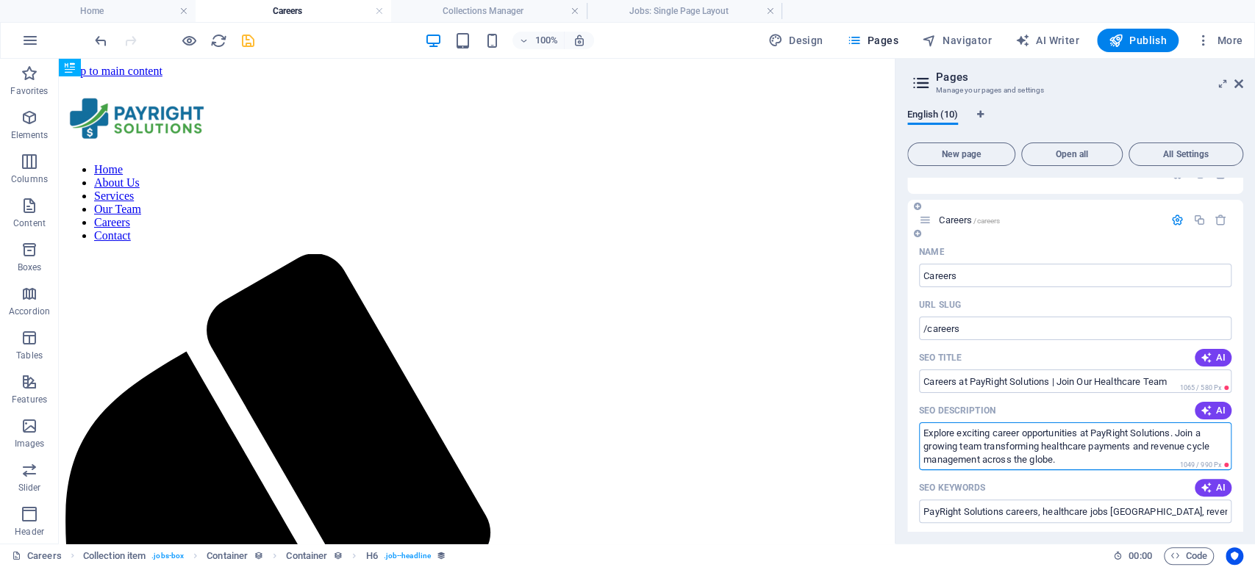
click at [994, 454] on textarea "Explore exciting career opportunities at PayRight Solutions. Join a growing tea…" at bounding box center [1075, 447] width 312 height 48
click at [969, 451] on textarea "Explore exciting career opportunities at PayRight Solutions. Join a growing tea…" at bounding box center [1075, 447] width 312 height 48
paste textarea "Discover career opportunities at PayRight Solutions. Join our fast-growing team…"
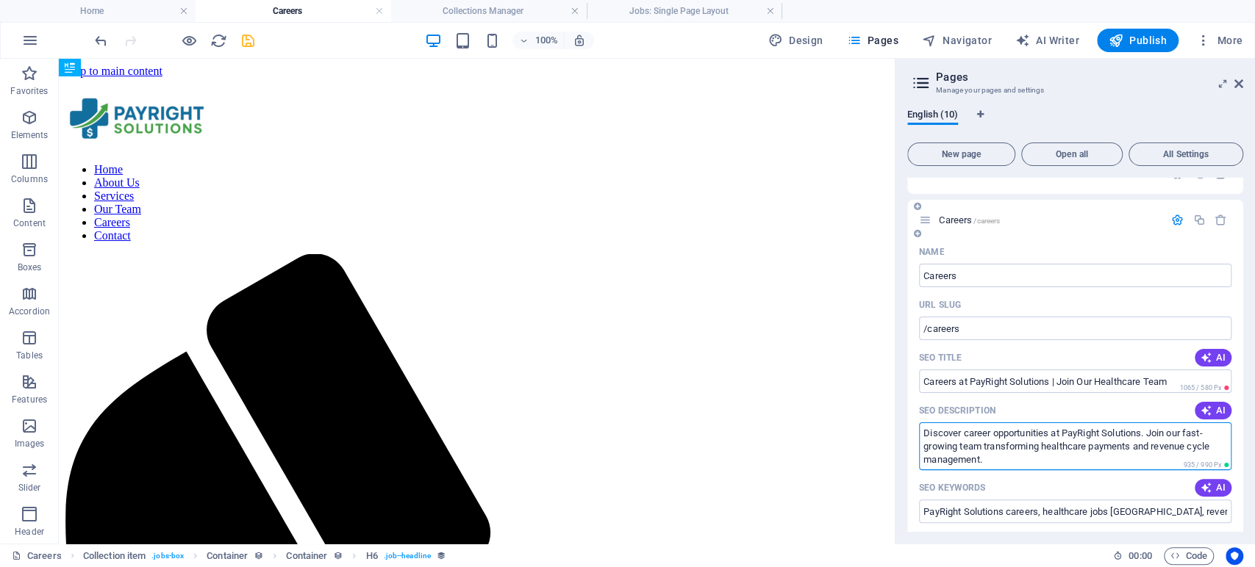
type textarea "Discover career opportunities at PayRight Solutions. Join our fast-growing team…"
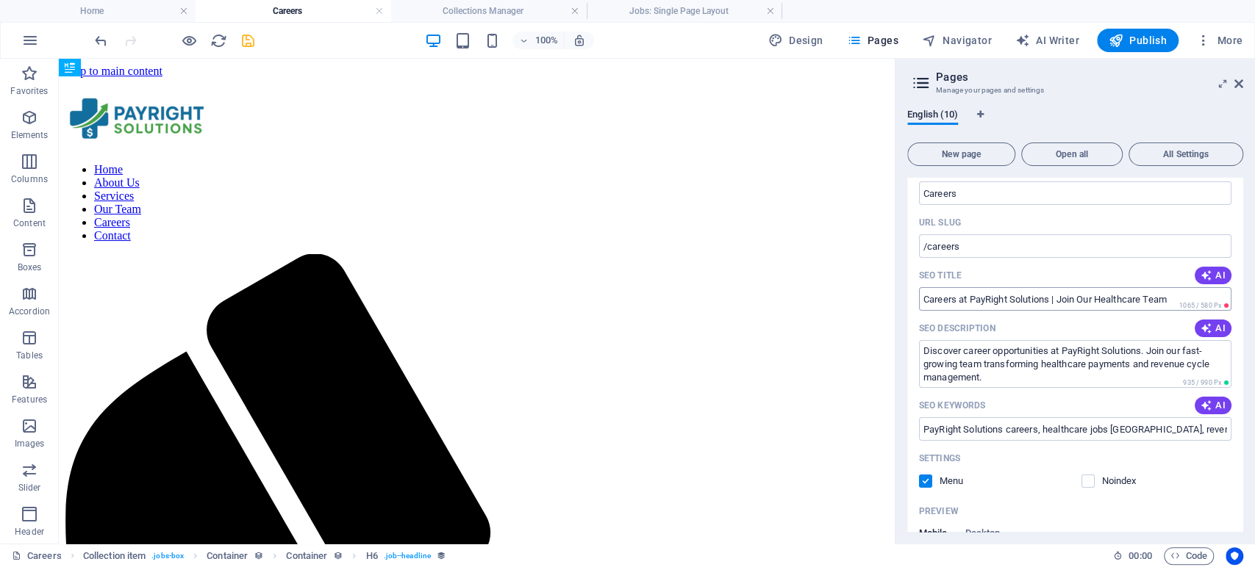
scroll to position [12, 0]
click at [964, 248] on input "/careers" at bounding box center [1075, 246] width 312 height 24
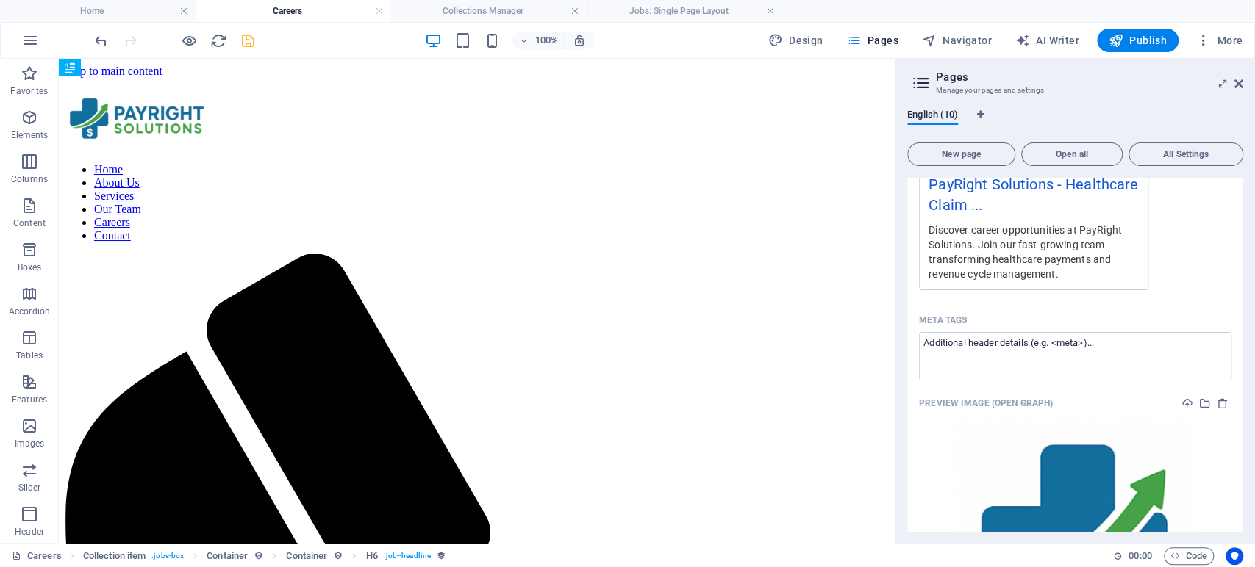
scroll to position [642, 0]
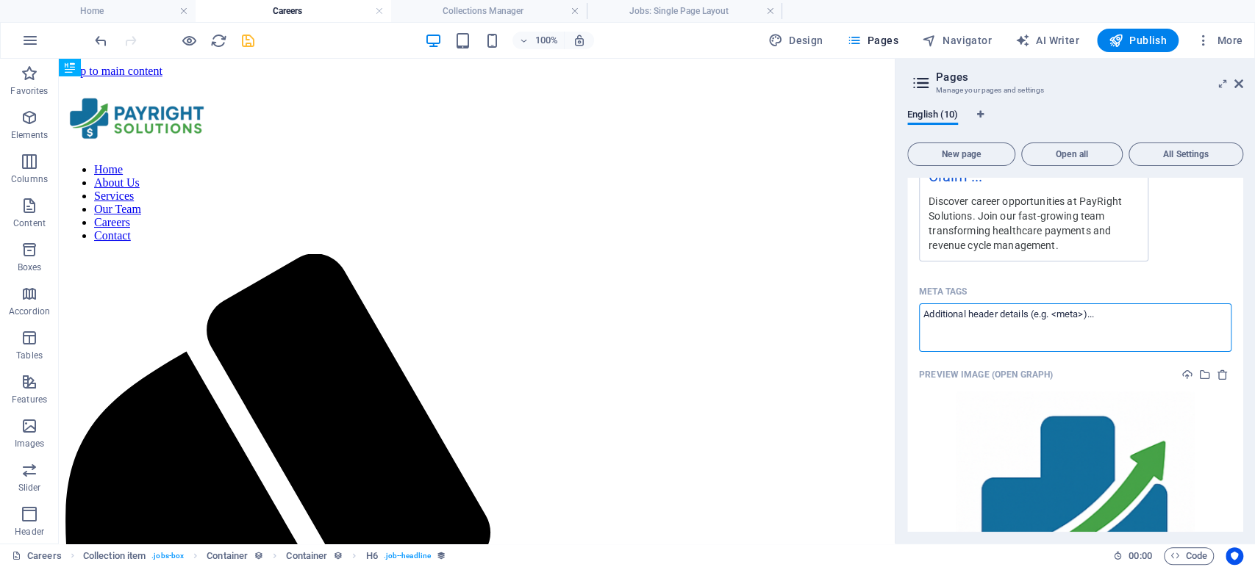
click at [956, 323] on textarea "Meta tags ​" at bounding box center [1075, 328] width 312 height 48
paste textarea "<meta name="title" content="Careers at PayRight Solutions | Join Our Healthcare…"
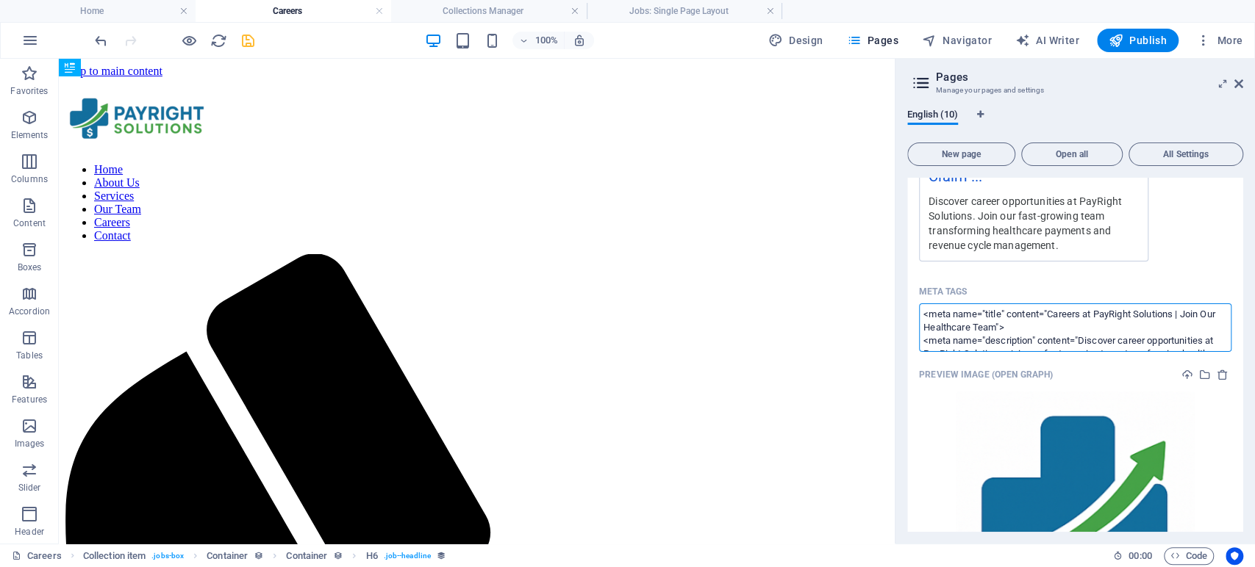
click at [969, 281] on body "PayRight Solutions Home Careers Collections Manager Jobs: Single Page Layout Fa…" at bounding box center [627, 283] width 1255 height 567
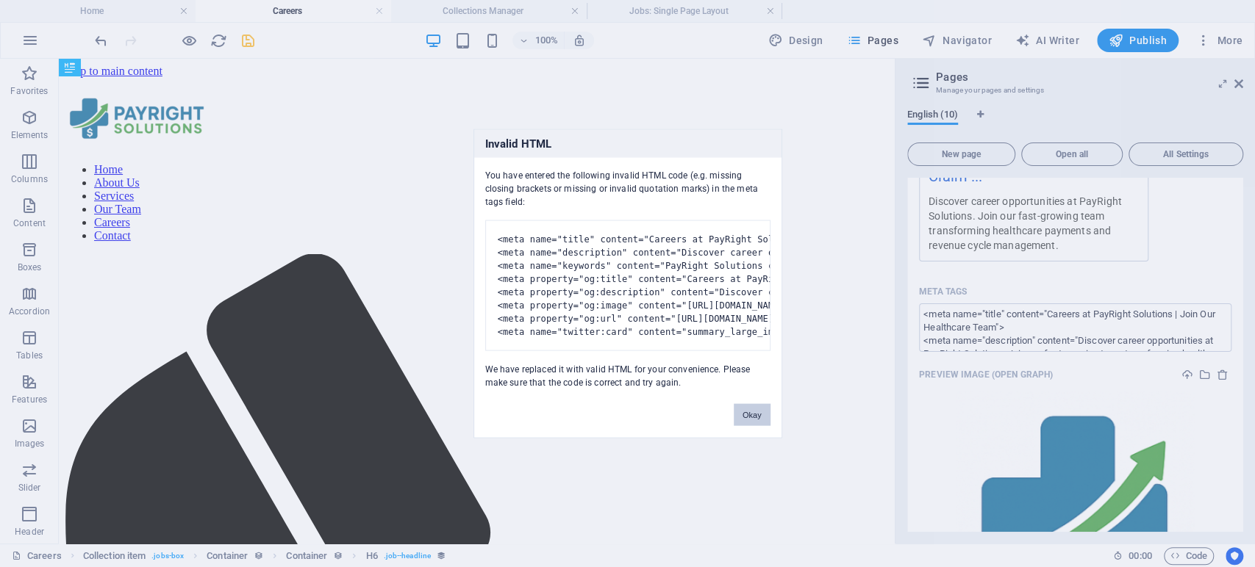
click at [760, 426] on button "Okay" at bounding box center [752, 415] width 37 height 22
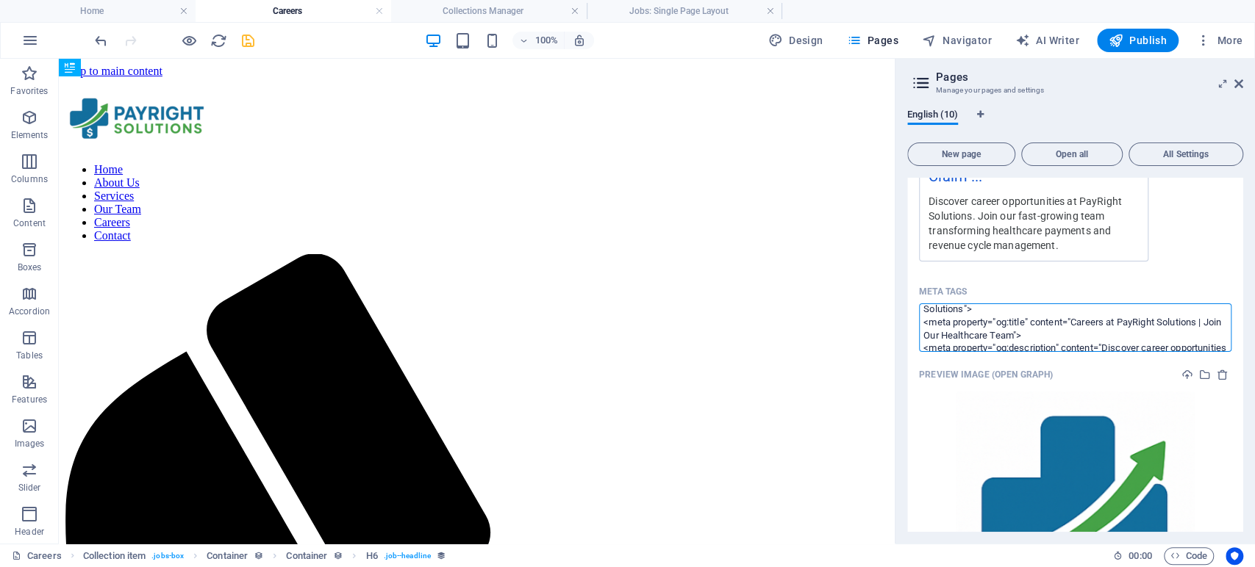
scroll to position [82, 0]
click at [999, 335] on textarea "<meta name="title" content="Careers at PayRight Solutions | Join Our Healthcare…" at bounding box center [1075, 328] width 312 height 48
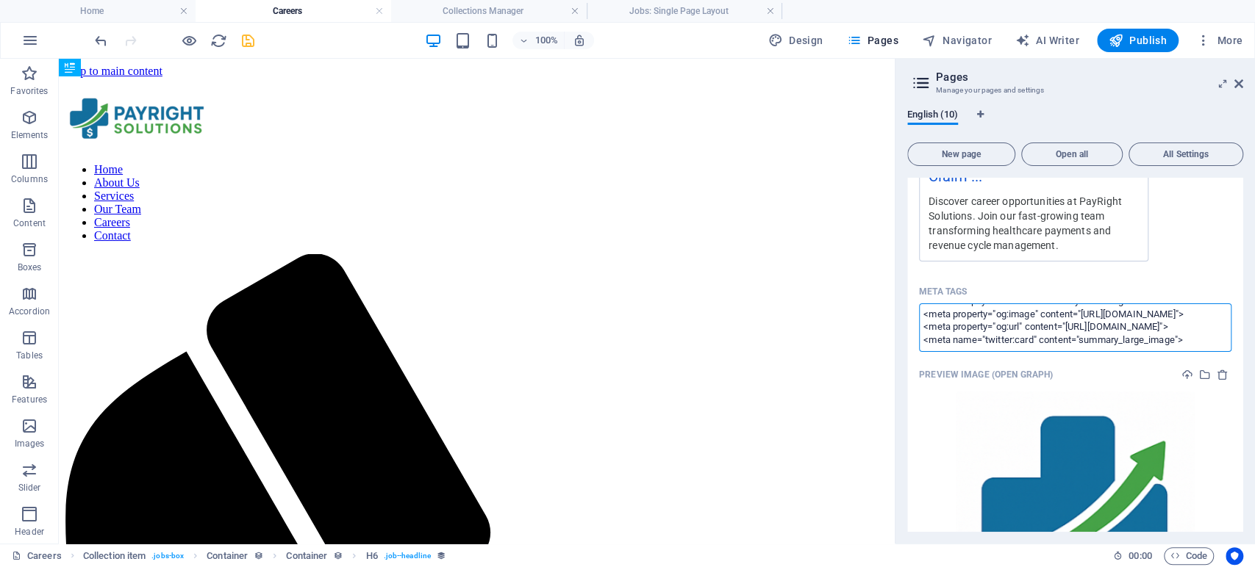
scroll to position [262, 0]
click at [1122, 368] on body "PayRight Solutions Home Careers Collections Manager Jobs: Single Page Layout Fa…" at bounding box center [627, 283] width 1255 height 567
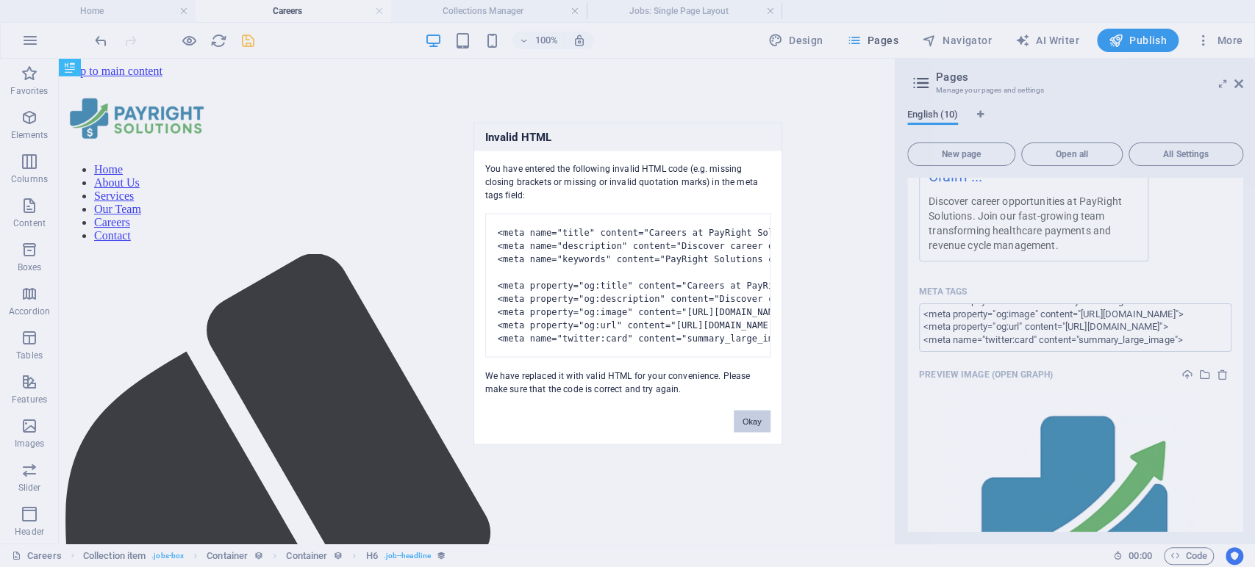
click at [761, 433] on button "Okay" at bounding box center [752, 422] width 37 height 22
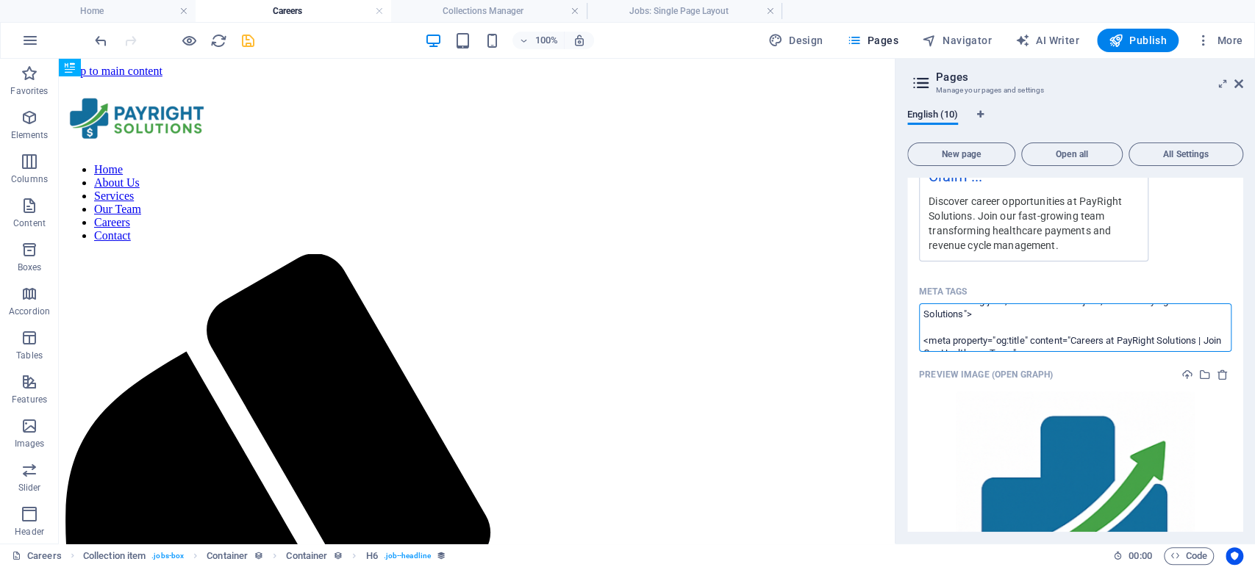
click at [946, 326] on textarea "<meta name="title" content="Careers at PayRight Solutions | Join Our Healthcare…" at bounding box center [1075, 328] width 312 height 48
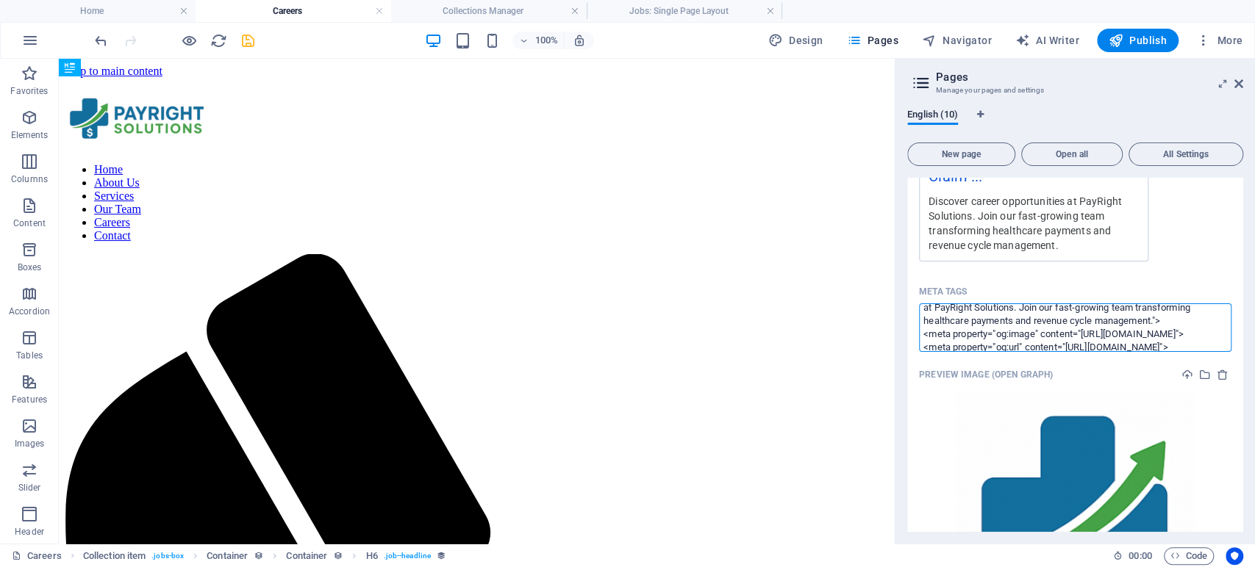
scroll to position [248, 0]
click at [1010, 336] on textarea "<meta name="title" content="Careers at PayRight Solutions | Join Our Healthcare…" at bounding box center [1075, 328] width 312 height 48
click at [1016, 290] on body "PayRight Solutions Home Careers Collections Manager Jobs: Single Page Layout Fa…" at bounding box center [627, 283] width 1255 height 567
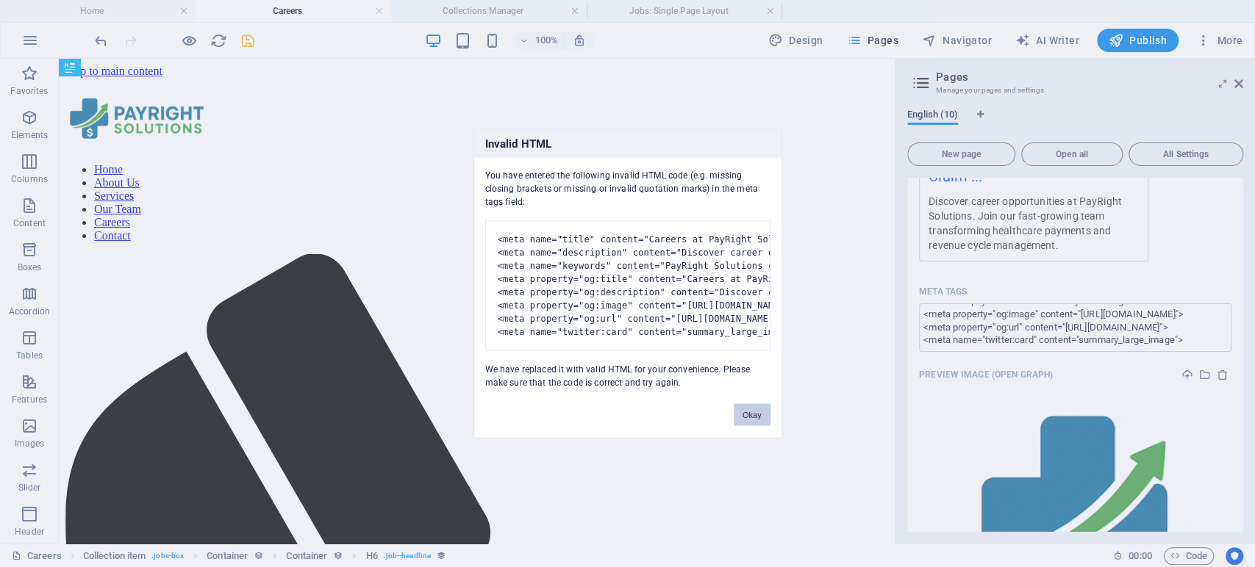
click at [735, 425] on button "Okay" at bounding box center [752, 415] width 37 height 22
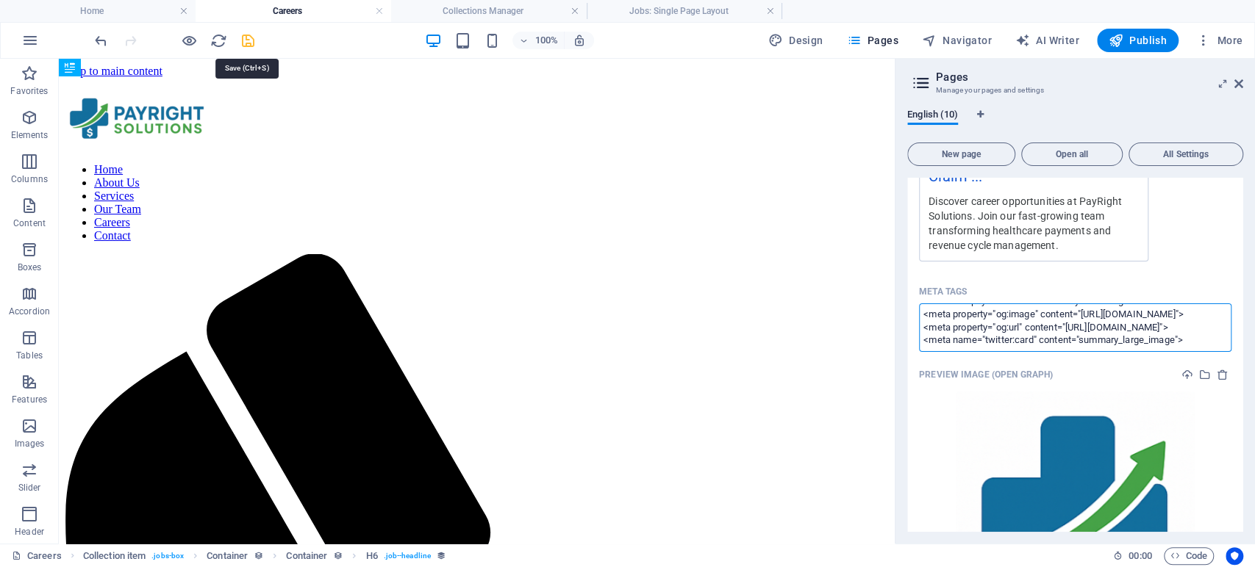
click at [244, 34] on body "PayRight Solutions Home Careers Collections Manager Jobs: Single Page Layout Fa…" at bounding box center [627, 283] width 1255 height 567
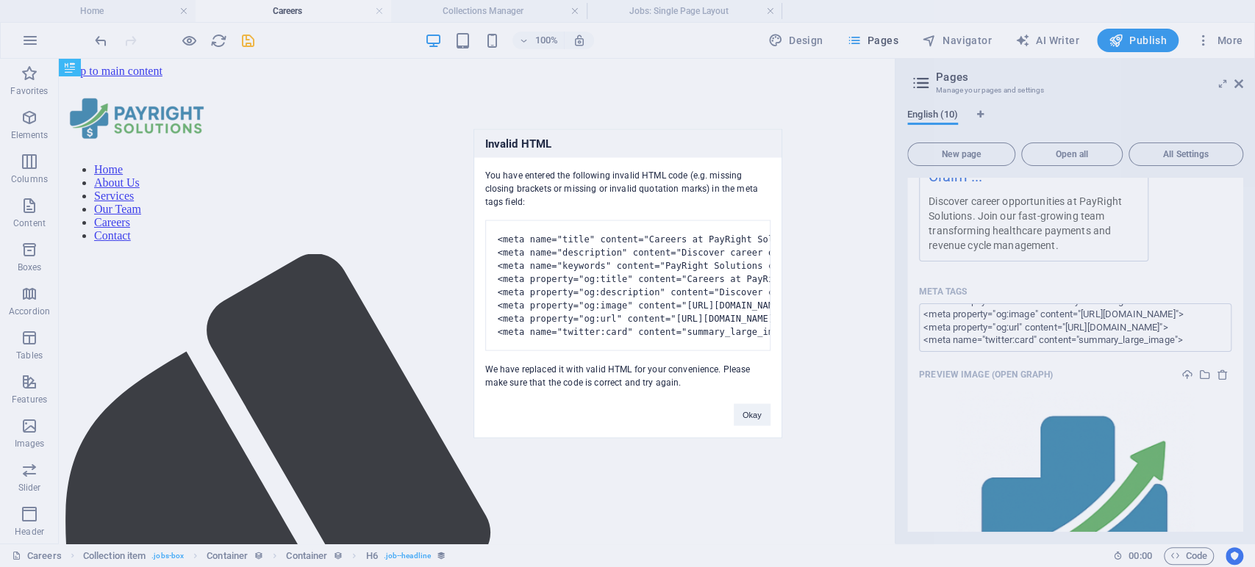
click at [703, 307] on pre "<meta name="title" content="Careers at PayRight Solutions | Join Our Healthcare…" at bounding box center [627, 286] width 285 height 131
click at [685, 314] on pre "<meta name="title" content="Careers at PayRight Solutions | Join Our Healthcare…" at bounding box center [627, 286] width 285 height 131
drag, startPoint x: 482, startPoint y: 376, endPoint x: 681, endPoint y: 399, distance: 199.8
click at [681, 390] on div "You have entered the following invalid HTML code (e.g. missing closing brackets…" at bounding box center [627, 274] width 307 height 232
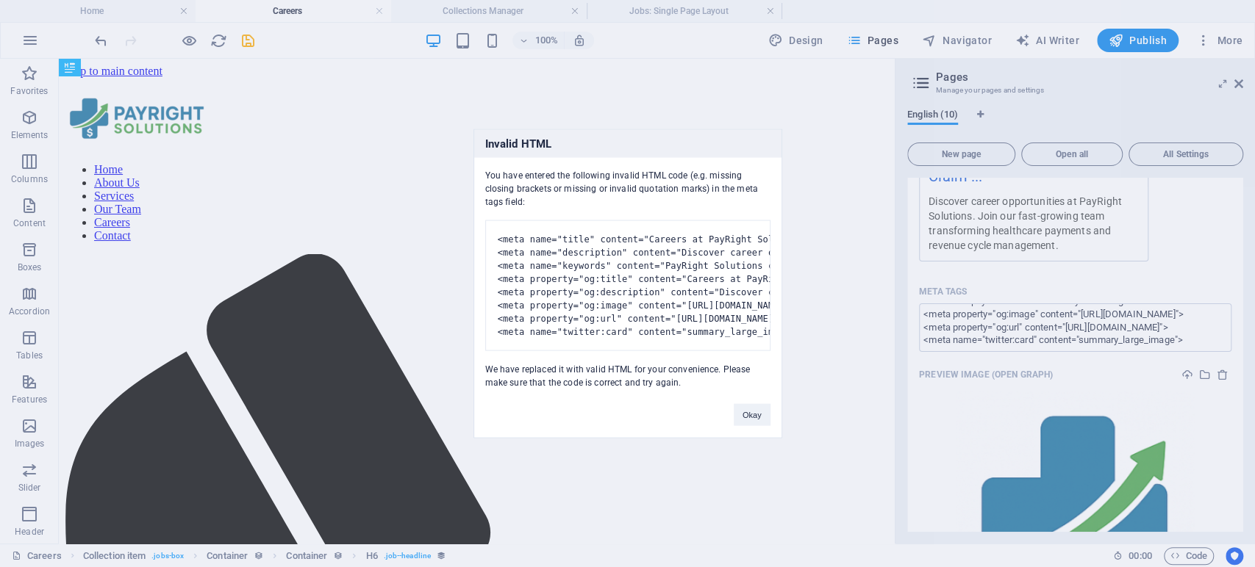
copy div "We have replaced it with valid HTML for your convenience. Please make sure that…"
click at [762, 426] on button "Okay" at bounding box center [752, 415] width 37 height 22
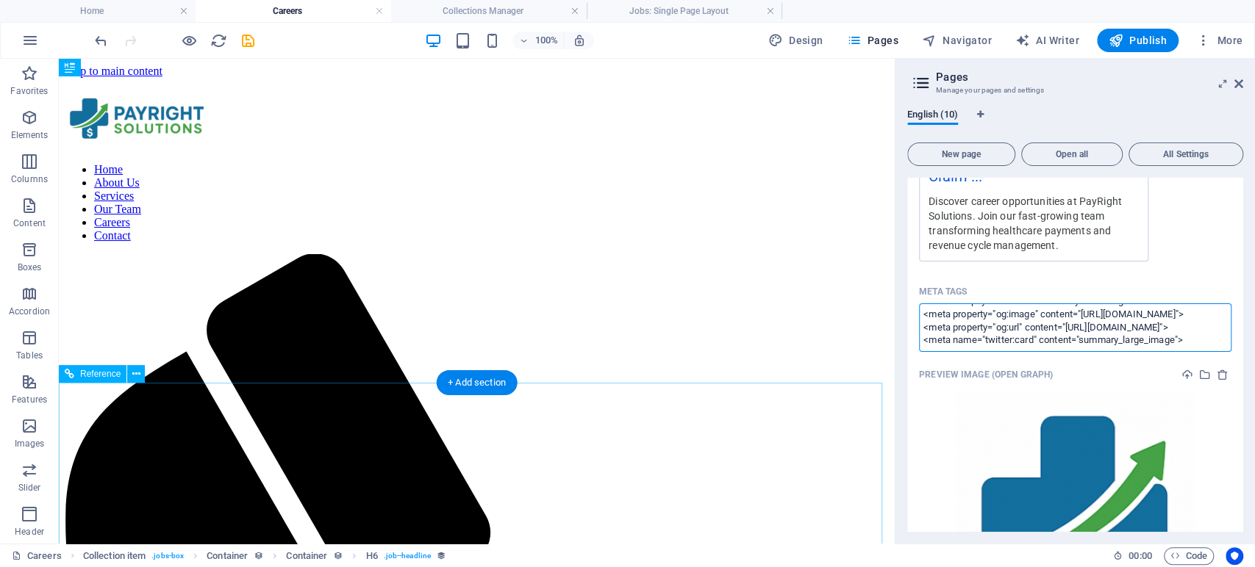
paste textarea "title>Join Our Team | Careers at PayRight Solutions</title> <meta name="descrip…"
click at [934, 274] on body "PayRight Solutions Home Careers Collections Manager Jobs: Single Page Layout Fa…" at bounding box center [627, 283] width 1255 height 567
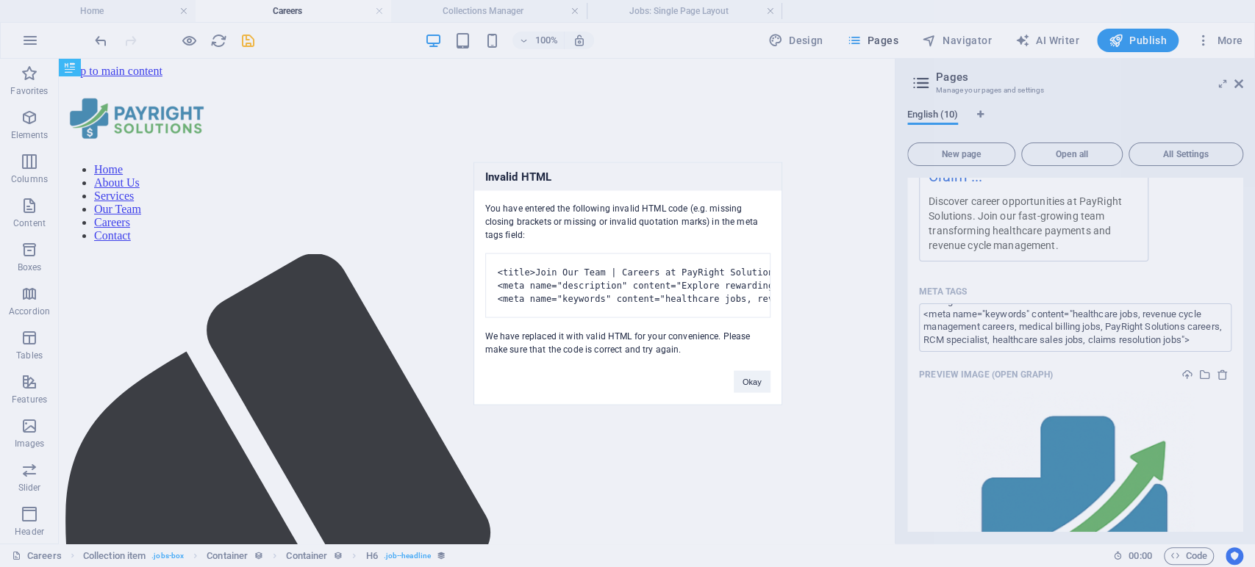
drag, startPoint x: 485, startPoint y: 191, endPoint x: 723, endPoint y: 382, distance: 305.3
click at [723, 382] on div "Invalid HTML You have entered the following invalid HTML code (e.g. missing clo…" at bounding box center [627, 283] width 309 height 243
copy div "You have entered the following invalid HTML code (e.g. missing closing brackets…"
click at [753, 393] on button "Okay" at bounding box center [752, 382] width 37 height 22
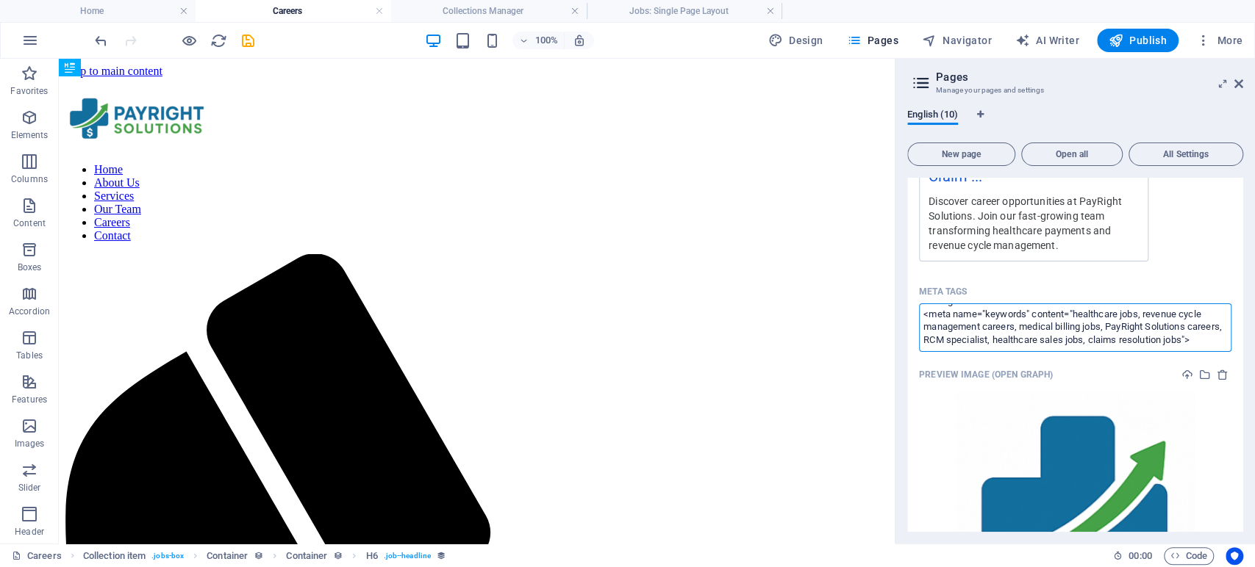
paste textarea "meta name="description" content="Explore healthcare careers at PayRight Solutio…"
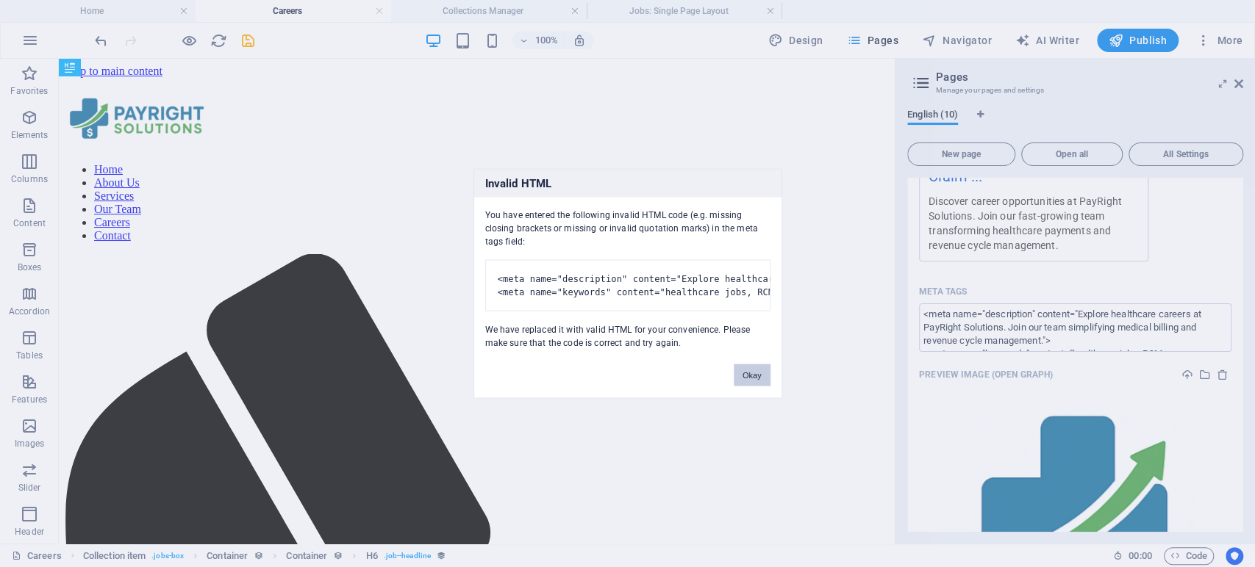
click at [986, 278] on body "PayRight Solutions Home Careers Collections Manager Jobs: Single Page Layout Fa…" at bounding box center [627, 283] width 1255 height 567
click at [748, 384] on button "Okay" at bounding box center [752, 376] width 37 height 22
click at [756, 387] on button "Okay" at bounding box center [752, 376] width 37 height 22
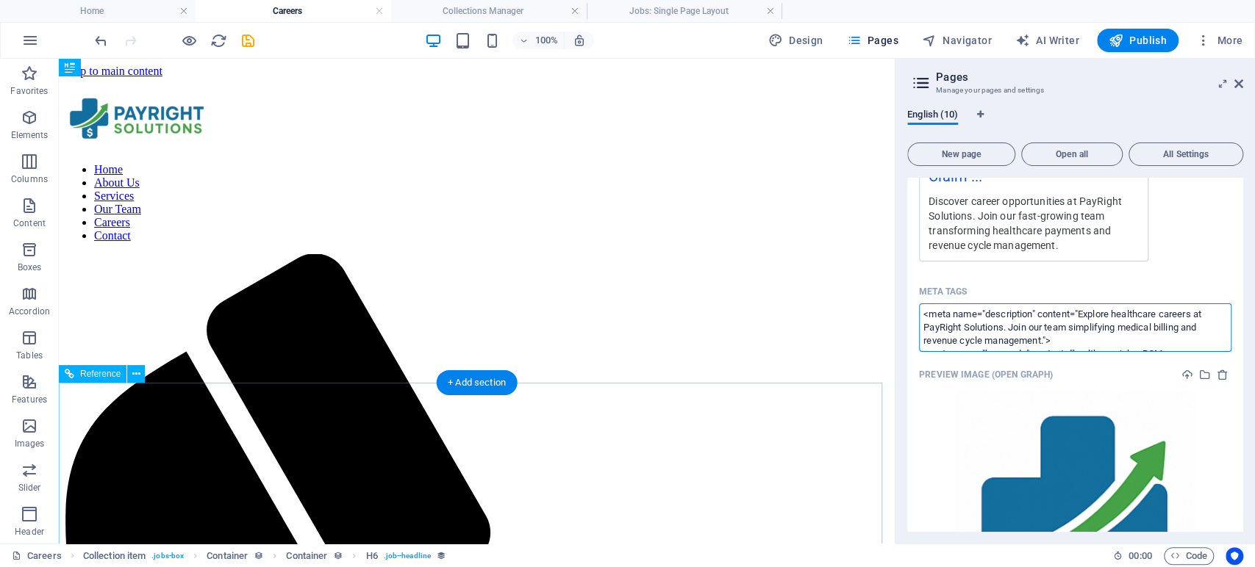
paste textarea "SEO Title: Join Our Team | Careers at PayRight Solutions SEO Description: Explo…"
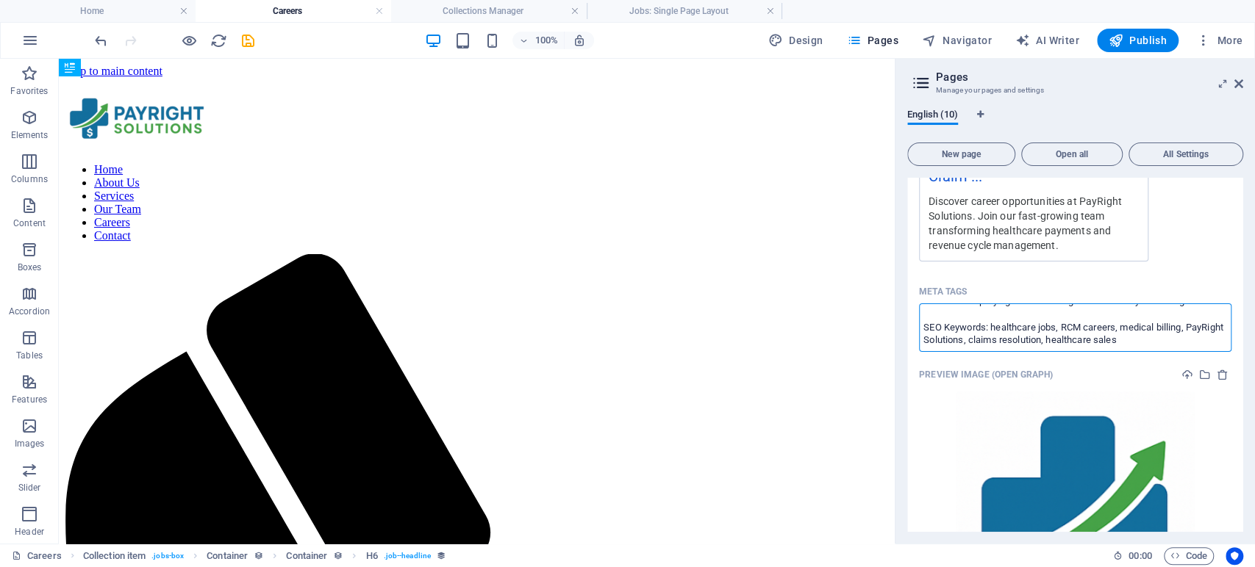
type textarea "SEO Title: Join Our Team | Careers at PayRight Solutions SEO Description: Explo…"
click at [1114, 282] on body "PayRight Solutions Home Careers Collections Manager Jobs: Single Page Layout Fa…" at bounding box center [627, 283] width 1255 height 567
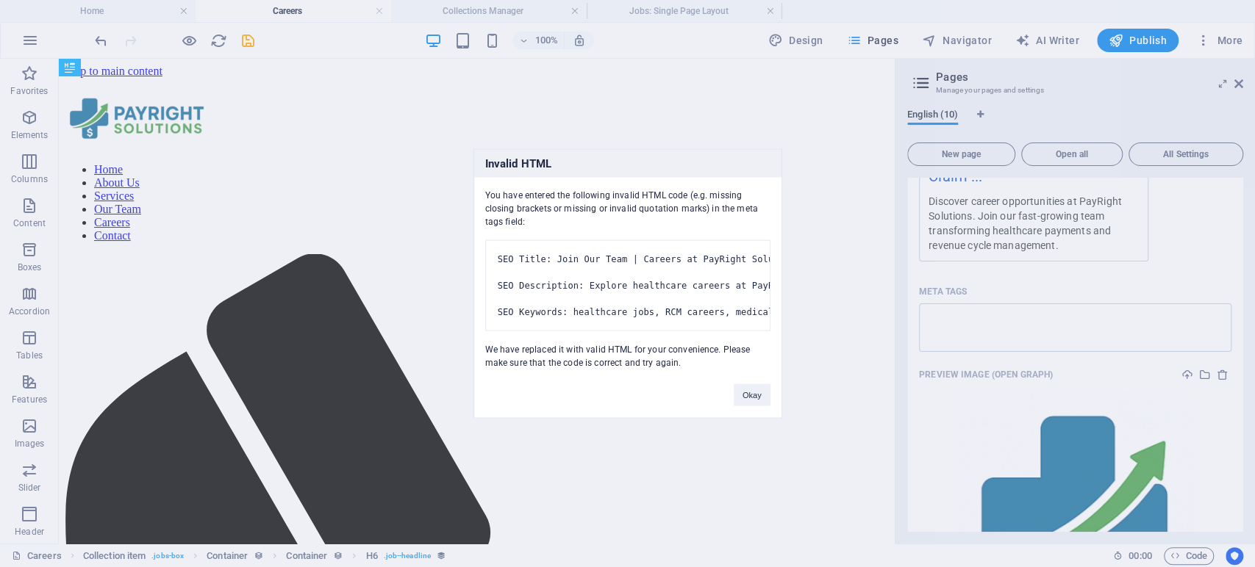
scroll to position [26, 0]
click at [753, 401] on button "Okay" at bounding box center [752, 395] width 37 height 22
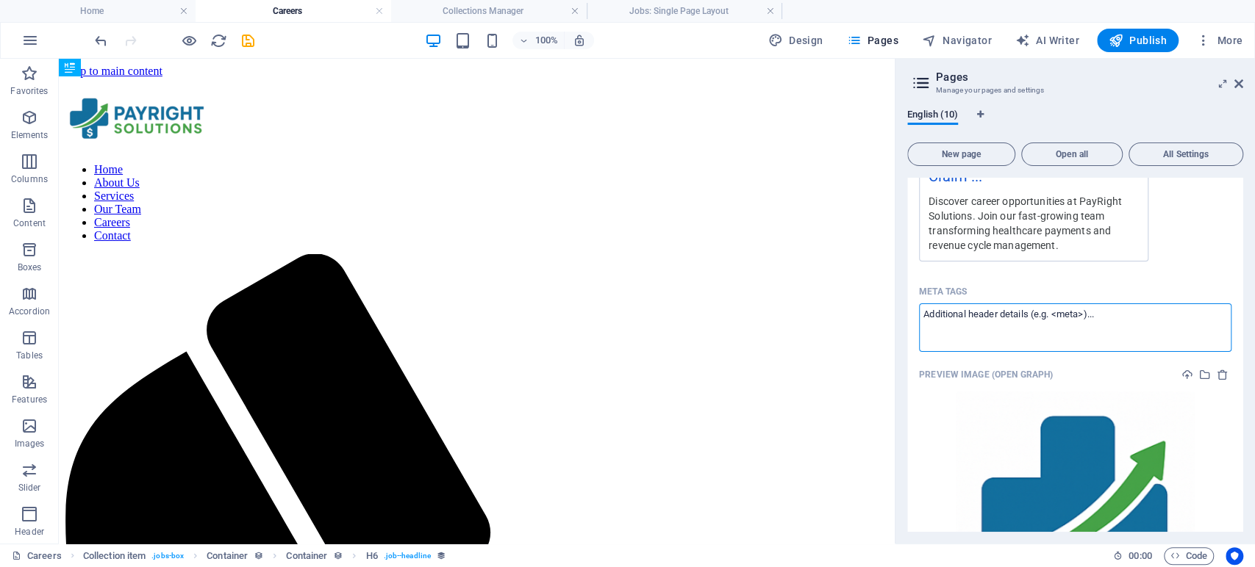
click at [924, 360] on div "Meta tags ​ Preview Image (Open Graph)" at bounding box center [1075, 452] width 312 height 344
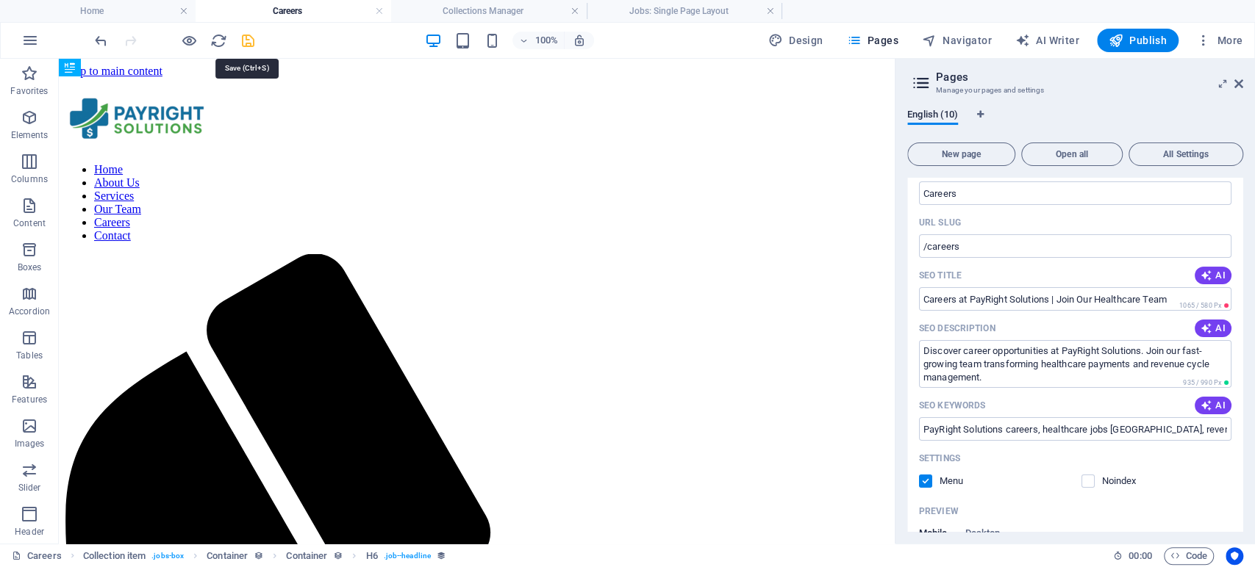
click at [240, 40] on icon "save" at bounding box center [248, 40] width 17 height 17
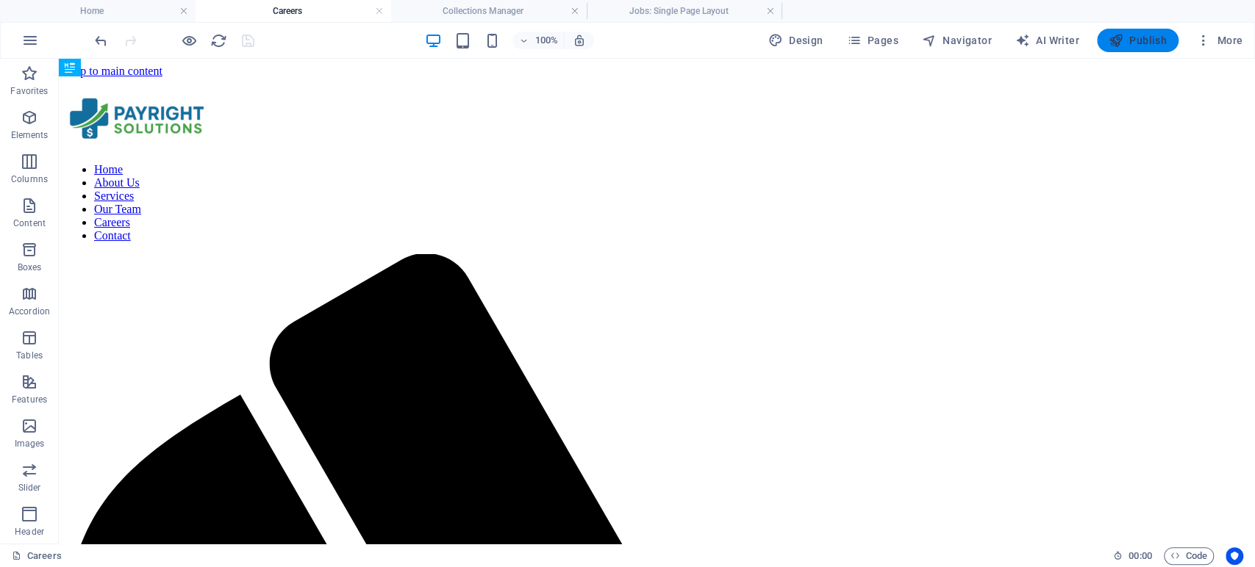
click at [1136, 37] on span "Publish" at bounding box center [1137, 40] width 58 height 15
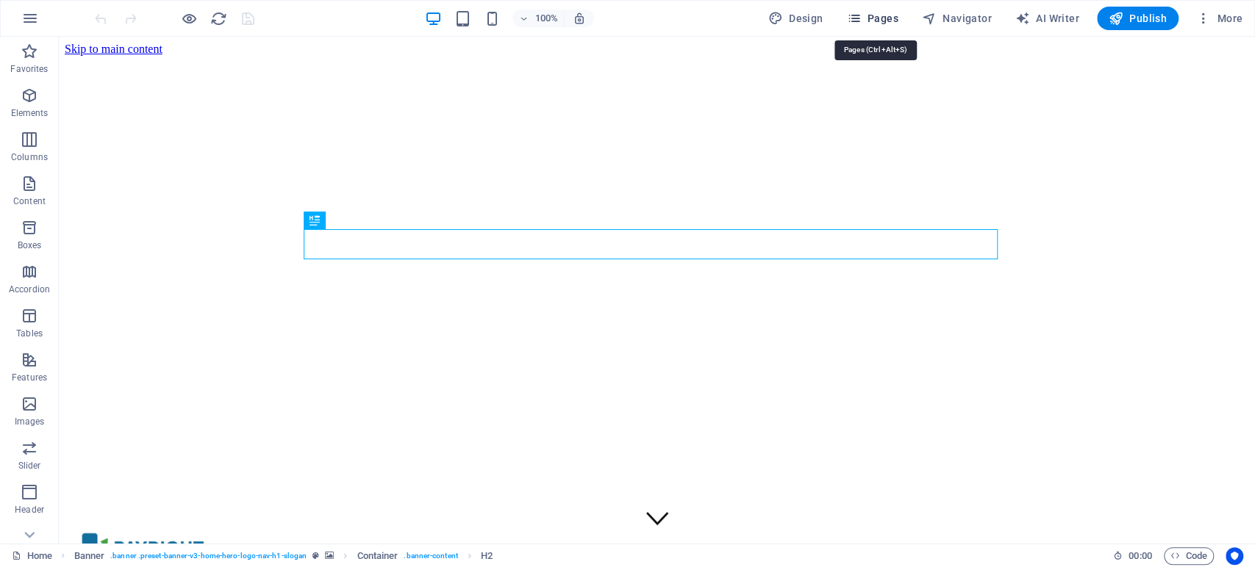
click at [881, 19] on span "Pages" at bounding box center [871, 18] width 51 height 15
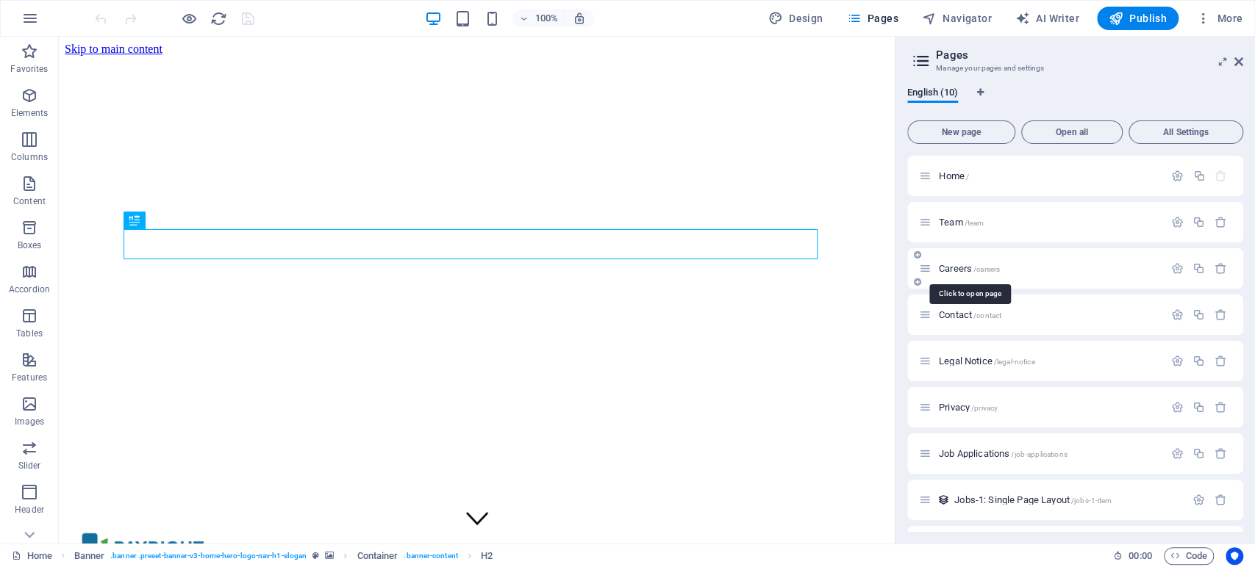
click at [956, 265] on span "Careers /careers" at bounding box center [969, 268] width 61 height 11
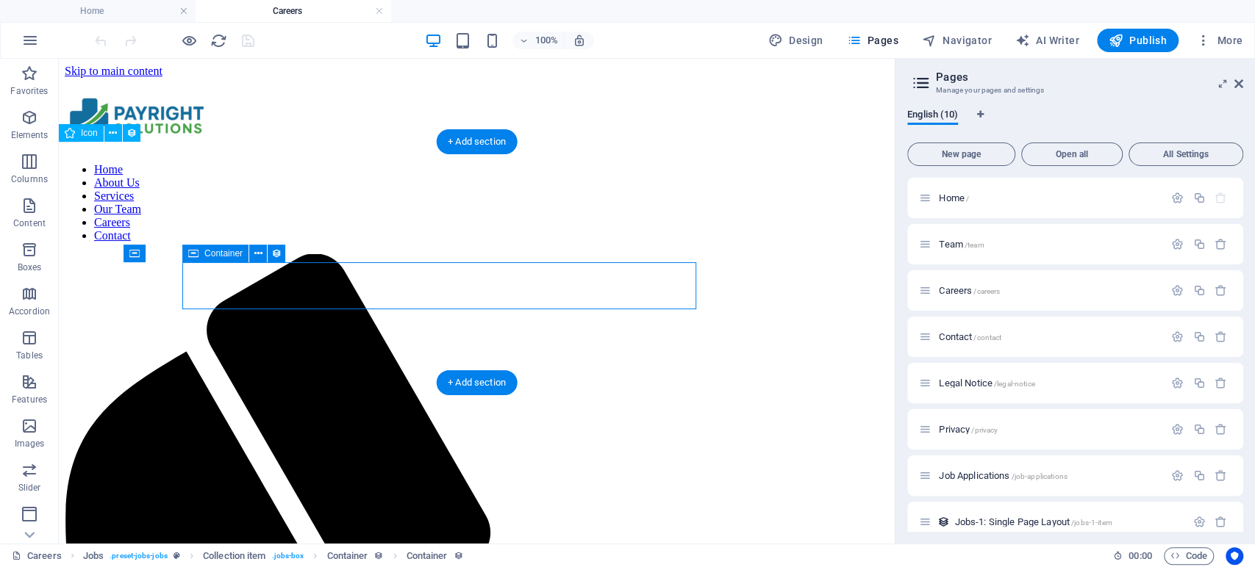
select select "px"
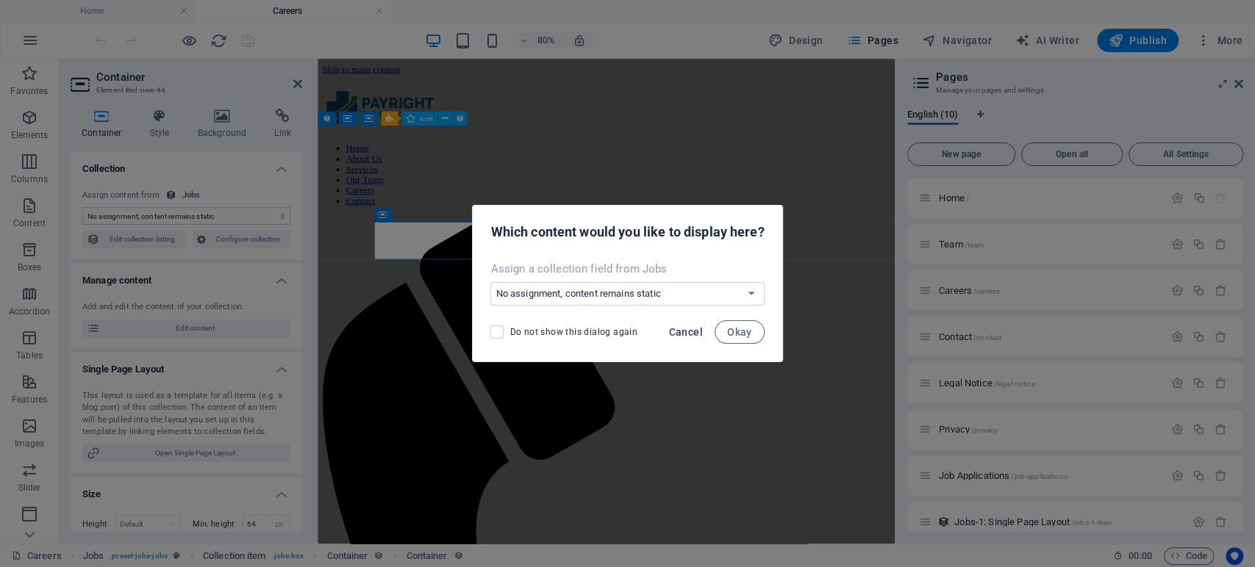
click at [698, 331] on span "Cancel" at bounding box center [686, 332] width 34 height 12
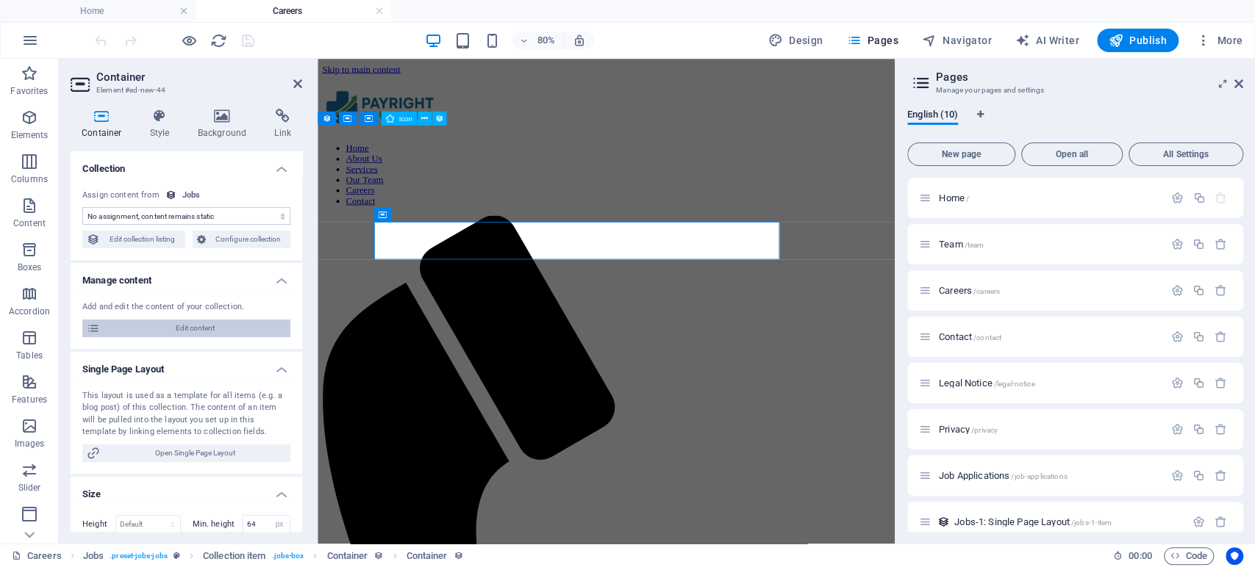
click at [199, 334] on span "Edit content" at bounding box center [195, 329] width 182 height 18
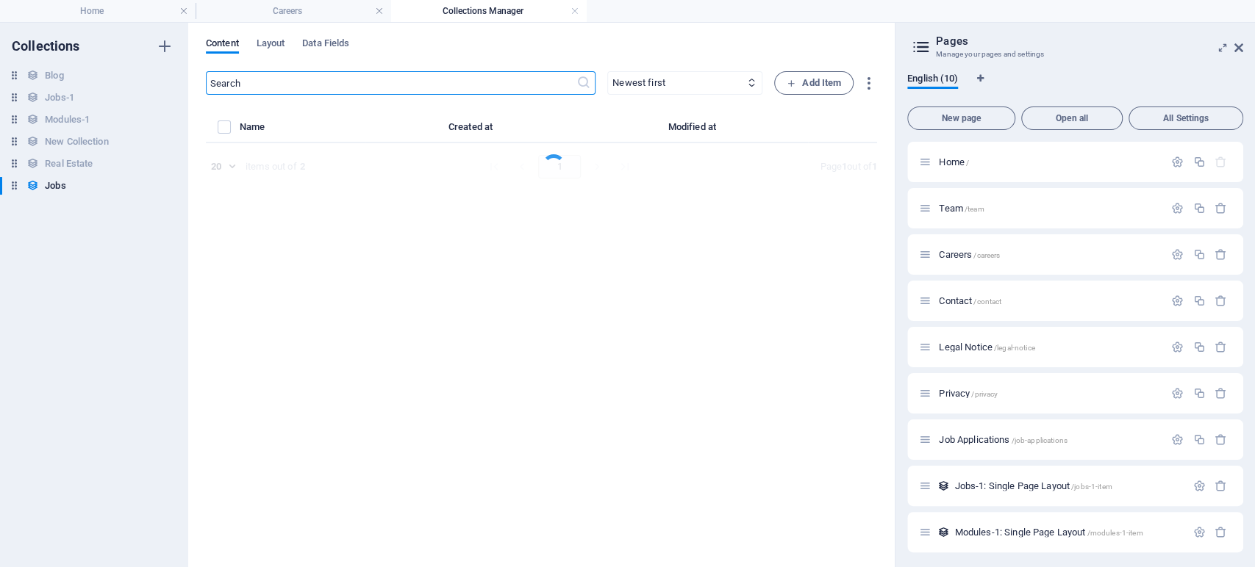
select select "Sales"
select select "Full time"
select select "Published"
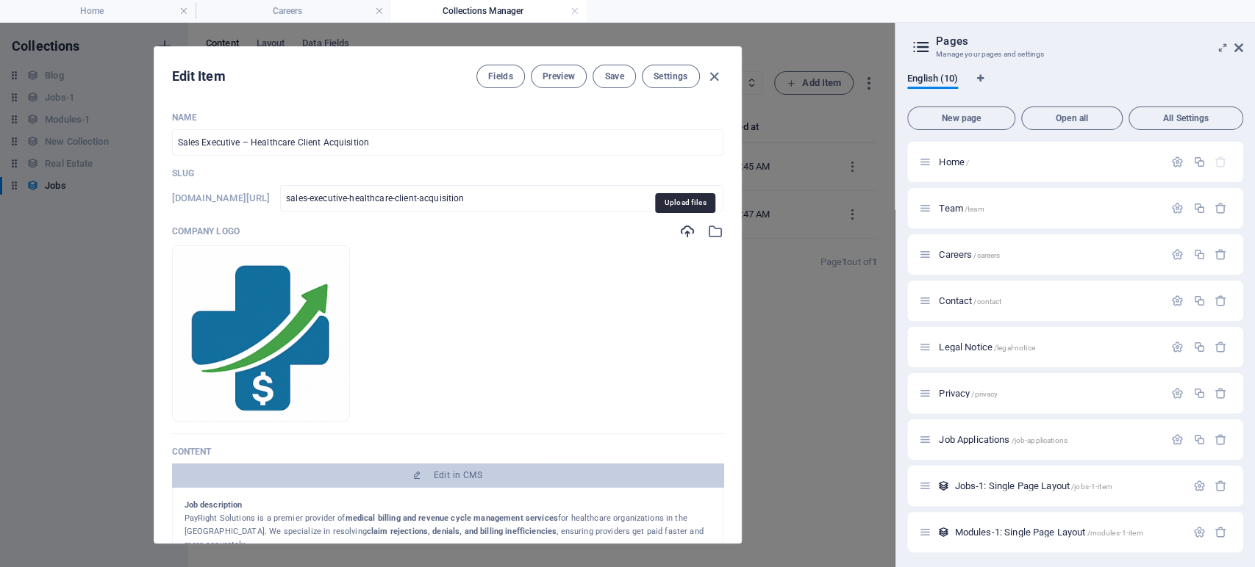
click at [683, 232] on icon "button" at bounding box center [687, 231] width 16 height 16
click at [312, 340] on img at bounding box center [261, 334] width 176 height 172
click at [717, 227] on icon "button" at bounding box center [715, 231] width 16 height 16
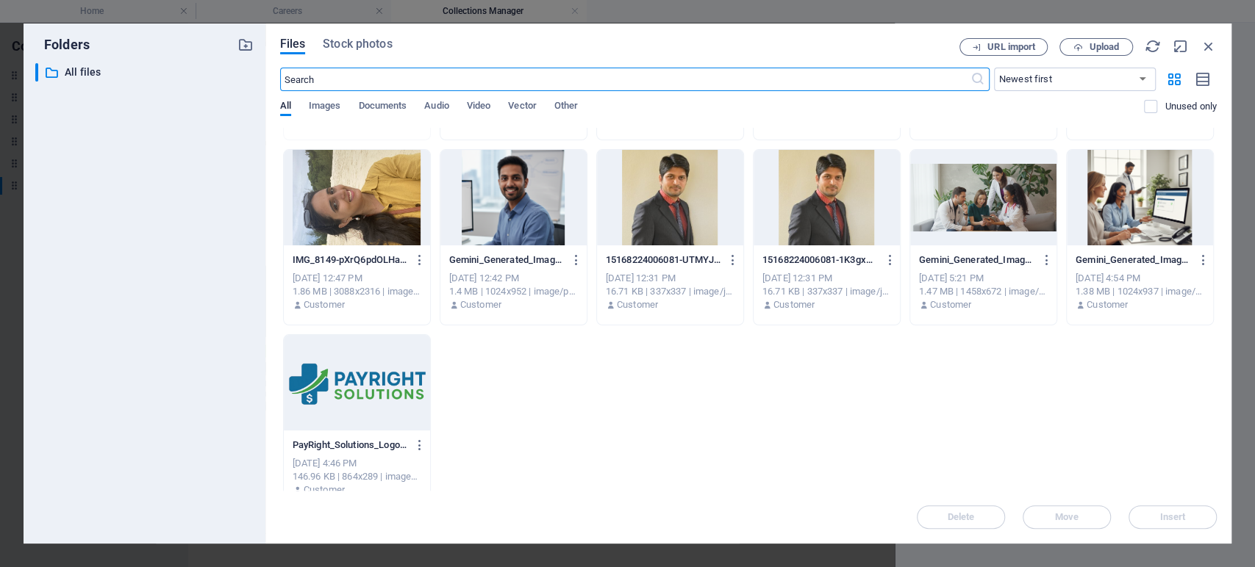
scroll to position [183, 0]
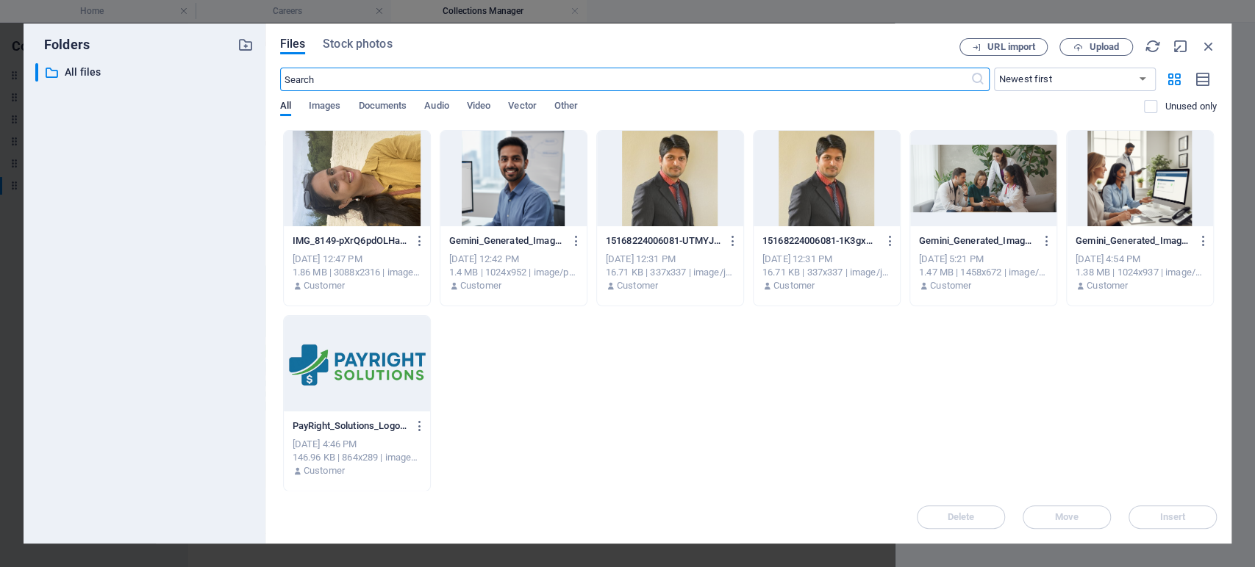
click at [359, 370] on div at bounding box center [357, 364] width 146 height 96
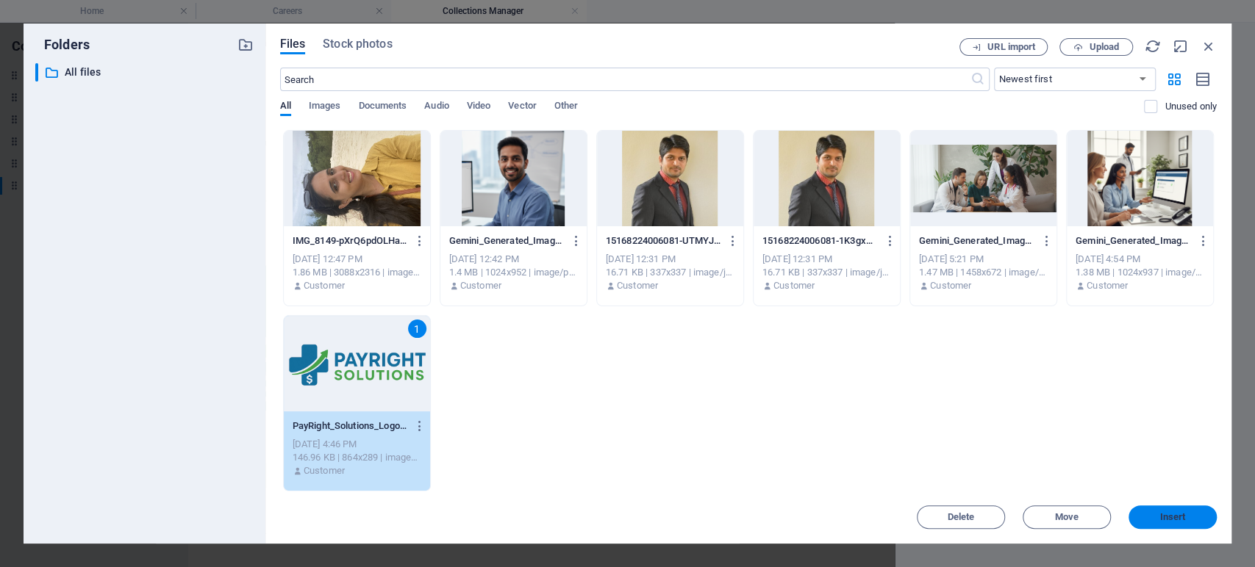
click at [1166, 515] on span "Insert" at bounding box center [1173, 517] width 26 height 9
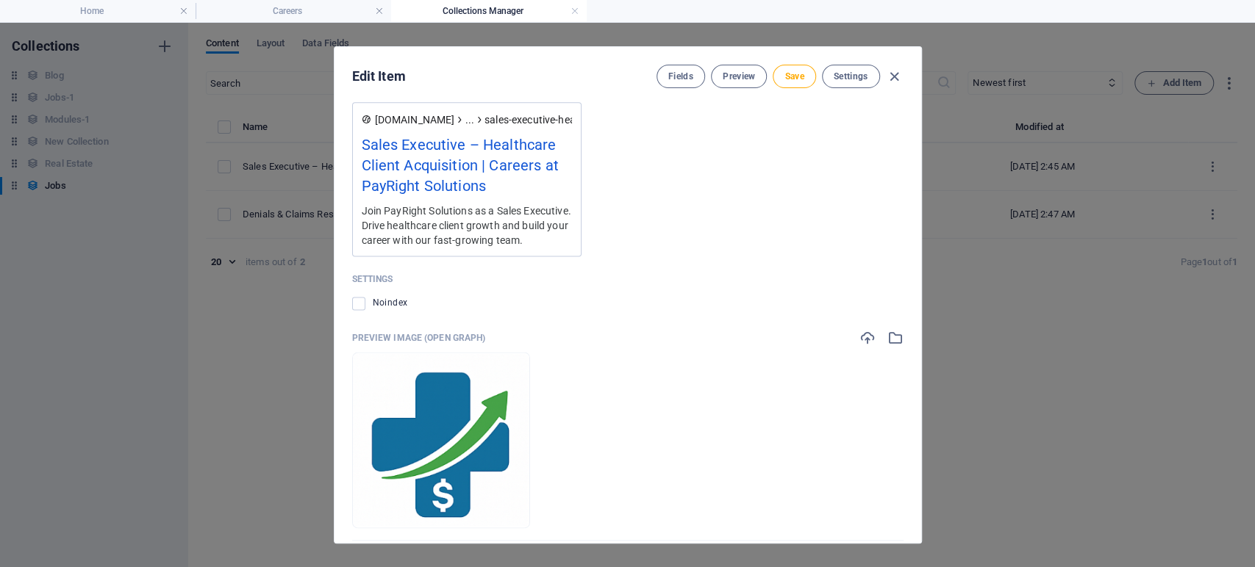
scroll to position [1380, 0]
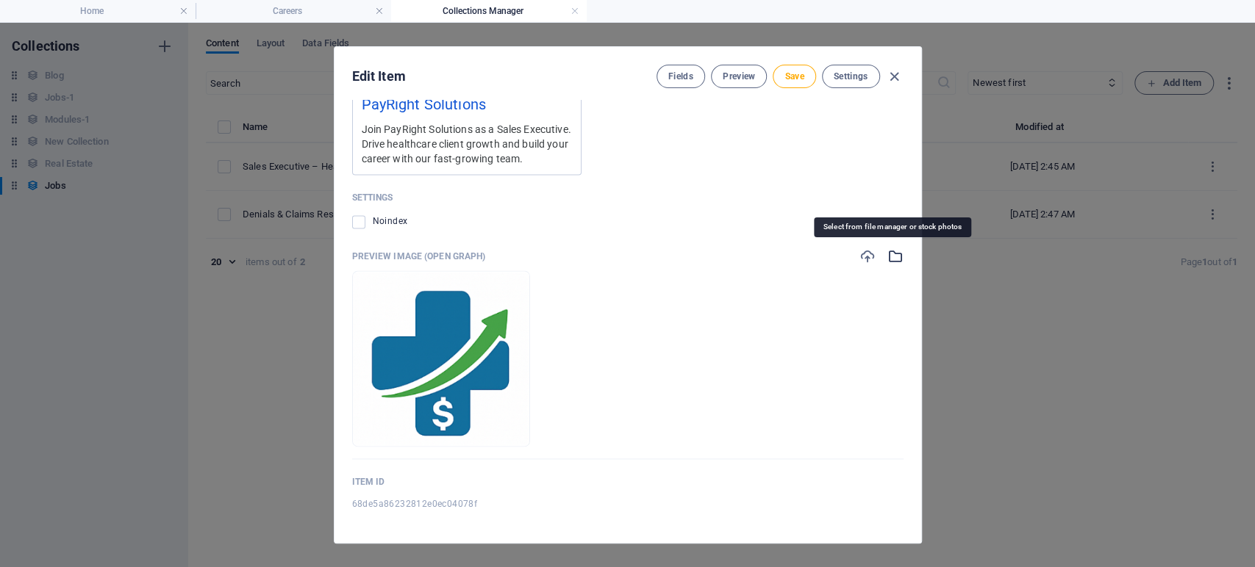
click at [887, 253] on icon "button" at bounding box center [895, 256] width 16 height 16
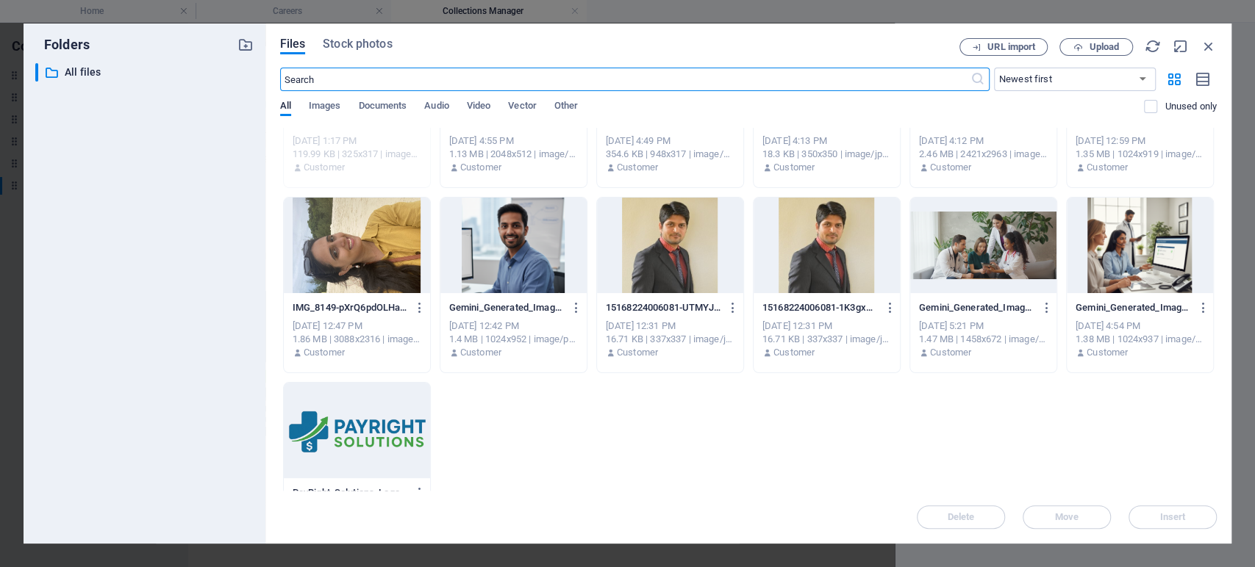
scroll to position [183, 0]
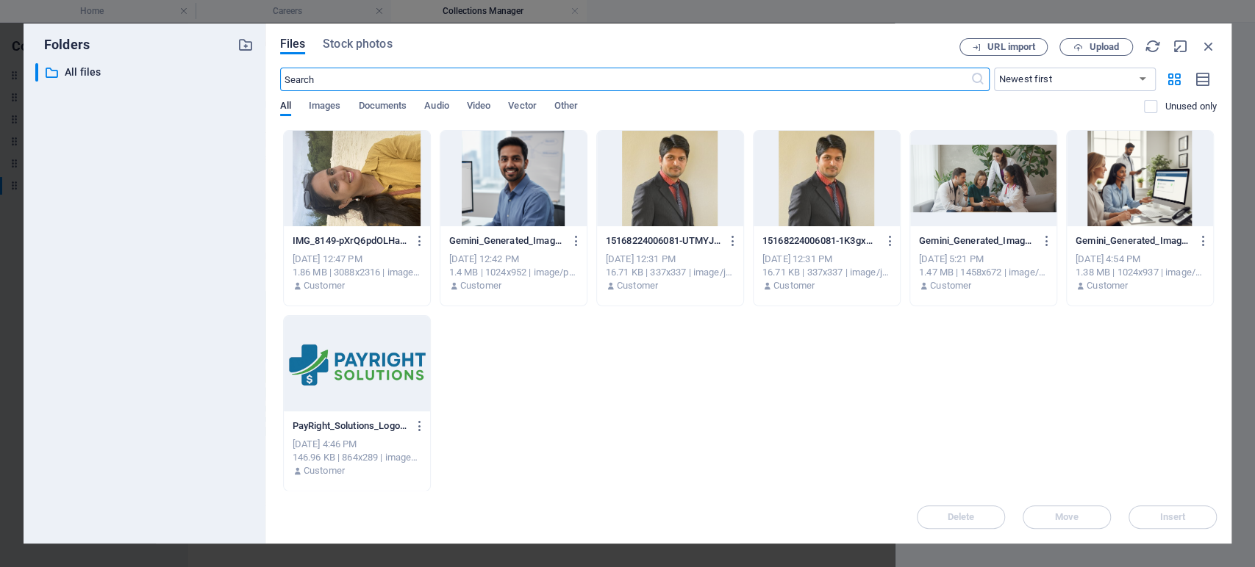
click at [389, 368] on div at bounding box center [357, 364] width 146 height 96
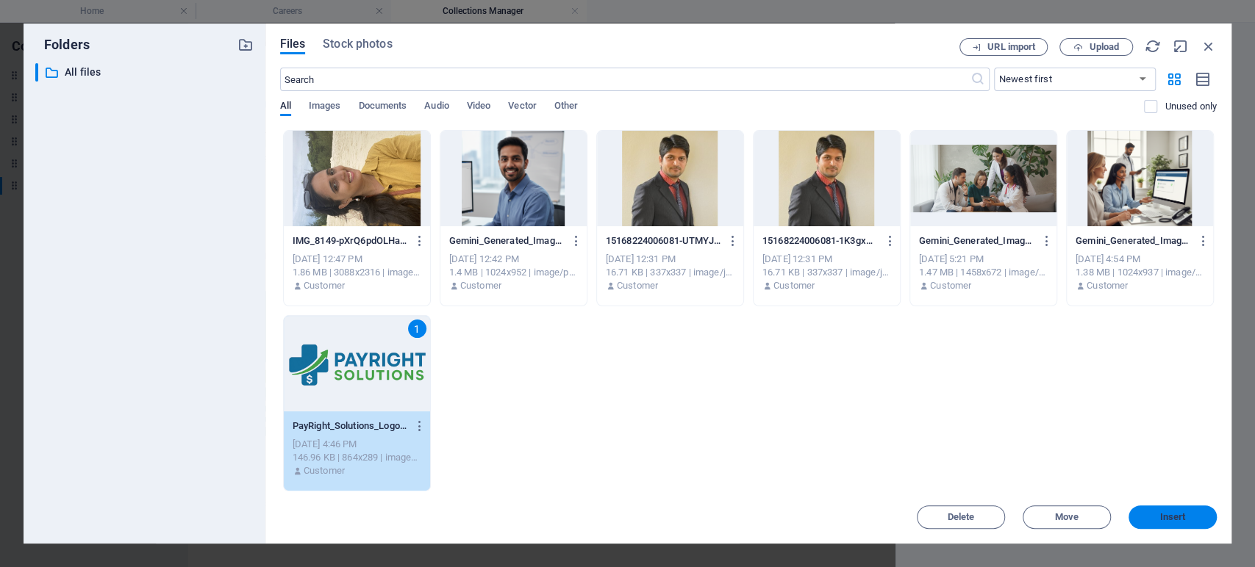
click at [1151, 513] on span "Insert" at bounding box center [1172, 517] width 76 height 9
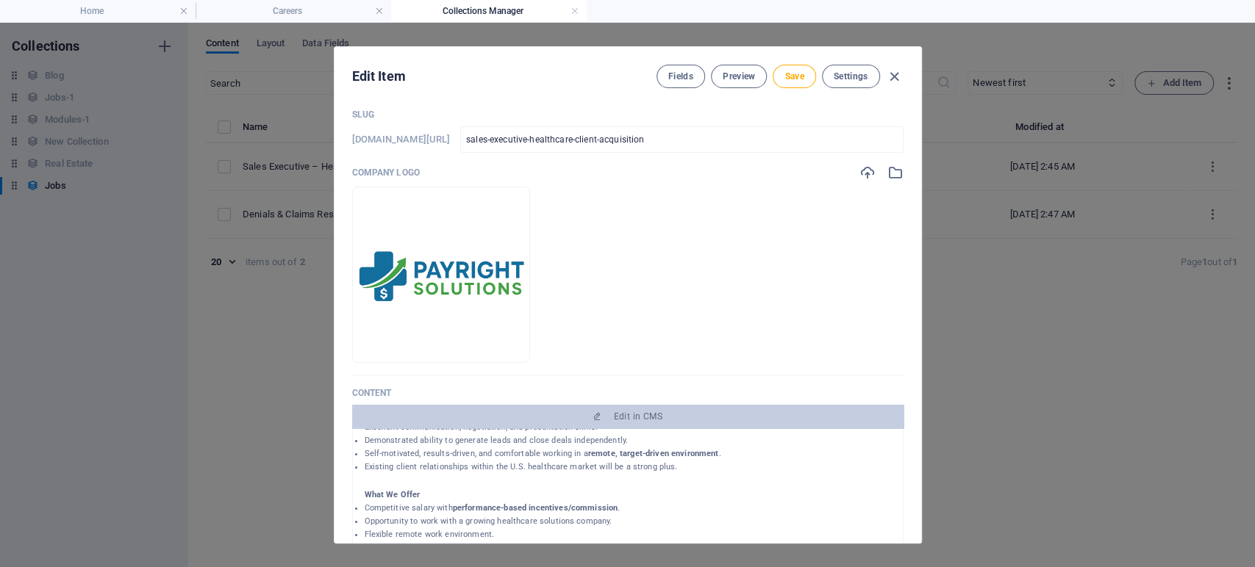
scroll to position [0, 0]
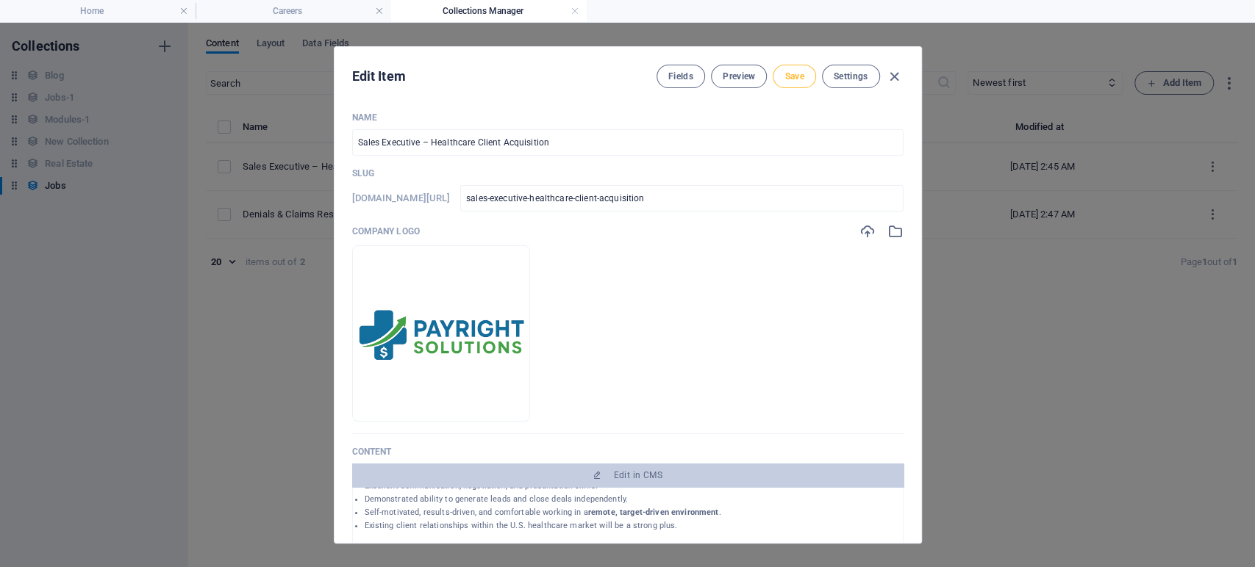
click at [797, 81] on span "Save" at bounding box center [793, 77] width 19 height 12
click at [891, 74] on icon "button" at bounding box center [894, 76] width 17 height 17
type input "[DATE]"
type input "sales-executive-healthcare-client-acquisition"
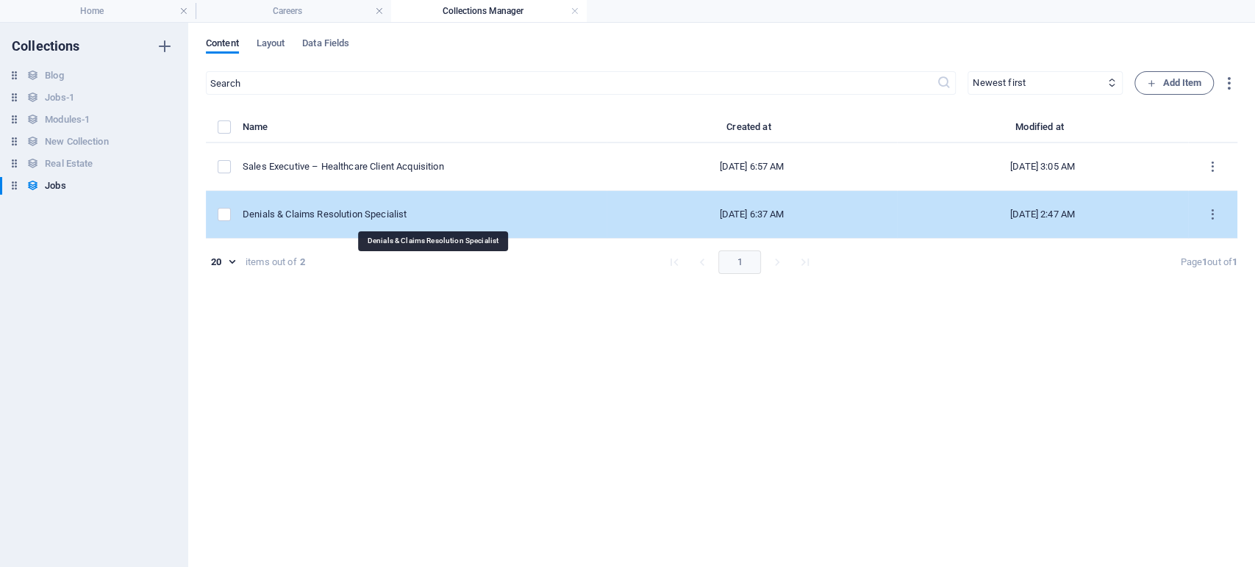
click at [509, 210] on div "Denials & Claims Resolution Specialist" at bounding box center [419, 214] width 352 height 13
select select "Revenue Cycle Management"
select select "Full time"
select select "Published"
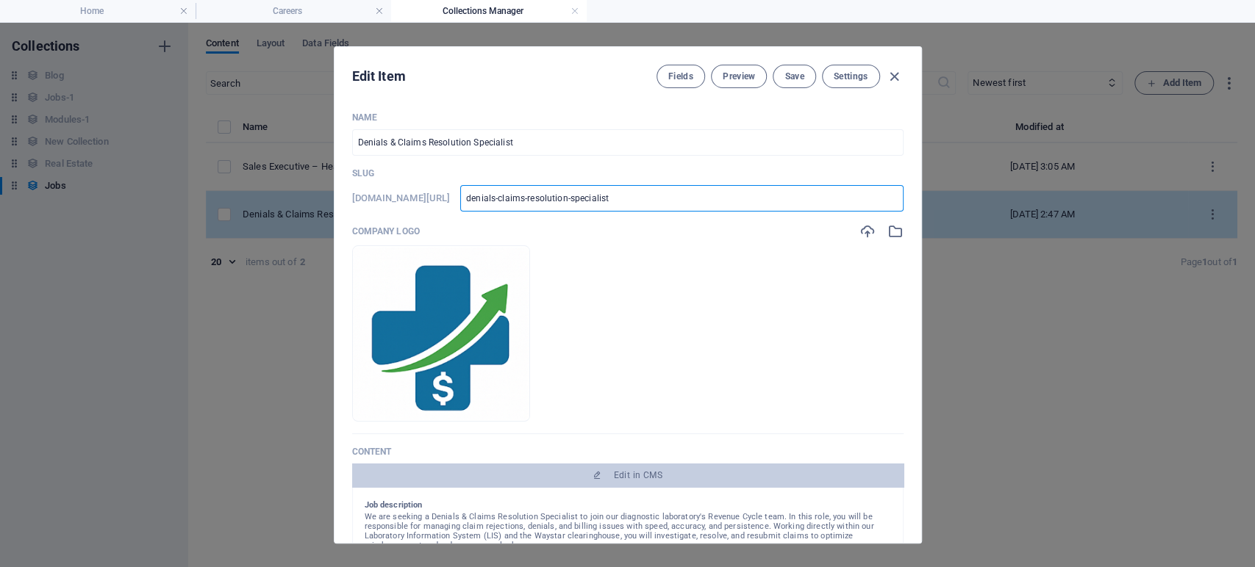
click at [509, 210] on input "denials-claims-resolution-specialist" at bounding box center [681, 198] width 442 height 26
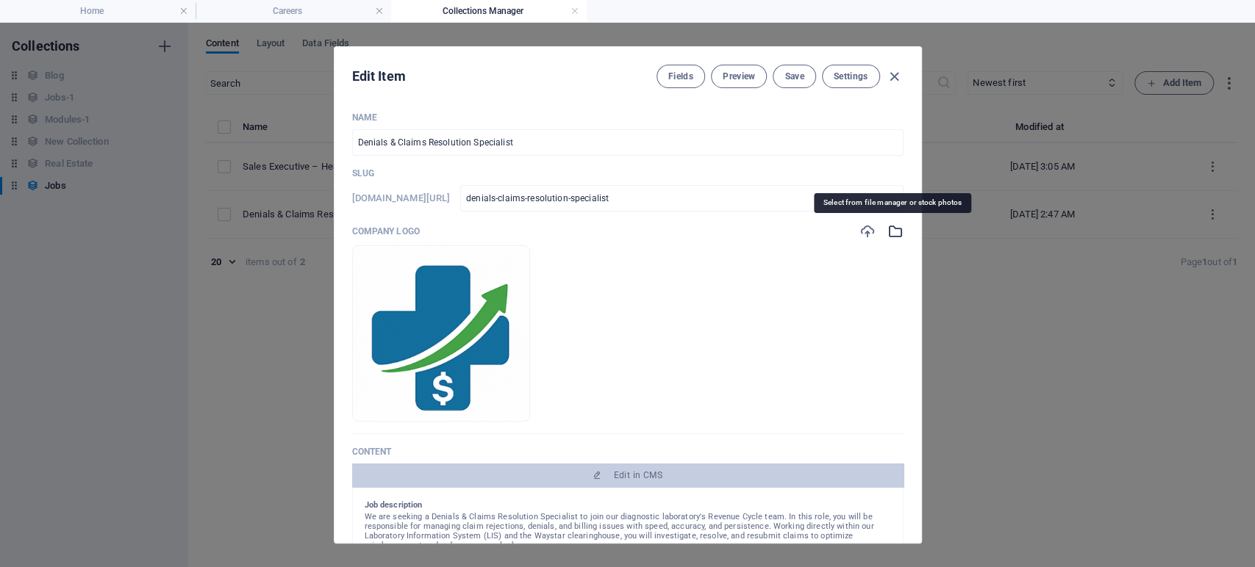
click at [891, 234] on icon "button" at bounding box center [895, 231] width 16 height 16
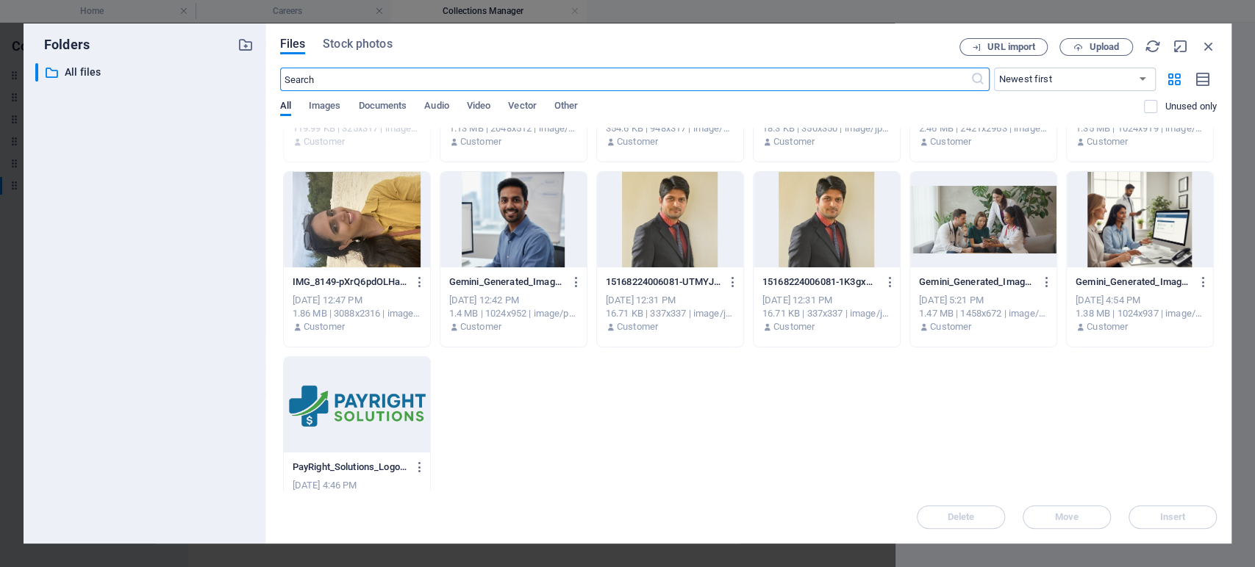
scroll to position [183, 0]
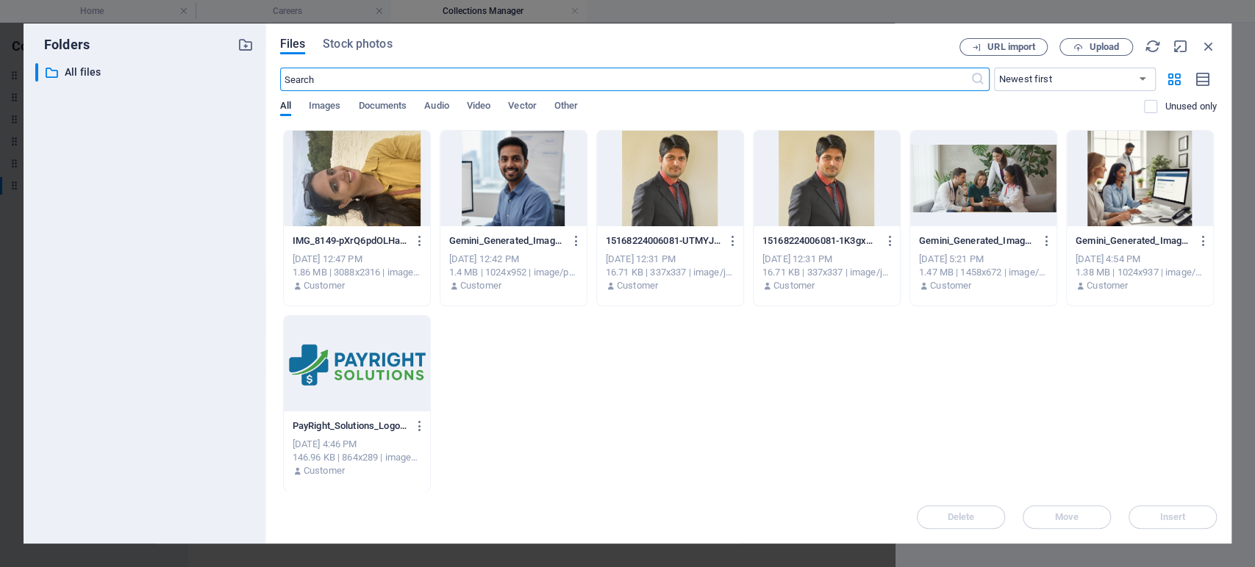
click at [368, 365] on div at bounding box center [357, 364] width 146 height 96
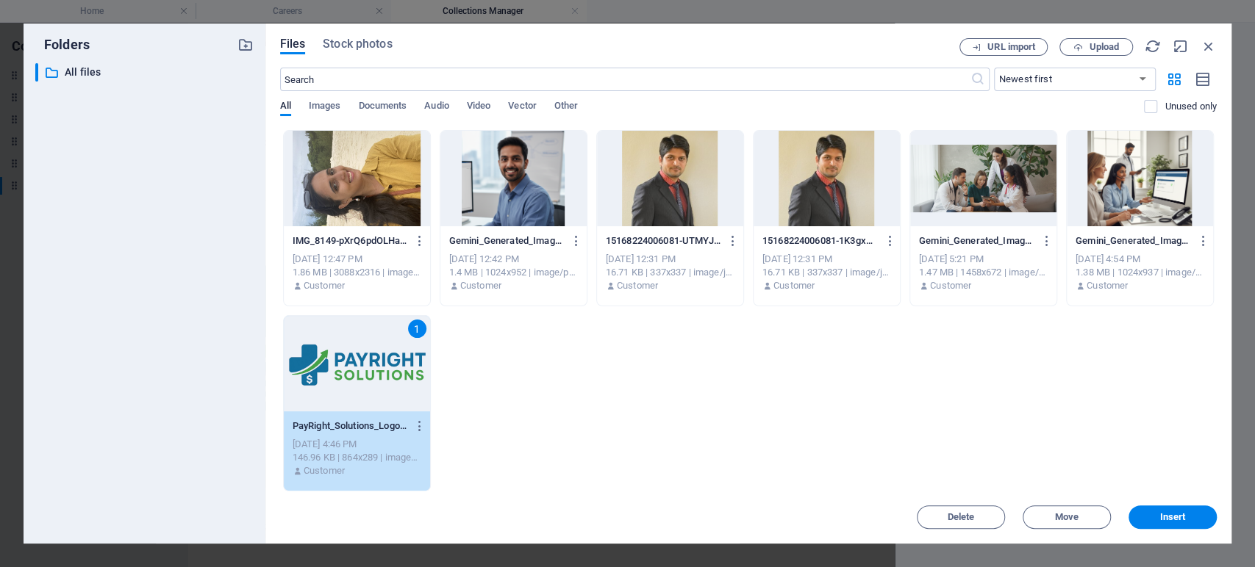
click at [1160, 509] on button "Insert" at bounding box center [1172, 518] width 88 height 24
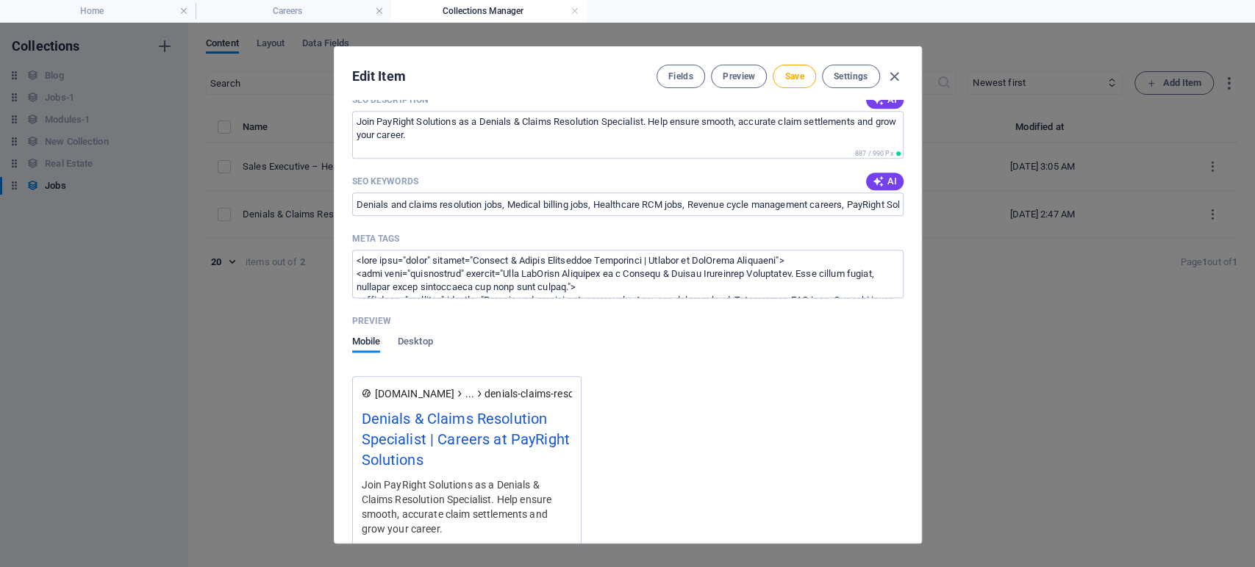
scroll to position [1306, 0]
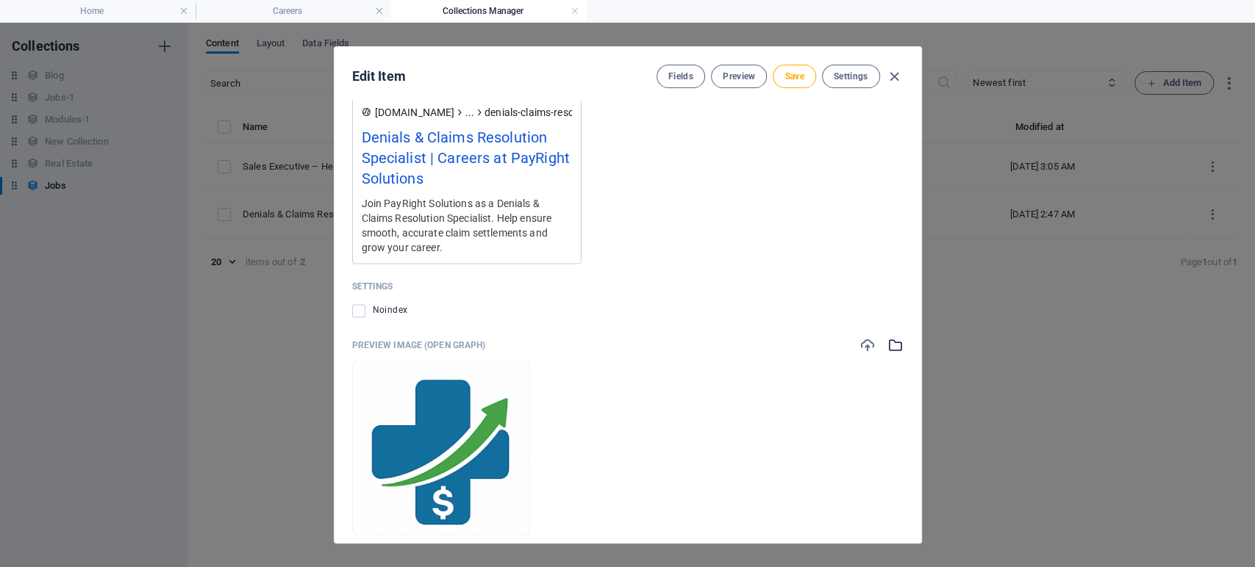
click at [888, 347] on icon "button" at bounding box center [895, 345] width 16 height 16
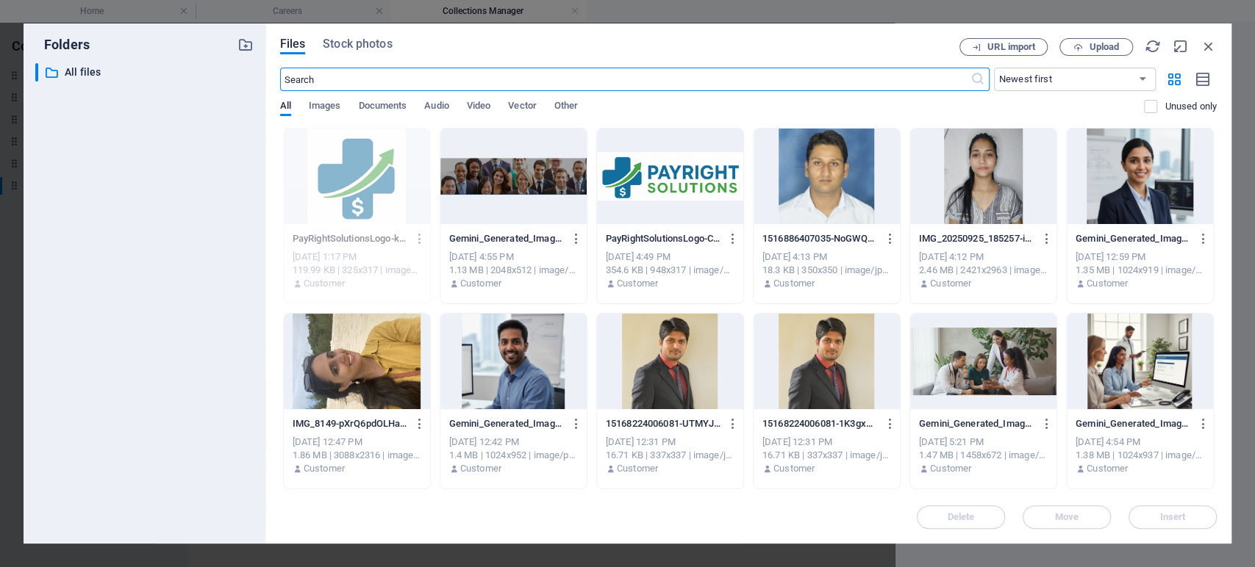
scroll to position [183, 0]
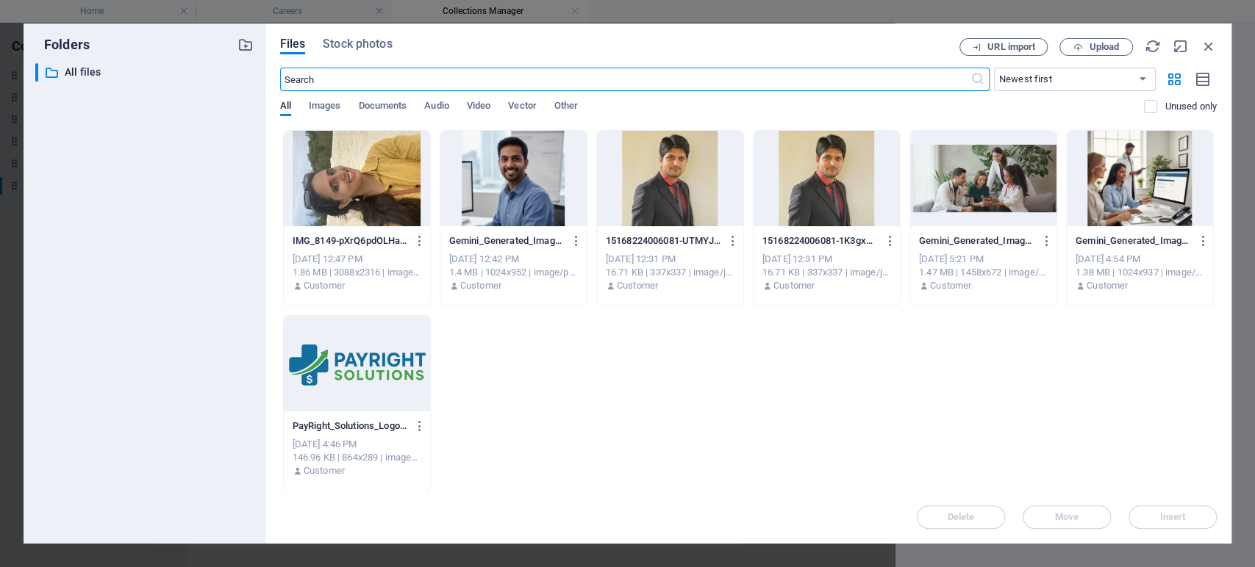
click at [340, 373] on div at bounding box center [357, 364] width 146 height 96
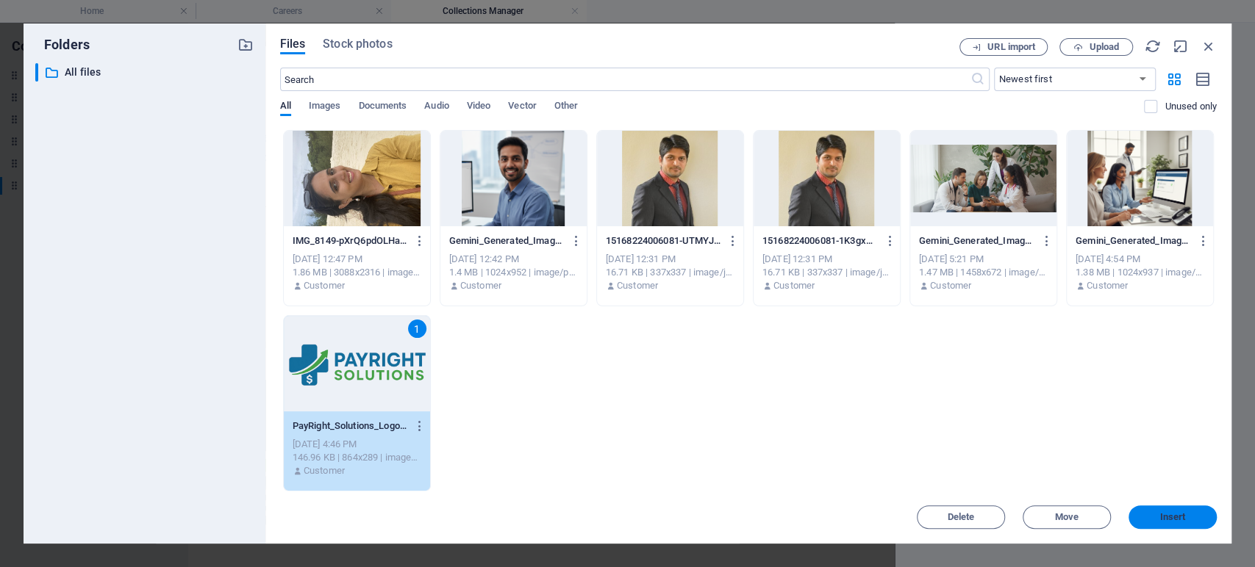
click at [1169, 510] on button "Insert" at bounding box center [1172, 518] width 88 height 24
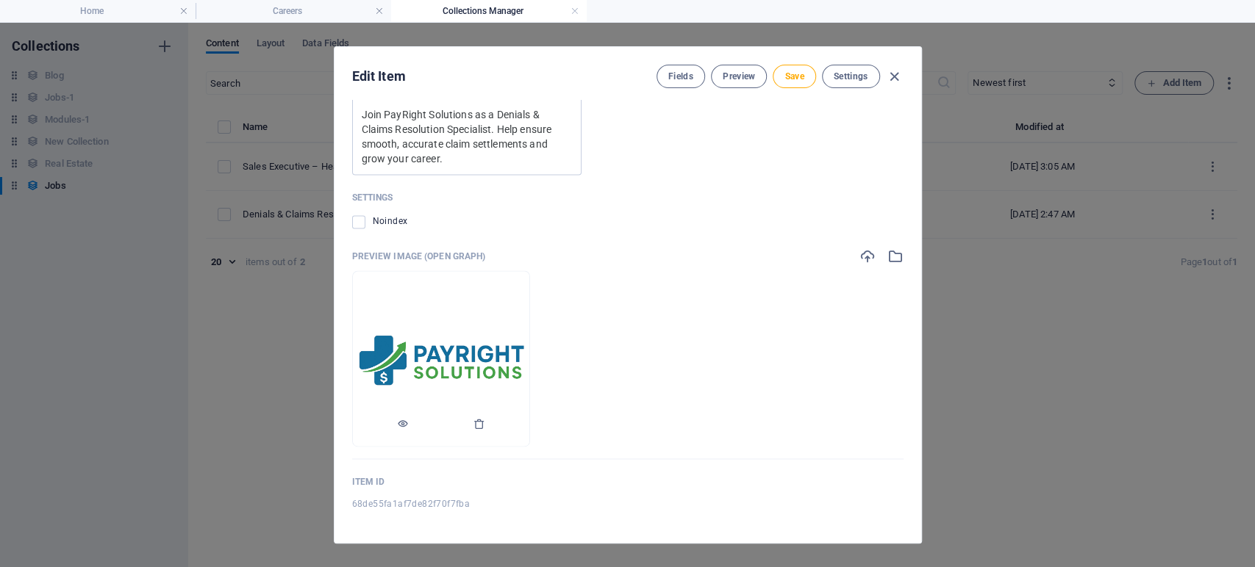
scroll to position [987, 0]
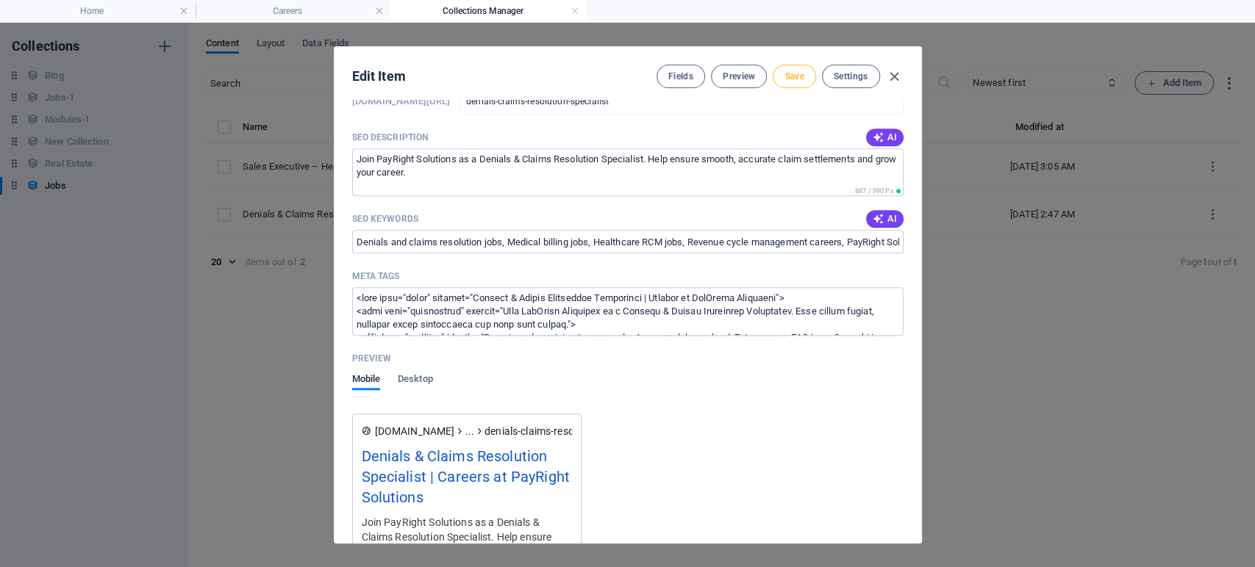
click at [798, 81] on span "Save" at bounding box center [793, 77] width 19 height 12
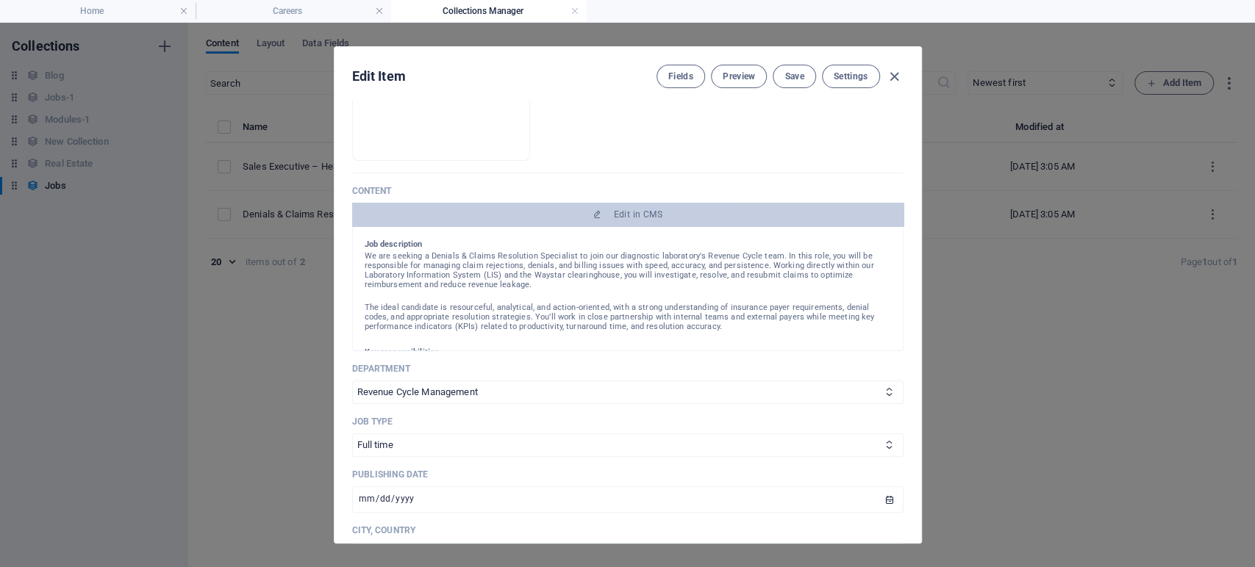
scroll to position [0, 0]
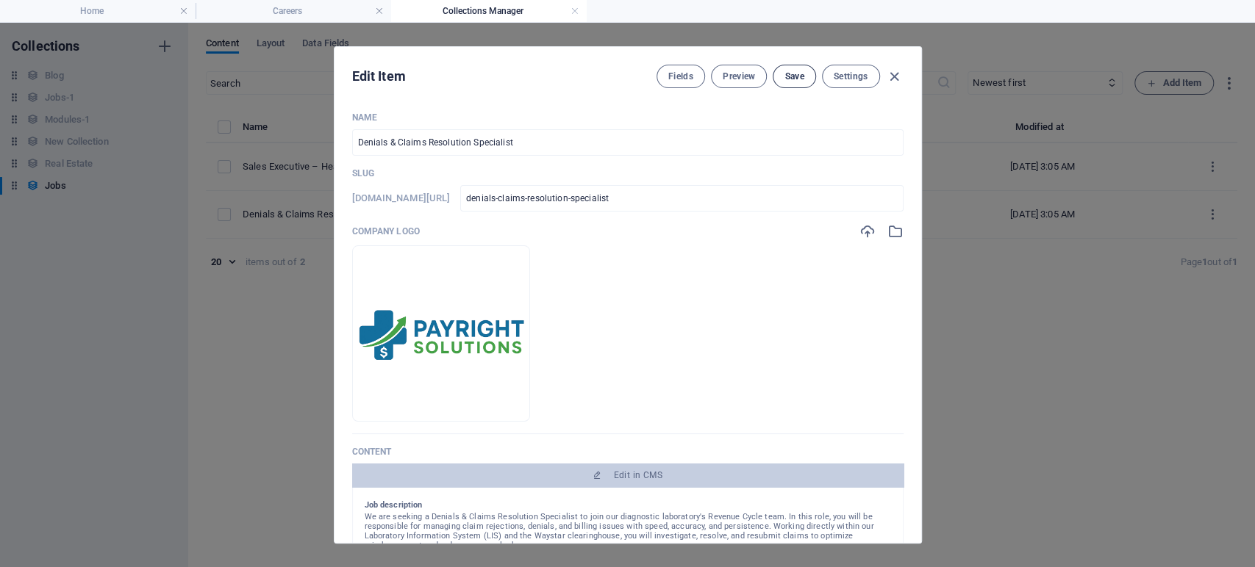
click at [786, 76] on span "Save" at bounding box center [793, 77] width 19 height 12
click at [892, 75] on icon "button" at bounding box center [894, 76] width 17 height 17
type input "[DATE]"
type input "denials-claims-resolution-specialist"
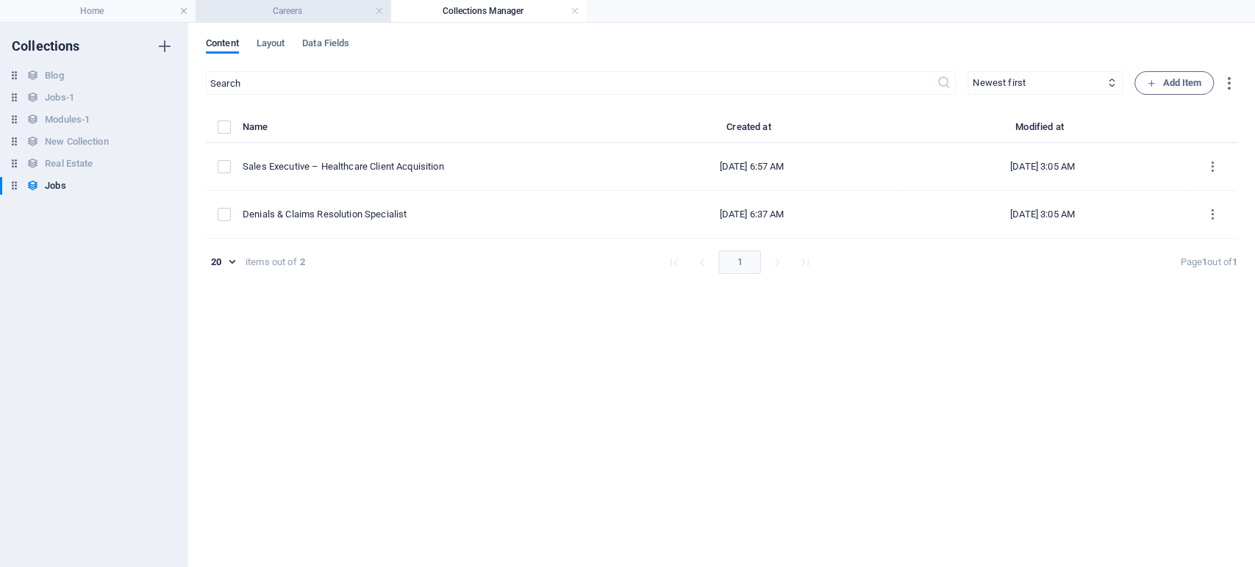
click at [306, 15] on h4 "Careers" at bounding box center [294, 11] width 196 height 16
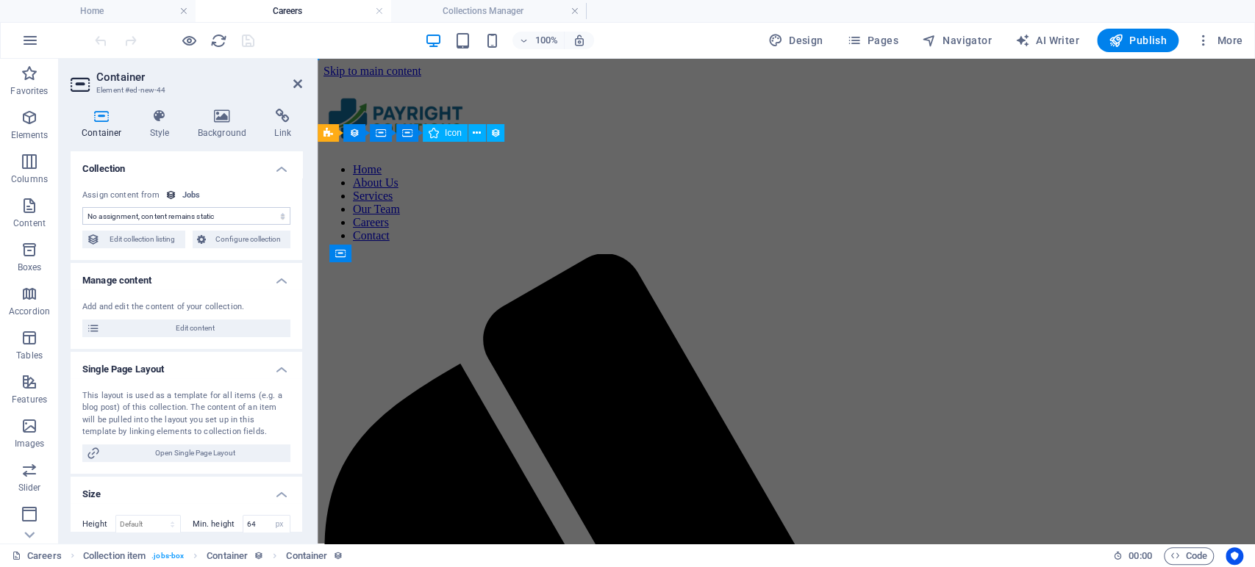
select select "DISABLED_OPTION_VALUE"
click at [137, 15] on h4 "Home" at bounding box center [98, 11] width 196 height 16
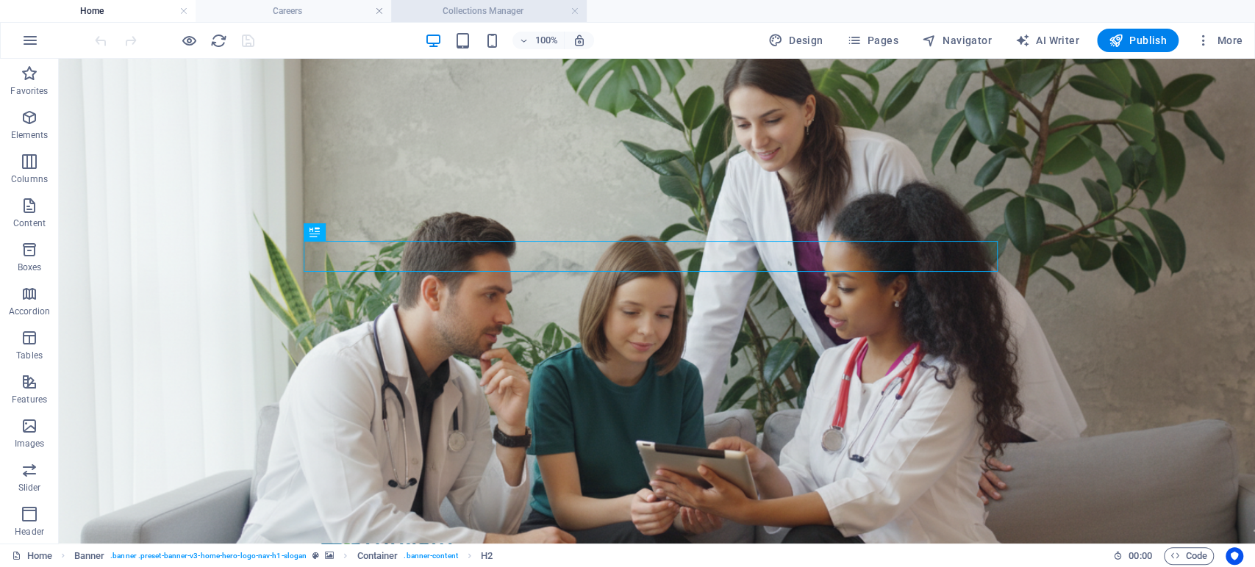
click at [468, 14] on h4 "Collections Manager" at bounding box center [489, 11] width 196 height 16
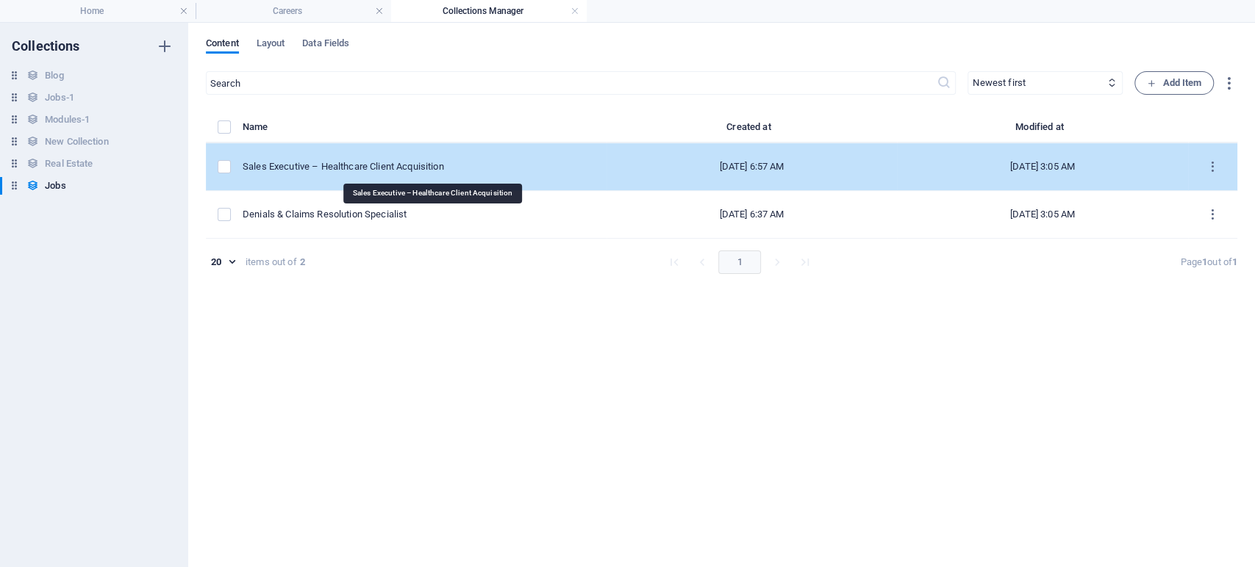
click at [425, 169] on div "Sales Executive – Healthcare Client Acquisition" at bounding box center [419, 166] width 352 height 13
select select "Sales"
select select "Full time"
select select "Published"
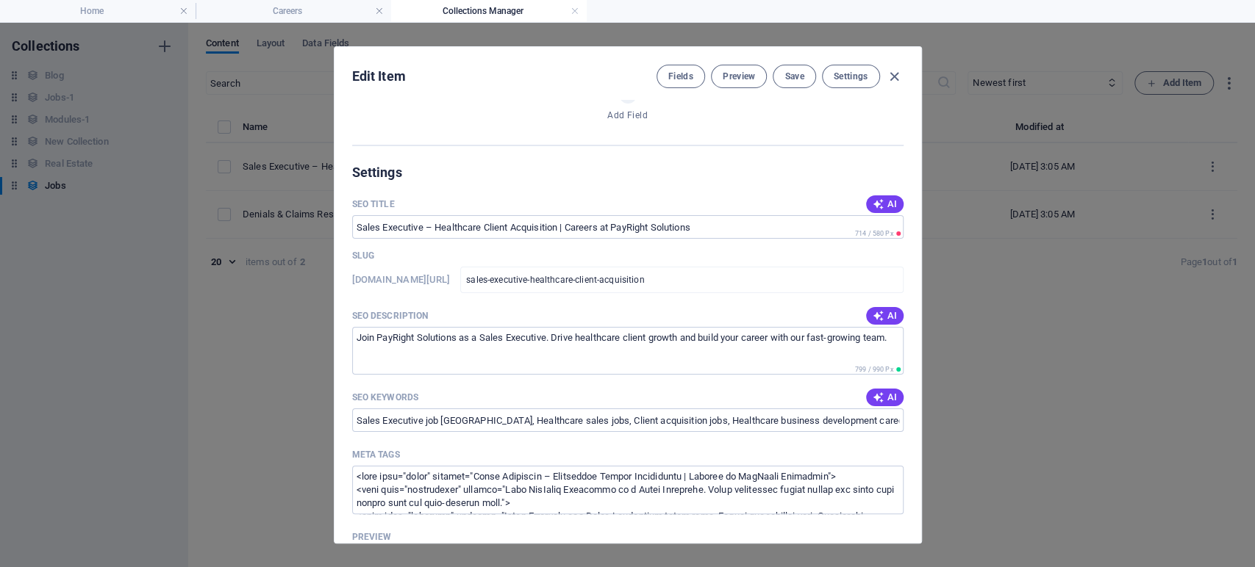
scroll to position [318, 0]
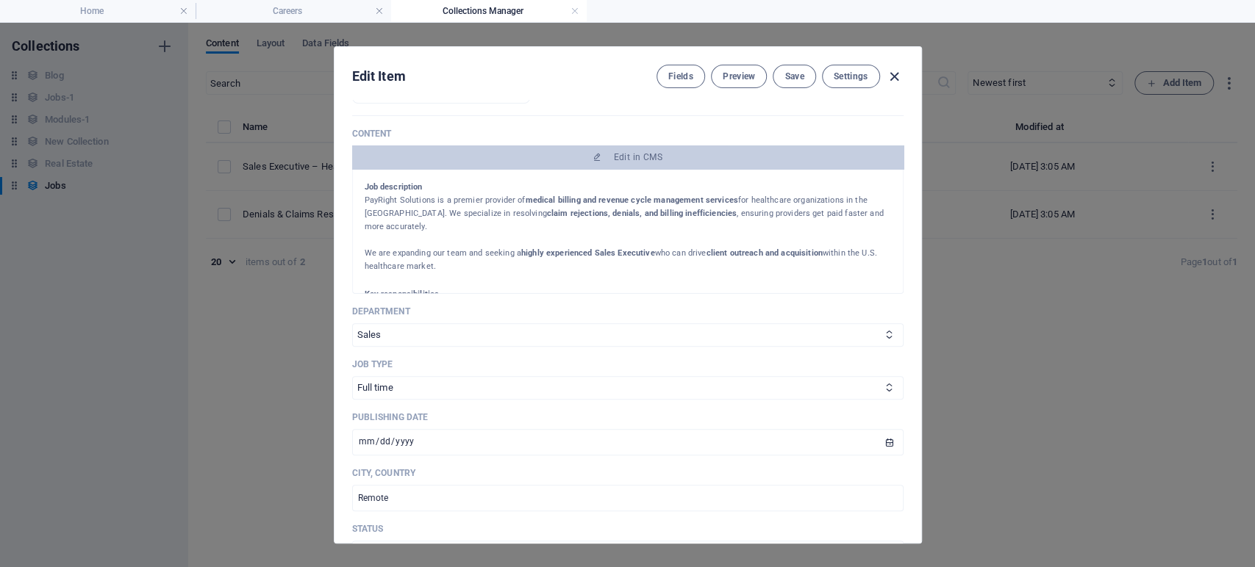
click at [892, 75] on icon "button" at bounding box center [894, 76] width 17 height 17
type input "[DATE]"
type input "sales-executive-healthcare-client-acquisition"
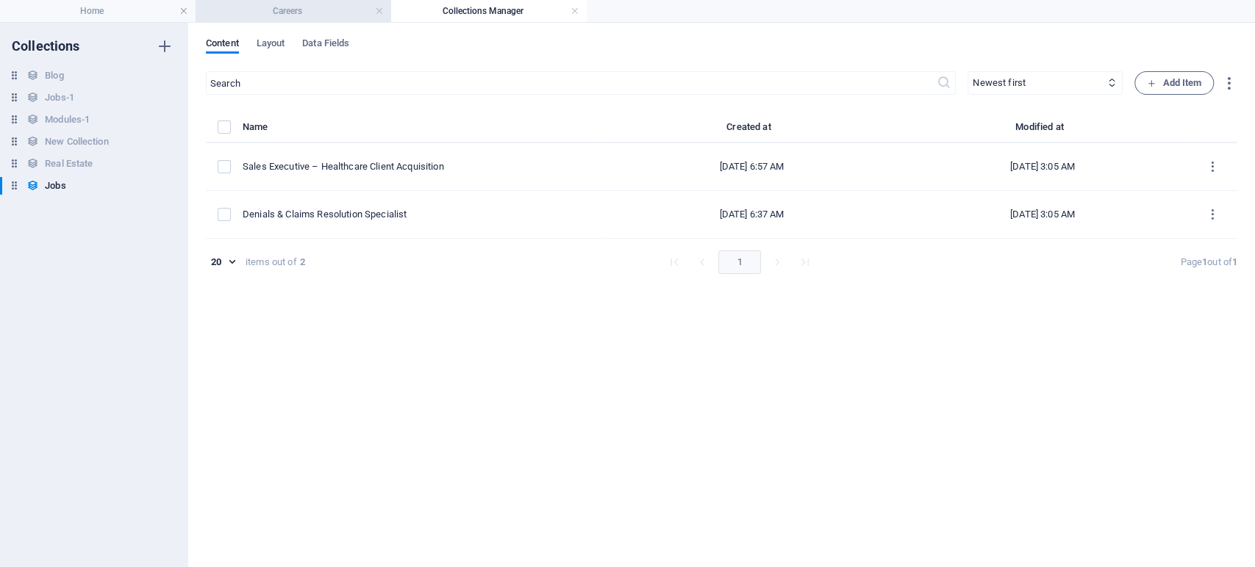
click at [292, 18] on h4 "Careers" at bounding box center [294, 11] width 196 height 16
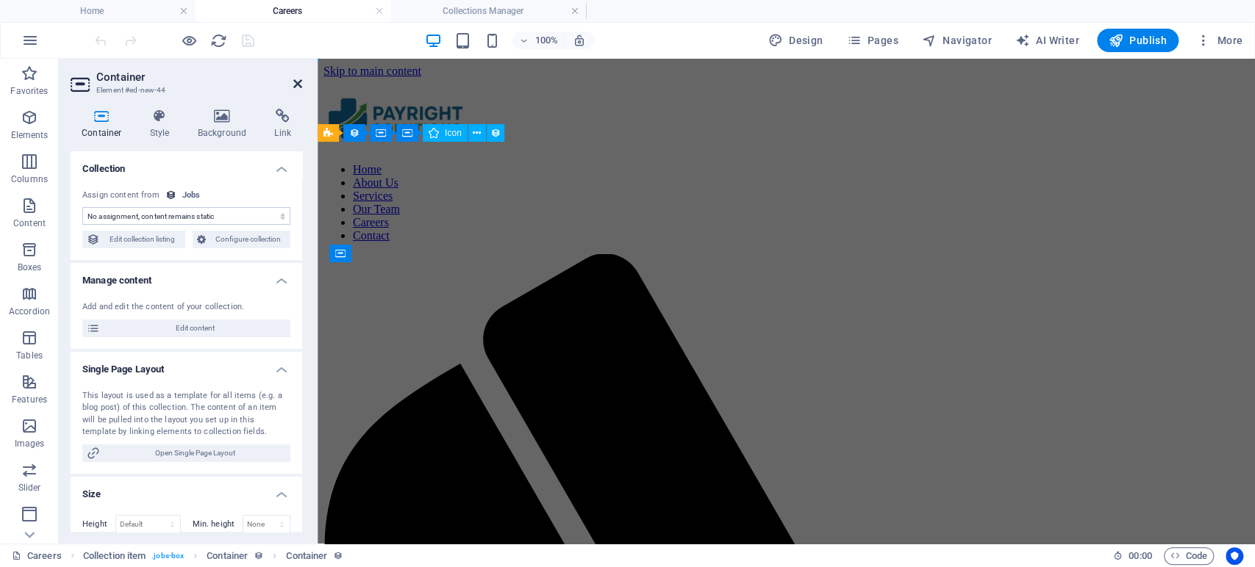
click at [300, 79] on icon at bounding box center [297, 84] width 9 height 12
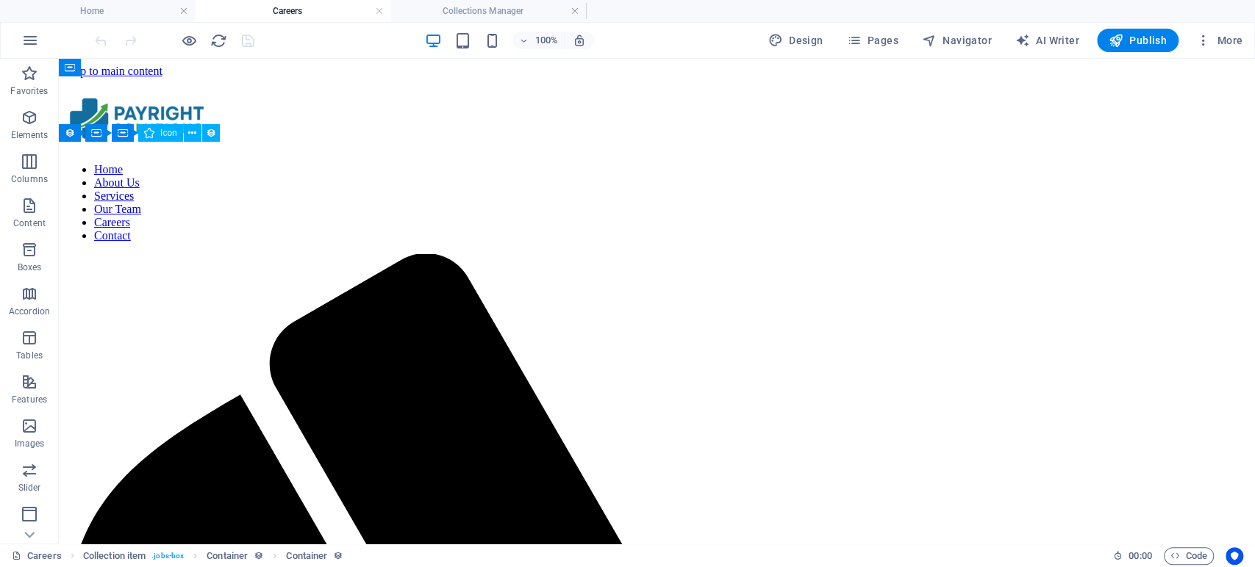
click at [244, 38] on div at bounding box center [174, 41] width 165 height 24
click at [223, 43] on icon "reload" at bounding box center [218, 40] width 17 height 17
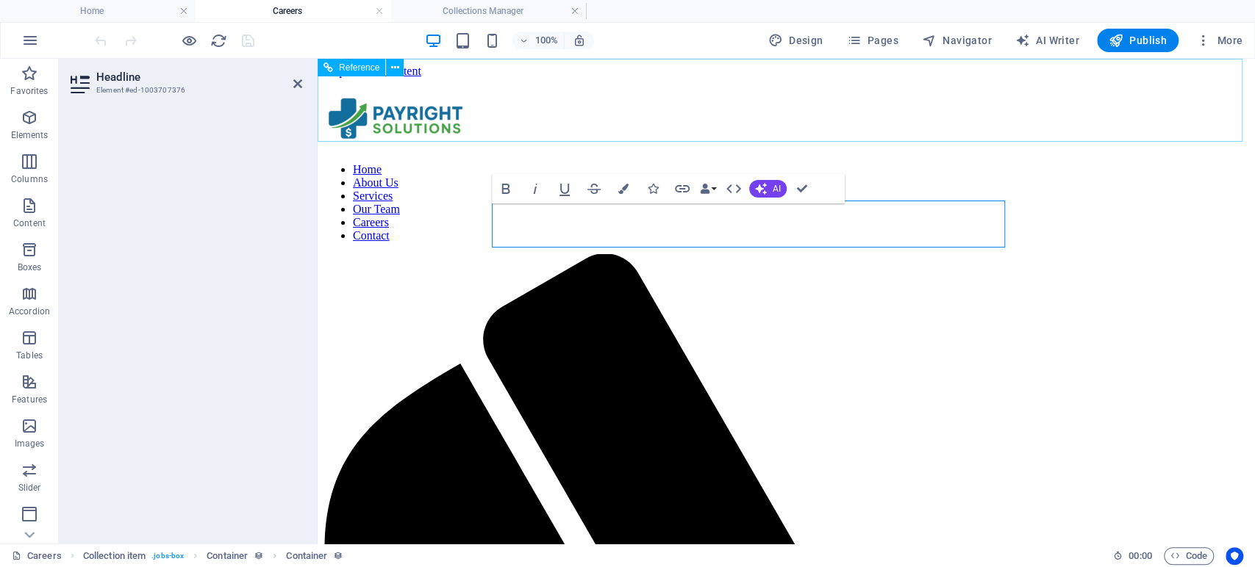
click at [956, 163] on nav "Home About Us Services Our Team Careers Contact" at bounding box center [785, 202] width 925 height 79
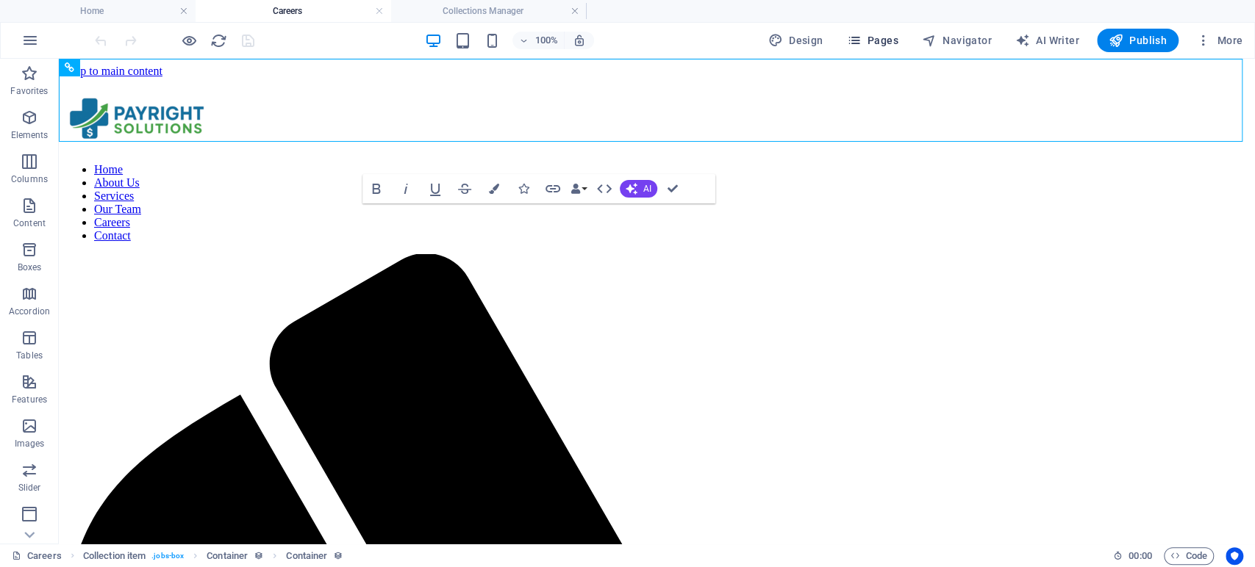
click at [888, 41] on span "Pages" at bounding box center [871, 40] width 51 height 15
click at [858, 33] on icon "button" at bounding box center [853, 40] width 15 height 15
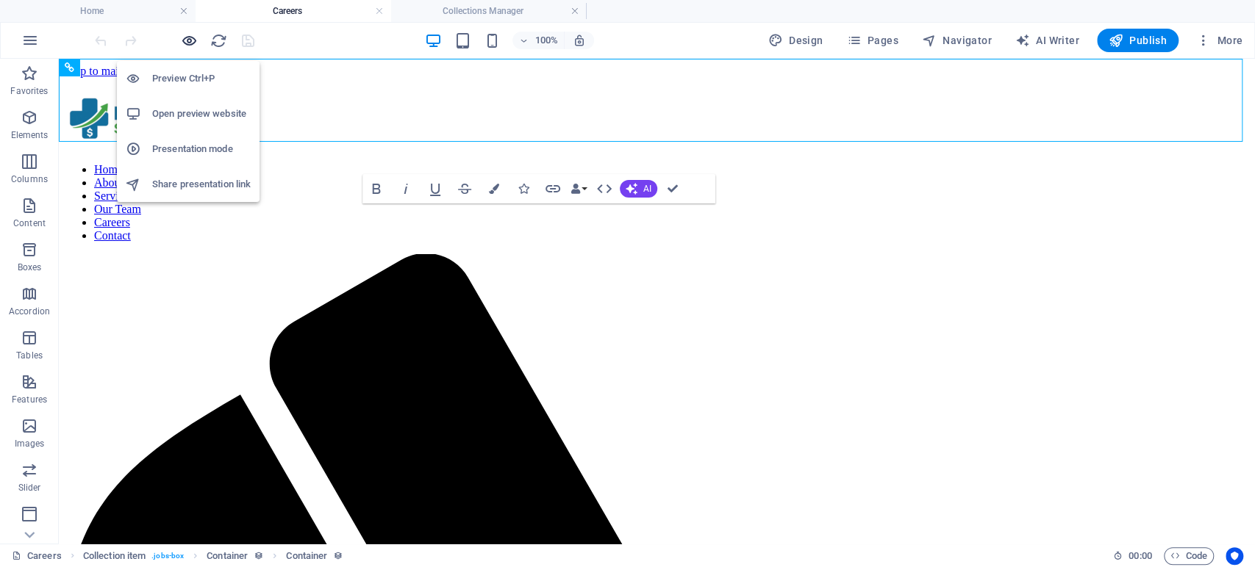
click at [195, 42] on icon "button" at bounding box center [189, 40] width 17 height 17
click at [182, 35] on icon "button" at bounding box center [189, 40] width 17 height 17
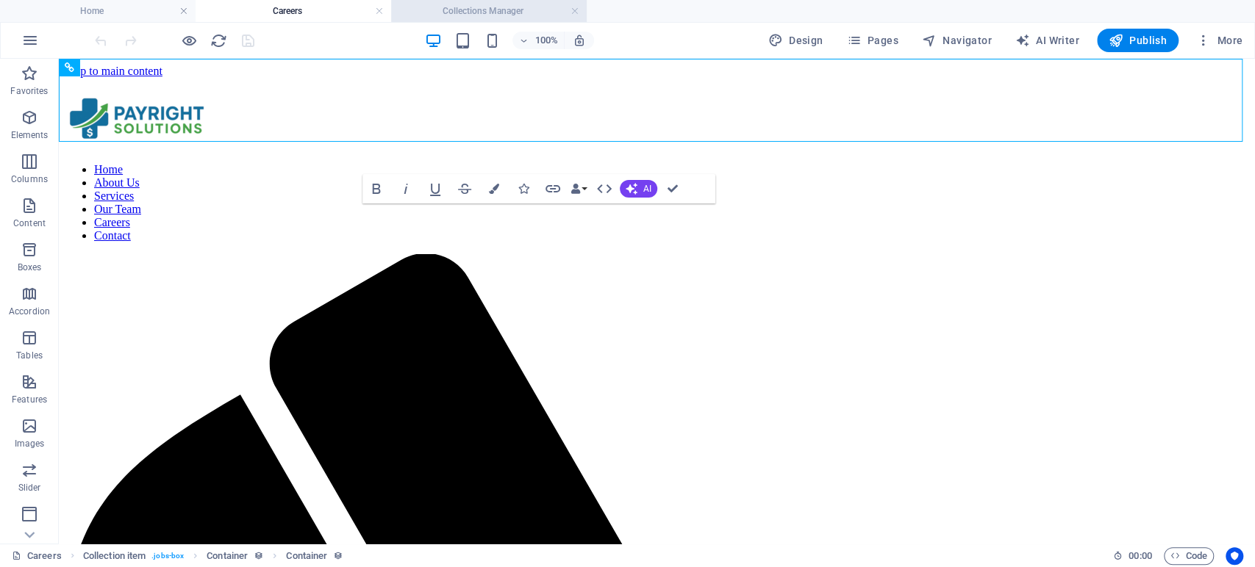
click at [483, 1] on li "Collections Manager" at bounding box center [489, 11] width 196 height 22
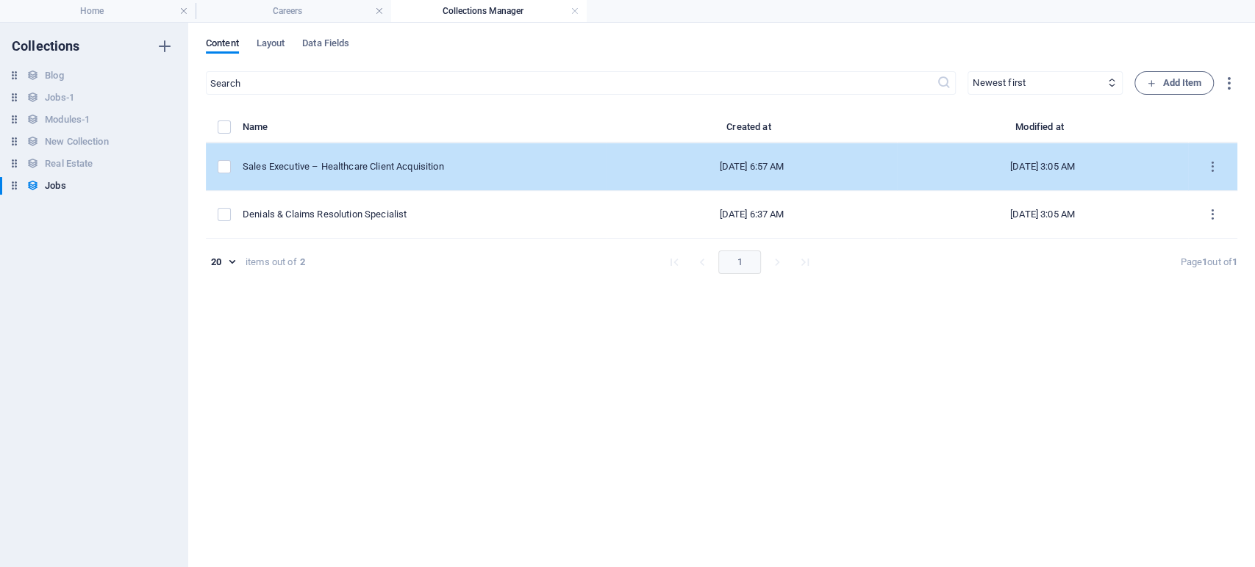
click at [391, 157] on td "Sales Executive – Healthcare Client Acquisition" at bounding box center [425, 167] width 364 height 48
select select "Sales"
select select "Full time"
select select "Published"
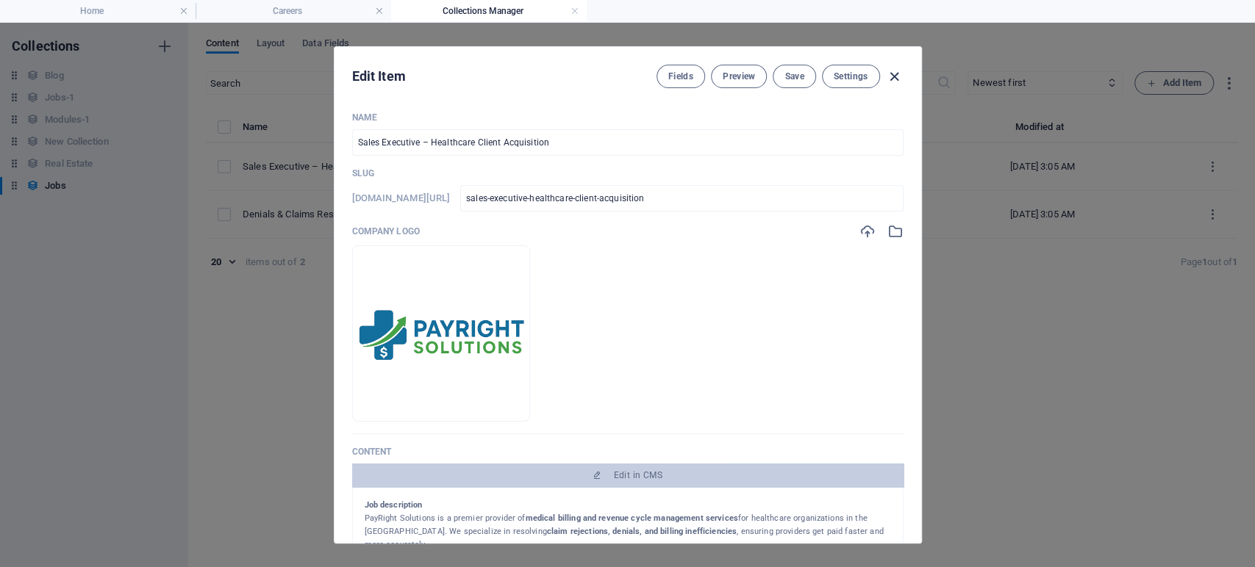
click at [895, 79] on icon "button" at bounding box center [894, 76] width 17 height 17
type input "[DATE]"
type input "sales-executive-healthcare-client-acquisition"
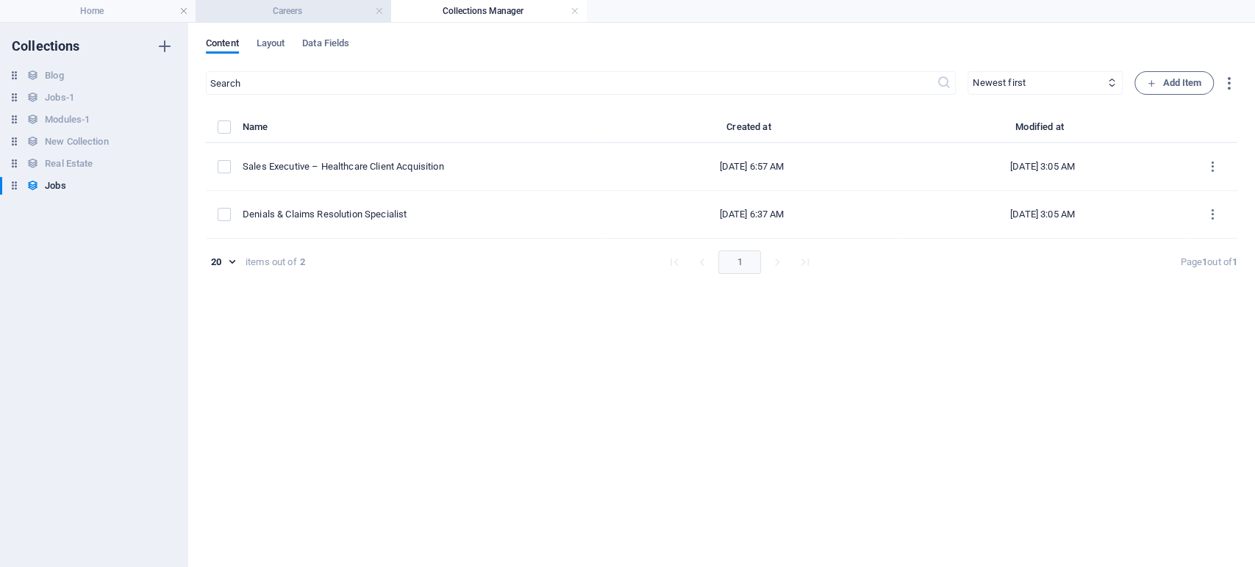
click at [279, 16] on h4 "Careers" at bounding box center [294, 11] width 196 height 16
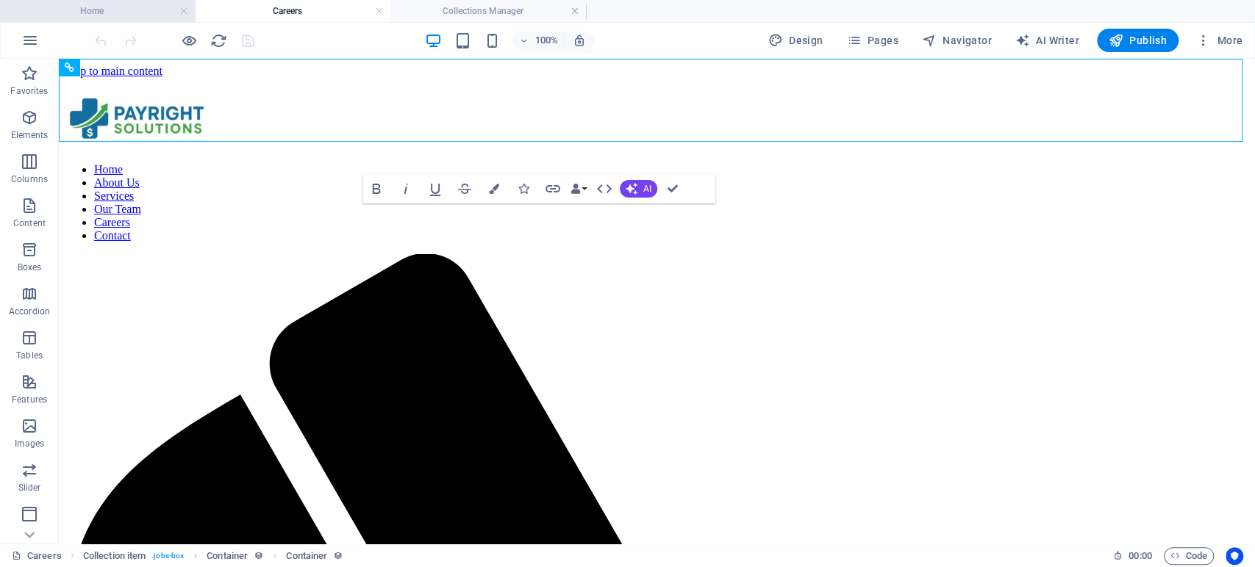
click at [143, 9] on h4 "Home" at bounding box center [98, 11] width 196 height 16
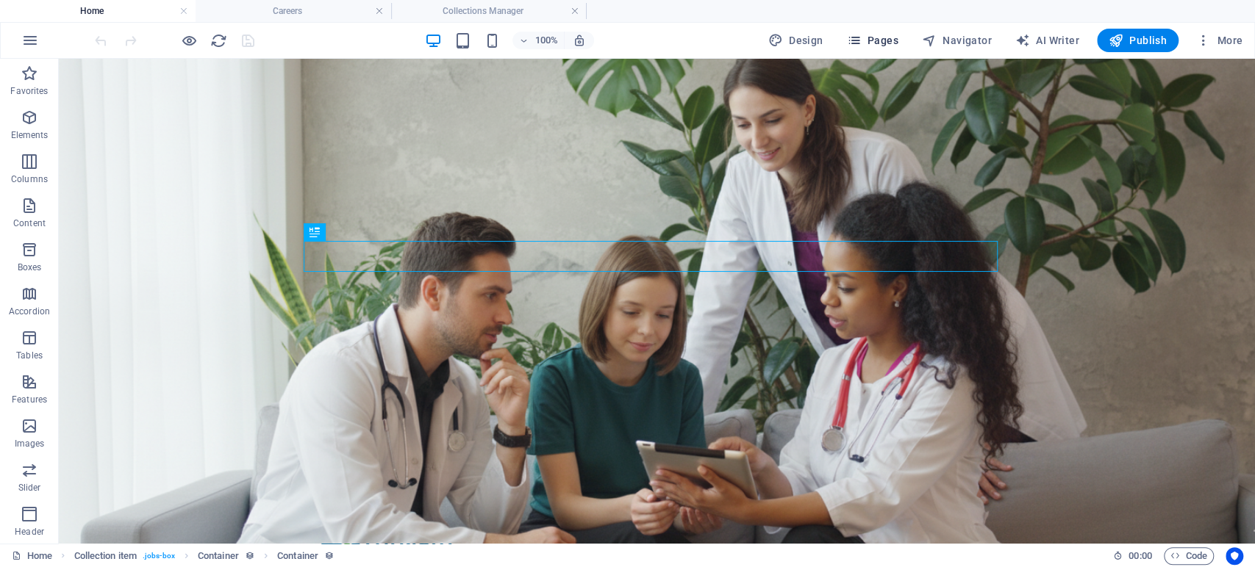
click at [888, 40] on span "Pages" at bounding box center [871, 40] width 51 height 15
click at [858, 43] on icon "button" at bounding box center [853, 40] width 15 height 15
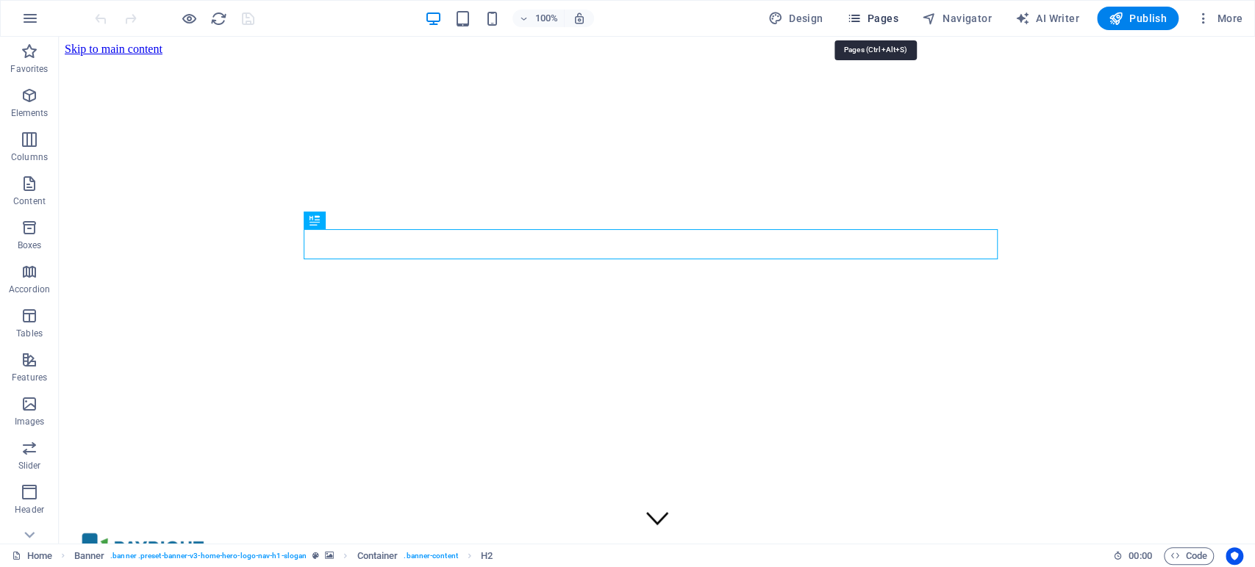
click at [860, 12] on icon "button" at bounding box center [853, 18] width 15 height 15
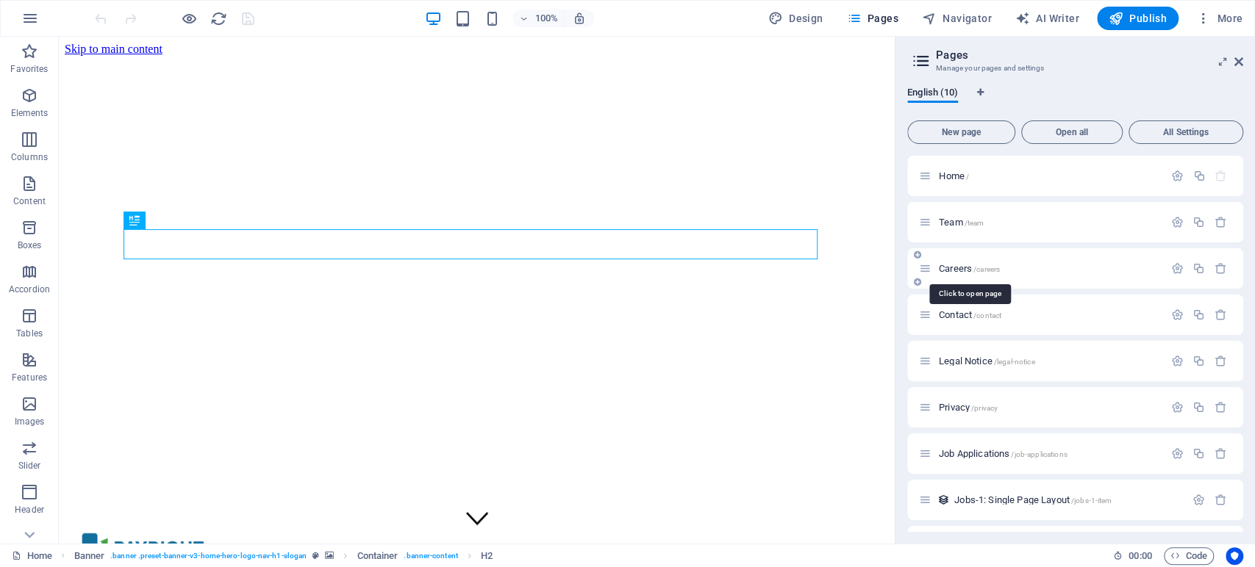
click at [958, 265] on span "Careers /careers" at bounding box center [969, 268] width 61 height 11
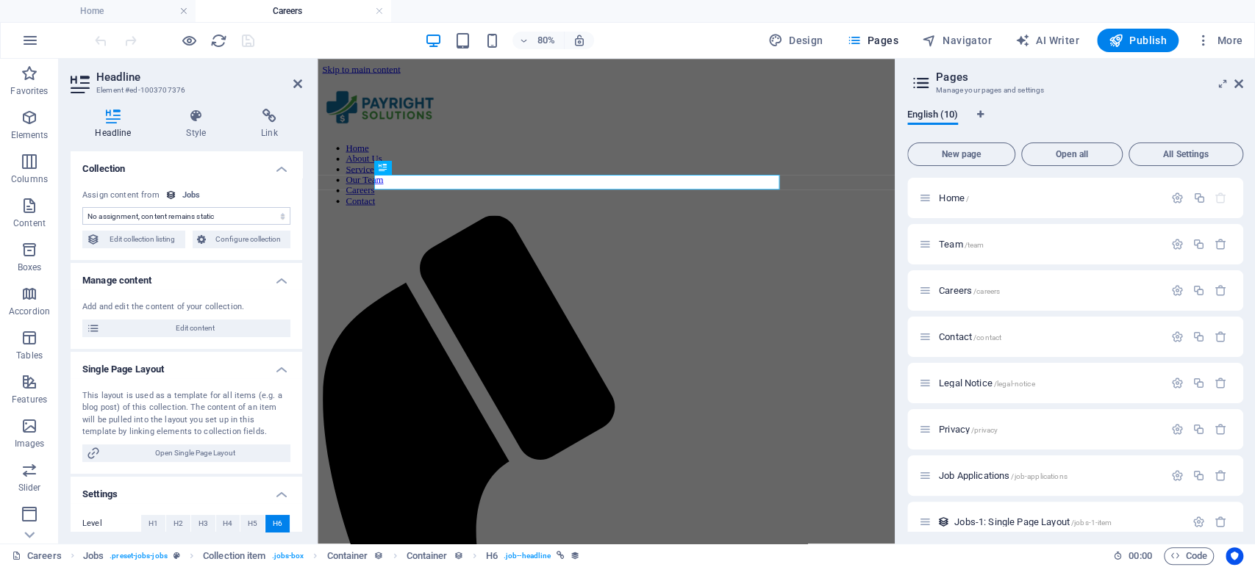
select select "name"
click at [169, 323] on span "Edit content" at bounding box center [195, 329] width 182 height 18
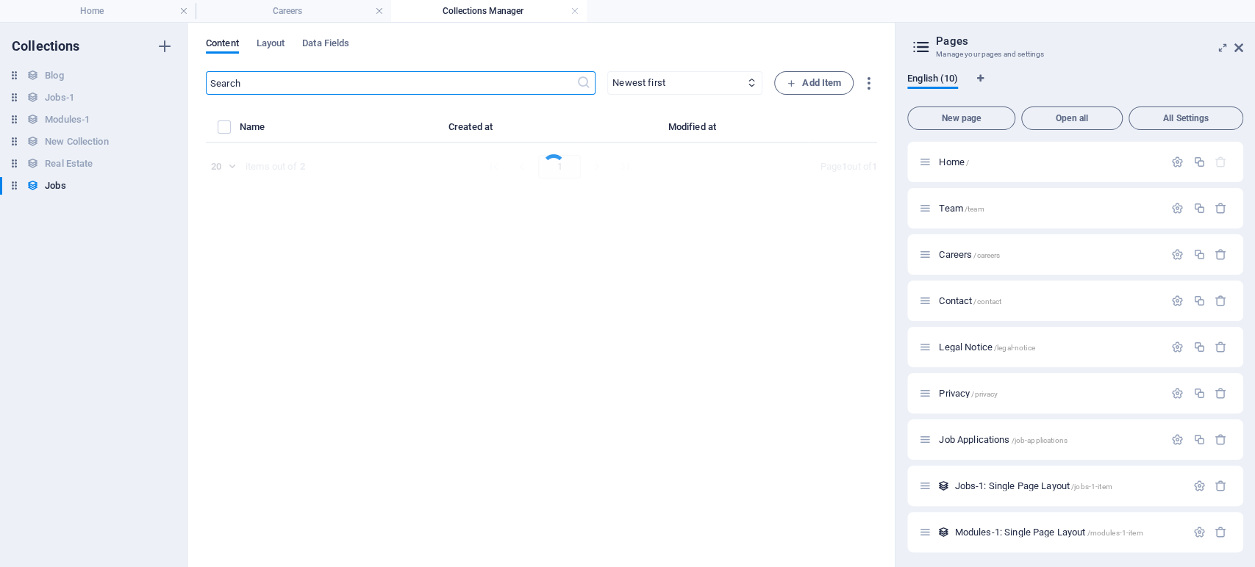
select select "Revenue Cycle Management"
select select "Full time"
select select "Published"
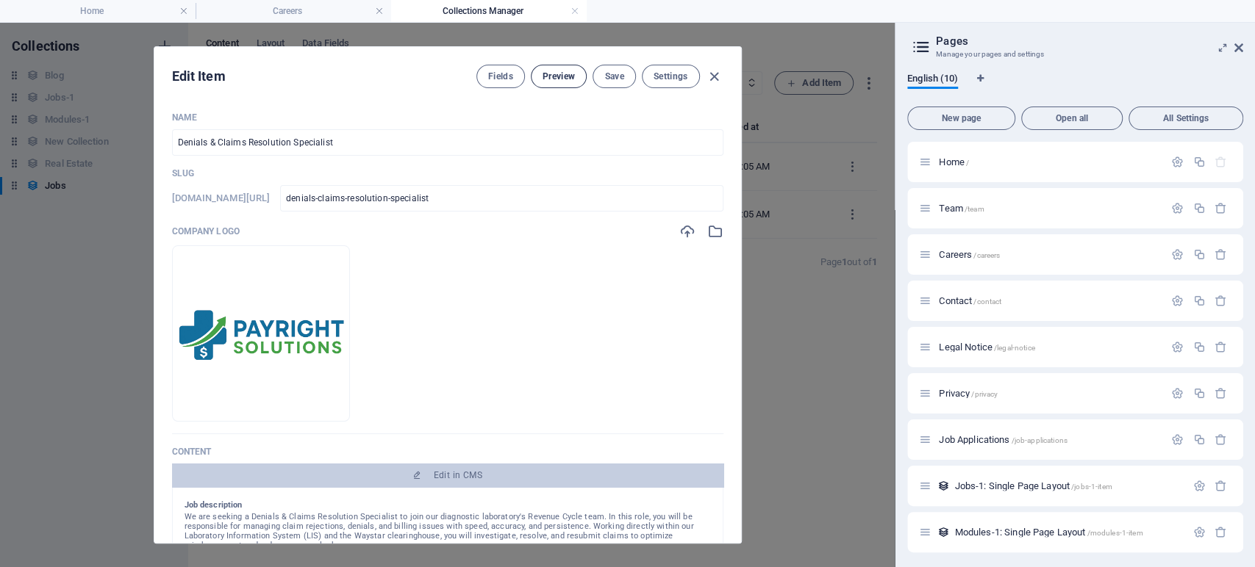
click at [542, 82] on button "Preview" at bounding box center [559, 77] width 56 height 24
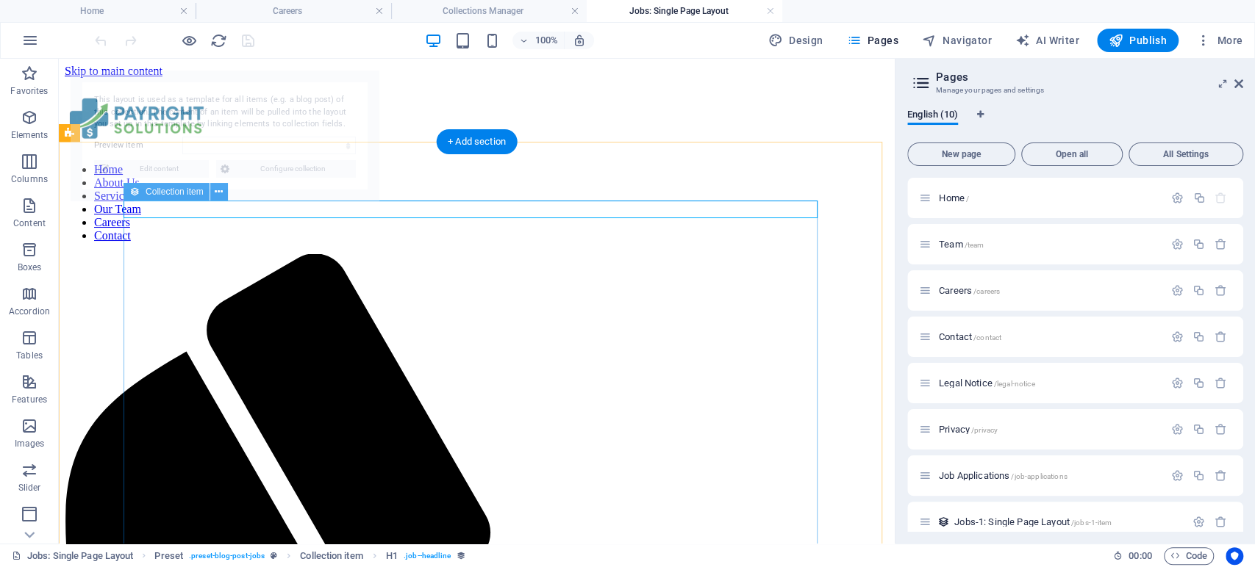
select select "68de55fa1af7de82f70f7fba"
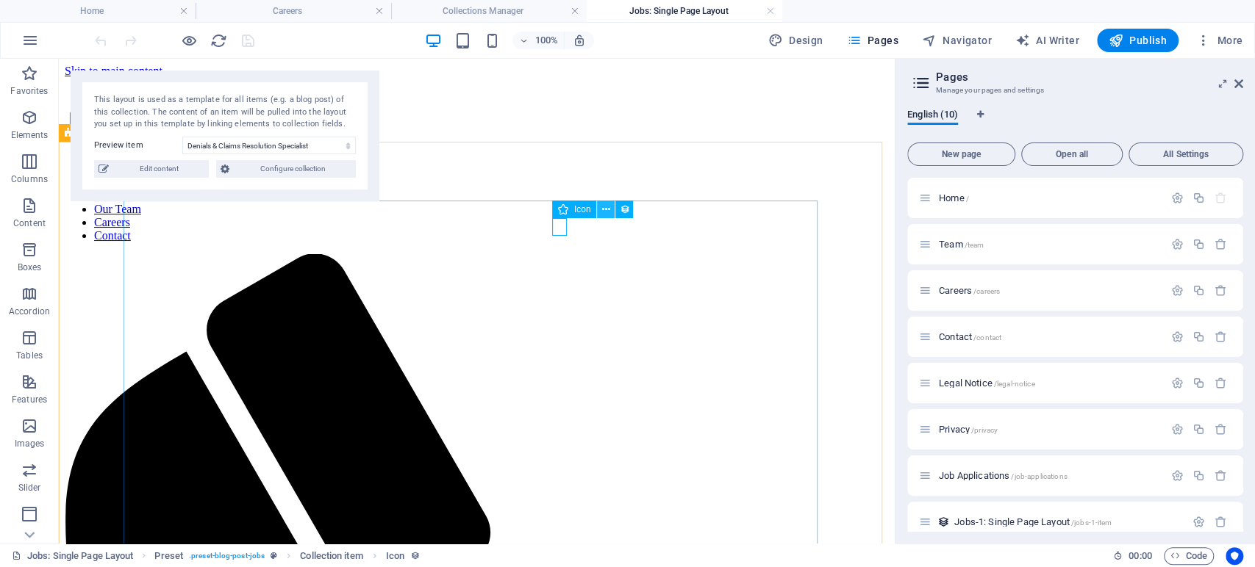
click at [605, 208] on icon at bounding box center [606, 209] width 8 height 15
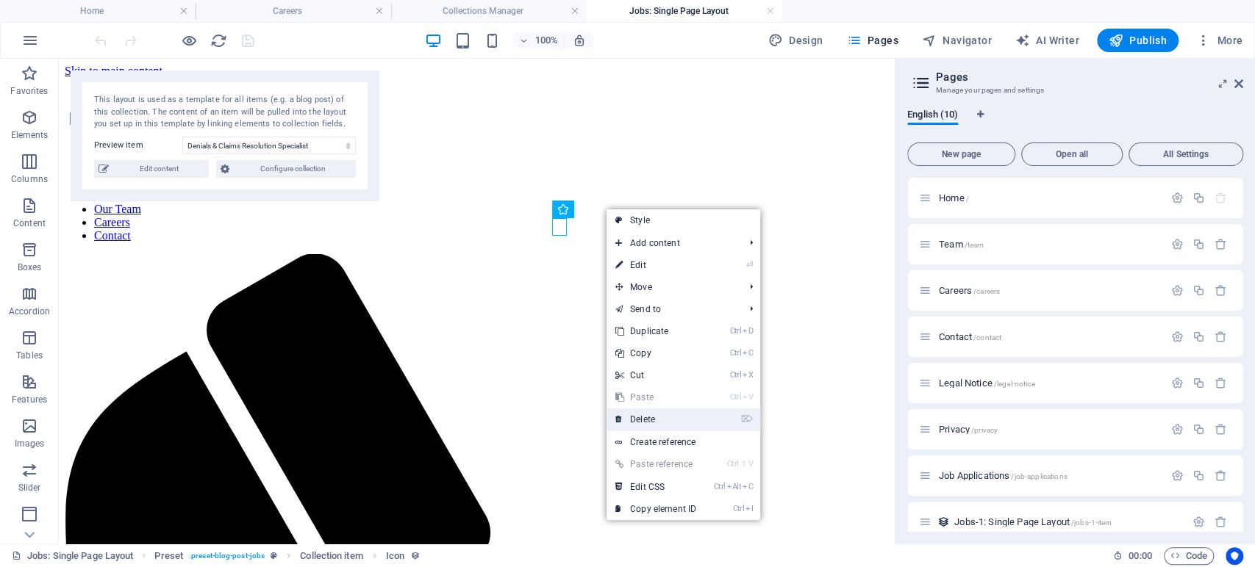
click at [642, 416] on link "⌦ Delete" at bounding box center [655, 420] width 98 height 22
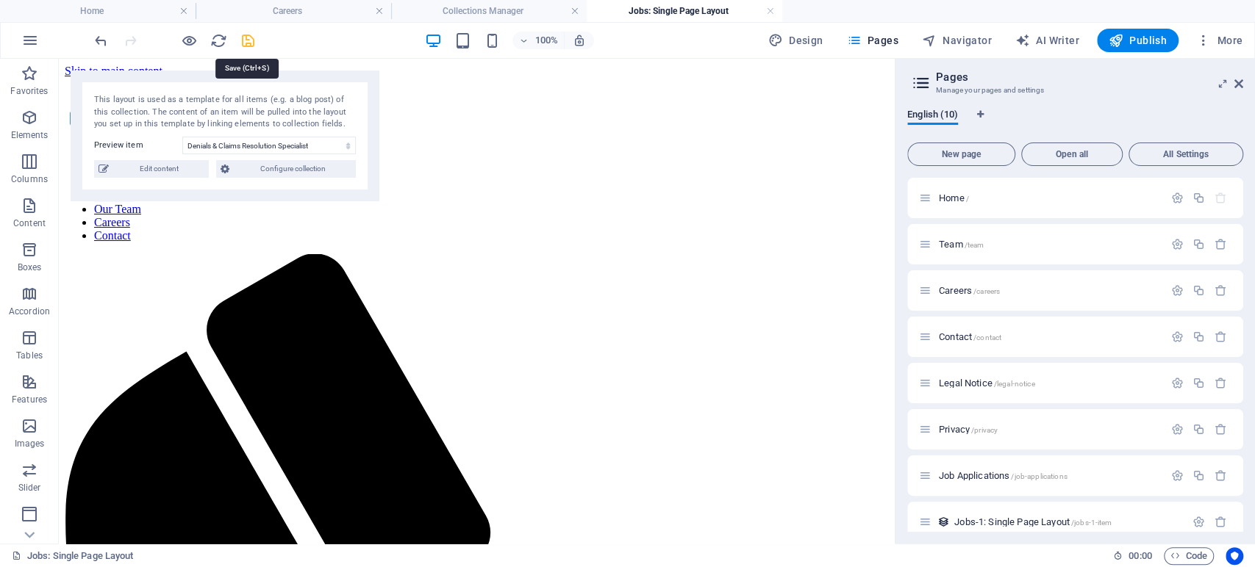
click at [250, 43] on icon "save" at bounding box center [248, 40] width 17 height 17
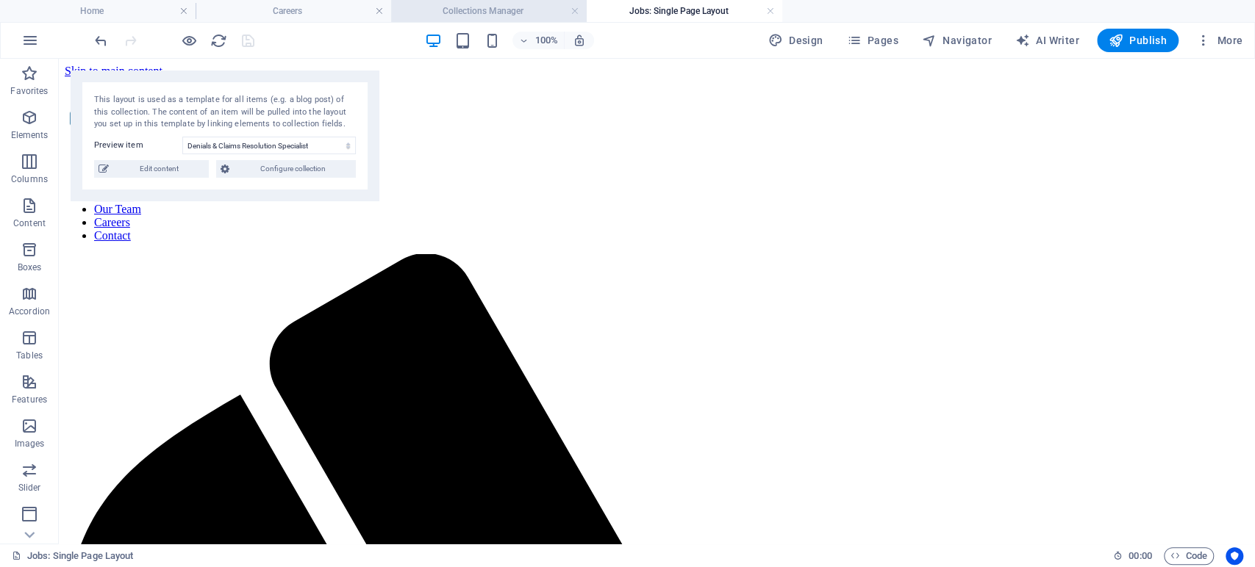
click at [491, 3] on h4 "Collections Manager" at bounding box center [489, 11] width 196 height 16
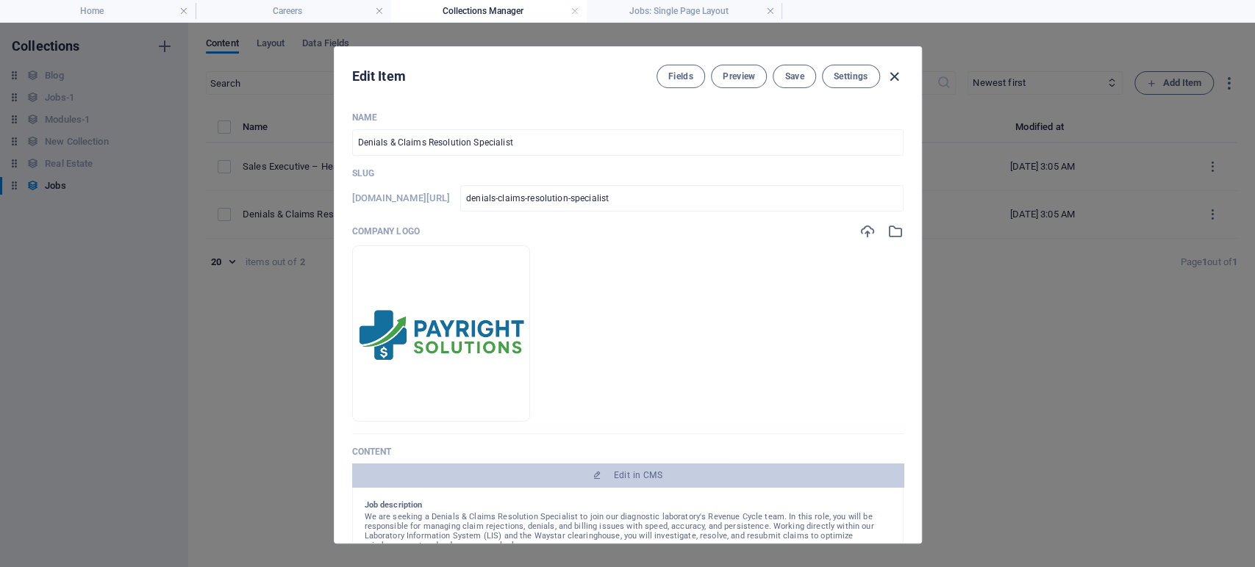
click at [888, 74] on icon "button" at bounding box center [894, 76] width 17 height 17
type input "[DATE]"
type input "denials-claims-resolution-specialist"
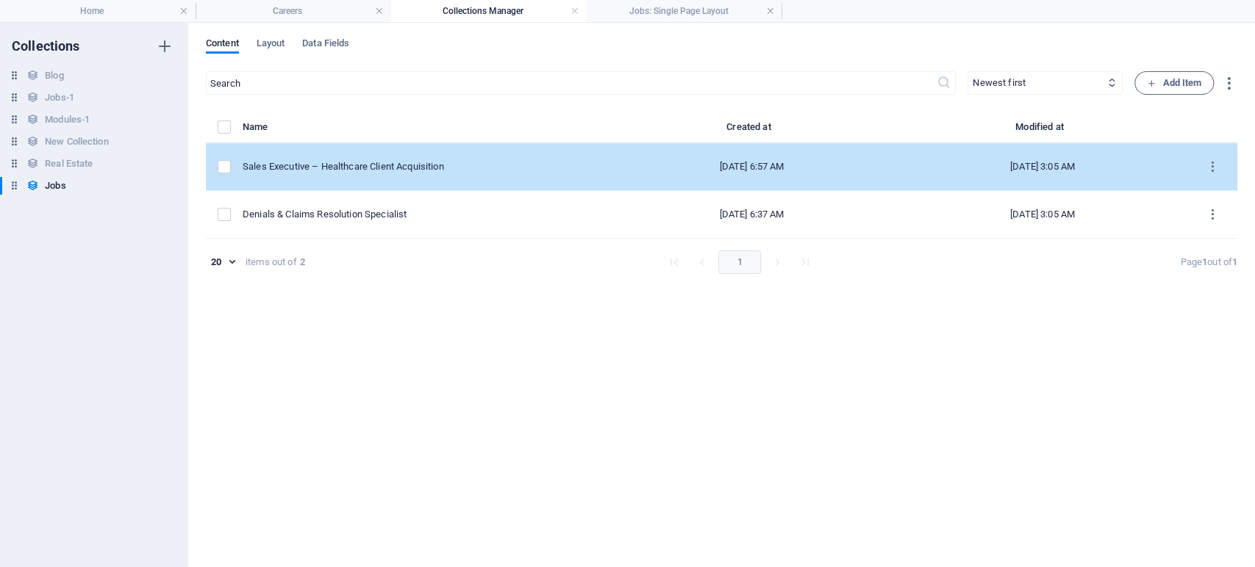
click at [533, 156] on td "Sales Executive – Healthcare Client Acquisition" at bounding box center [425, 167] width 364 height 48
select select "Sales"
select select "Full time"
select select "Published"
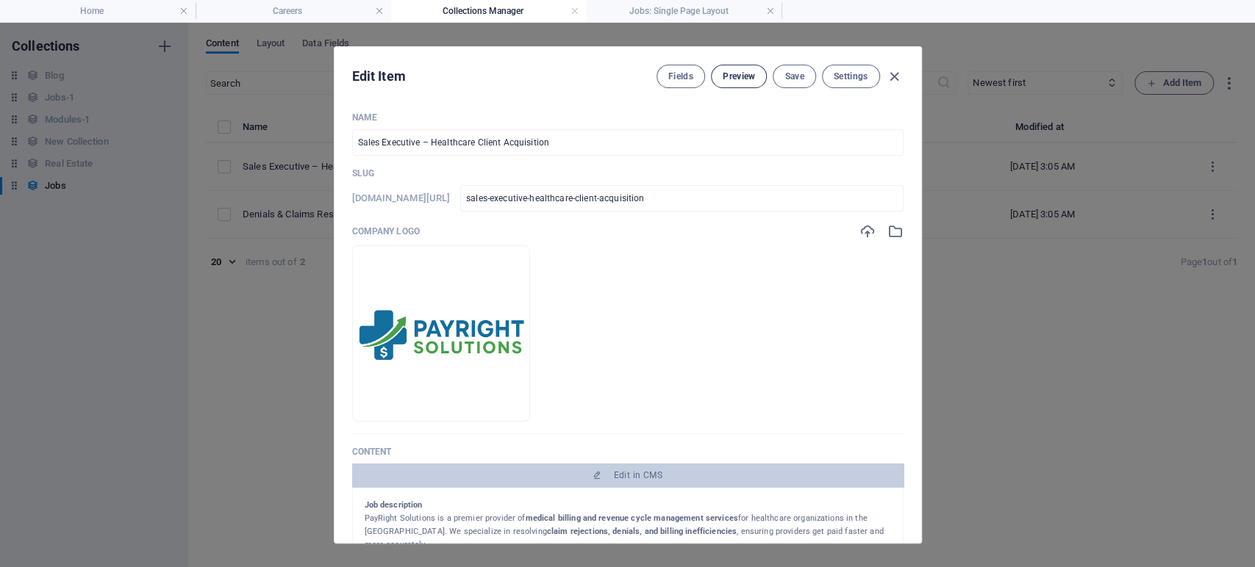
click at [736, 80] on span "Preview" at bounding box center [739, 77] width 32 height 12
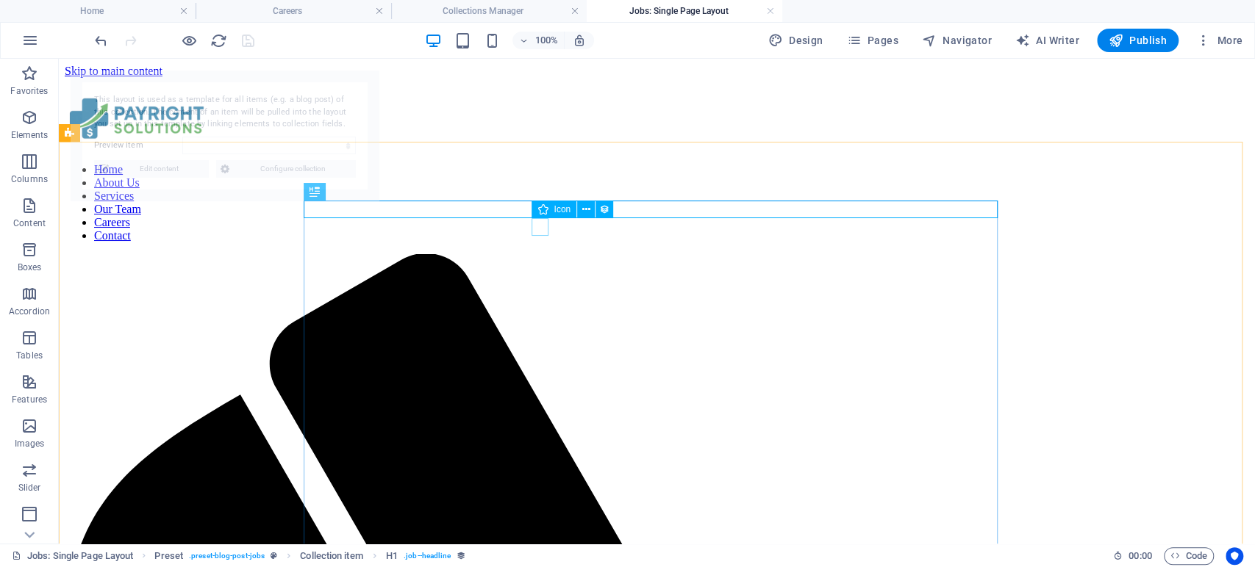
select select "68de5a86232812e0ec04078f"
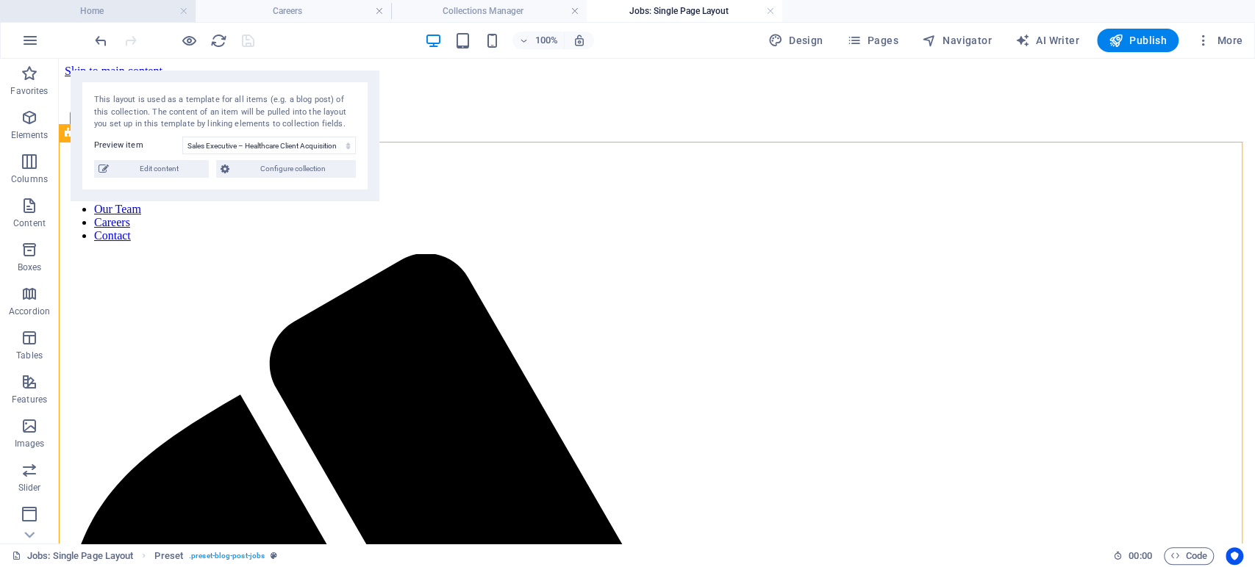
click at [115, 14] on h4 "Home" at bounding box center [98, 11] width 196 height 16
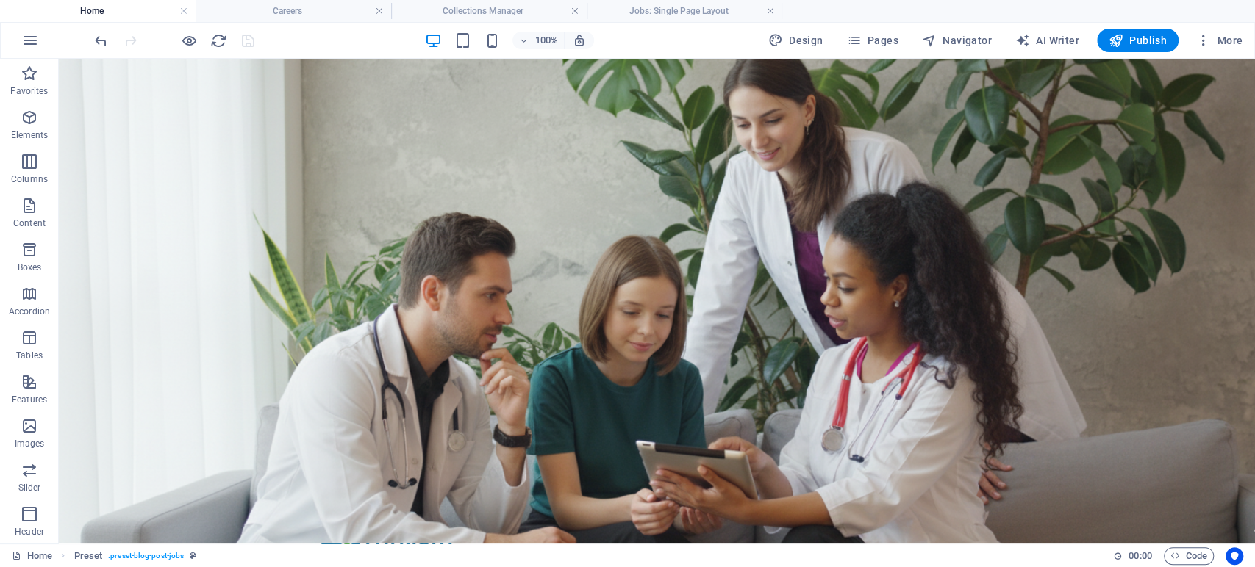
click at [248, 38] on div at bounding box center [174, 41] width 165 height 24
click at [1126, 42] on span "Publish" at bounding box center [1137, 40] width 58 height 15
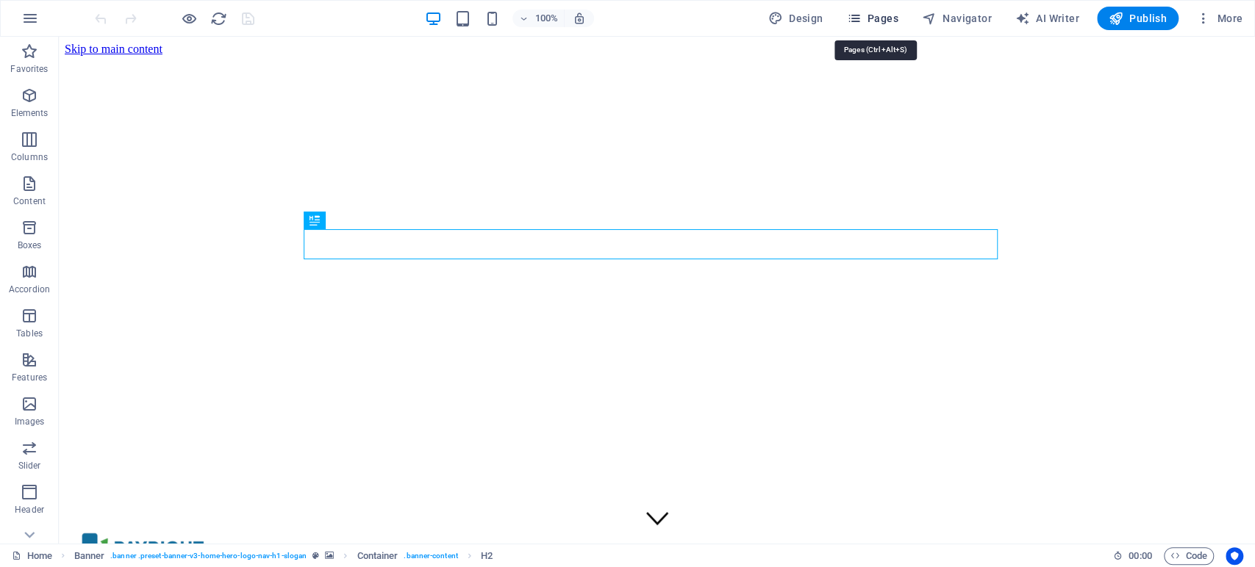
click at [879, 17] on span "Pages" at bounding box center [871, 18] width 51 height 15
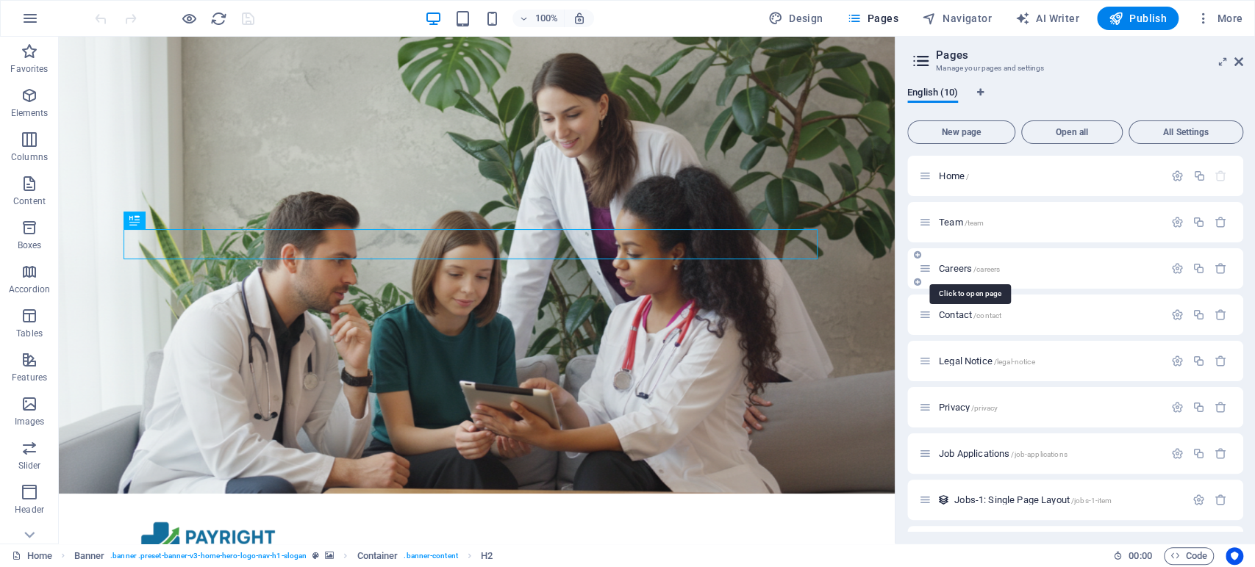
click at [952, 268] on span "Careers /careers" at bounding box center [969, 268] width 61 height 11
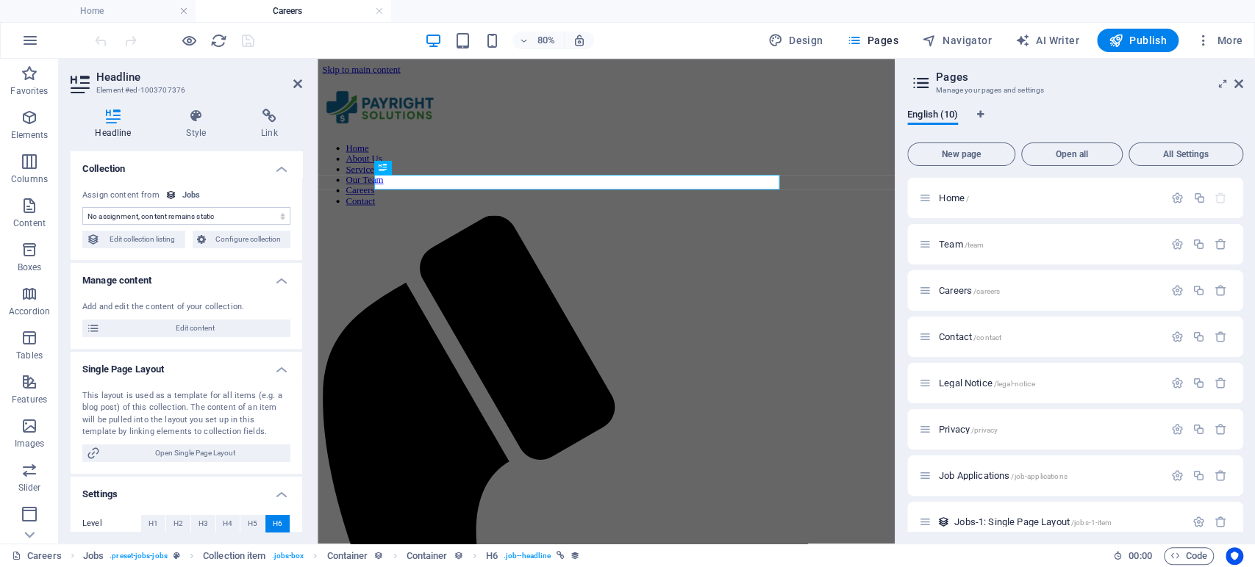
select select "name"
click at [184, 449] on span "Open Single Page Layout" at bounding box center [195, 454] width 182 height 18
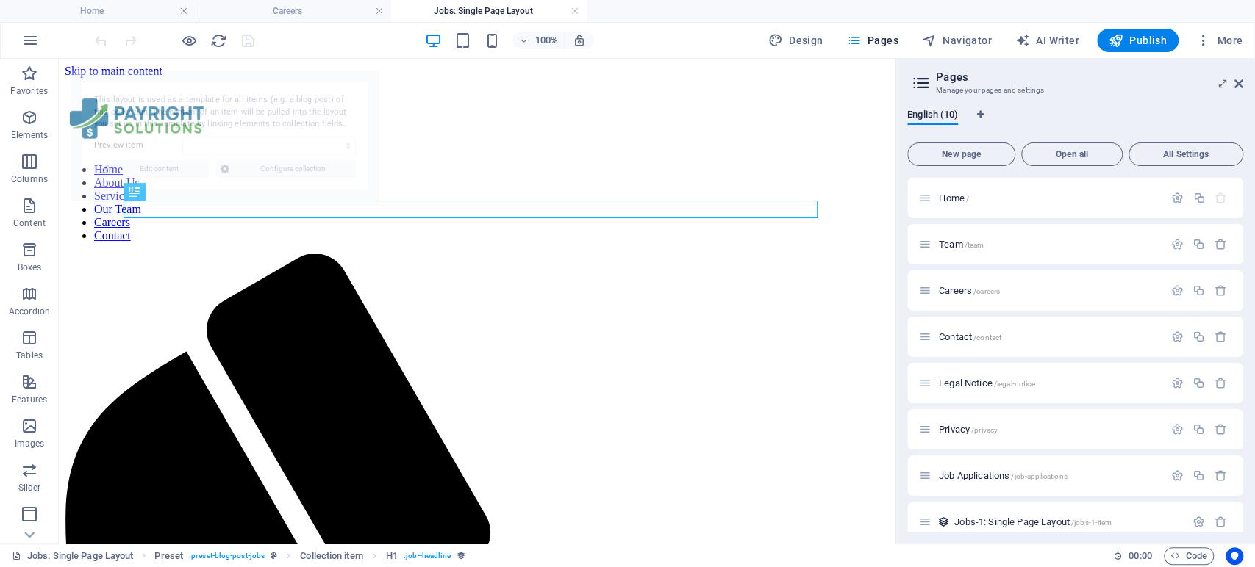
select select "68de5a86232812e0ec04078f"
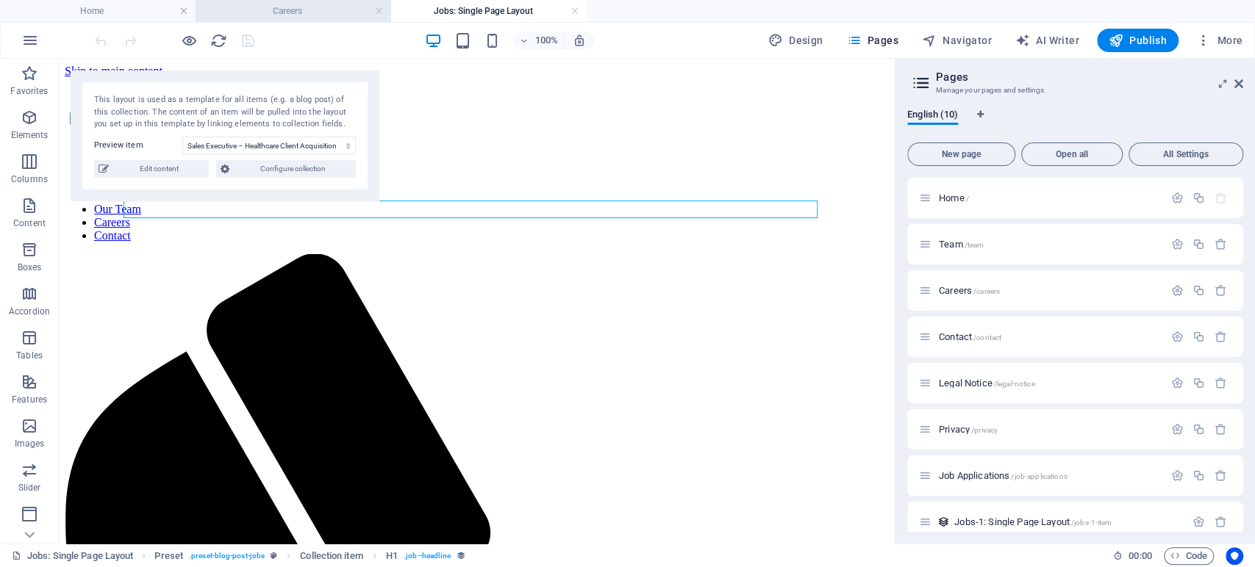
click at [327, 16] on h4 "Careers" at bounding box center [294, 11] width 196 height 16
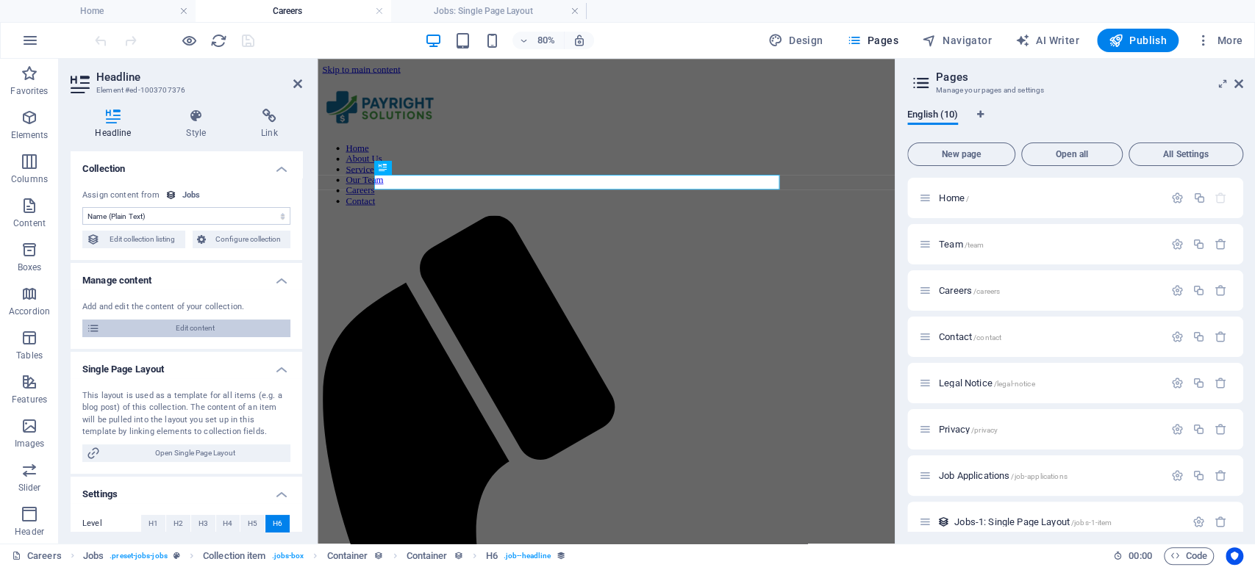
click at [162, 329] on span "Edit content" at bounding box center [195, 329] width 182 height 18
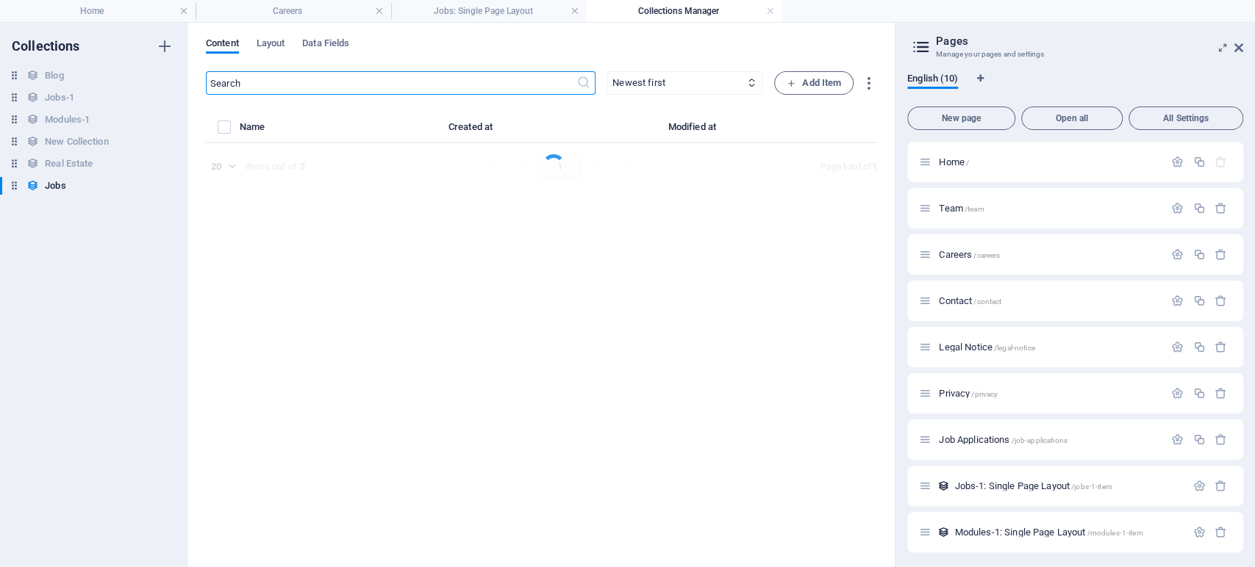
select select "Revenue Cycle Management"
select select "Full time"
select select "Published"
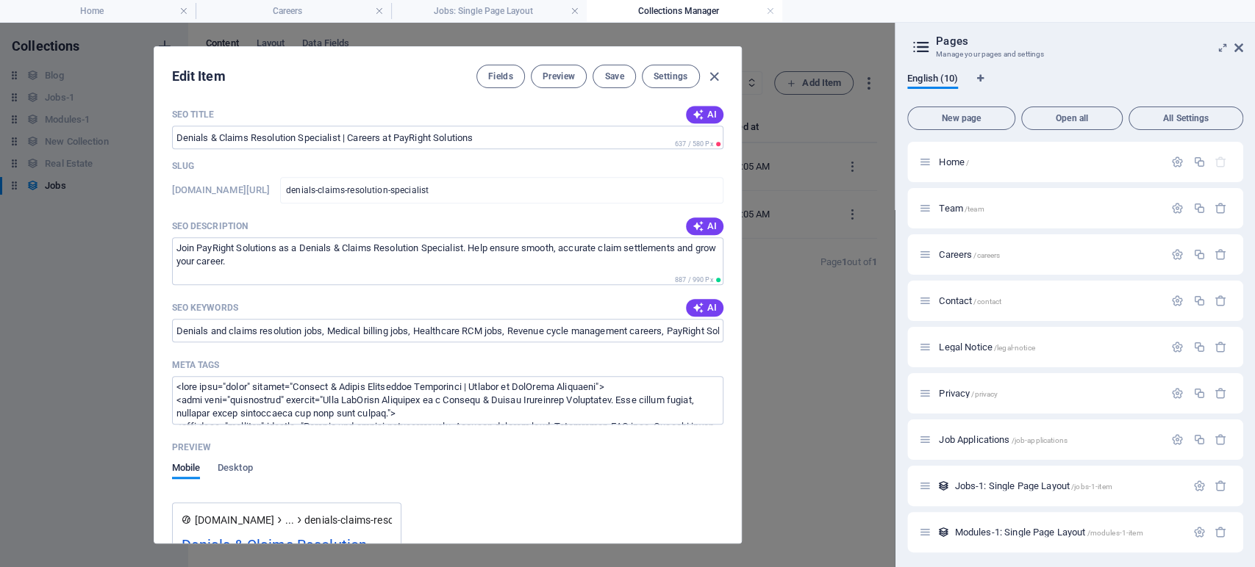
scroll to position [1306, 0]
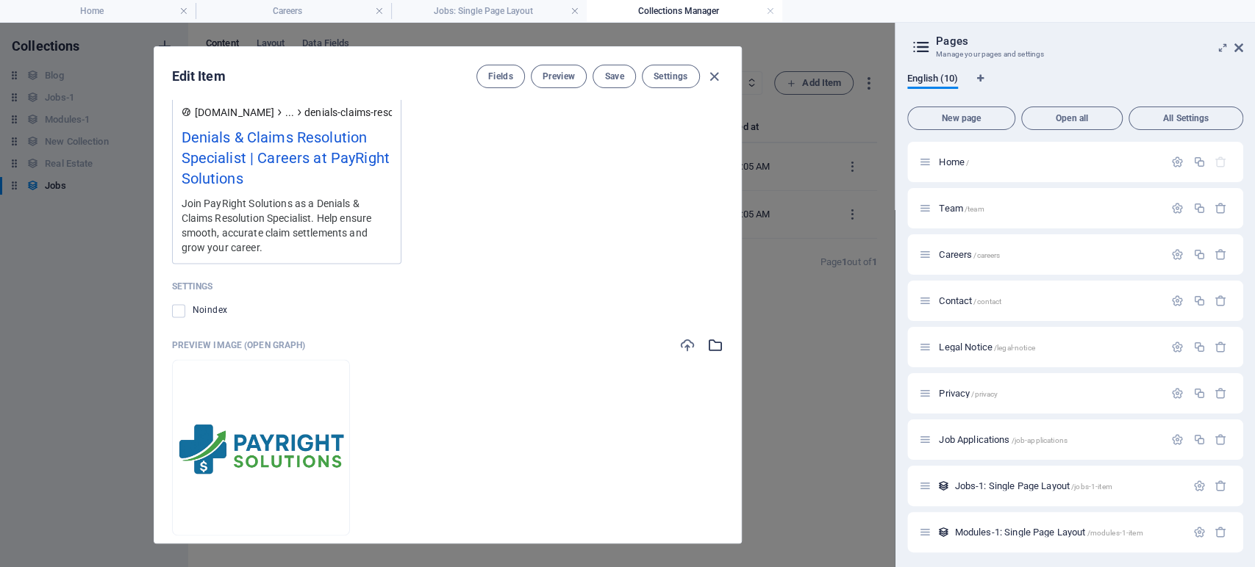
click at [715, 344] on icon "button" at bounding box center [715, 345] width 16 height 16
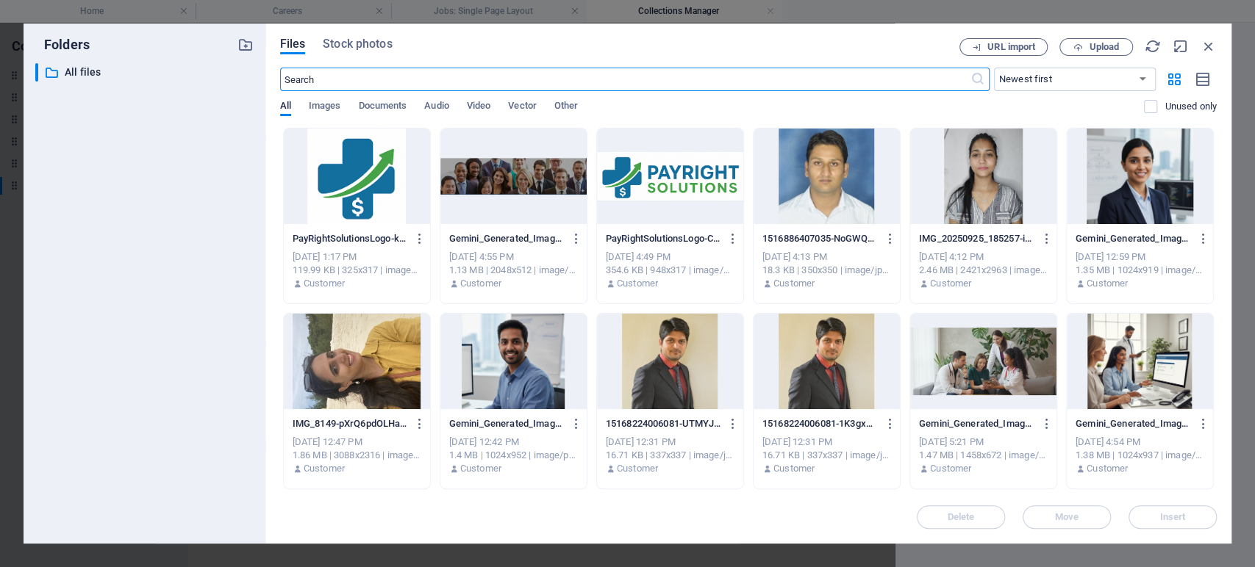
click at [331, 171] on div at bounding box center [357, 177] width 146 height 96
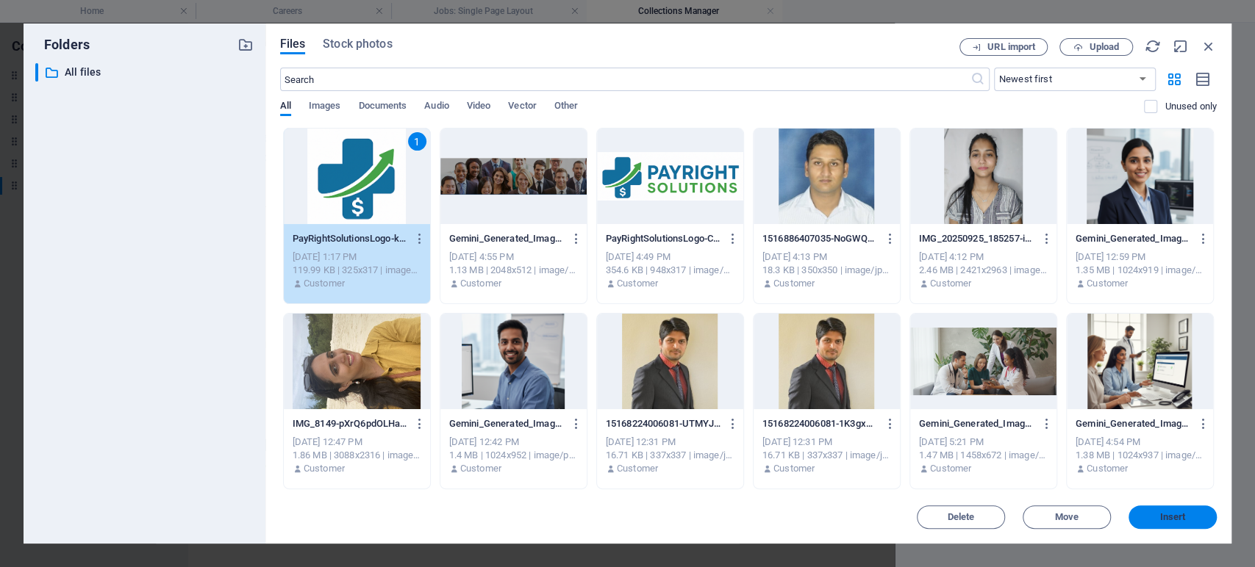
click at [1147, 515] on span "Insert" at bounding box center [1172, 517] width 76 height 9
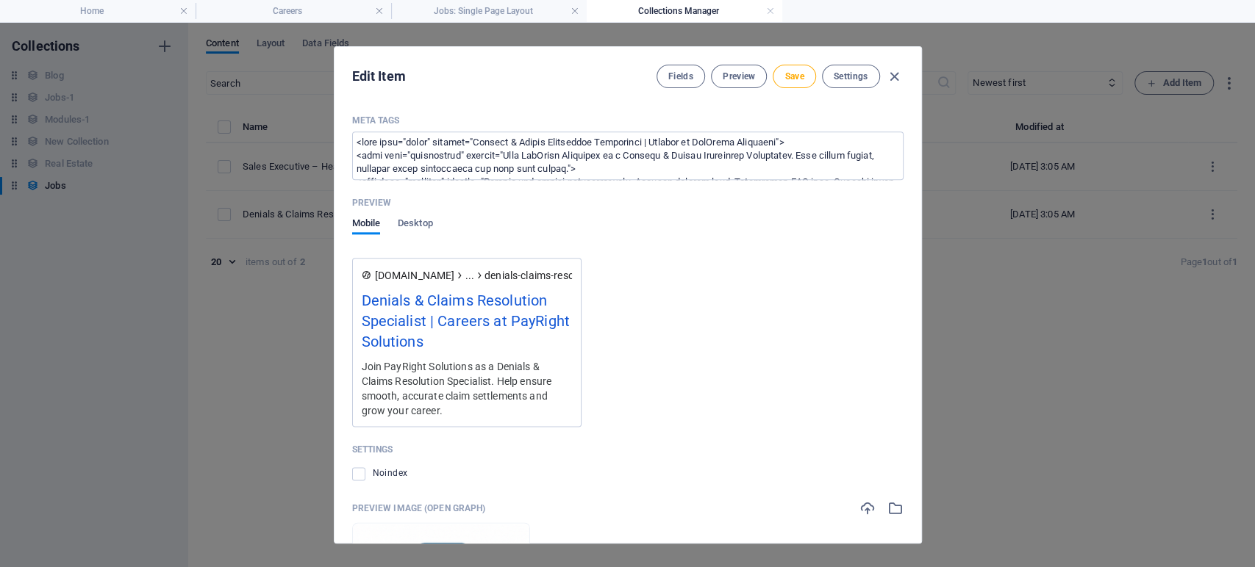
scroll to position [1395, 0]
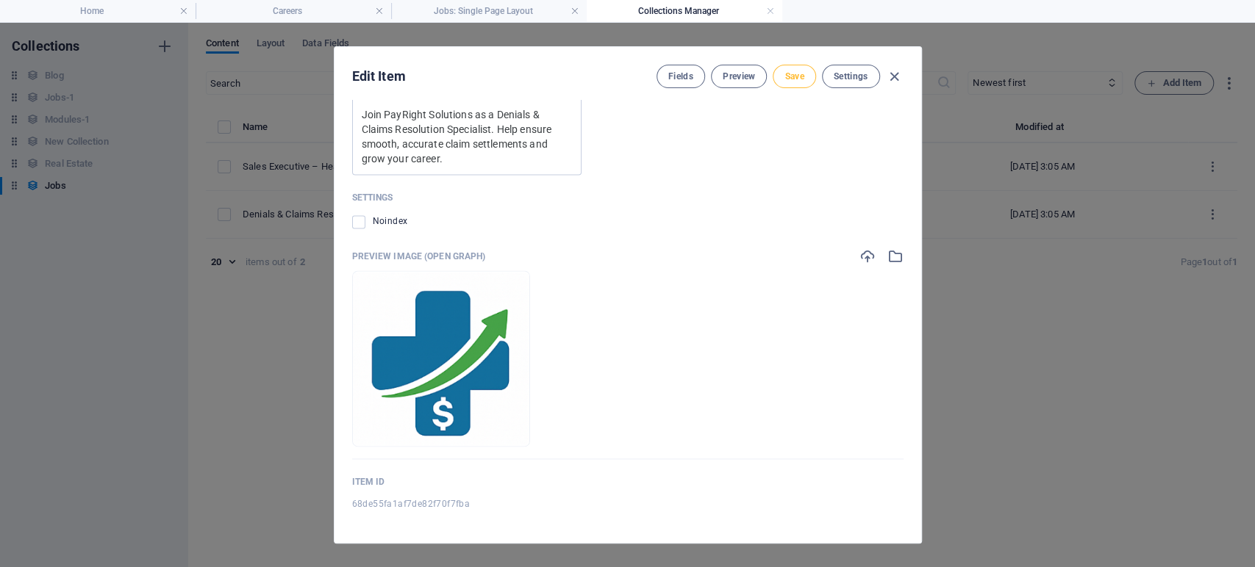
click at [784, 76] on span "Save" at bounding box center [793, 77] width 19 height 12
click at [892, 75] on icon "button" at bounding box center [894, 76] width 17 height 17
type input "[DATE]"
type input "denials-claims-resolution-specialist"
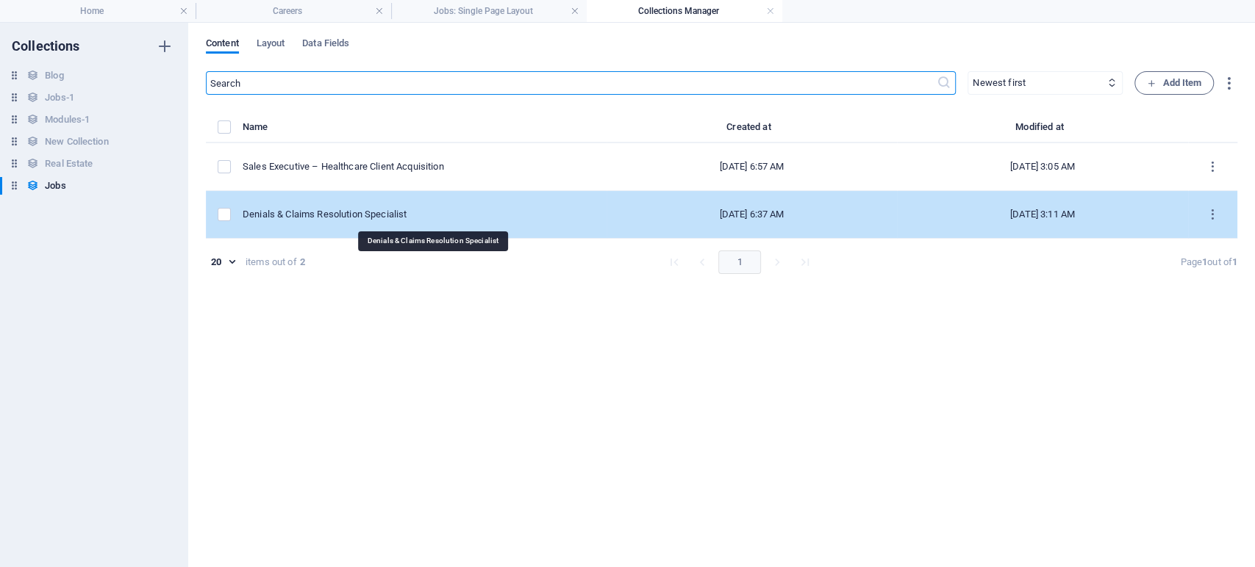
click at [463, 219] on div "Denials & Claims Resolution Specialist" at bounding box center [419, 214] width 352 height 13
select select "Revenue Cycle Management"
select select "Full time"
select select "Published"
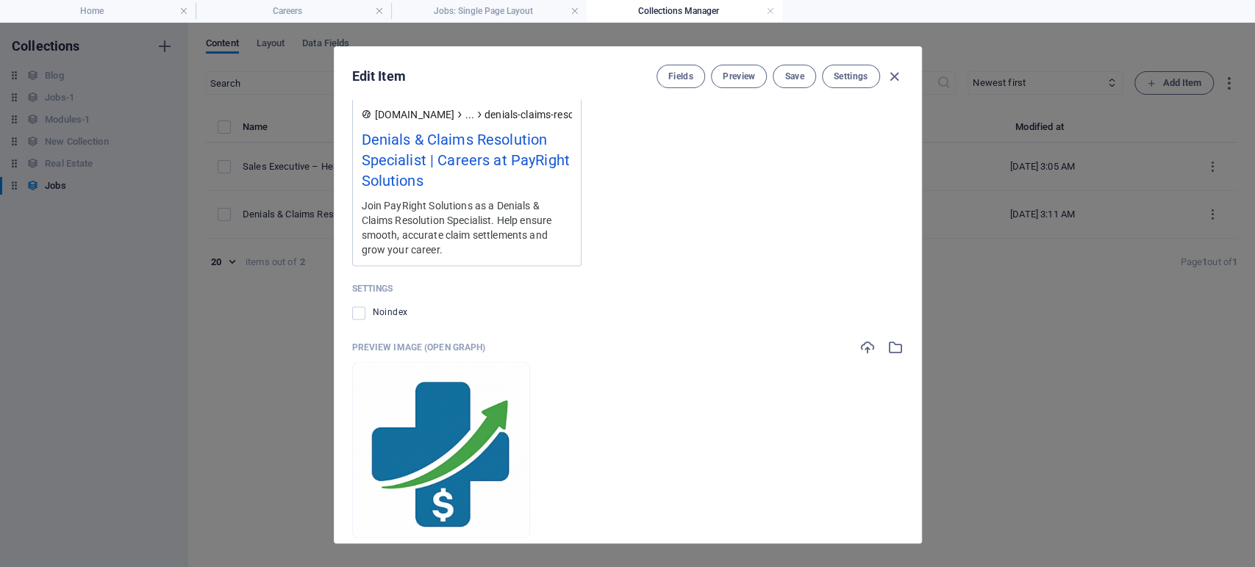
scroll to position [1395, 0]
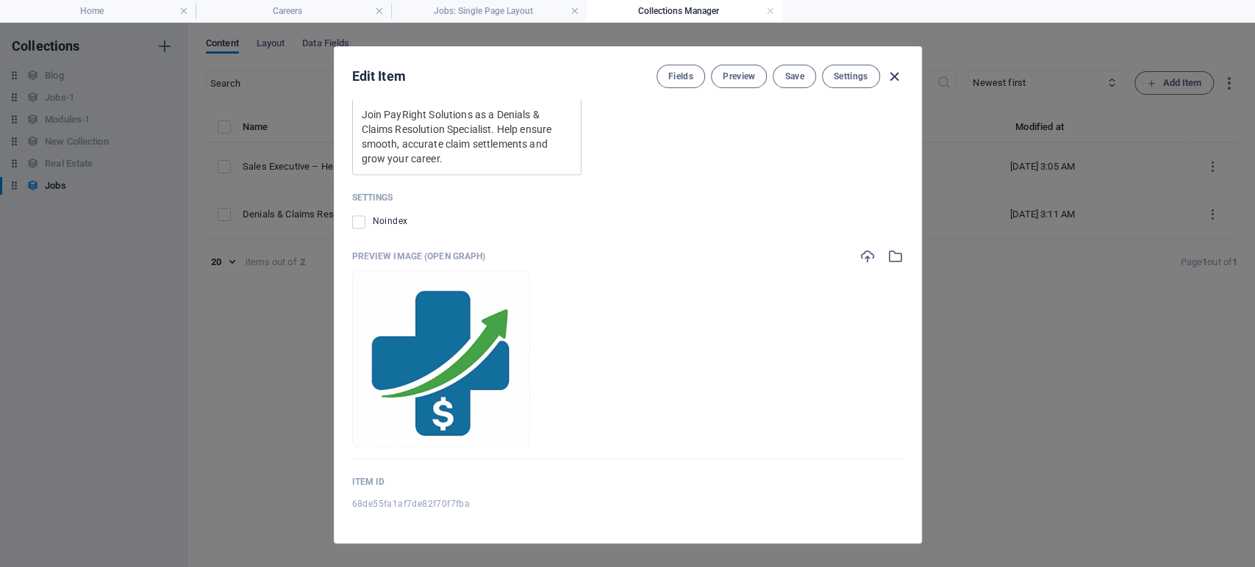
click at [889, 70] on icon "button" at bounding box center [894, 76] width 17 height 17
type input "[DATE]"
type input "denials-claims-resolution-specialist"
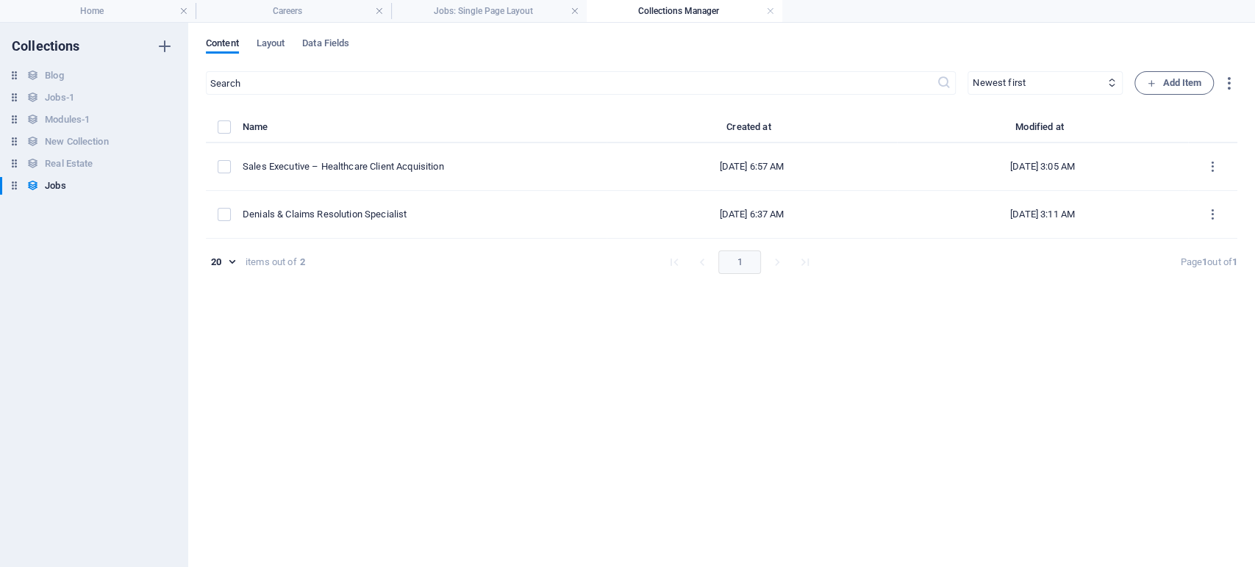
scroll to position [1016, 0]
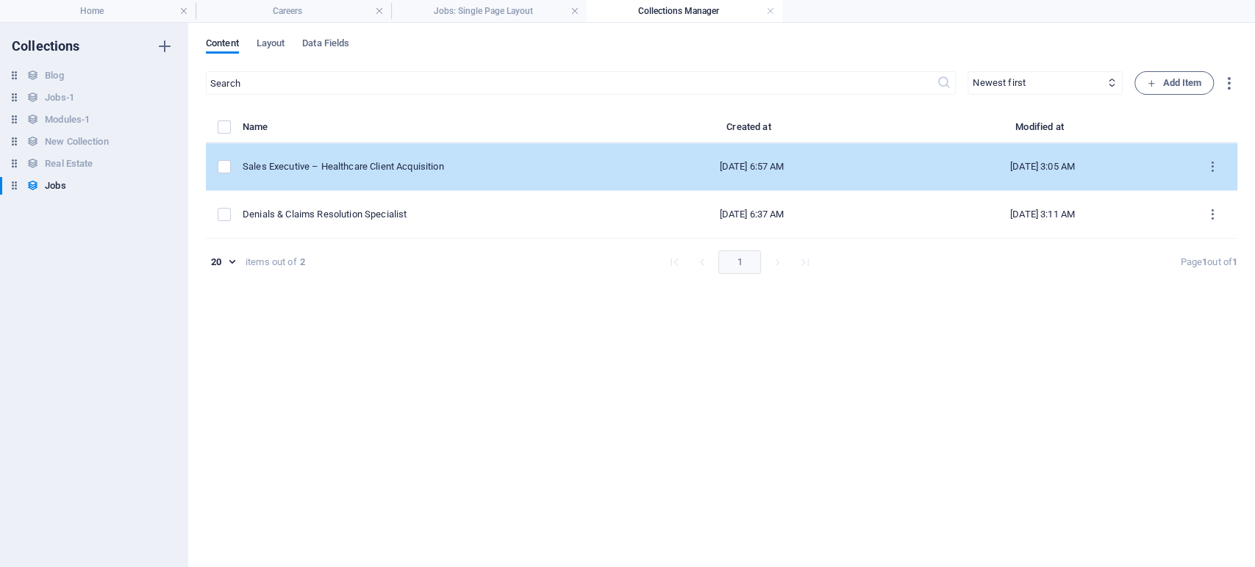
click at [470, 162] on div "Sales Executive – Healthcare Client Acquisition" at bounding box center [419, 166] width 352 height 13
select select "Sales"
select select "Full time"
select select "Published"
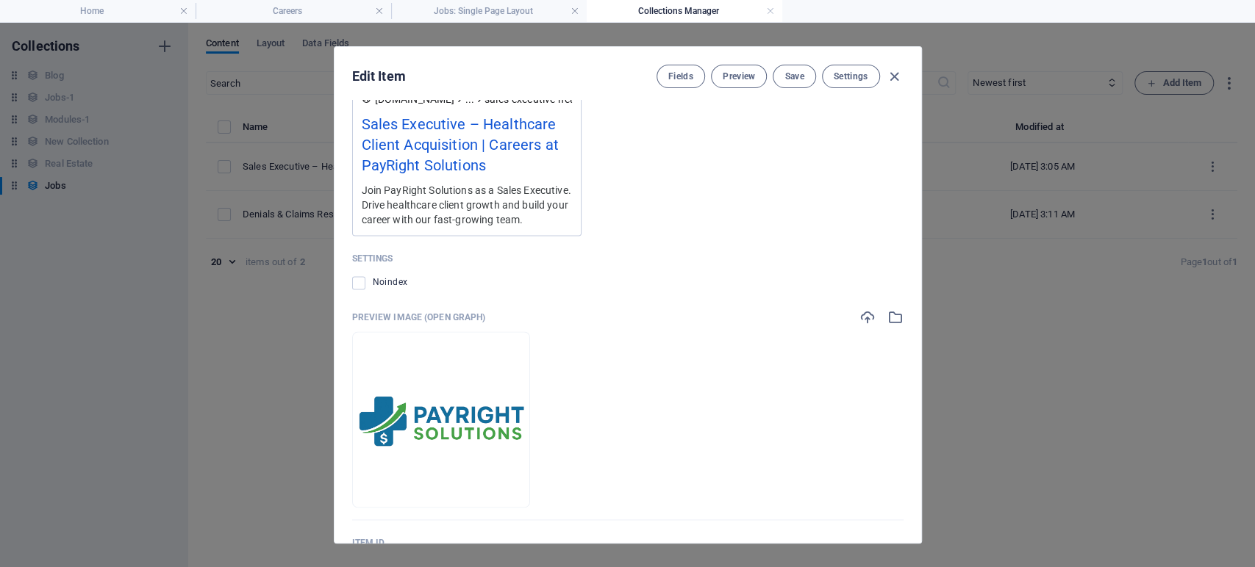
scroll to position [1380, 0]
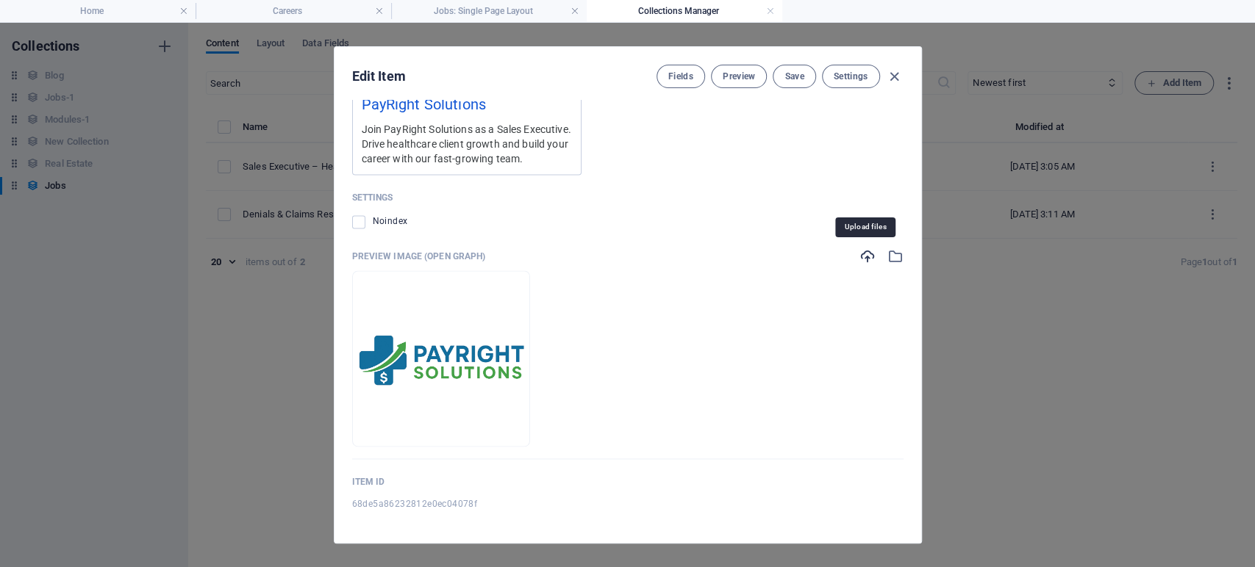
click at [863, 254] on icon "button" at bounding box center [867, 256] width 16 height 16
click at [899, 259] on icon "button" at bounding box center [895, 256] width 16 height 16
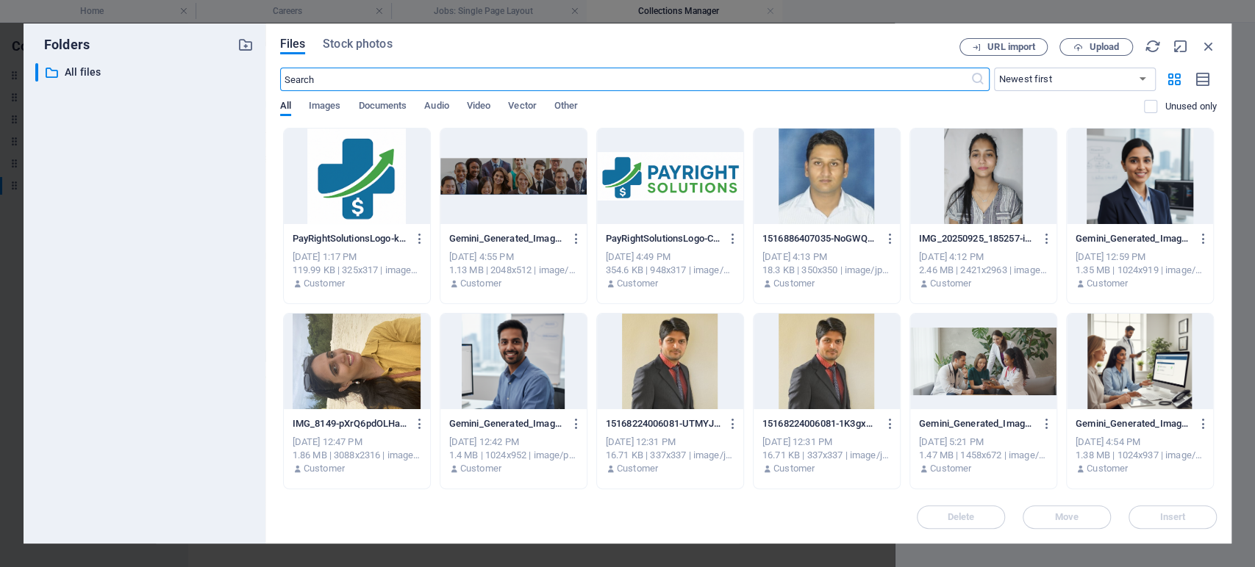
click at [347, 169] on div at bounding box center [357, 177] width 146 height 96
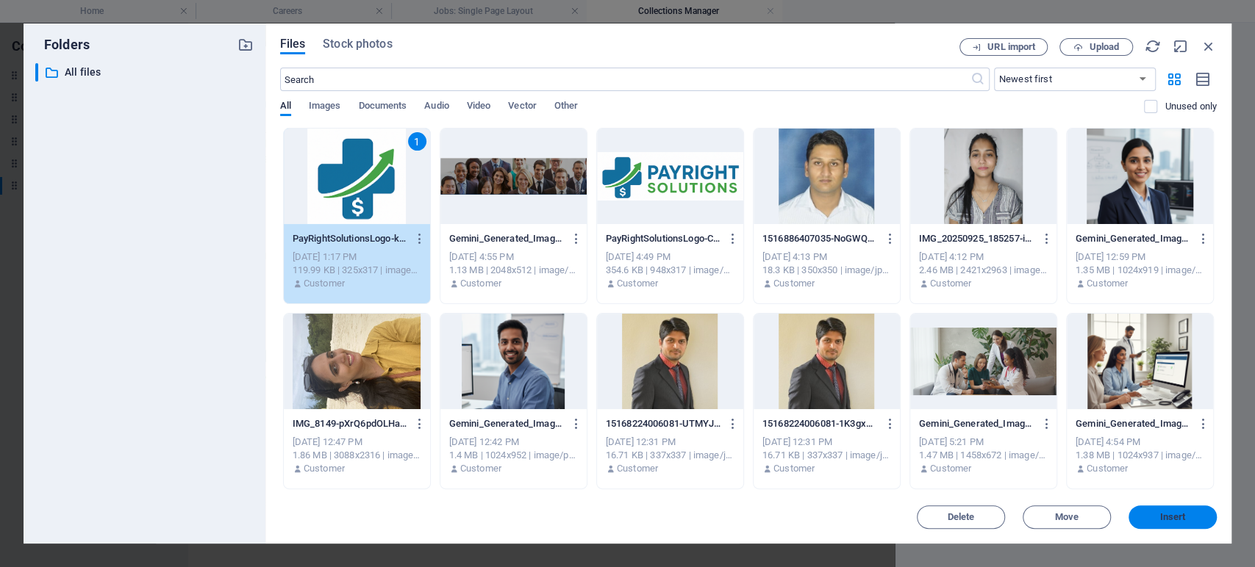
click at [1151, 509] on button "Insert" at bounding box center [1172, 518] width 88 height 24
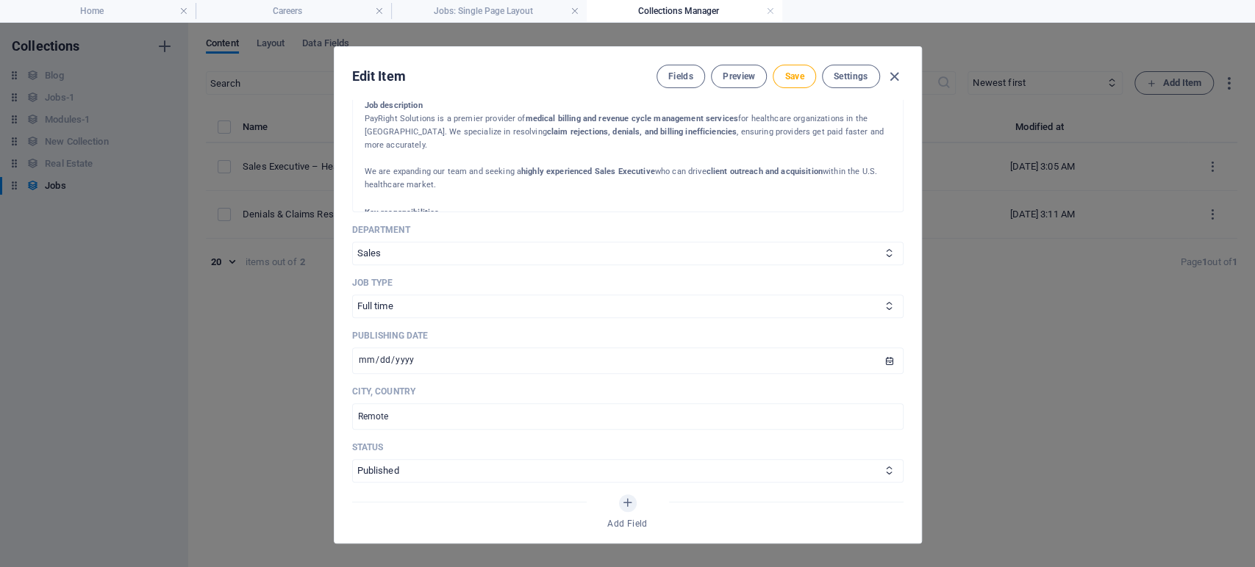
scroll to position [0, 0]
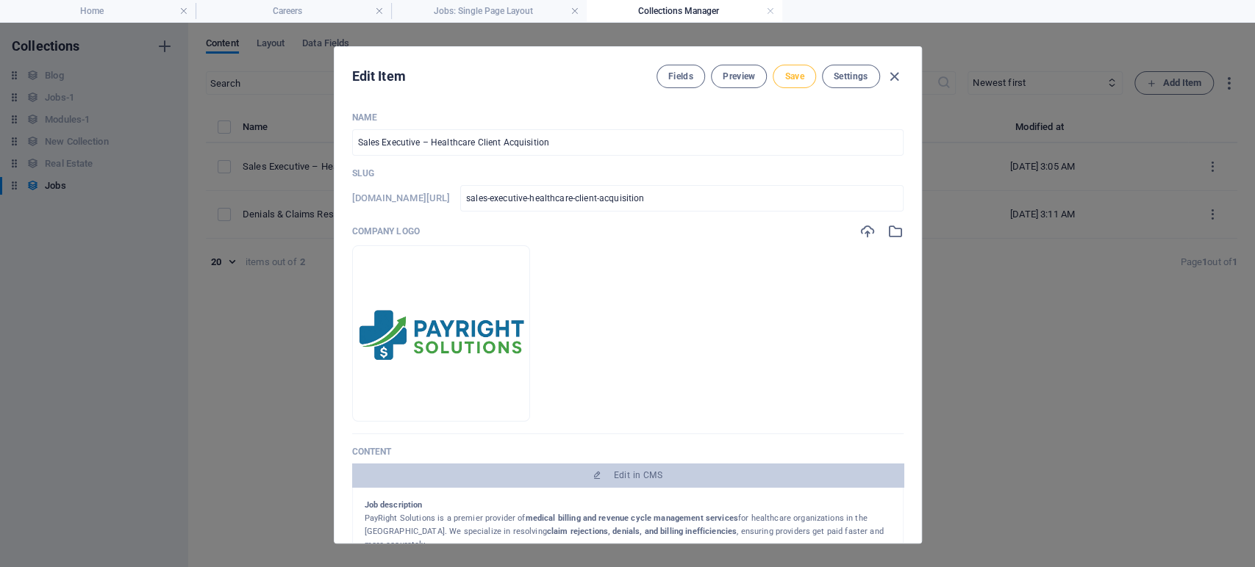
click at [792, 82] on button "Save" at bounding box center [794, 77] width 43 height 24
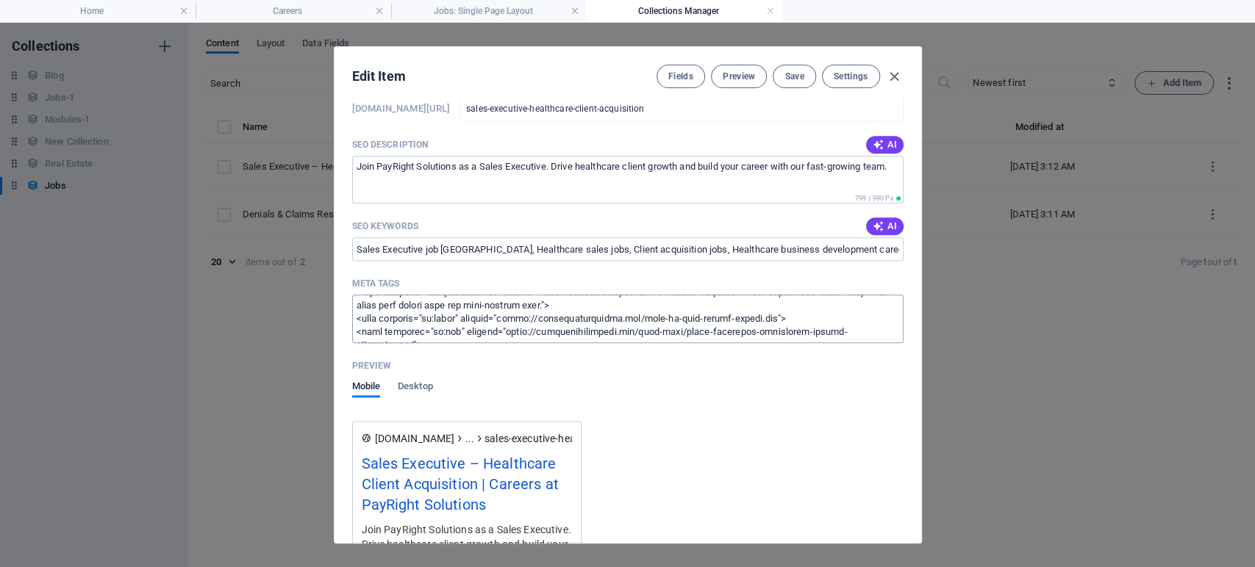
scroll to position [118, 0]
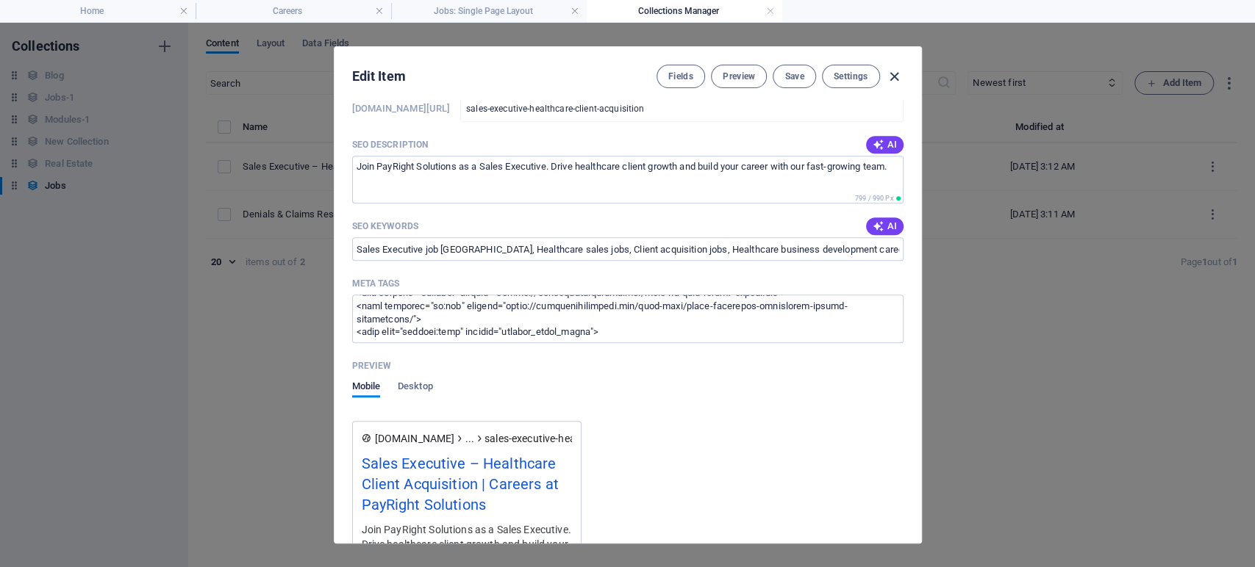
click at [896, 74] on icon "button" at bounding box center [894, 76] width 17 height 17
type input "[DATE]"
type input "sales-executive-healthcare-client-acquisition"
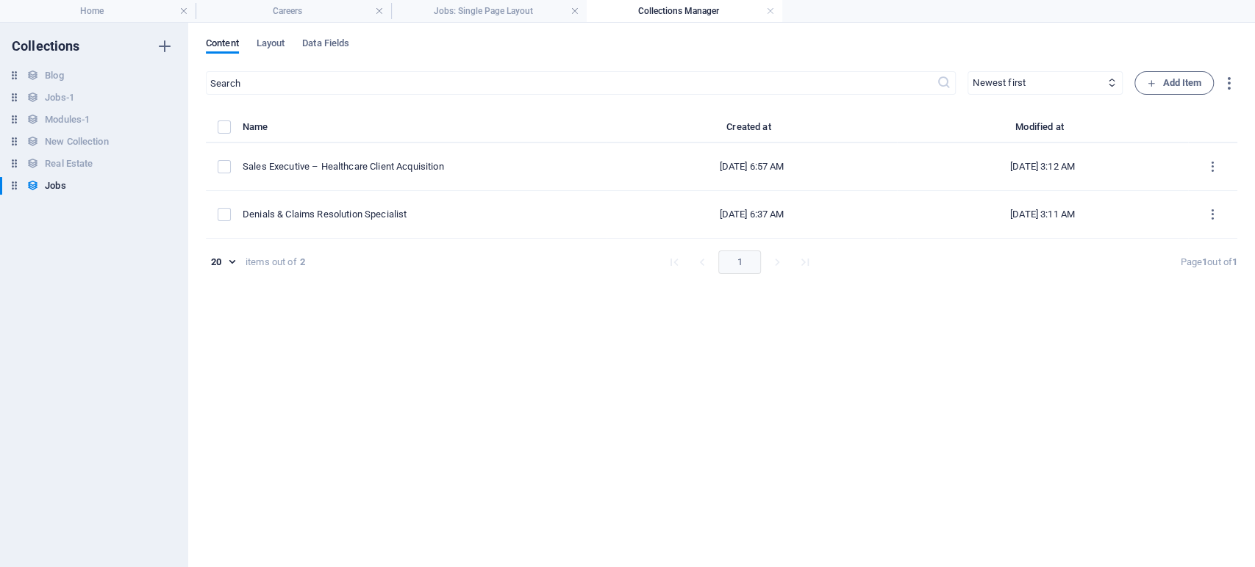
scroll to position [0, 0]
click at [295, 11] on h4 "Careers" at bounding box center [294, 11] width 196 height 16
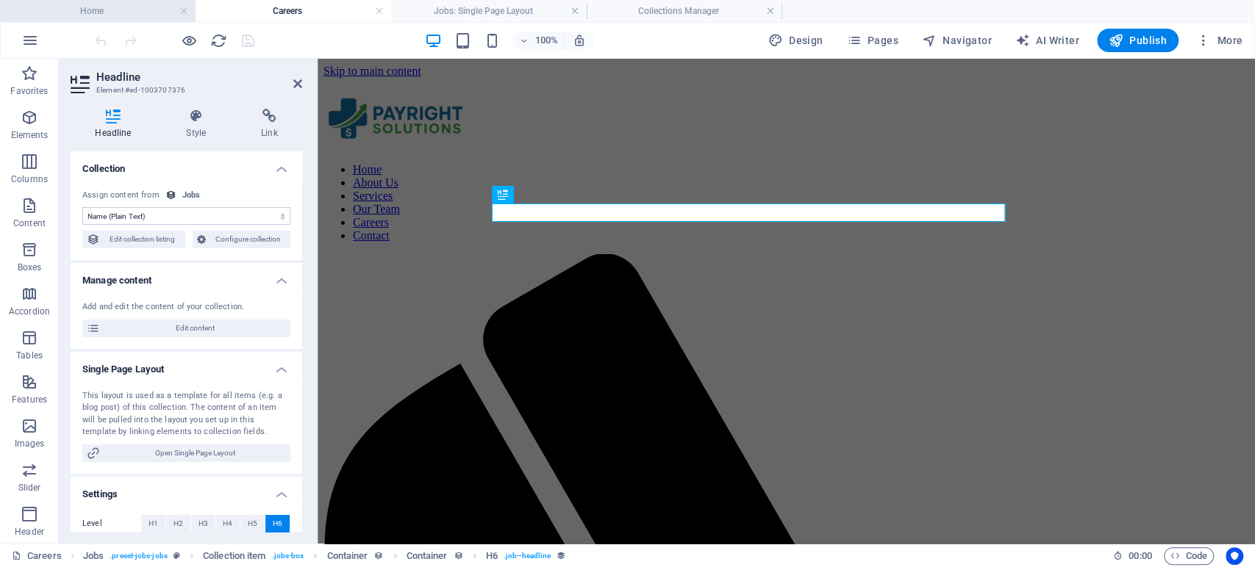
click at [107, 18] on h4 "Home" at bounding box center [98, 11] width 196 height 16
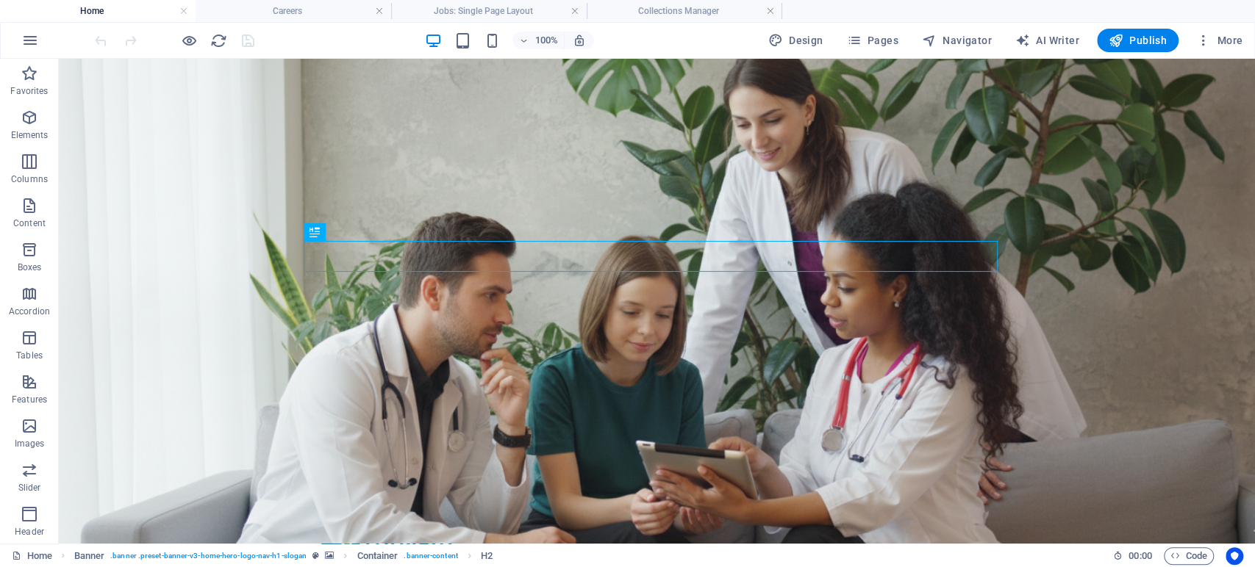
click at [245, 40] on div at bounding box center [174, 41] width 165 height 24
drag, startPoint x: 1123, startPoint y: 37, endPoint x: 988, endPoint y: 9, distance: 138.2
click at [1123, 37] on icon "button" at bounding box center [1115, 40] width 15 height 15
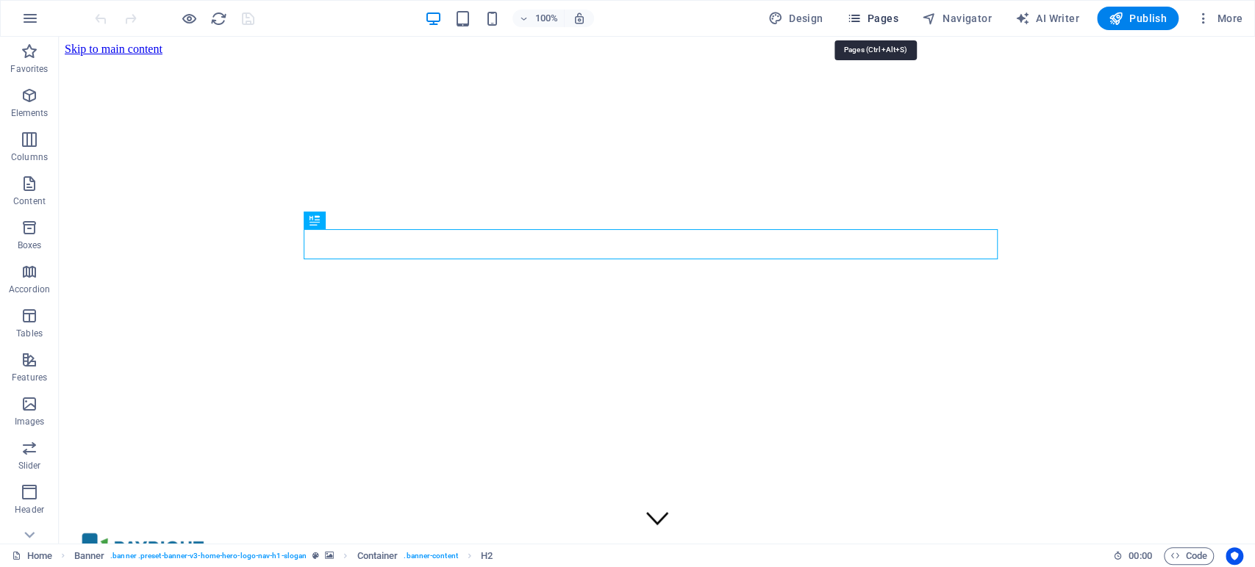
click at [884, 22] on span "Pages" at bounding box center [871, 18] width 51 height 15
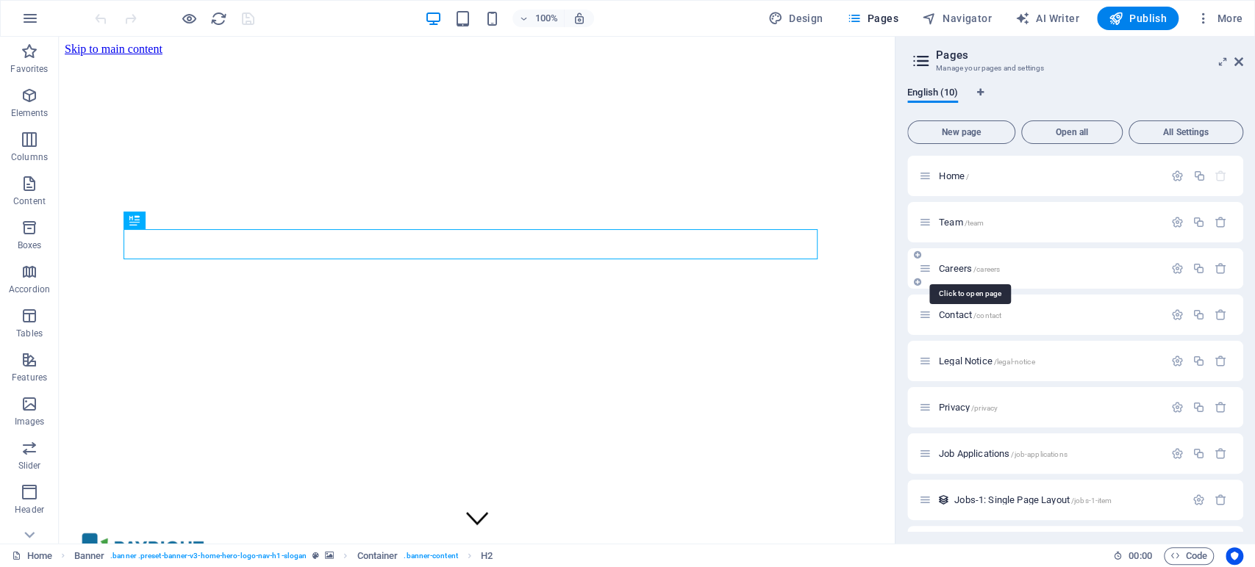
click at [956, 265] on span "Careers /careers" at bounding box center [969, 268] width 61 height 11
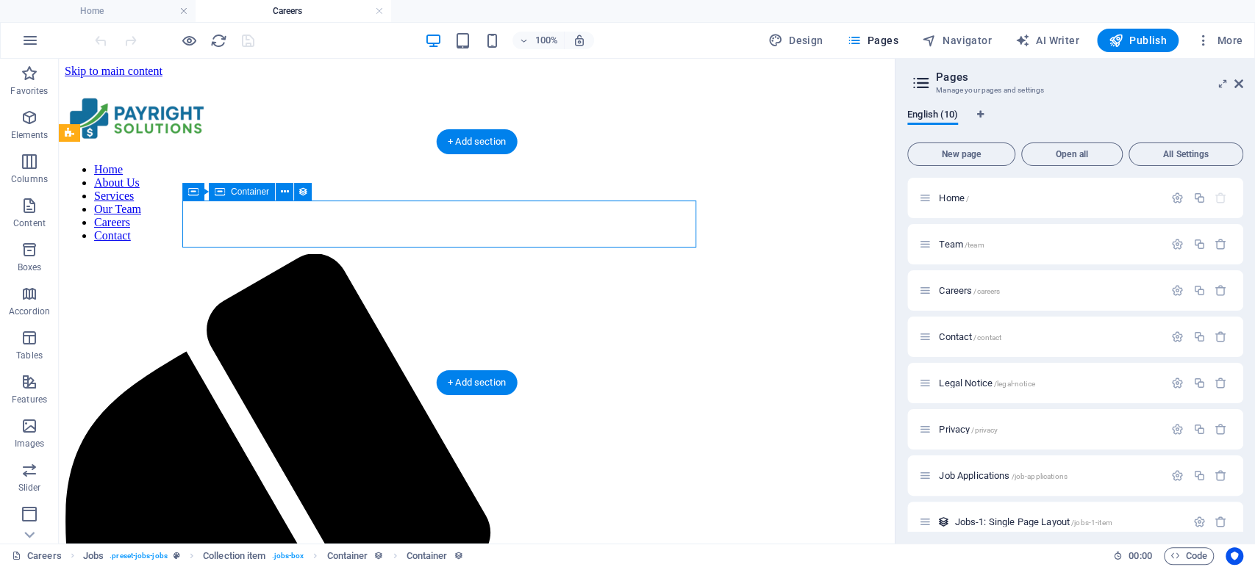
select select "px"
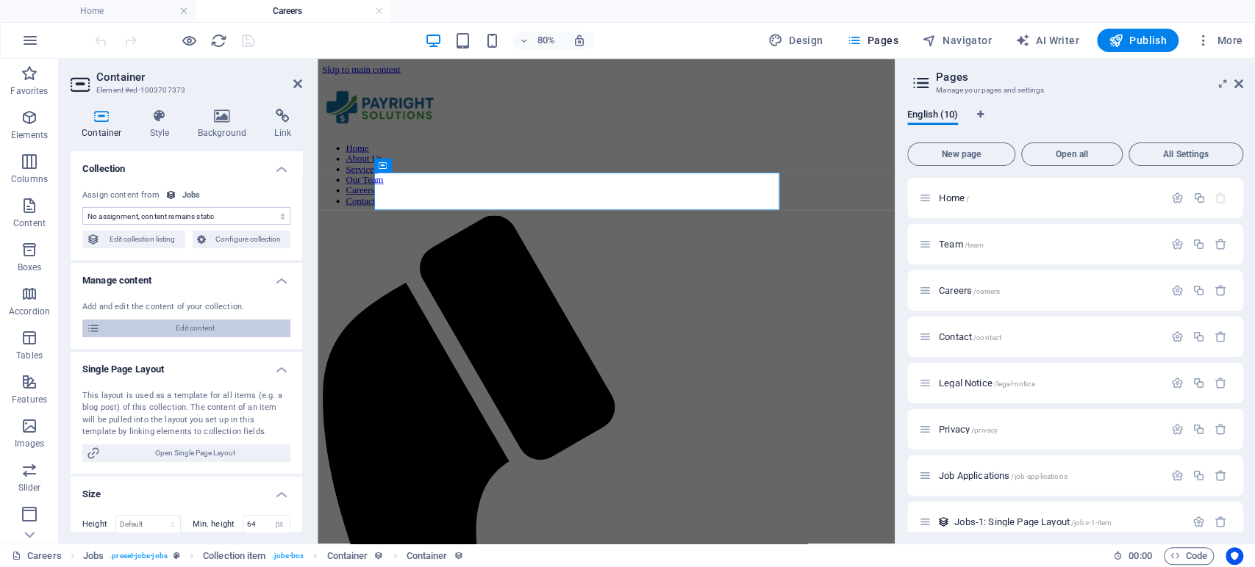
click at [153, 334] on span "Edit content" at bounding box center [195, 329] width 182 height 18
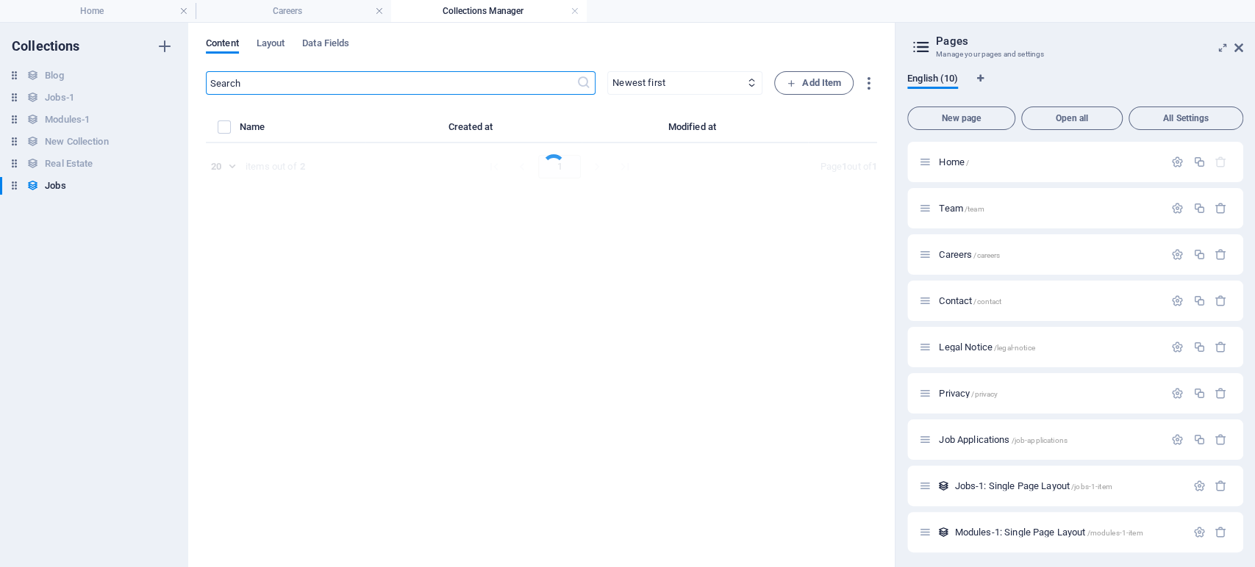
select select "Revenue Cycle Management"
select select "Full time"
select select "Published"
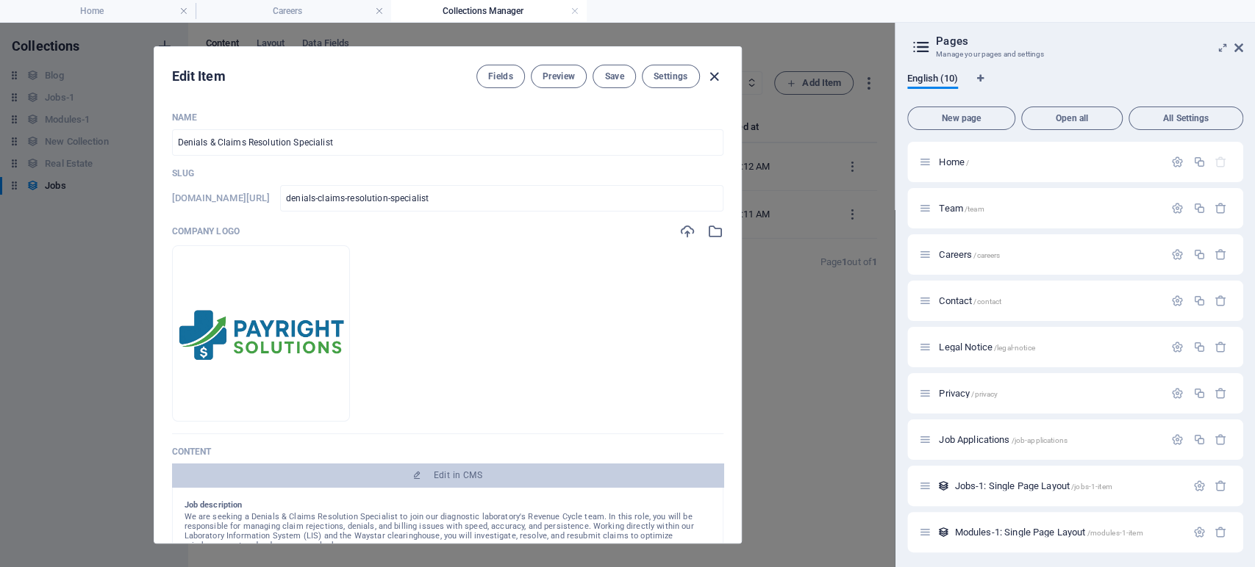
click at [711, 75] on icon "button" at bounding box center [714, 76] width 17 height 17
type input "[DATE]"
type input "denials-claims-resolution-specialist"
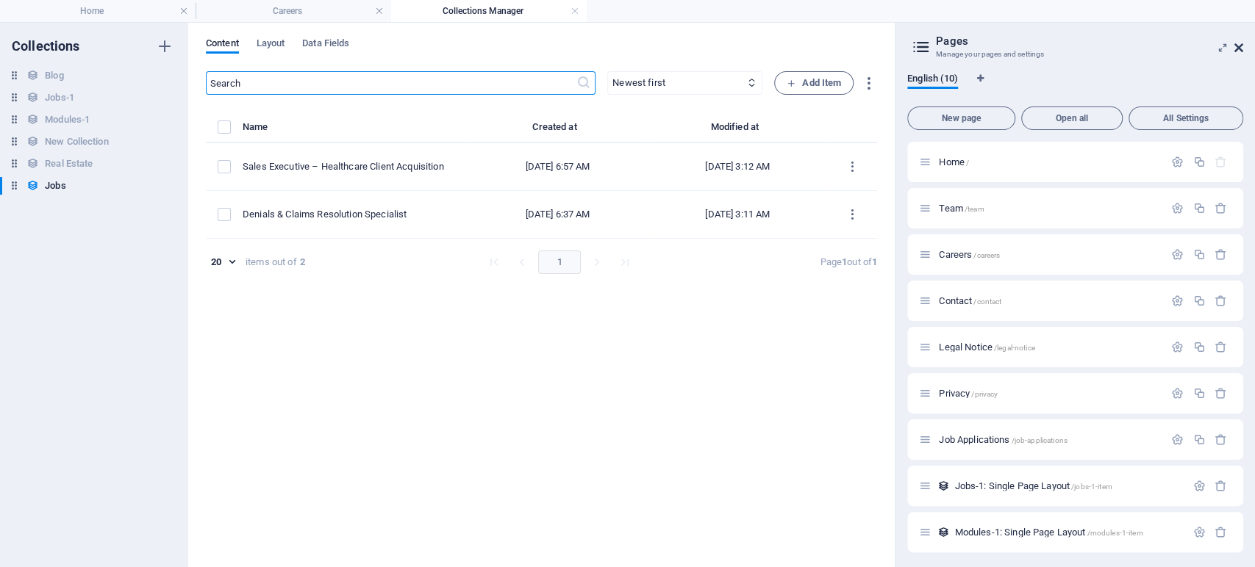
click at [1236, 46] on icon at bounding box center [1238, 48] width 9 height 12
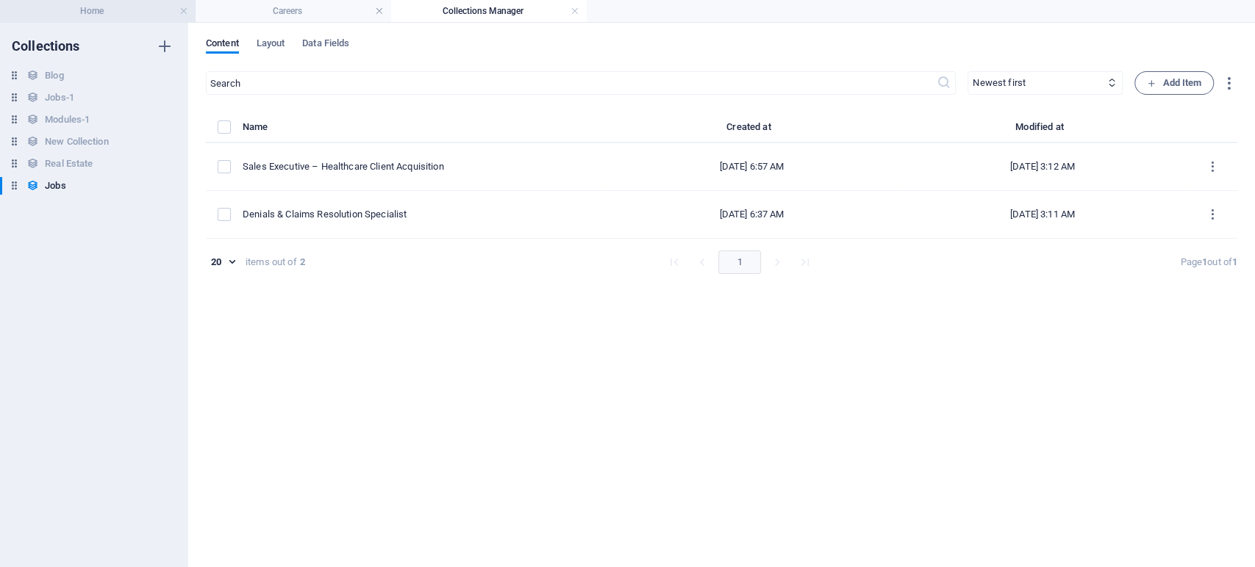
click at [142, 18] on h4 "Home" at bounding box center [98, 11] width 196 height 16
